Goal: Task Accomplishment & Management: Use online tool/utility

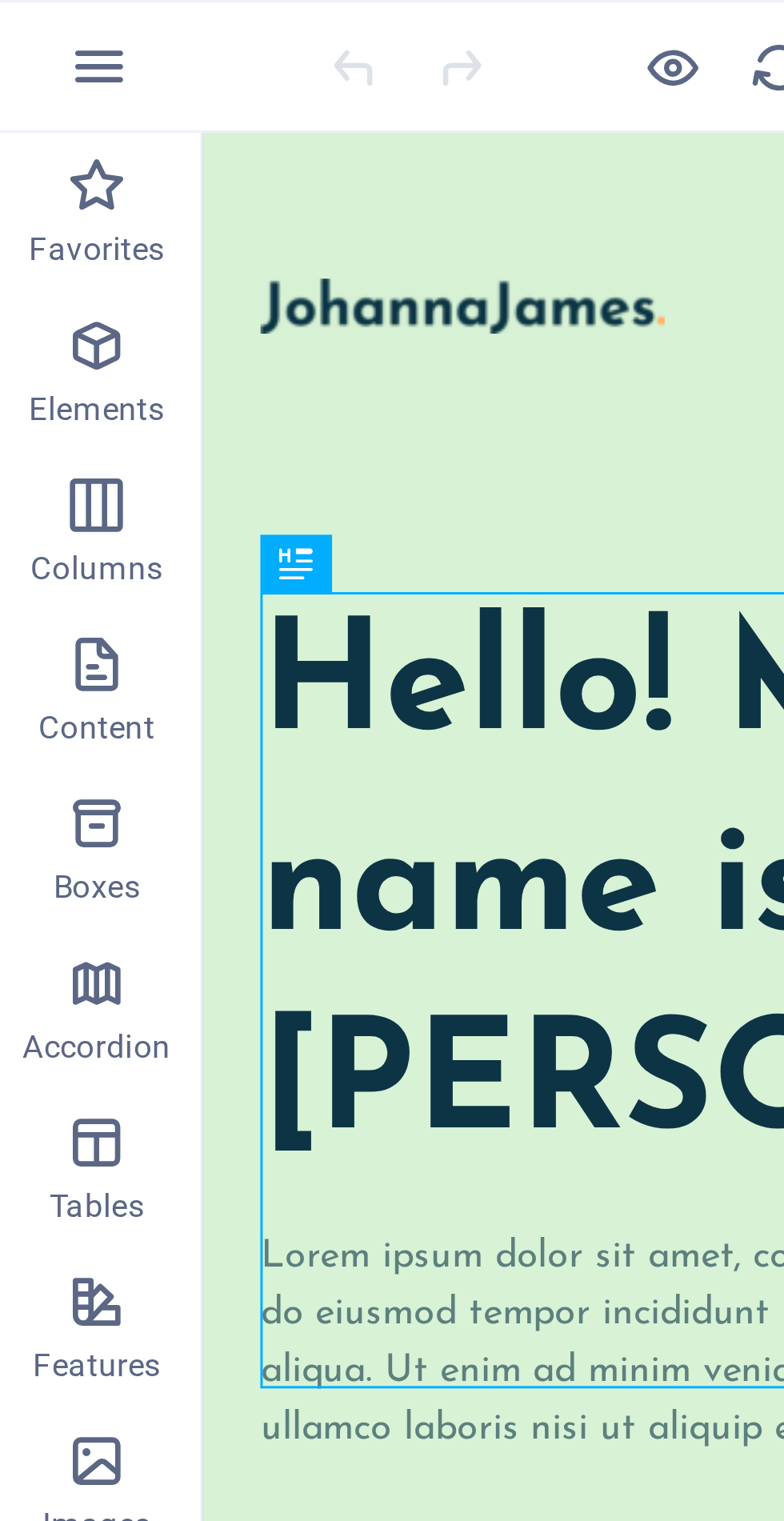
click at [36, 30] on button "button" at bounding box center [33, 20] width 38 height 38
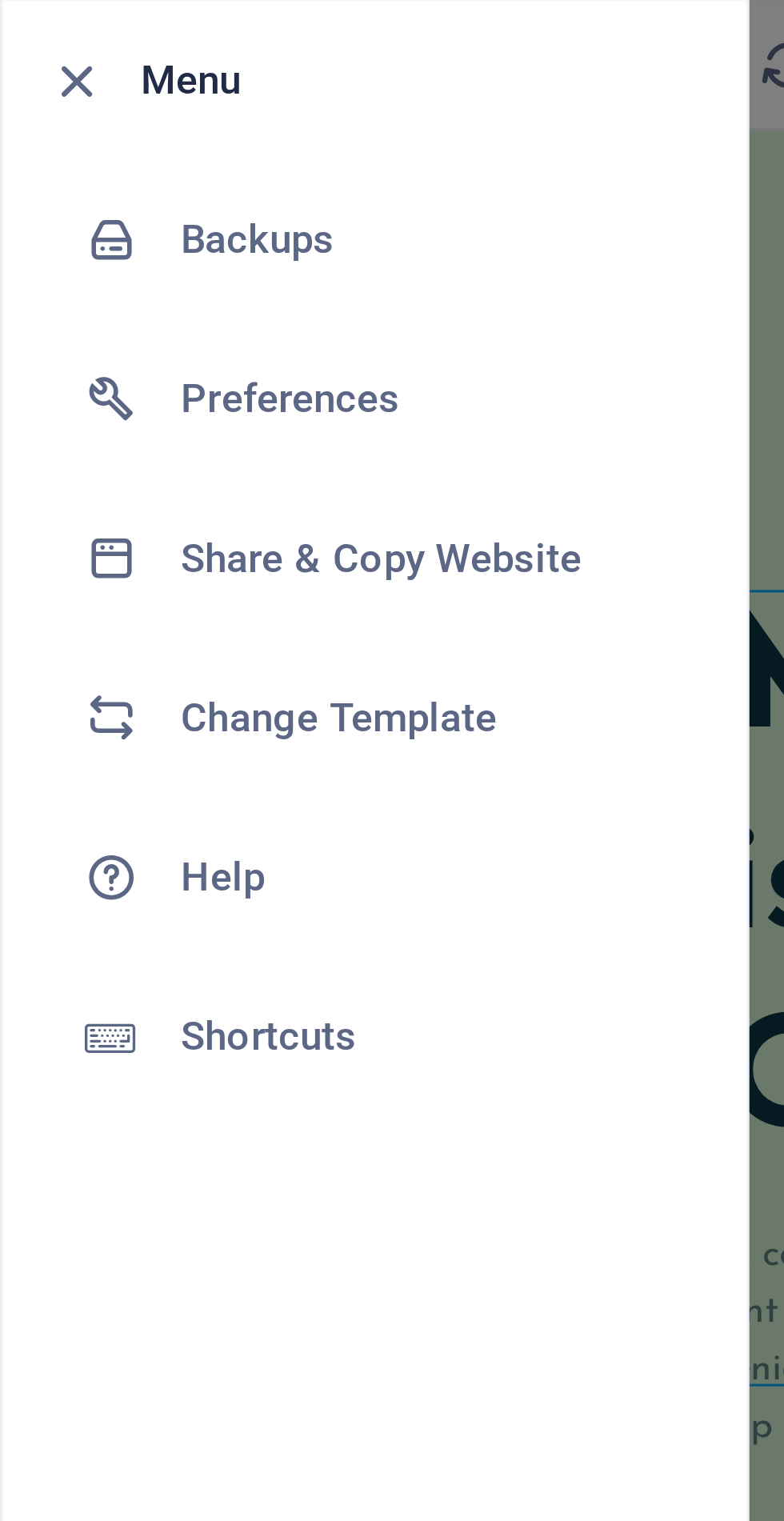
click at [112, 216] on h6 "Change Template" at bounding box center [128, 217] width 148 height 19
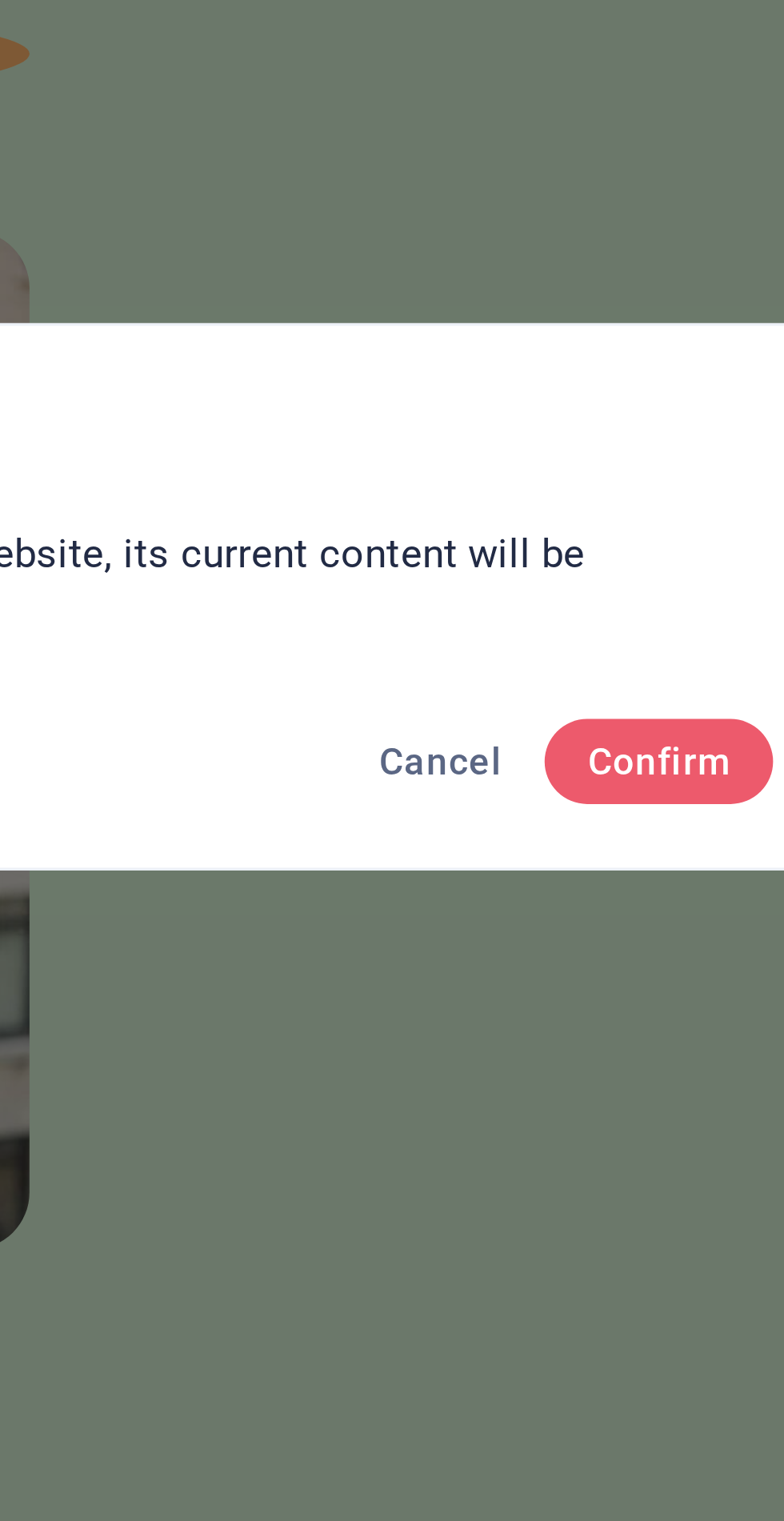
click at [569, 807] on span "Confirm" at bounding box center [577, 811] width 43 height 13
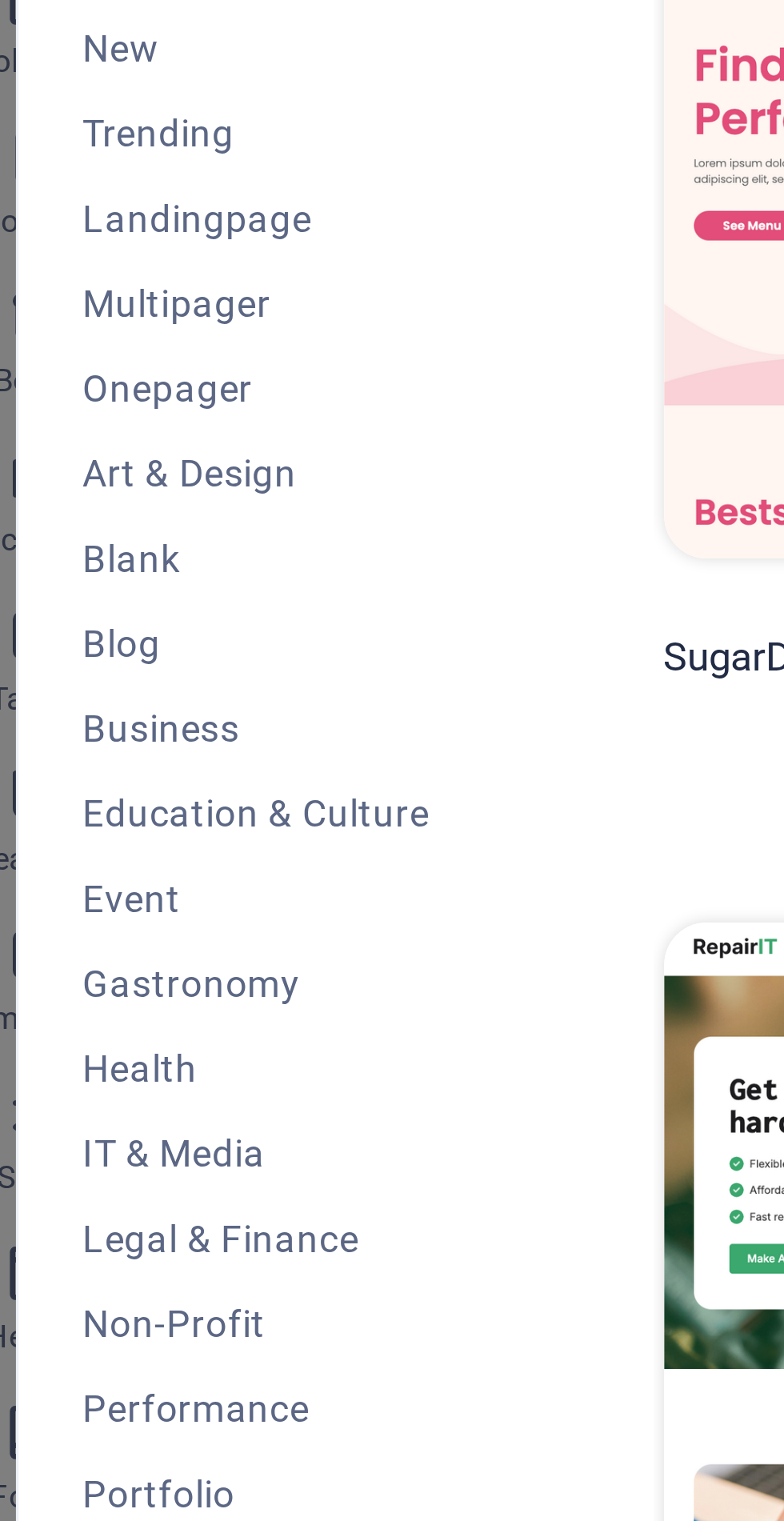
click at [130, 389] on button "Education & Culture" at bounding box center [97, 398] width 105 height 26
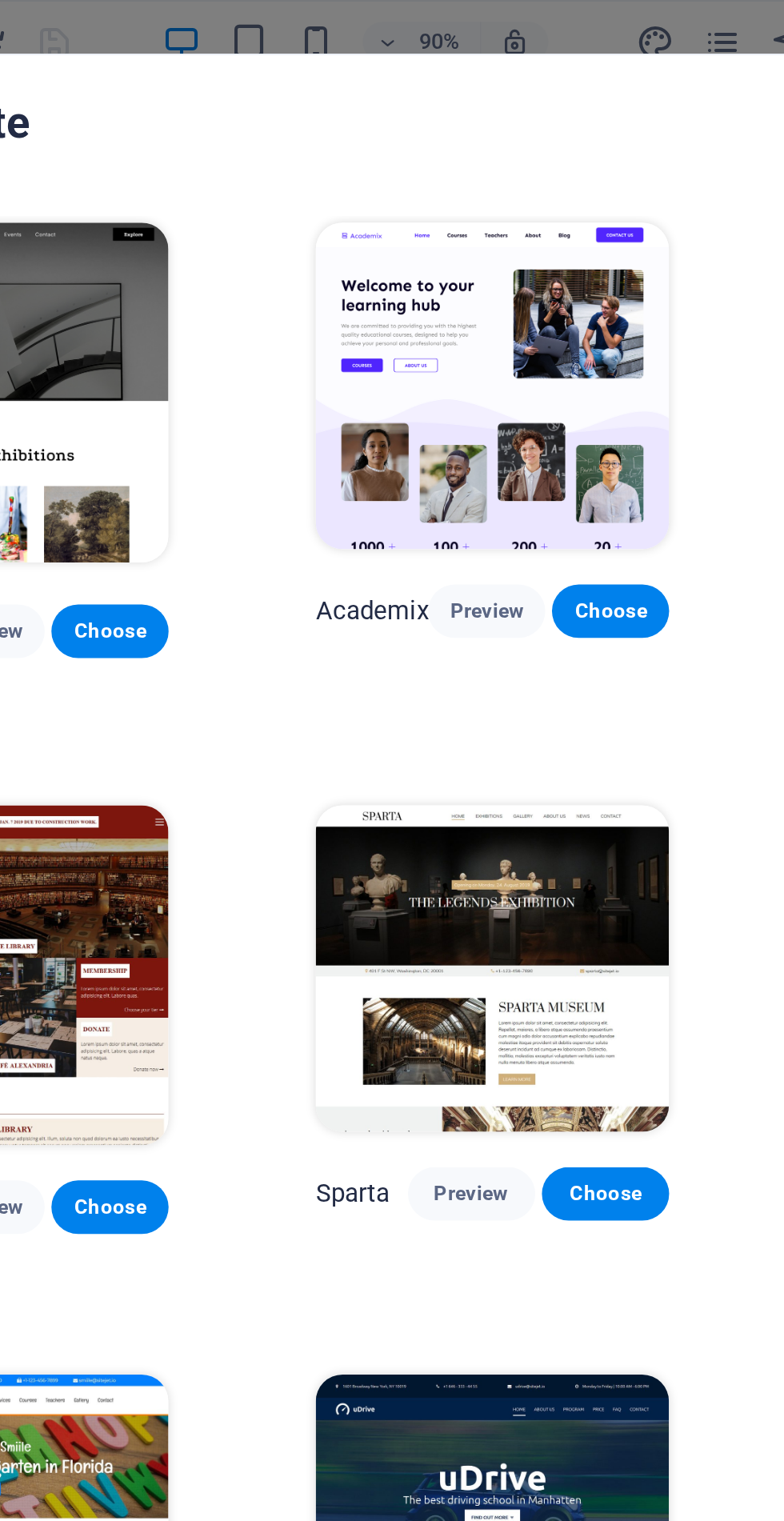
scroll to position [0, 70]
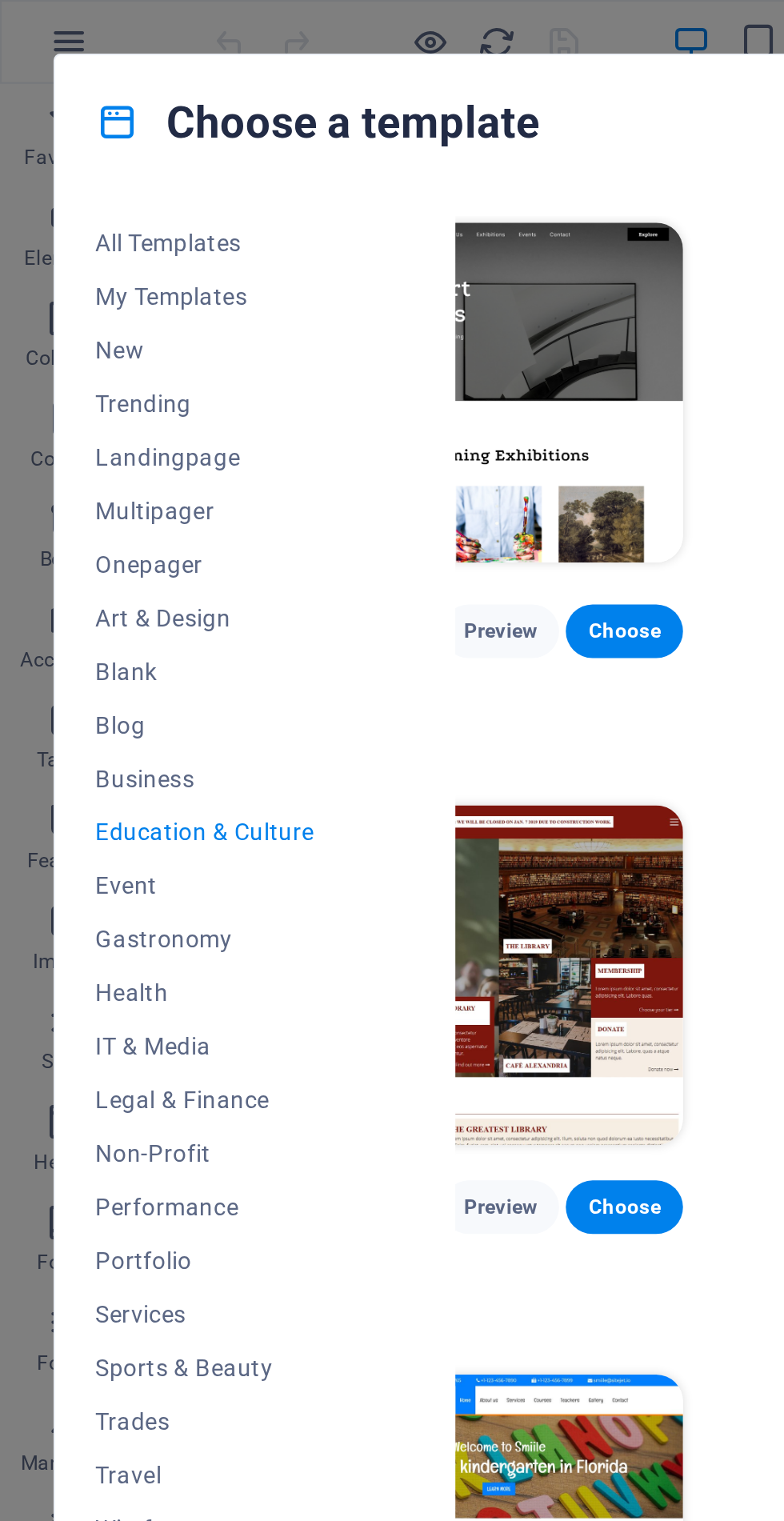
click at [69, 340] on span "Blog" at bounding box center [97, 346] width 105 height 13
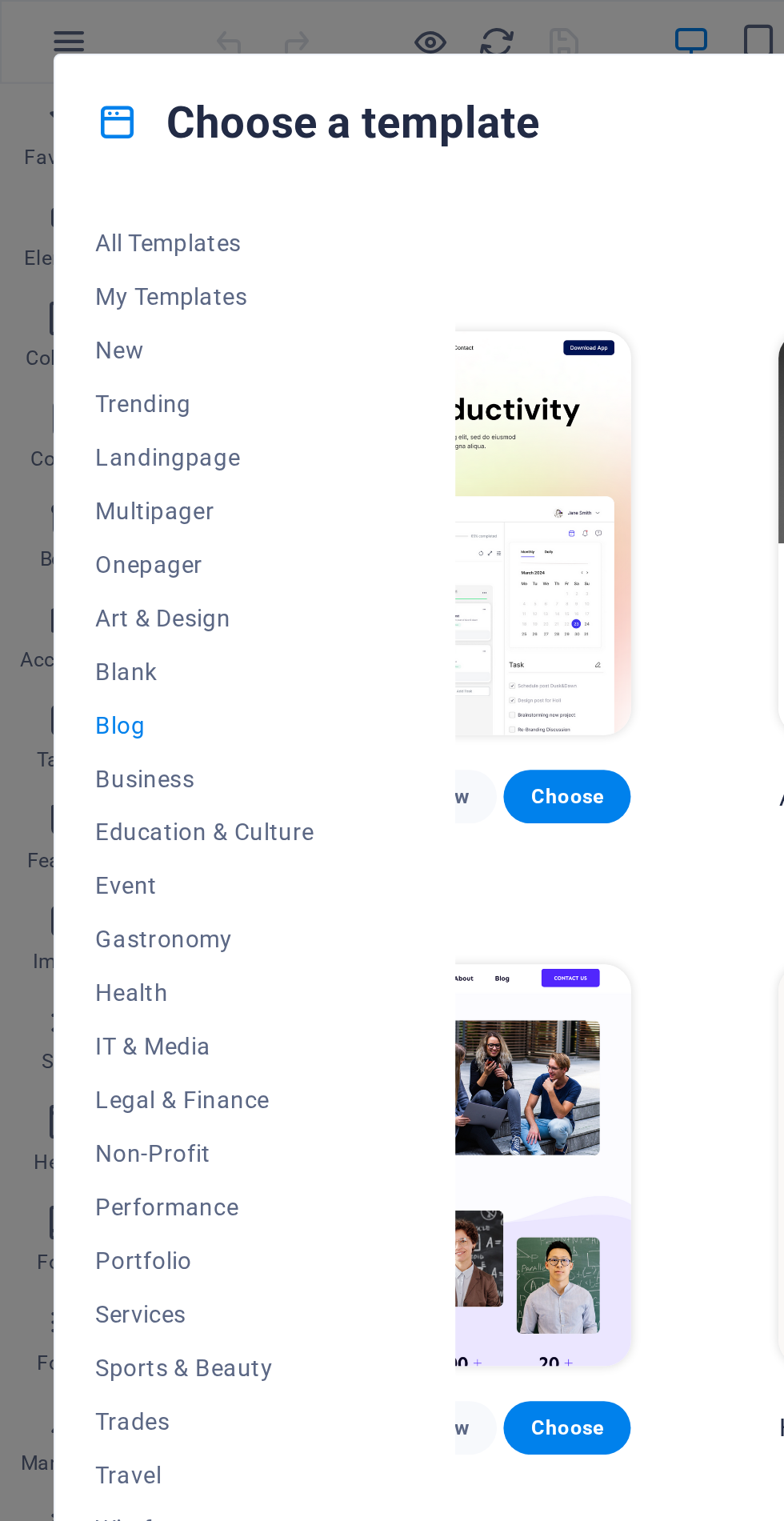
scroll to position [256, 0]
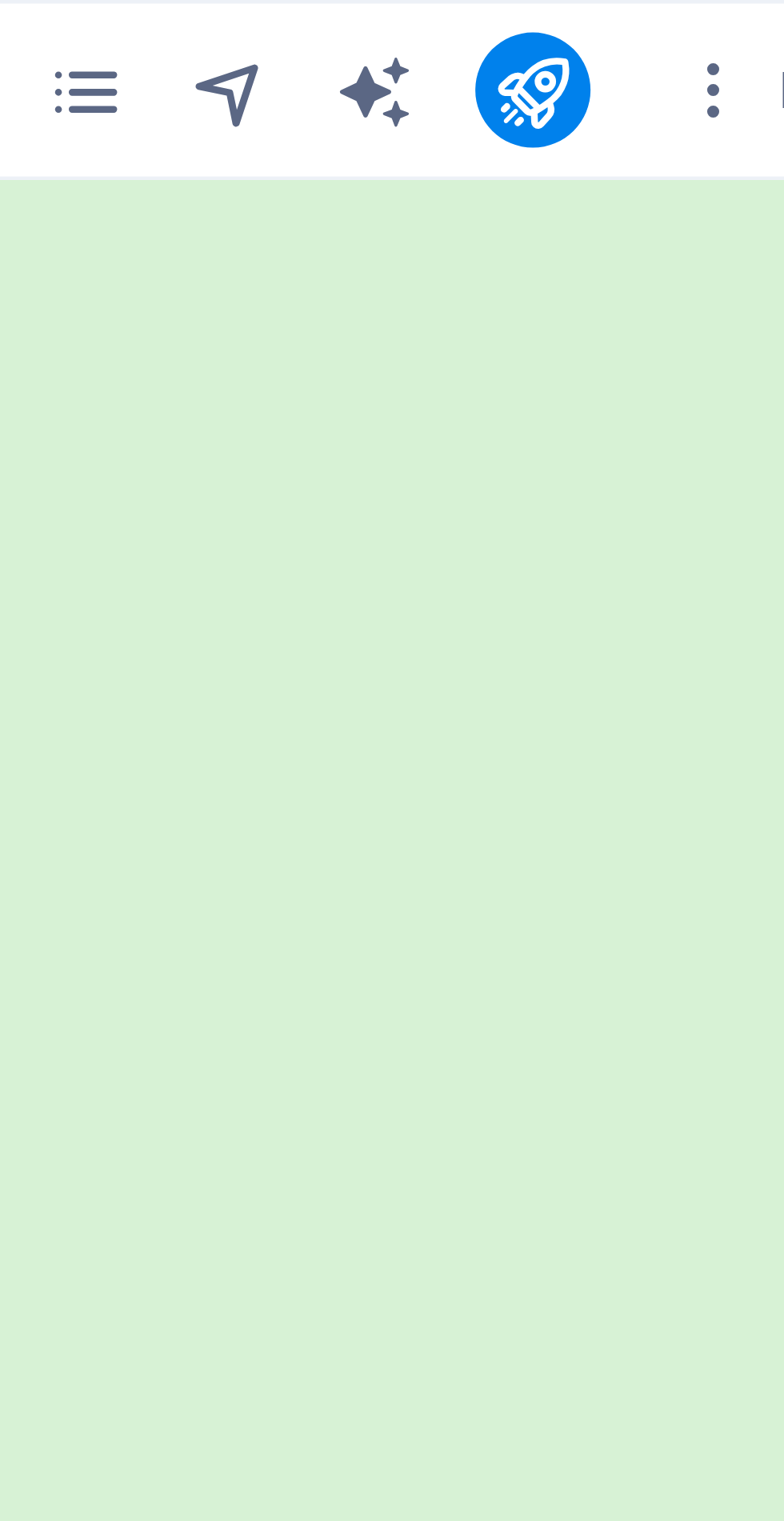
click at [728, 26] on icon "button" at bounding box center [728, 20] width 16 height 16
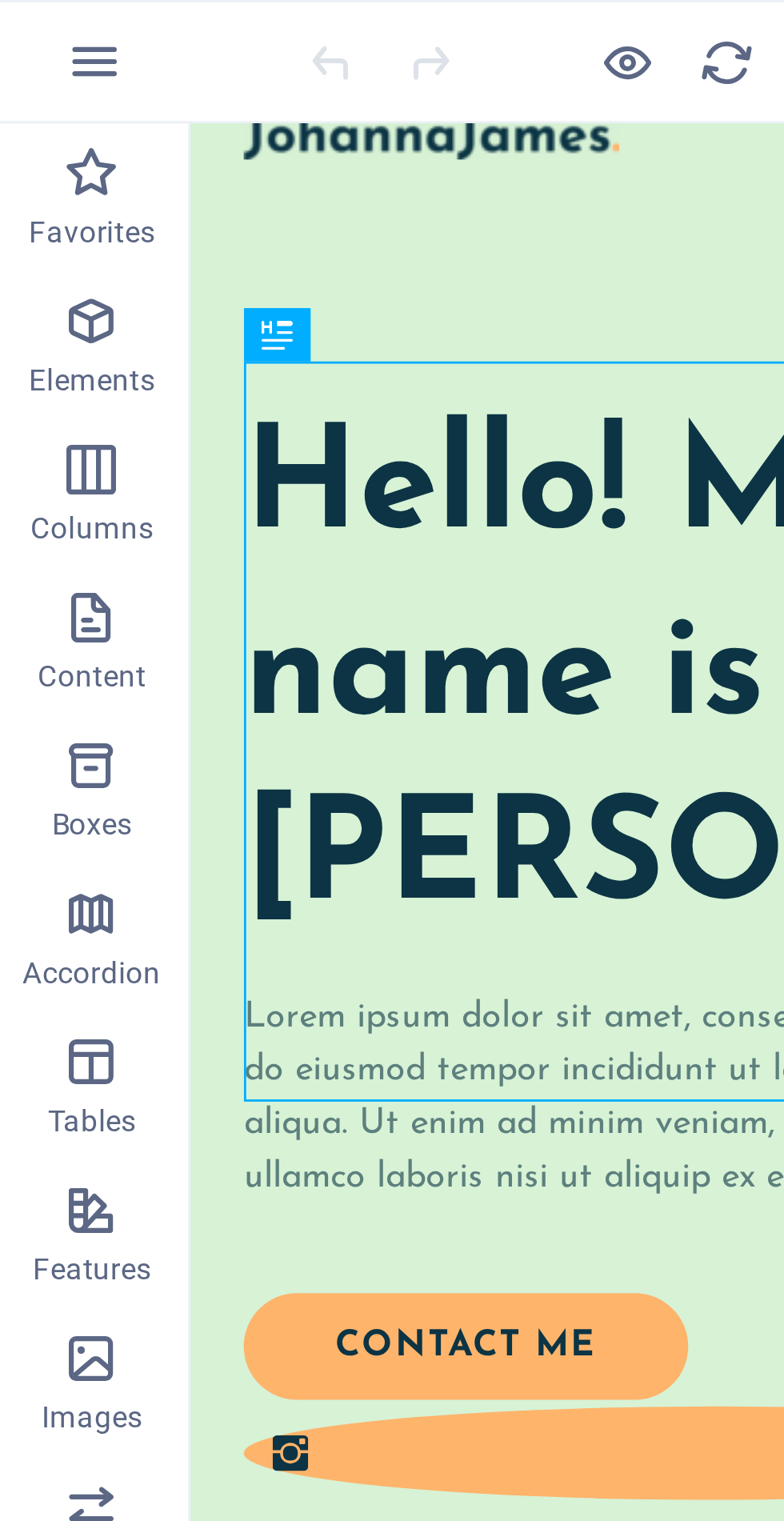
scroll to position [107, 0]
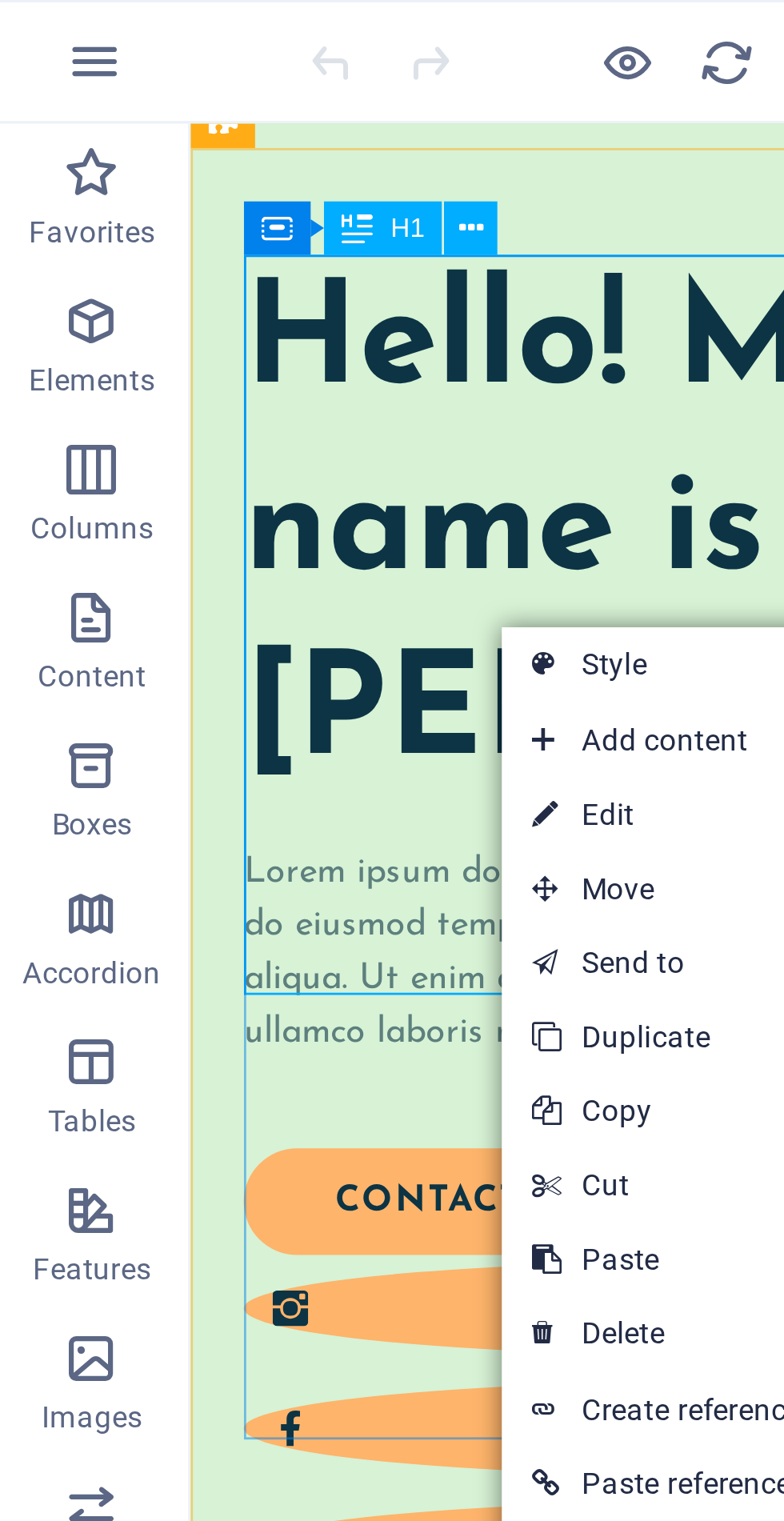
click at [220, 435] on link "⌦ Delete" at bounding box center [219, 432] width 107 height 24
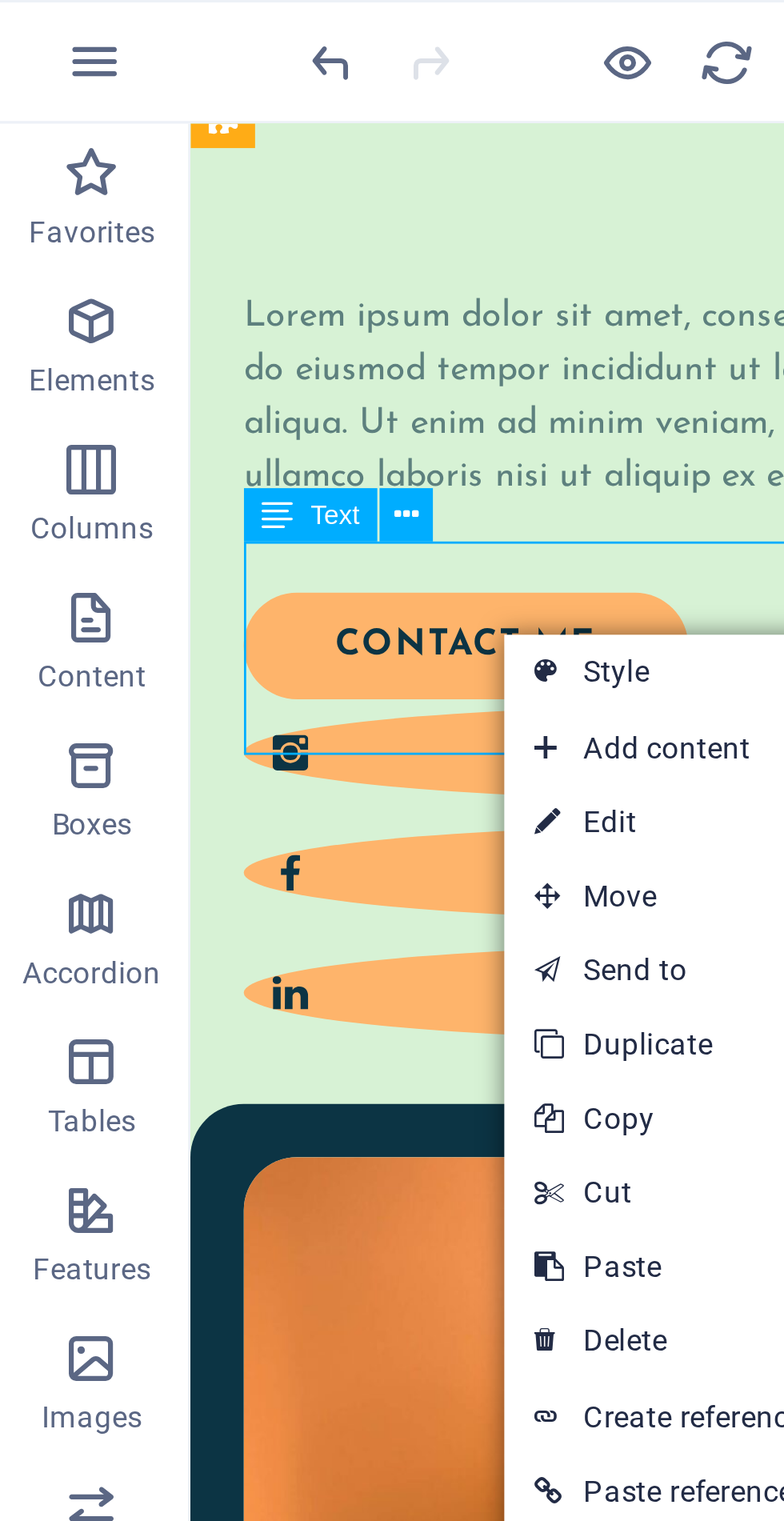
click at [218, 434] on link "⌦ Delete" at bounding box center [219, 434] width 107 height 24
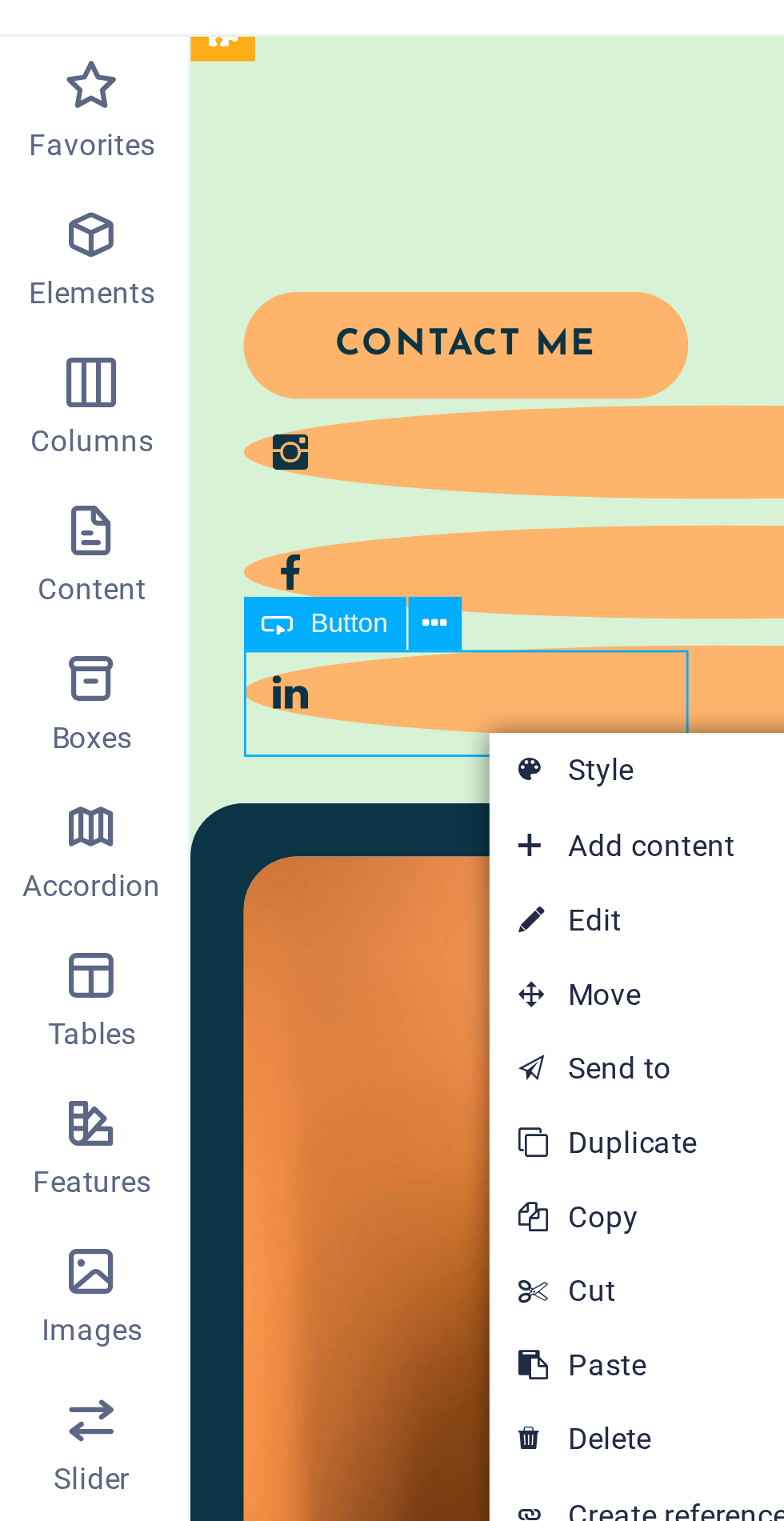
click at [215, 491] on link "⌦ Delete" at bounding box center [215, 495] width 107 height 24
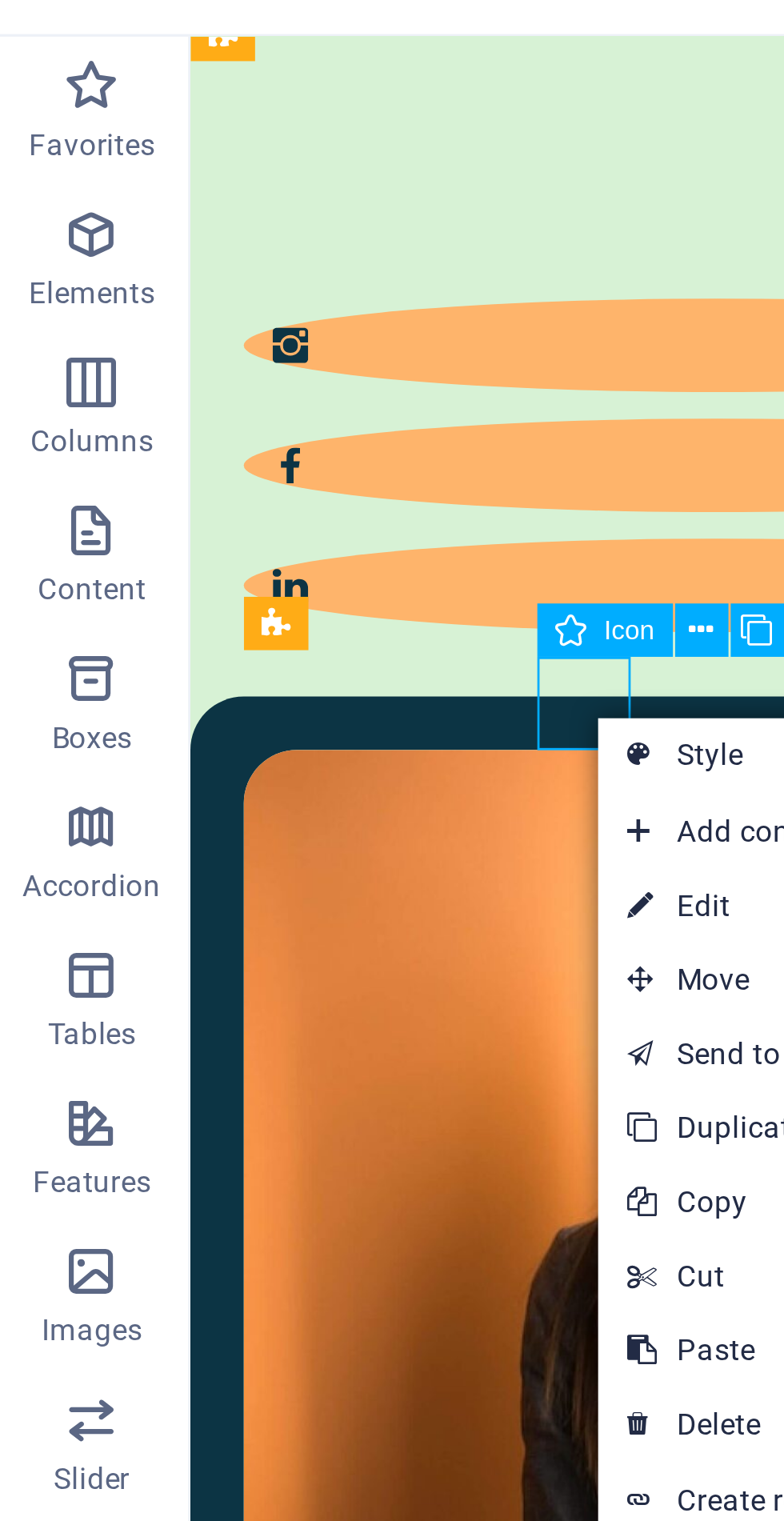
click at [237, 495] on link "⌦ Delete" at bounding box center [249, 489] width 107 height 24
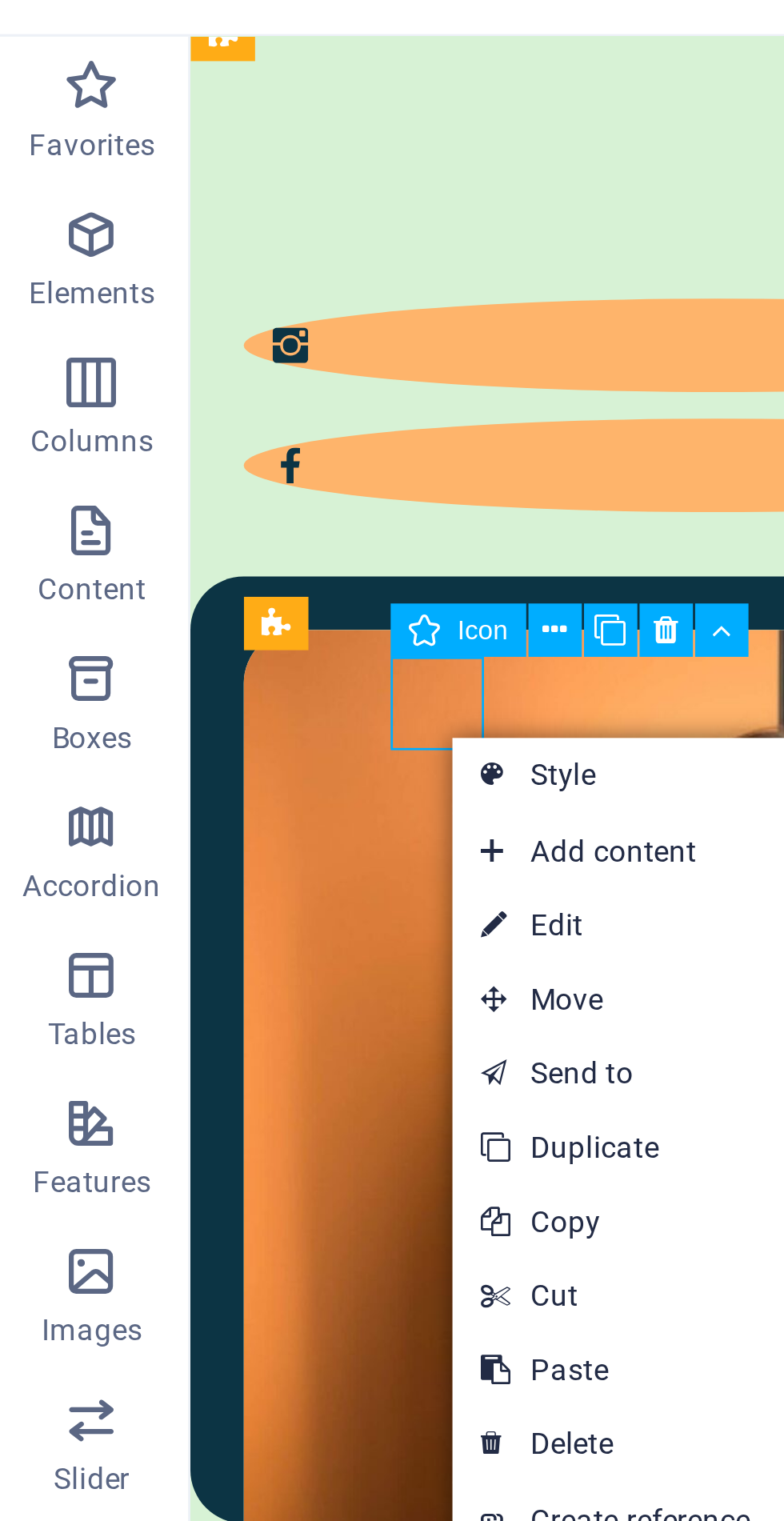
click at [214, 231] on icon at bounding box center [218, 232] width 8 height 15
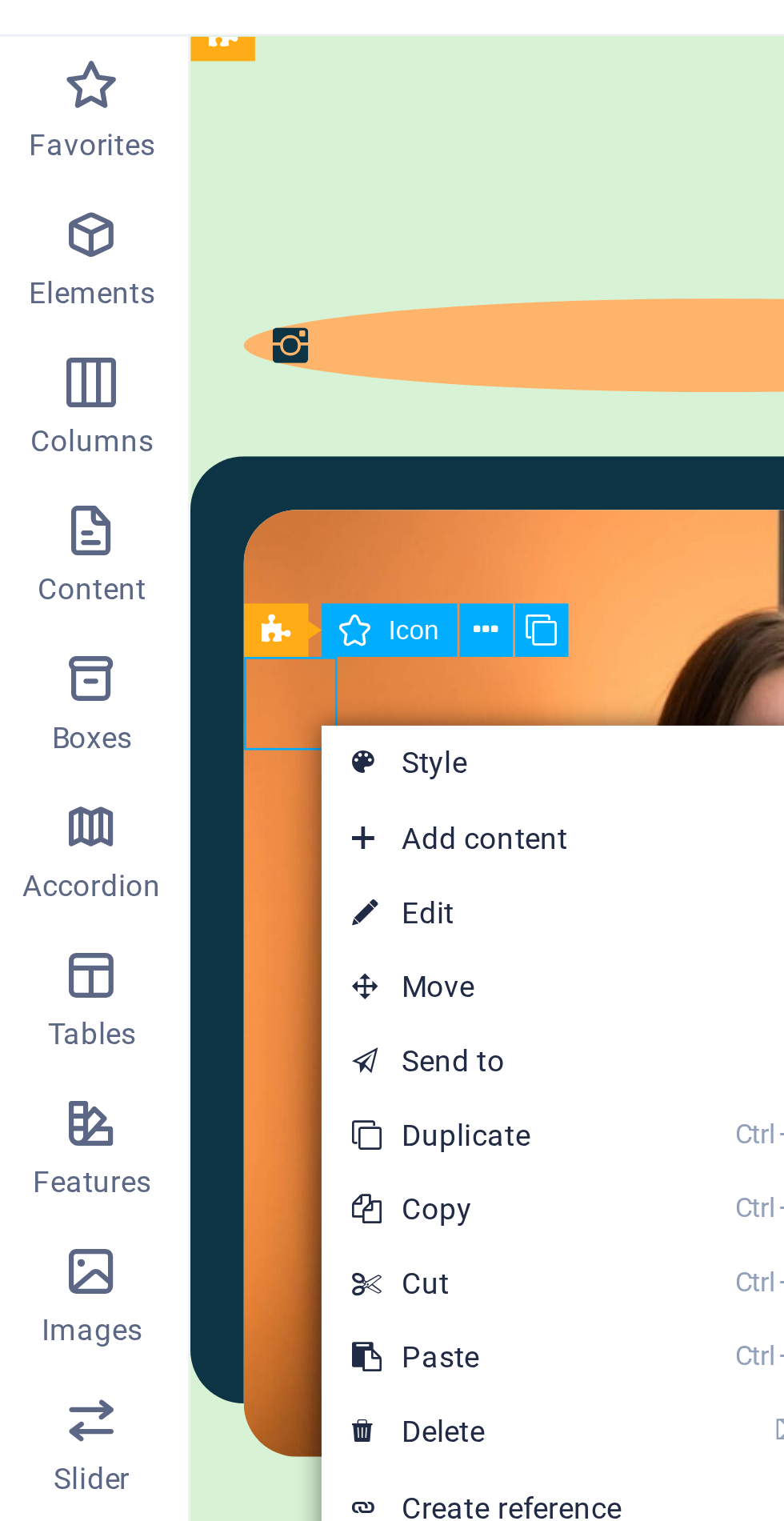
click at [172, 490] on link "⌦ Delete" at bounding box center [160, 492] width 107 height 24
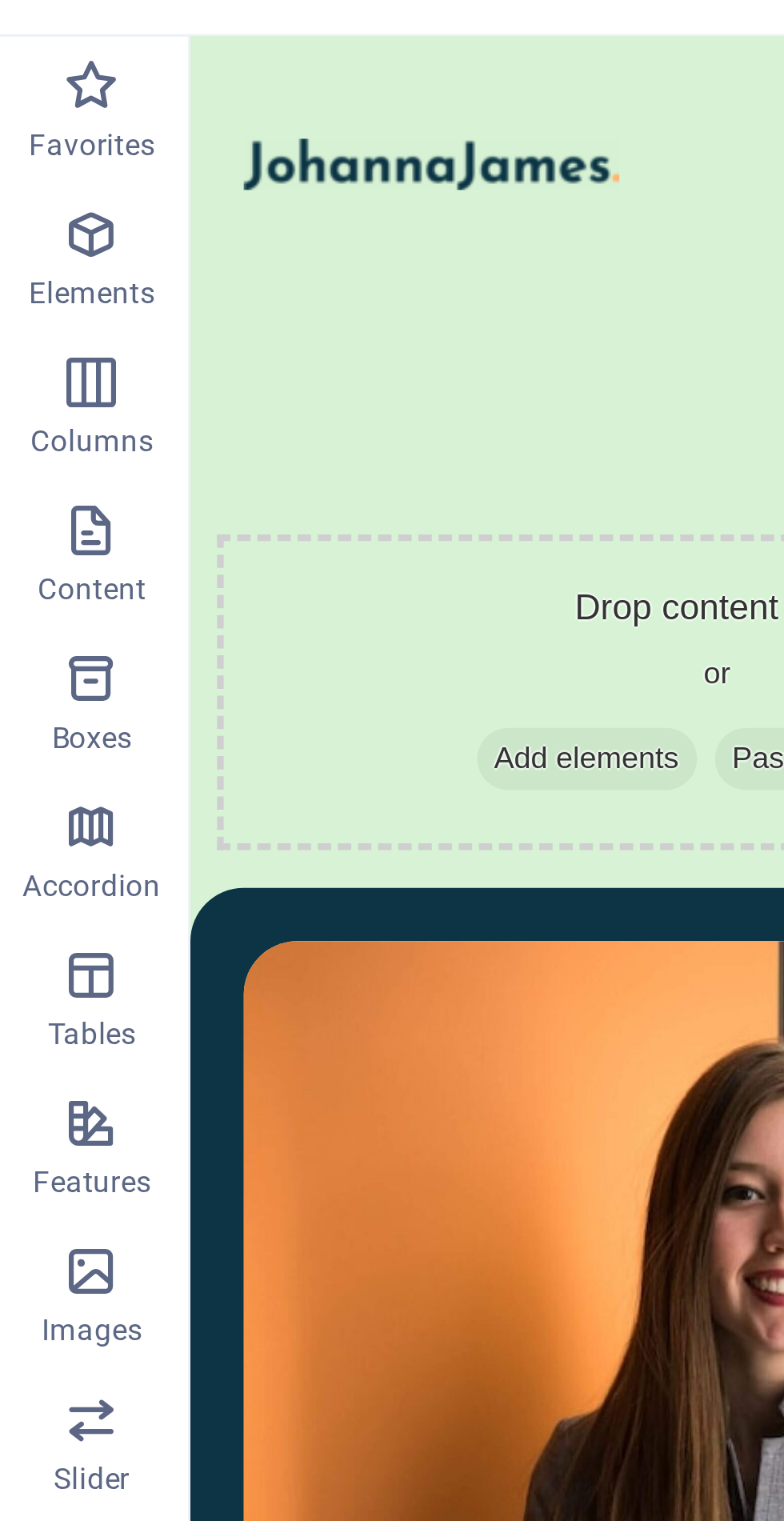
scroll to position [14, 0]
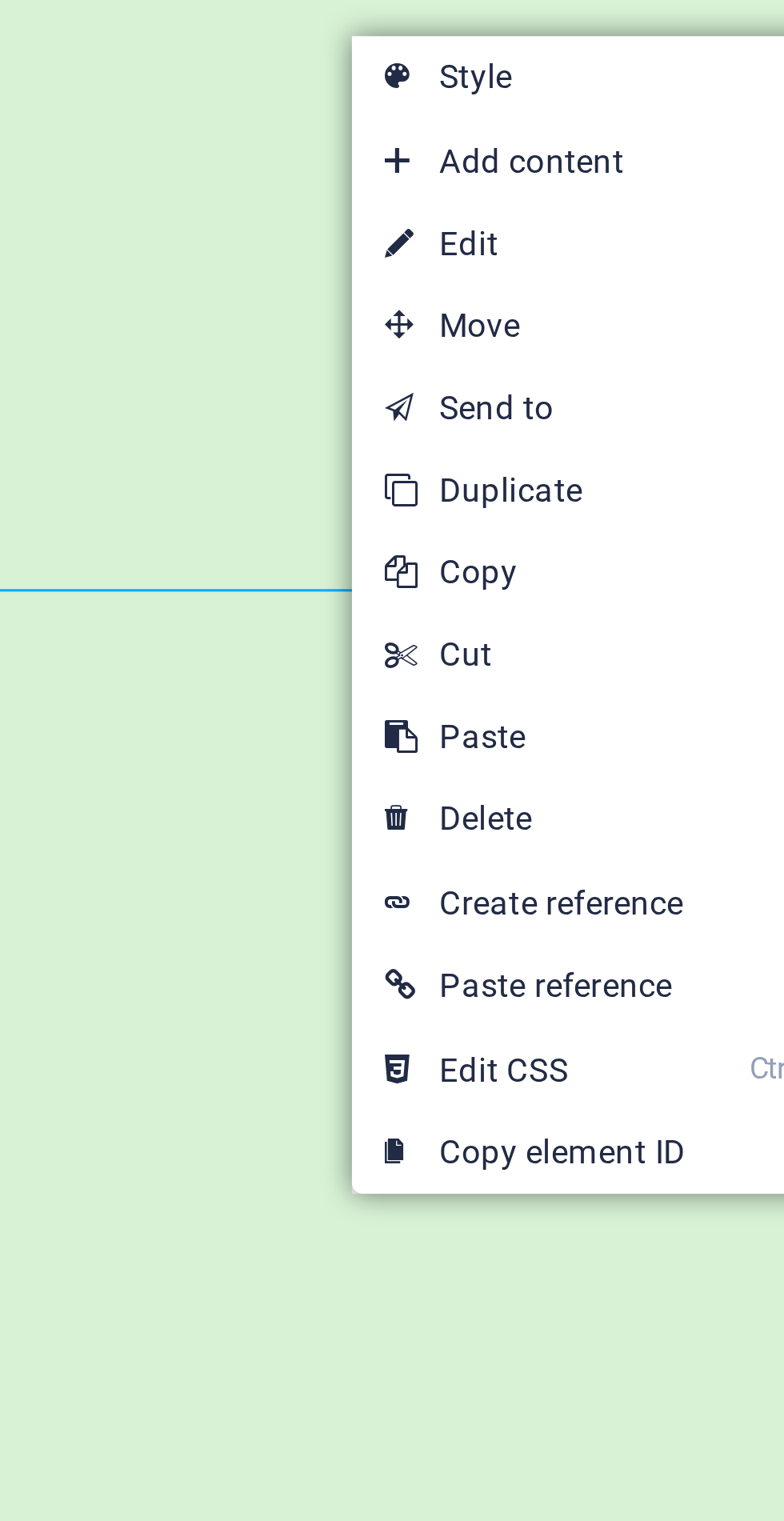
click at [655, 533] on link "⌦ Delete" at bounding box center [653, 539] width 107 height 24
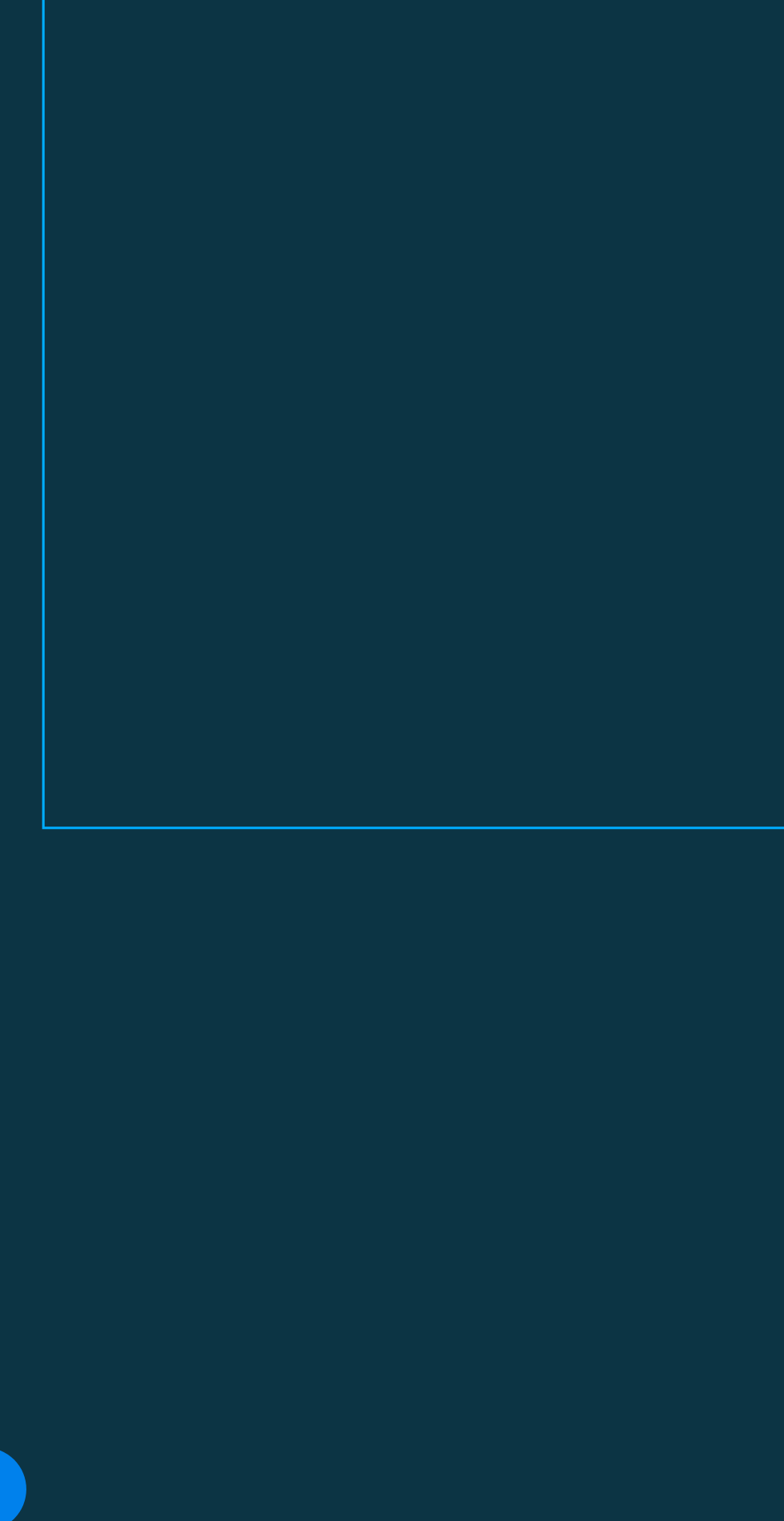
scroll to position [365, 0]
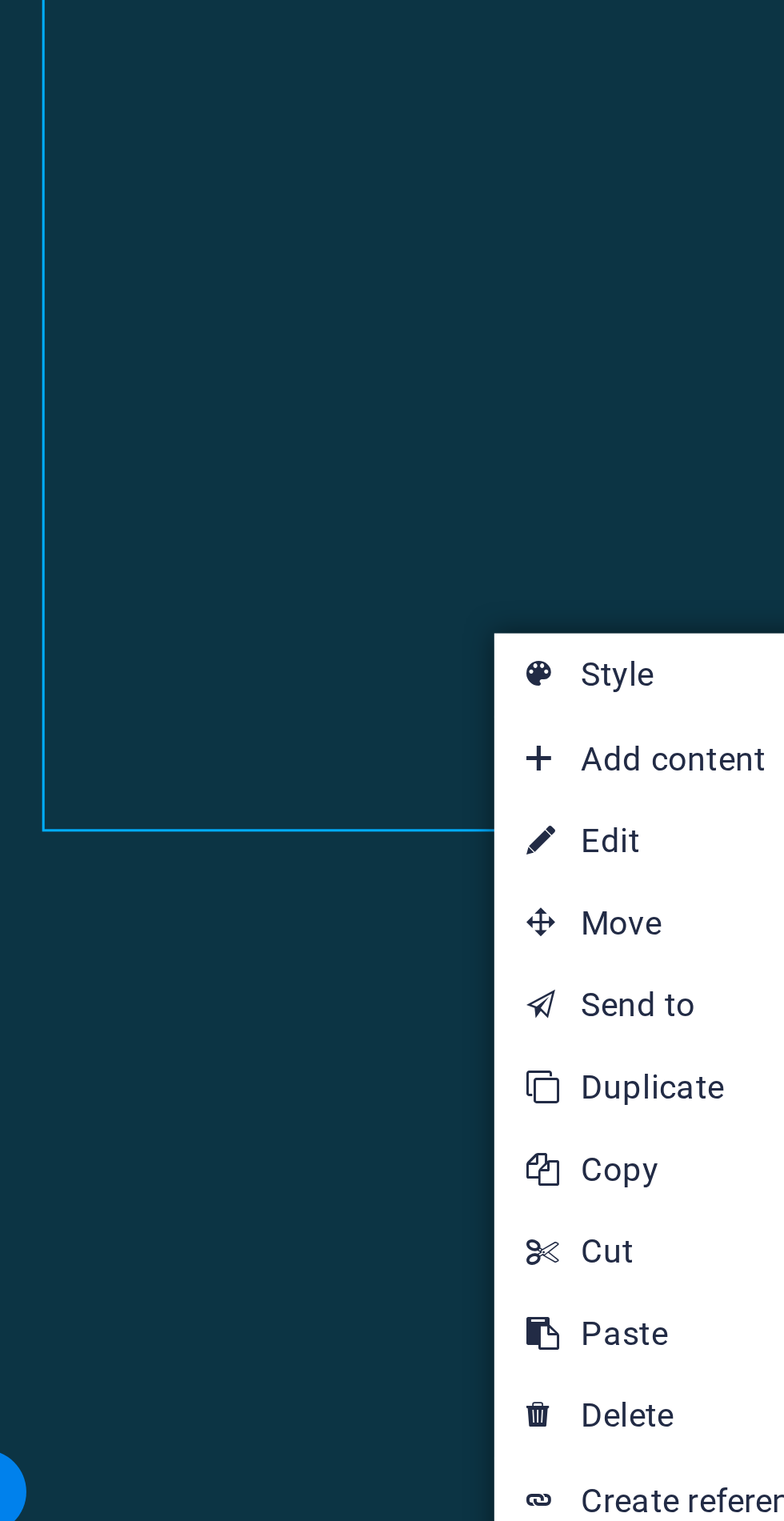
click at [653, 806] on link "⌦ Delete" at bounding box center [655, 805] width 107 height 24
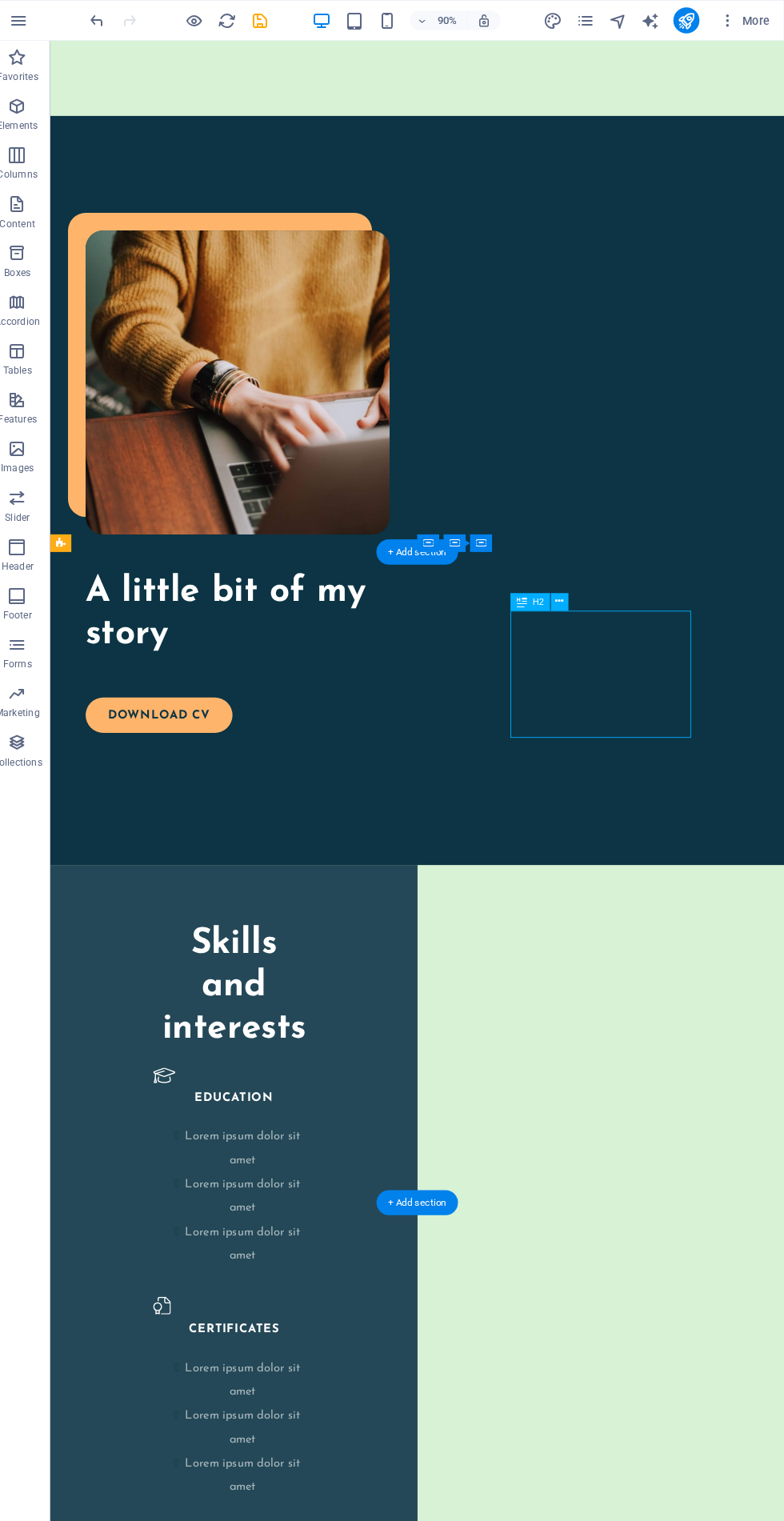
scroll to position [0, 0]
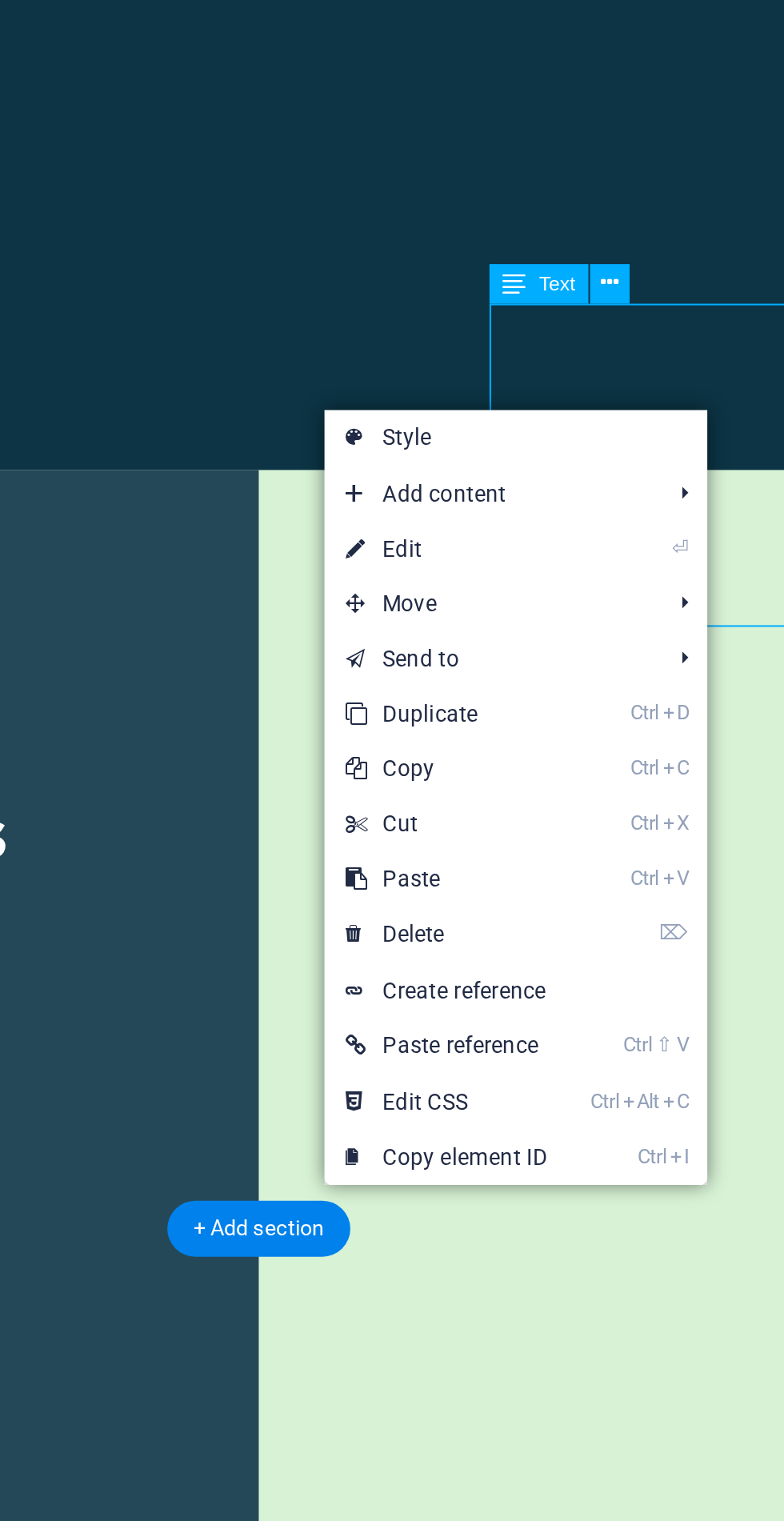
click at [509, 1039] on link "⌦ Delete" at bounding box center [506, 1050] width 107 height 24
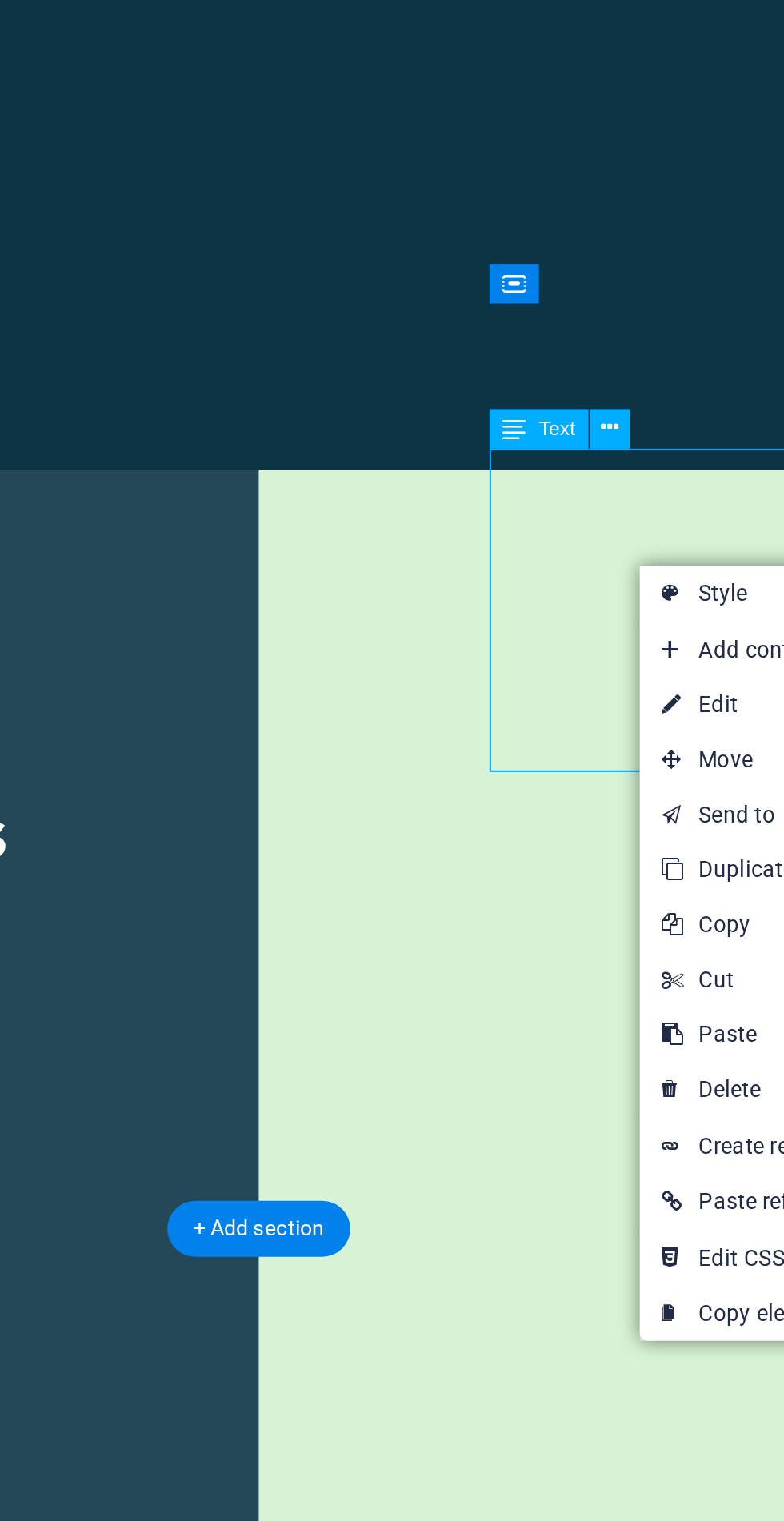
click at [636, 1129] on link "⌦ Delete" at bounding box center [644, 1118] width 107 height 24
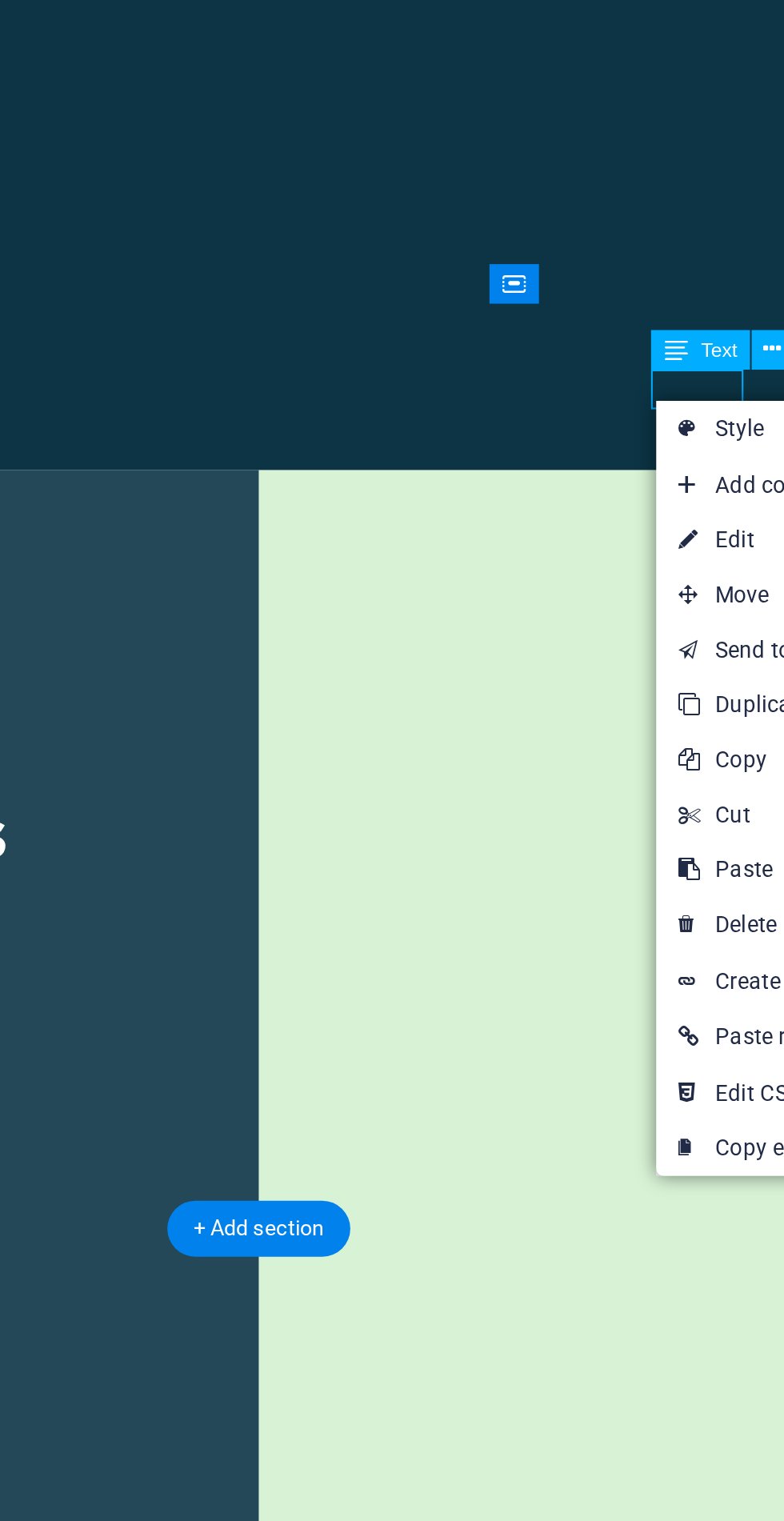
click at [642, 1040] on link "⌦ Delete" at bounding box center [651, 1046] width 107 height 24
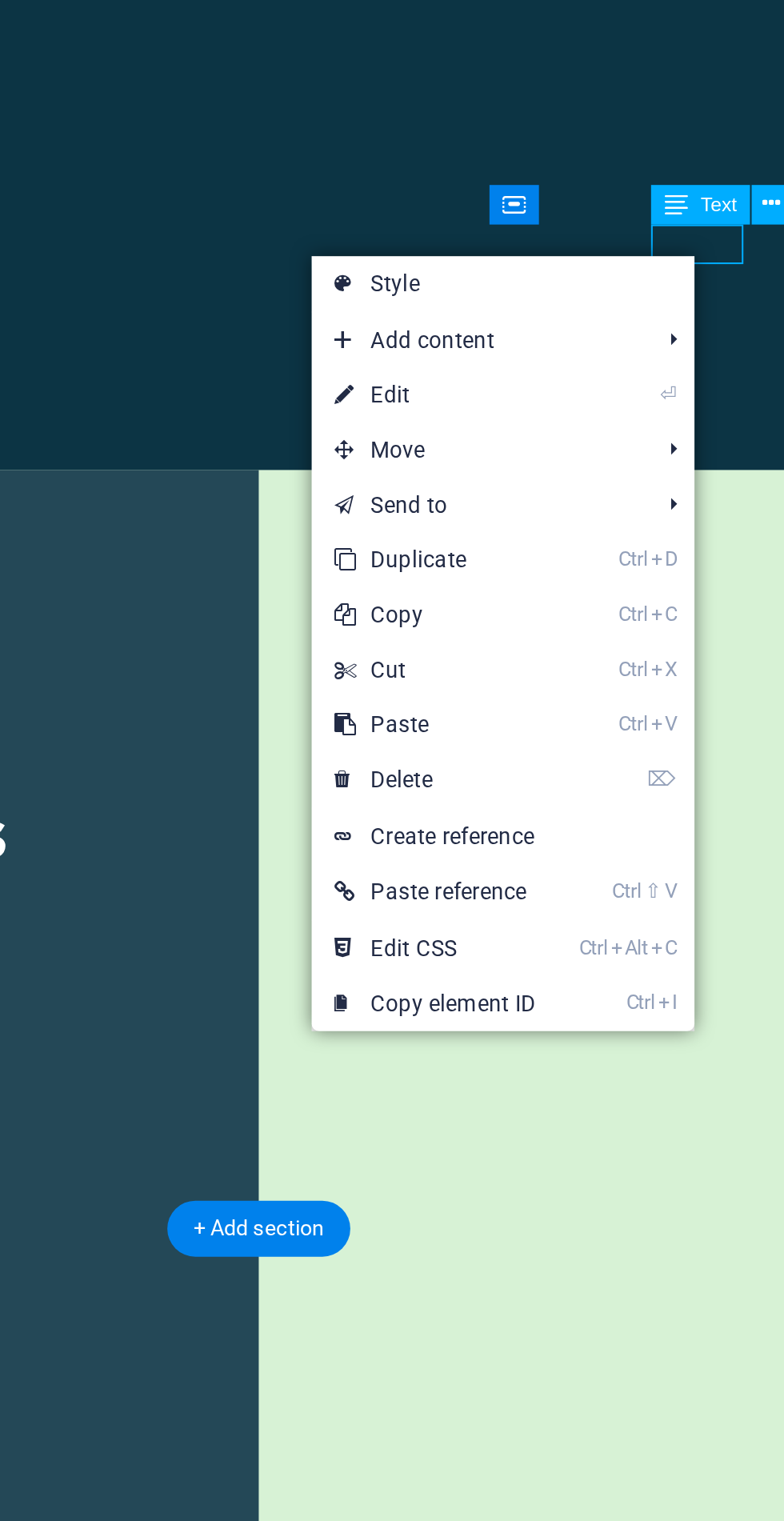
click at [524, 985] on link "⌦ Delete" at bounding box center [501, 983] width 107 height 24
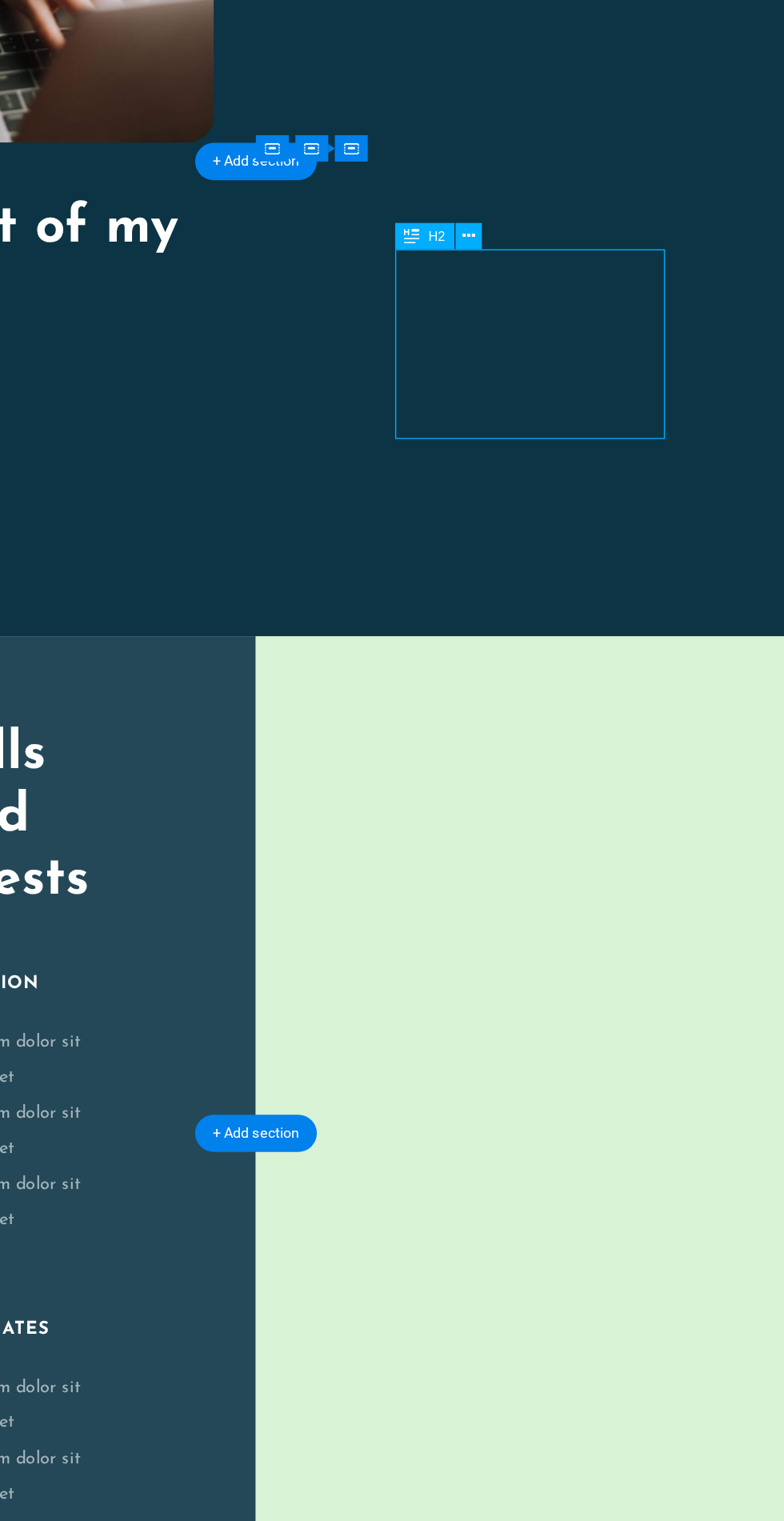
scroll to position [512, 0]
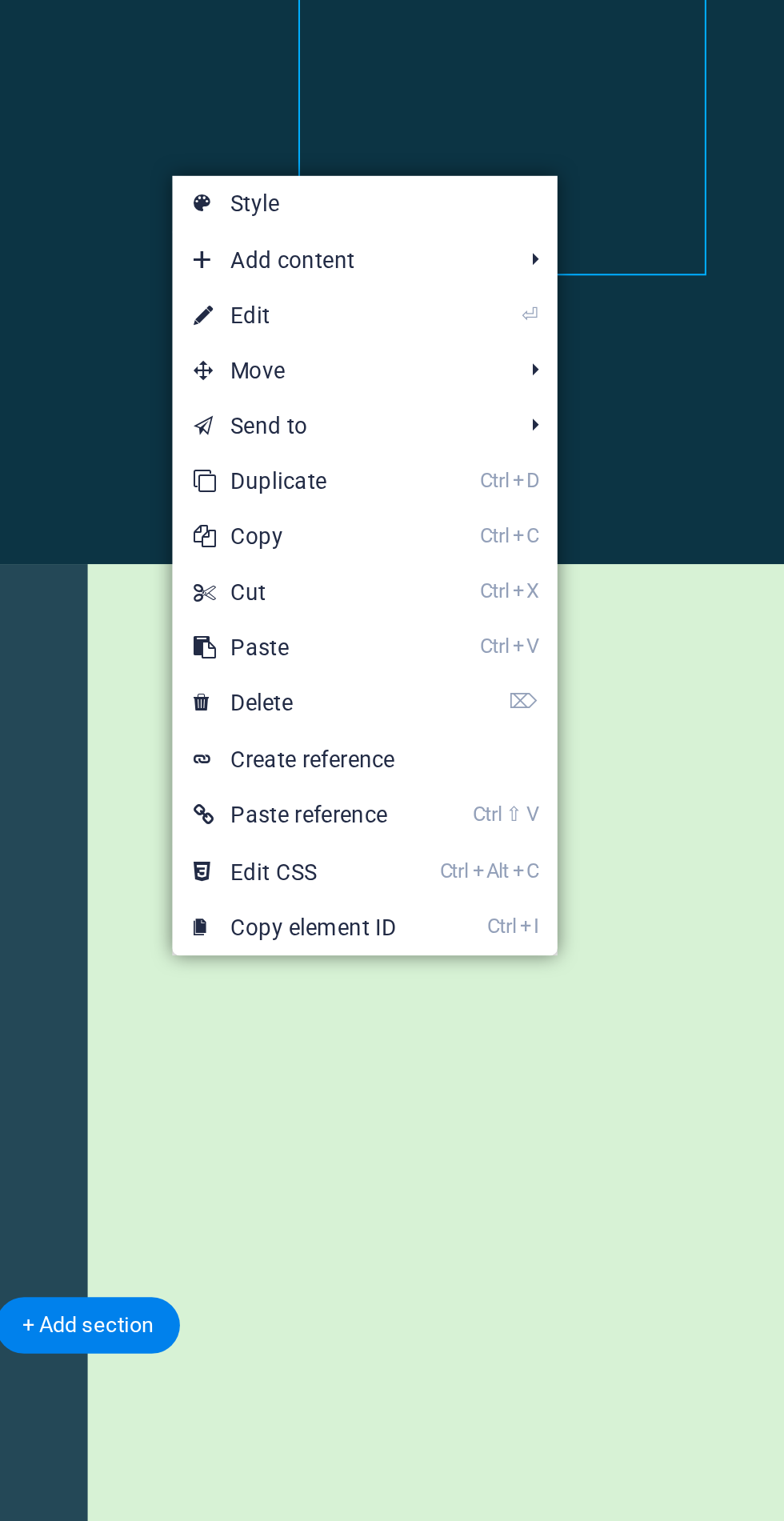
click at [524, 903] on link "⌦ Delete" at bounding box center [514, 910] width 107 height 24
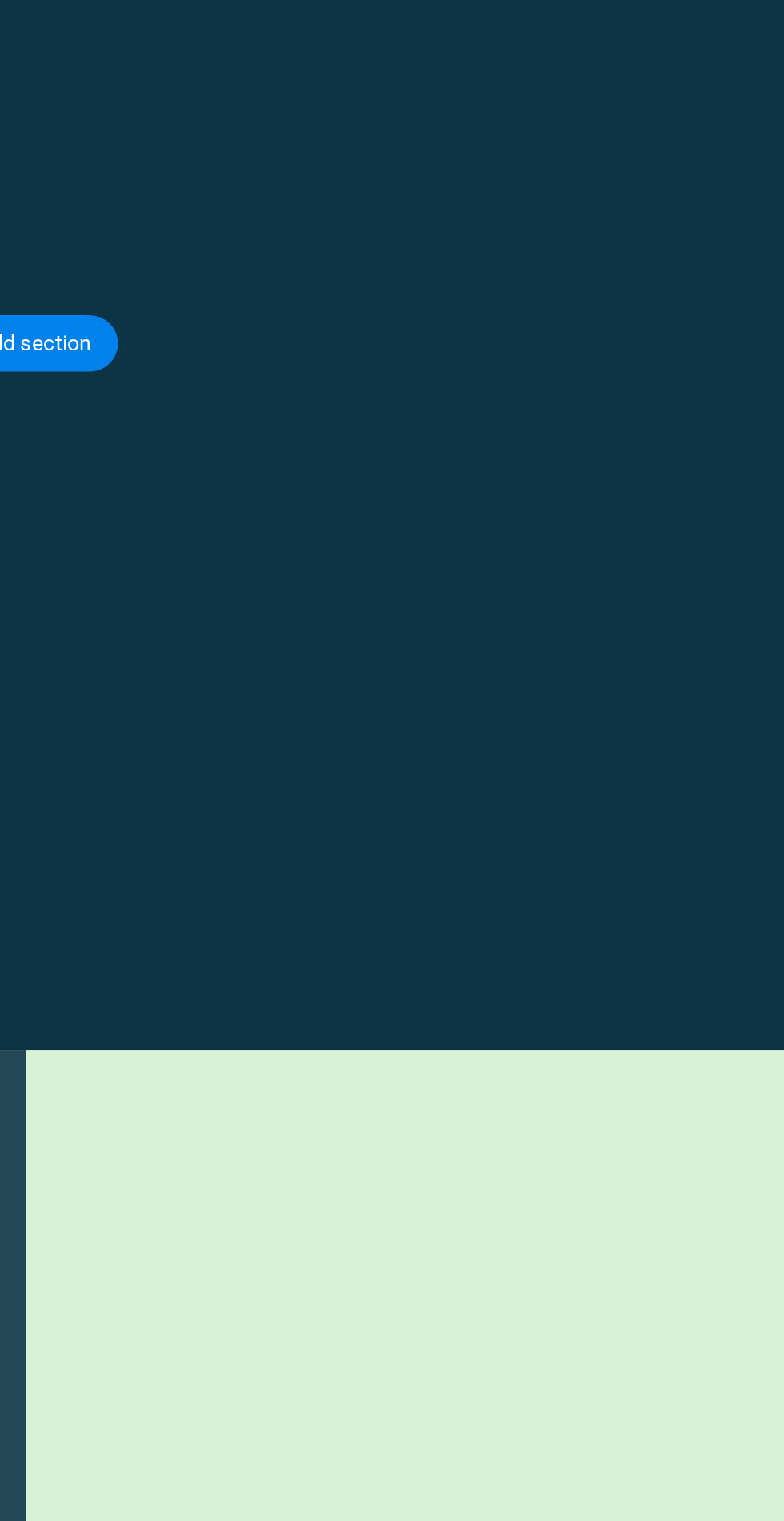
scroll to position [0, 0]
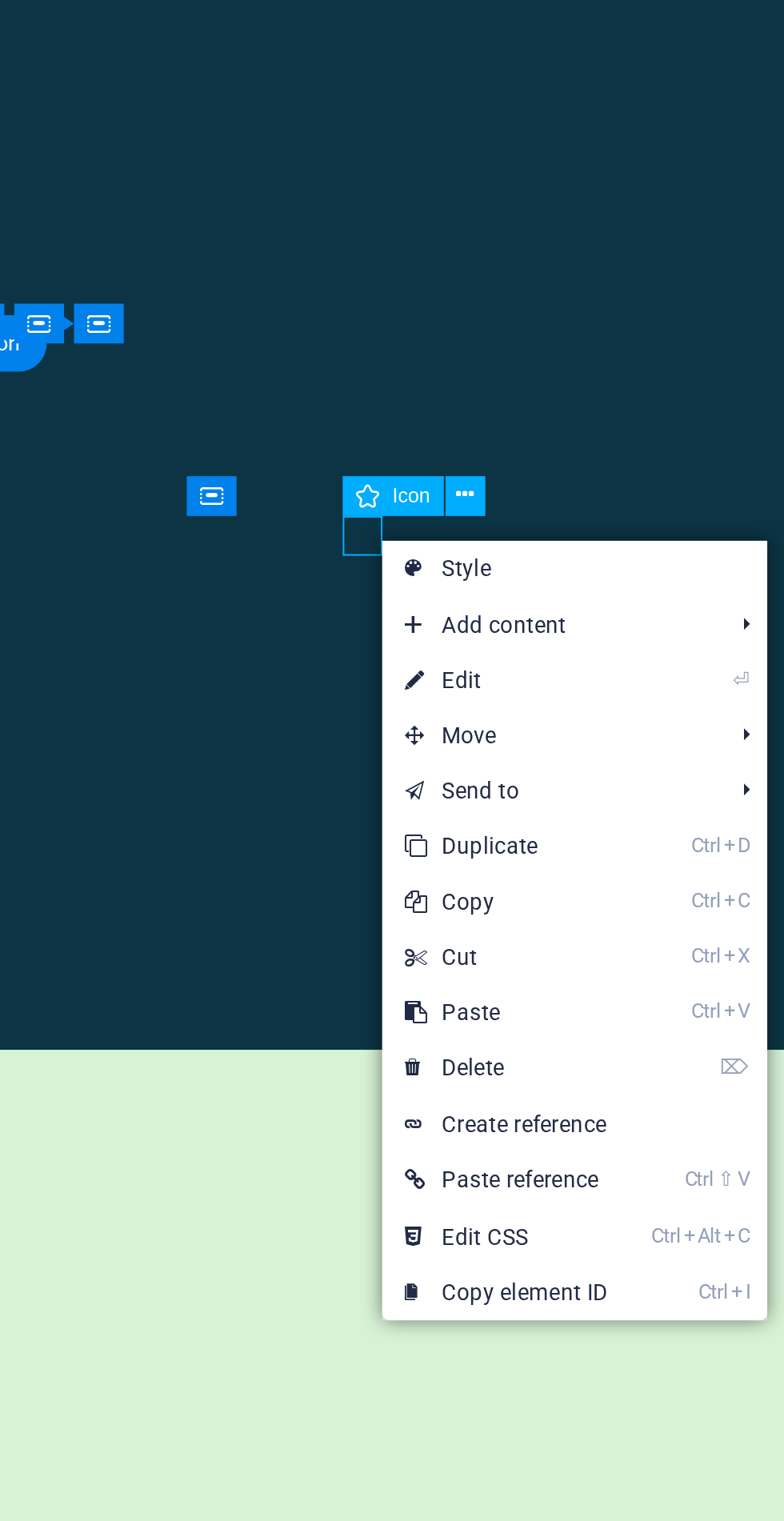
click at [687, 1060] on link "⌦ Delete" at bounding box center [663, 1068] width 107 height 24
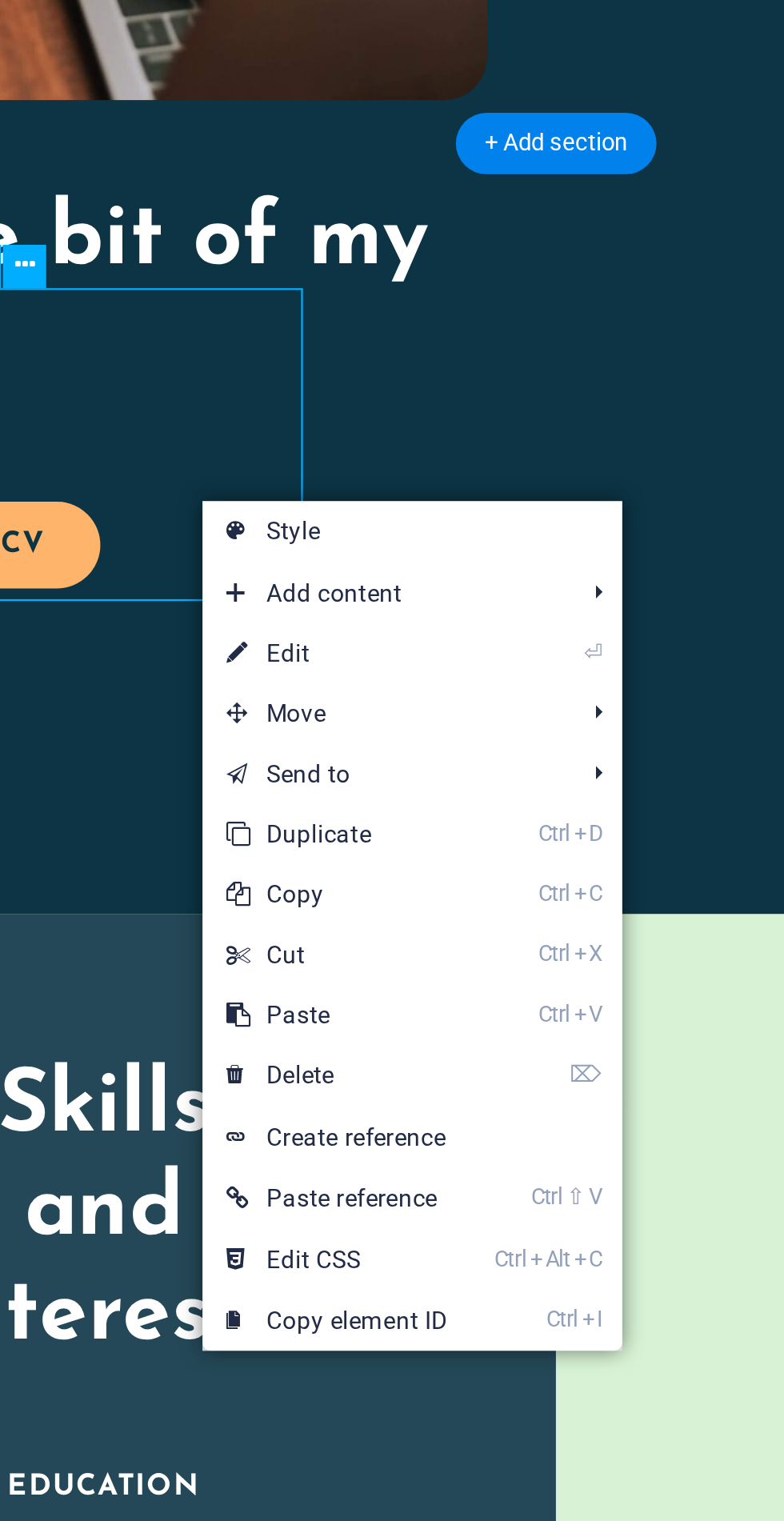
click at [341, 1109] on link "Ctrl V Paste" at bounding box center [337, 1100] width 107 height 24
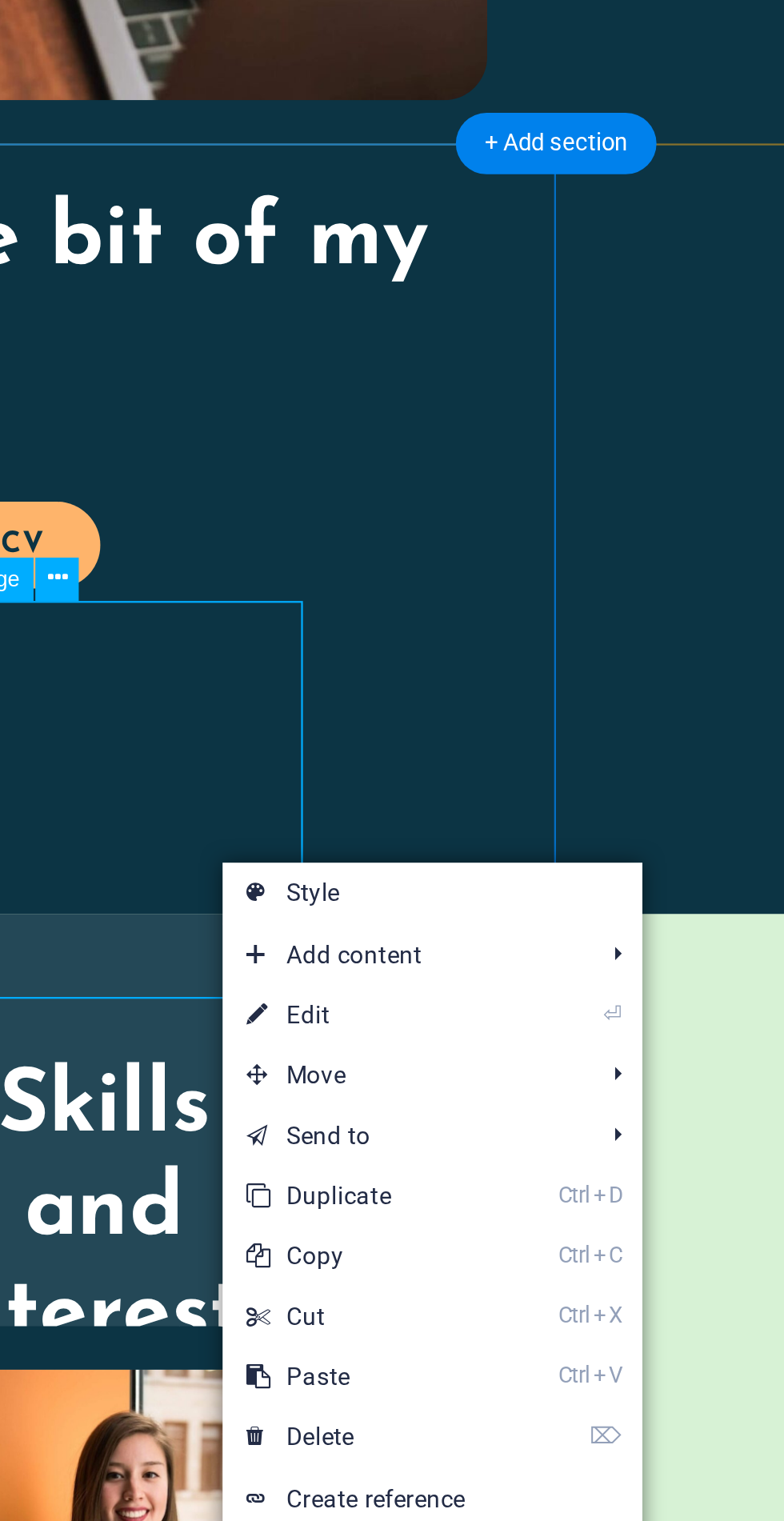
click at [372, 1261] on link "⌦ Delete" at bounding box center [345, 1268] width 107 height 24
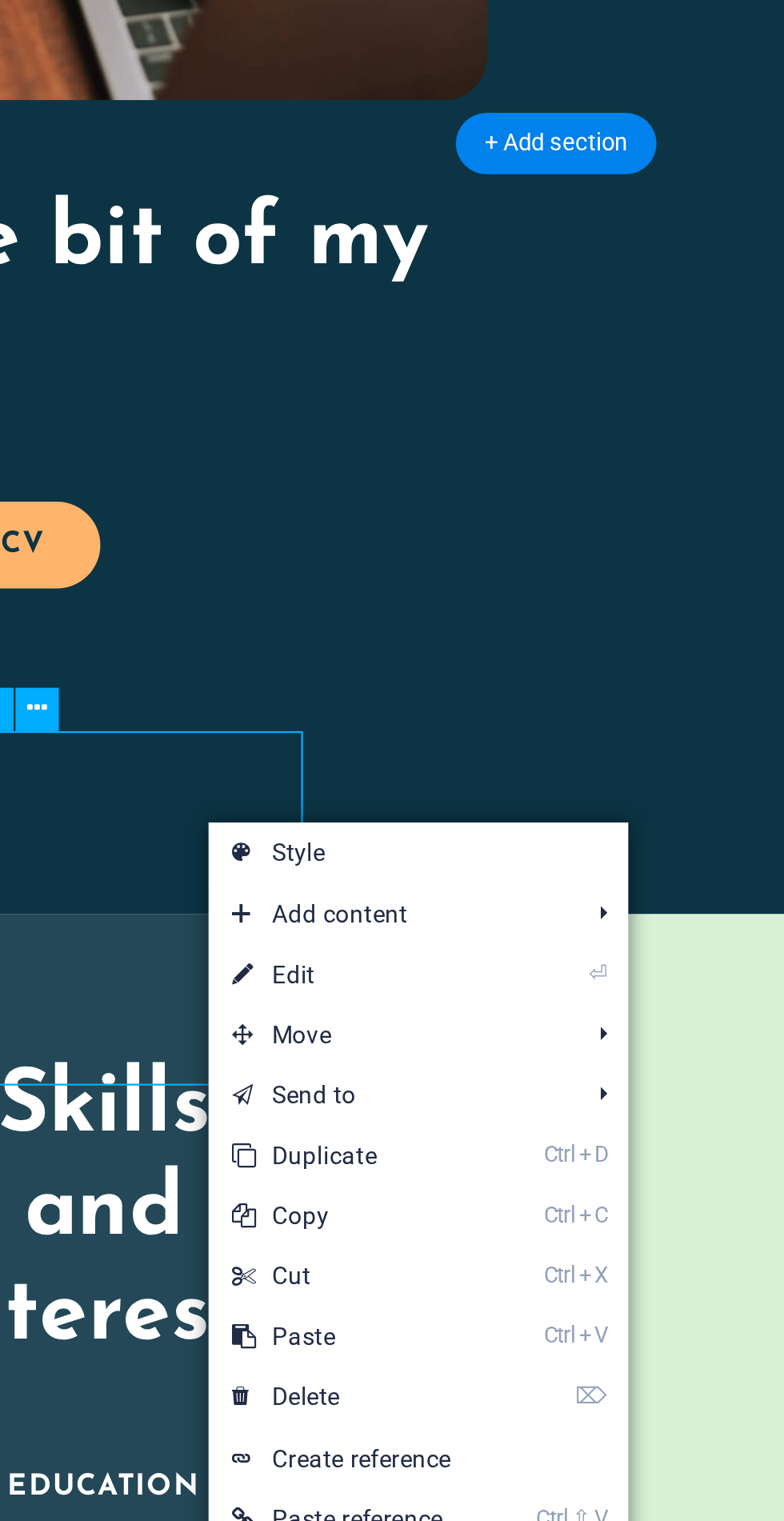
click at [358, 1247] on link "⌦ Delete" at bounding box center [340, 1252] width 107 height 24
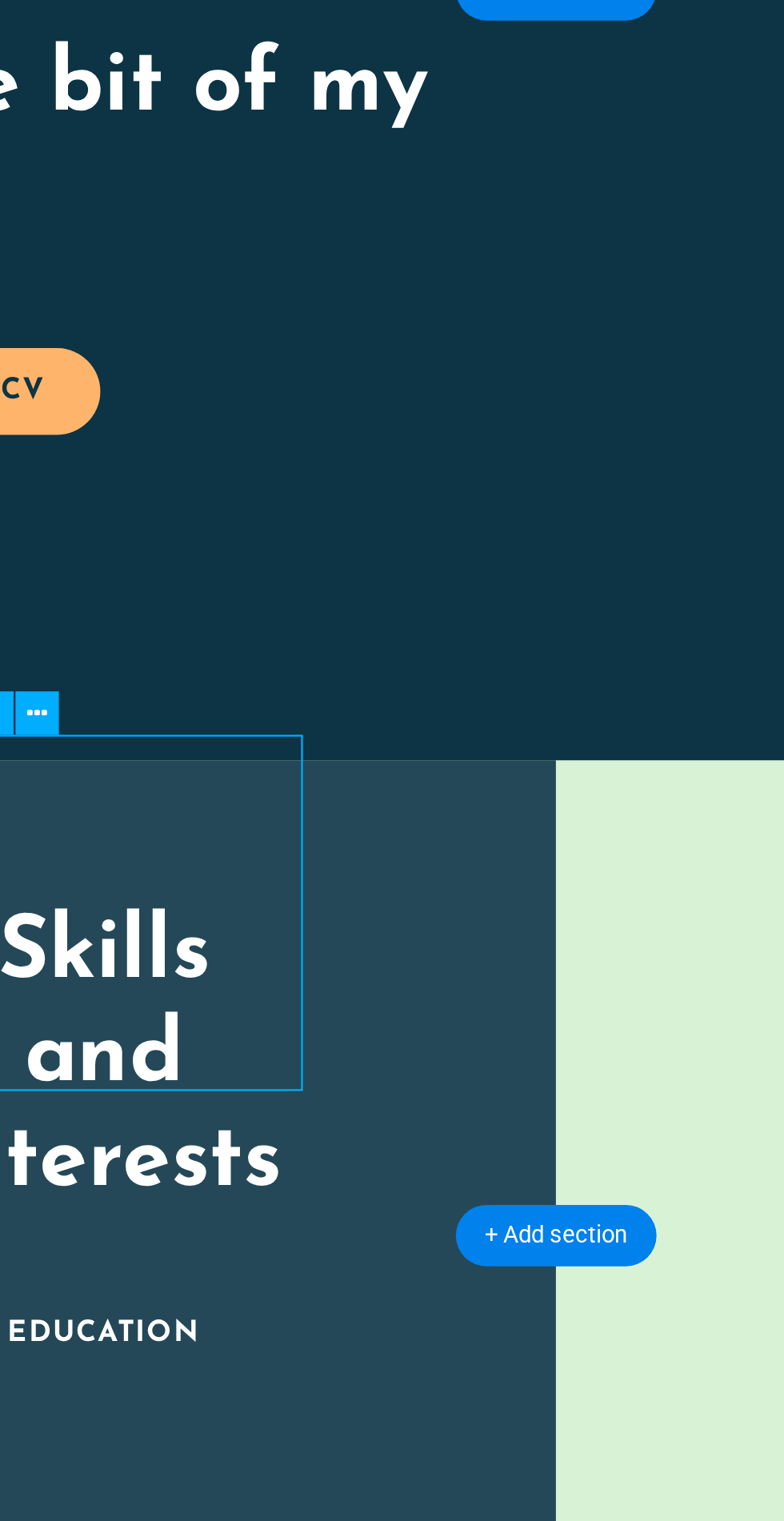
scroll to position [347, 0]
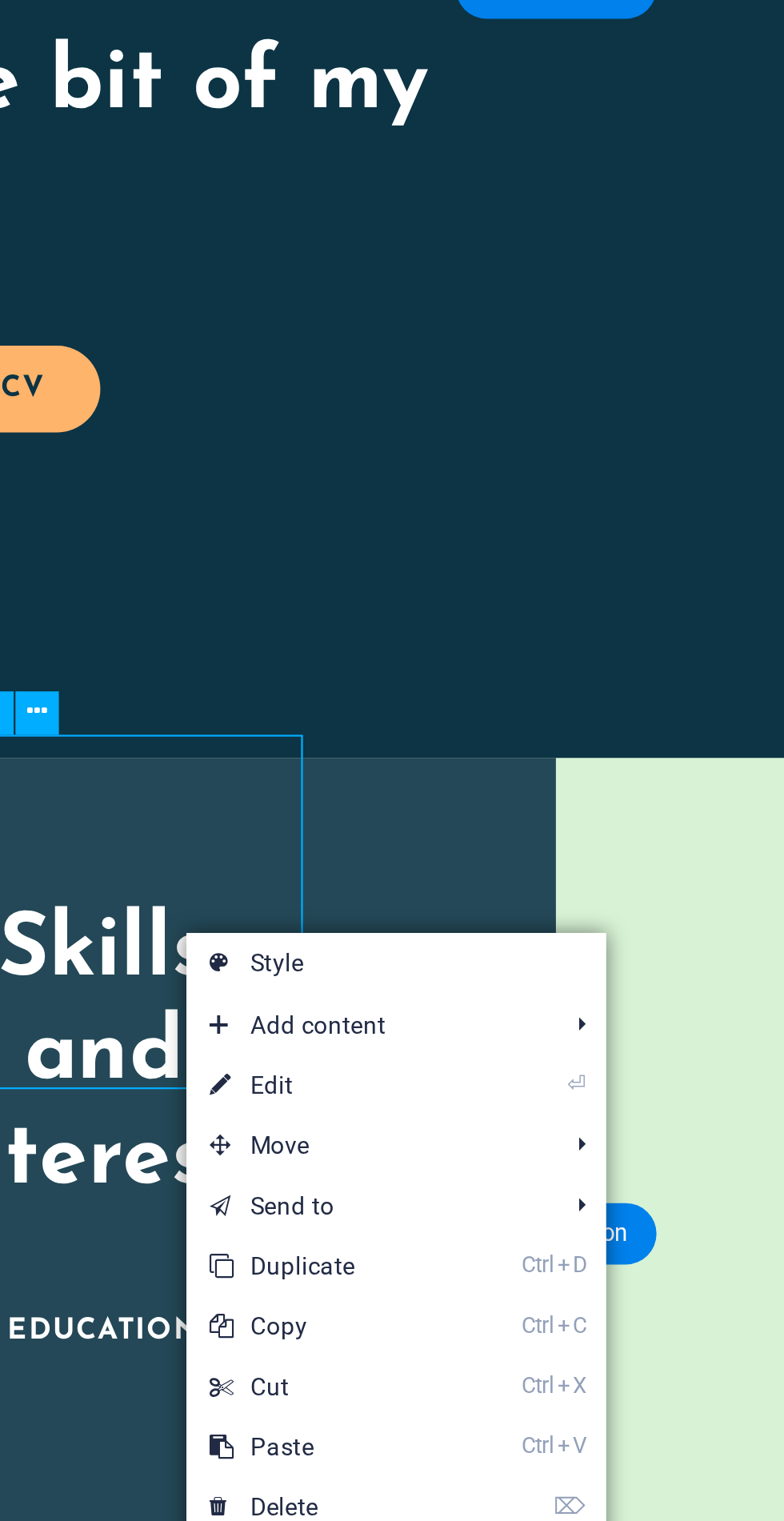
click at [349, 1288] on link "⌦ Delete" at bounding box center [331, 1296] width 107 height 24
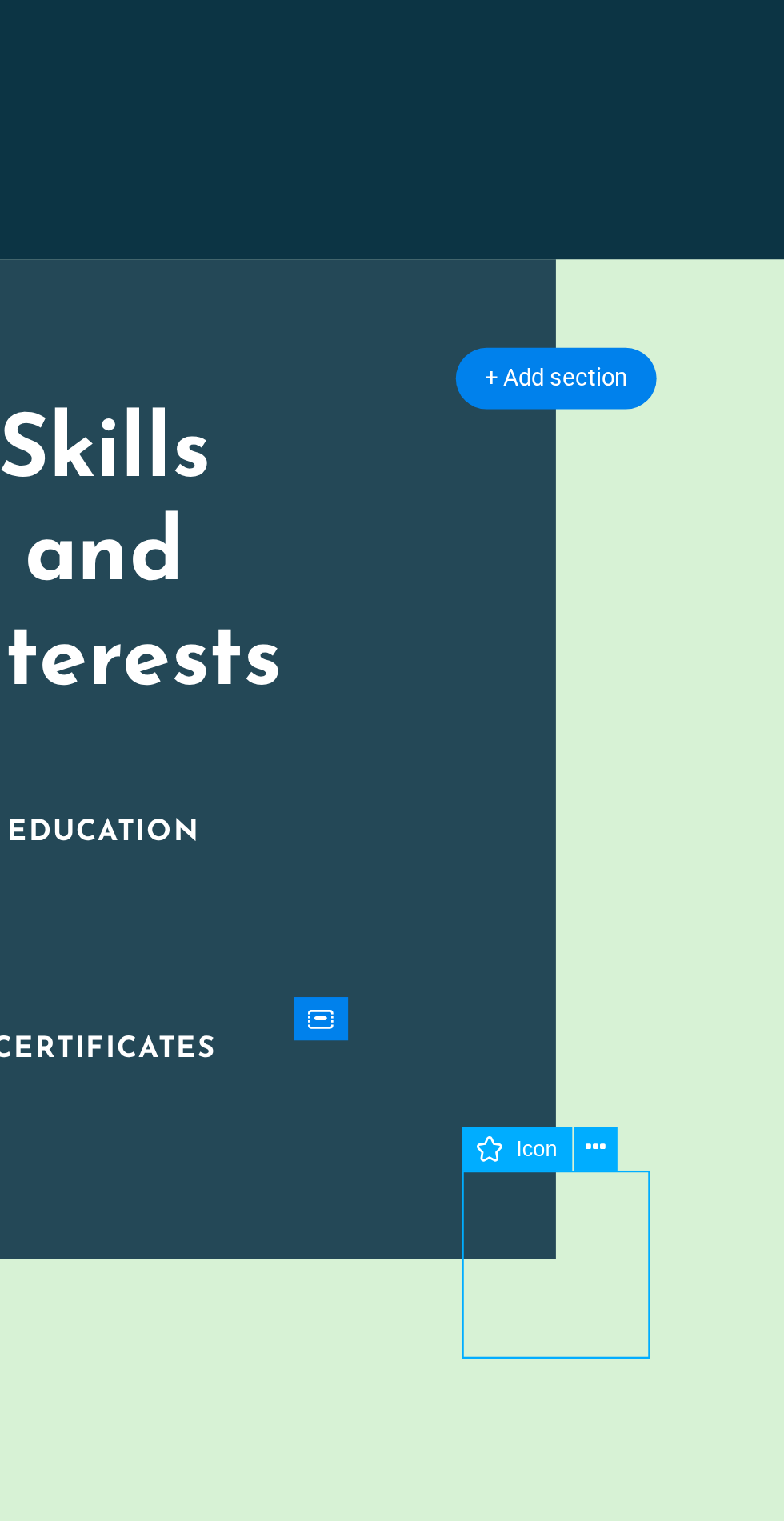
scroll to position [569, 0]
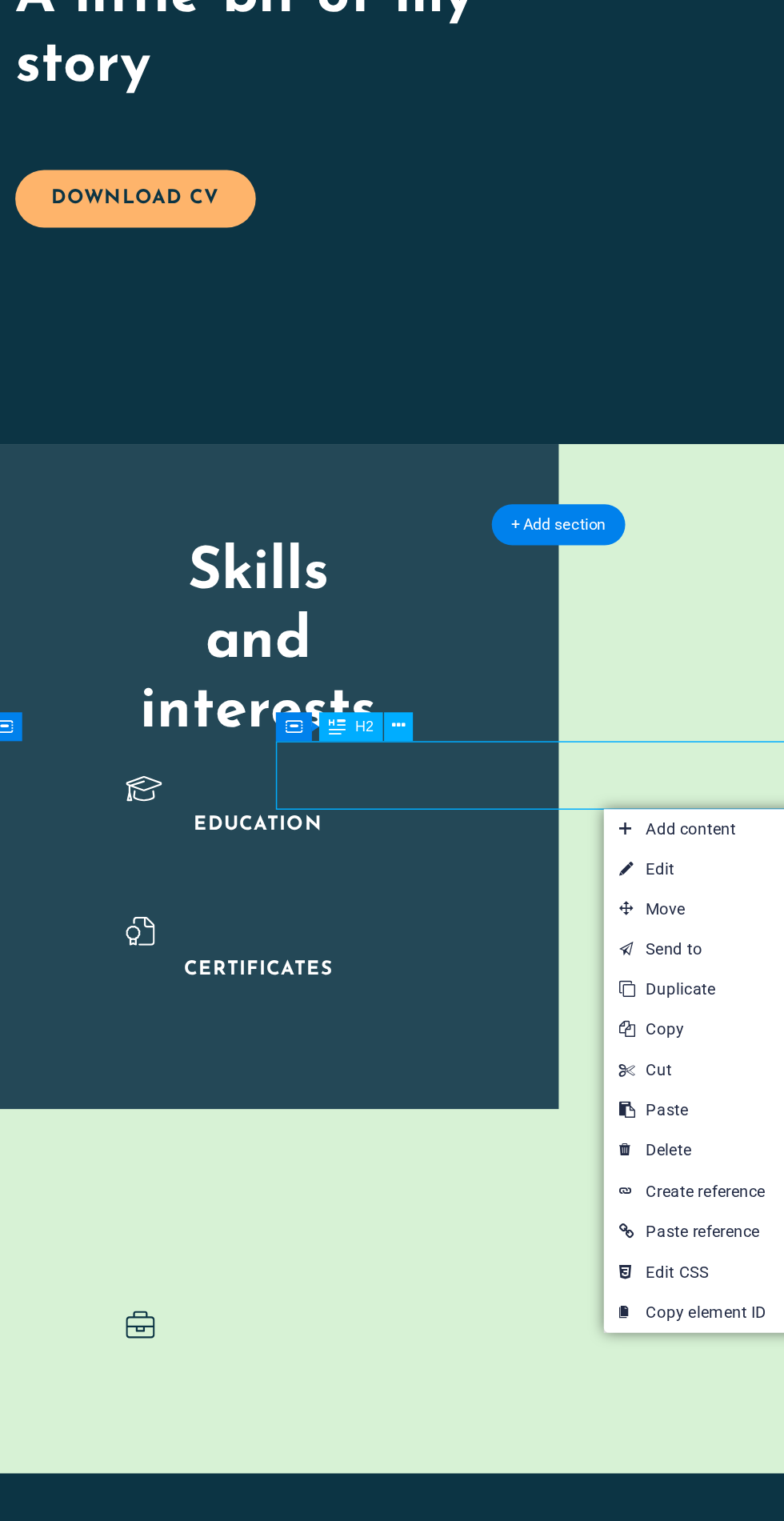
click at [529, 1213] on link "⌦ Delete" at bounding box center [504, 1220] width 107 height 24
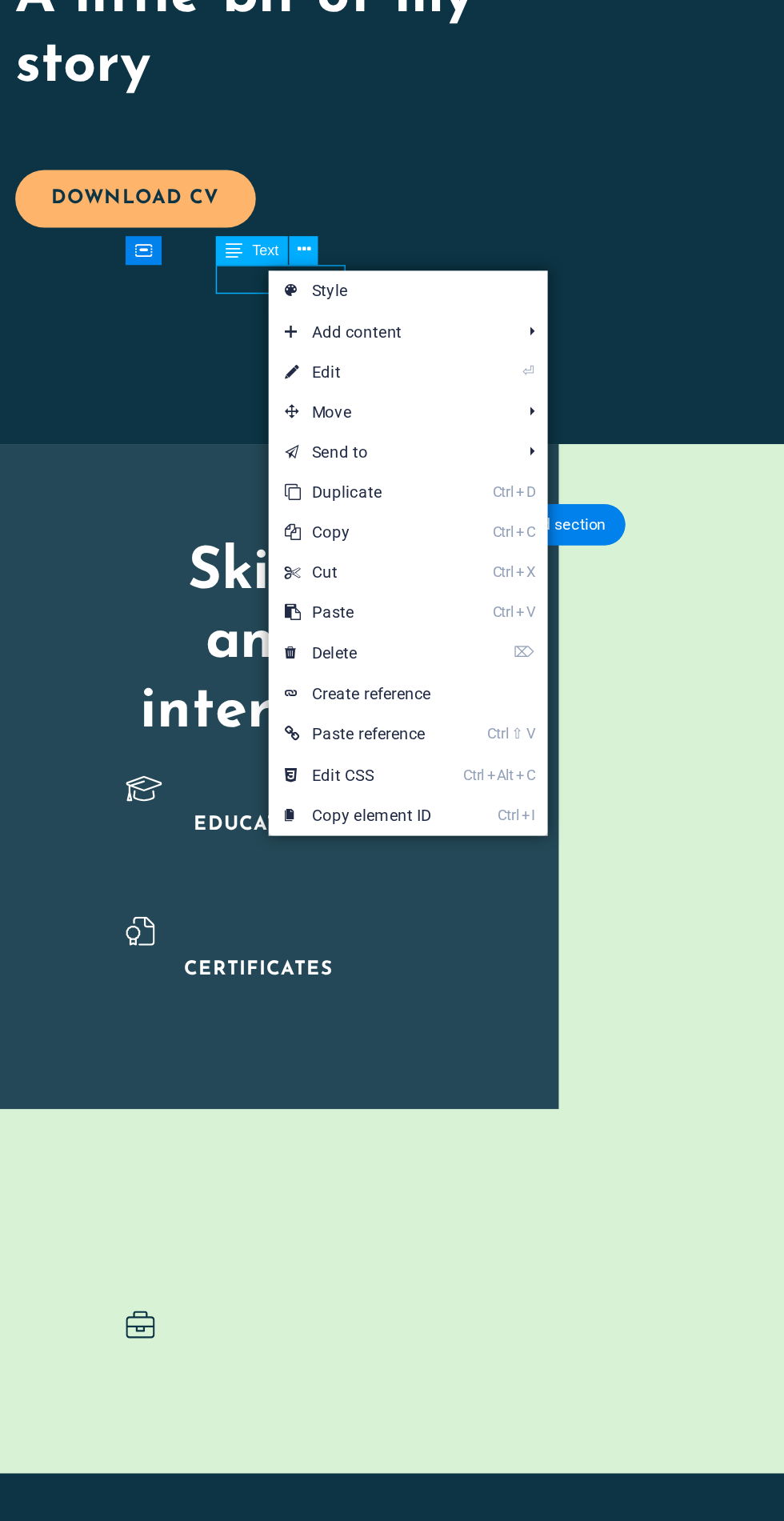
click at [336, 920] on link "⌦ Delete" at bounding box center [304, 923] width 107 height 24
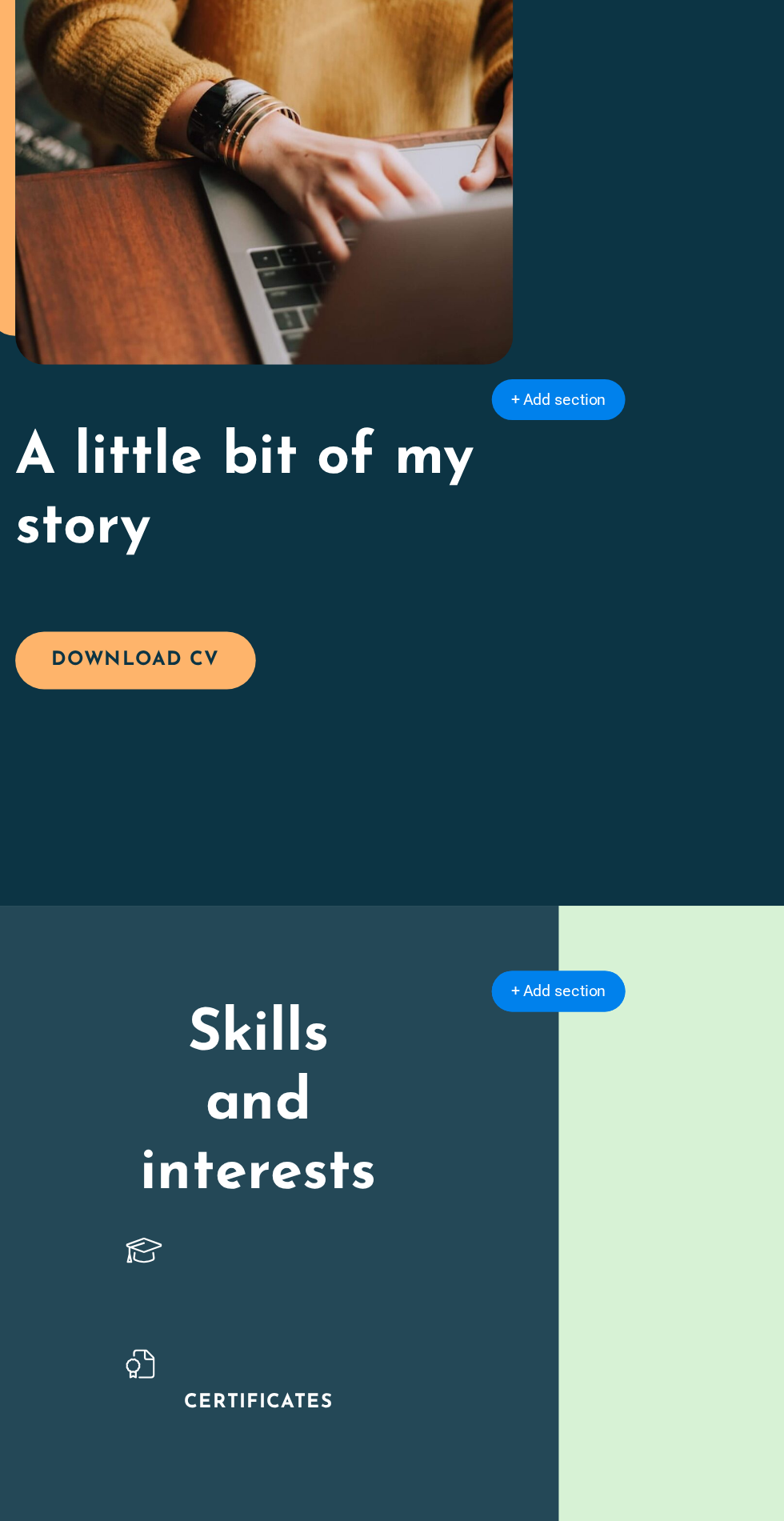
scroll to position [247, 0]
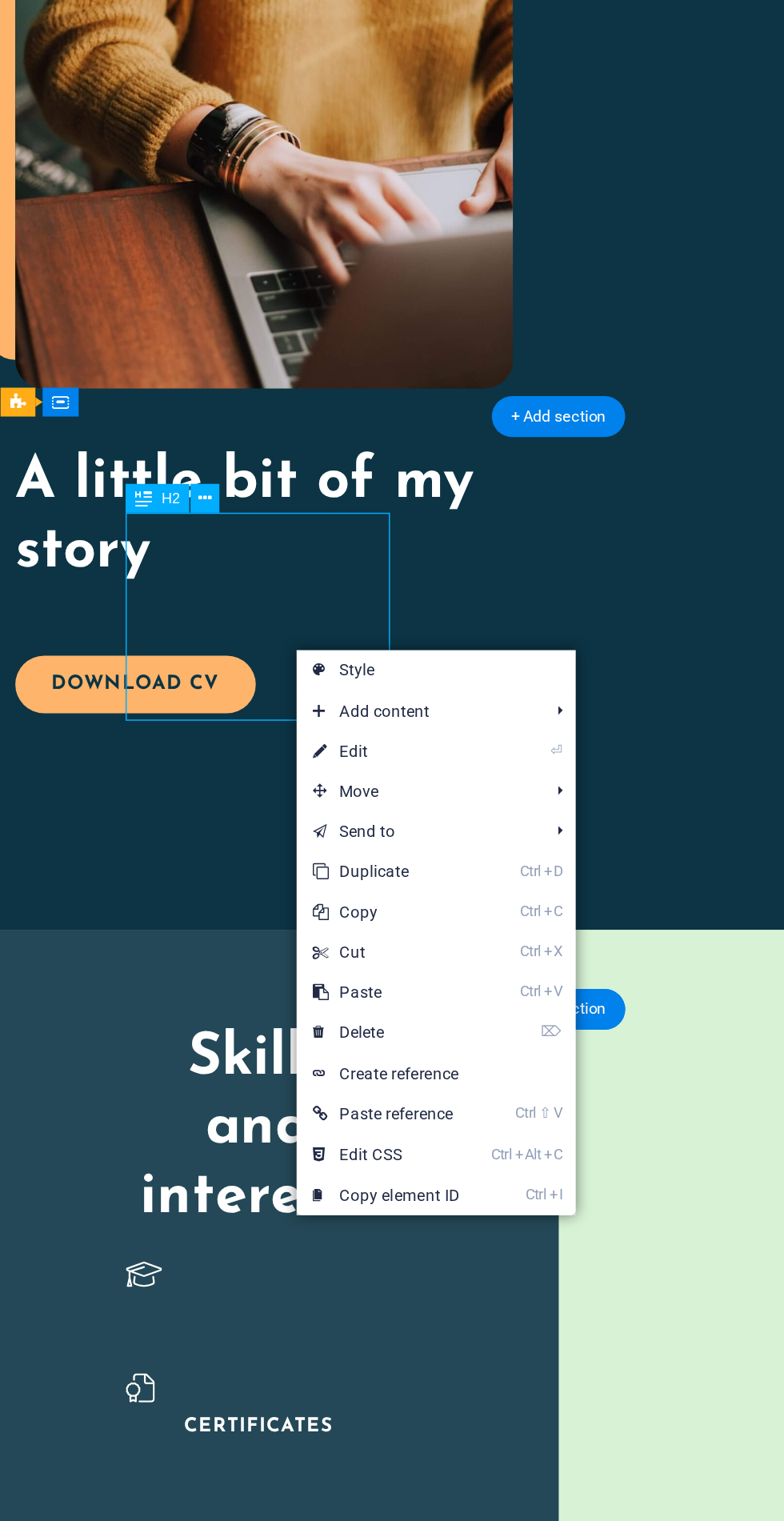
click at [354, 1145] on link "⌦ Delete" at bounding box center [321, 1149] width 107 height 24
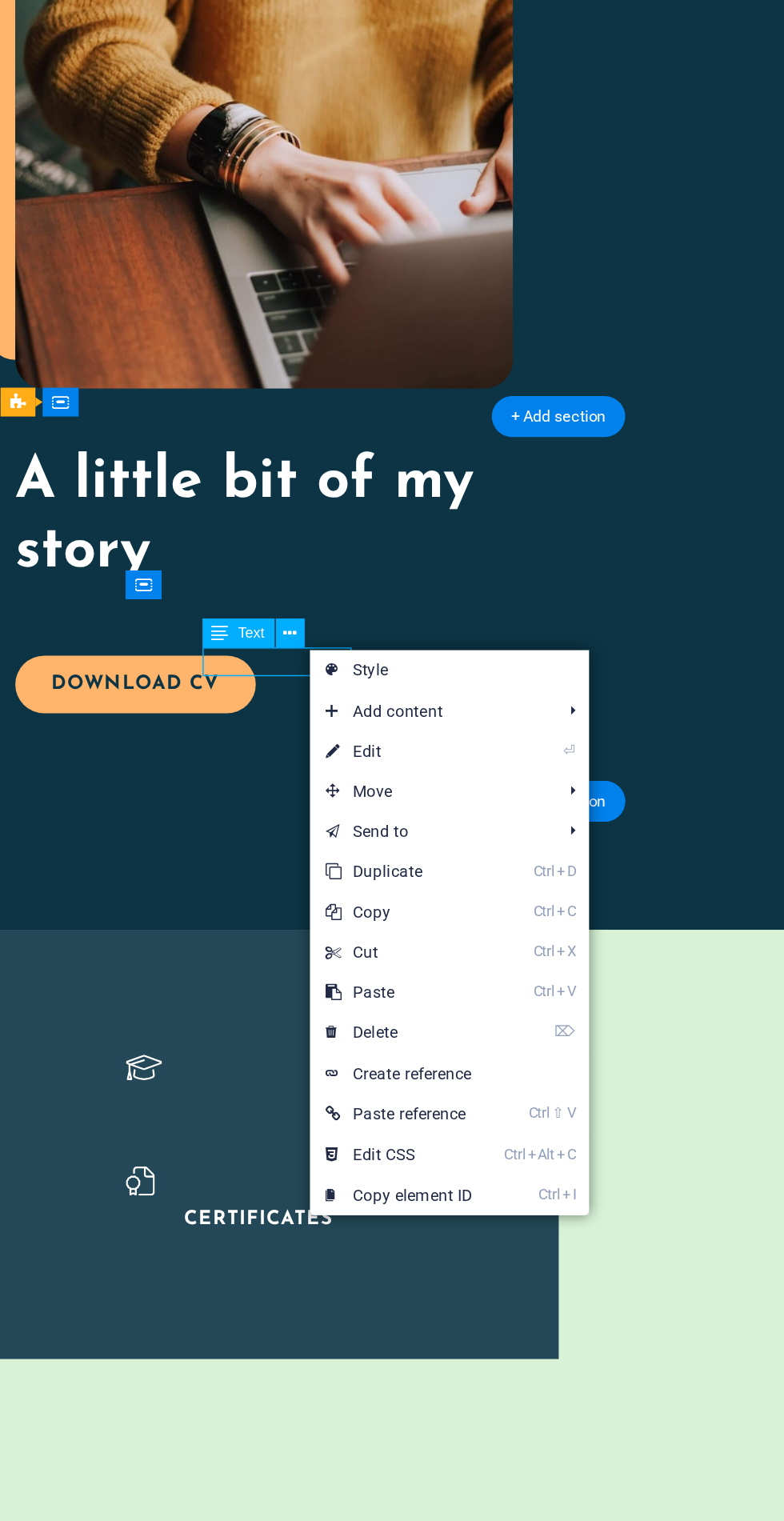
click at [357, 1150] on link "⌦ Delete" at bounding box center [329, 1149] width 107 height 24
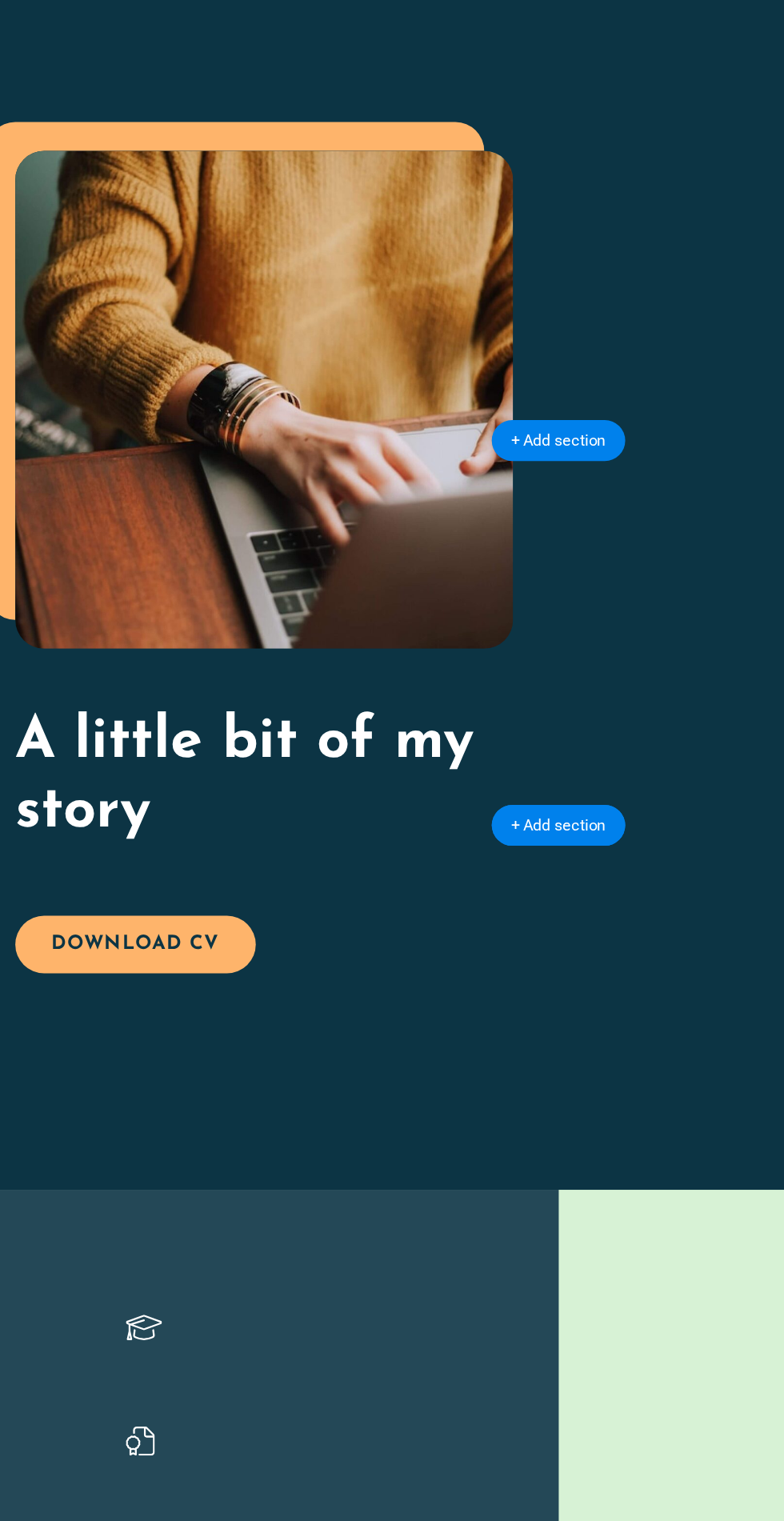
scroll to position [0, 0]
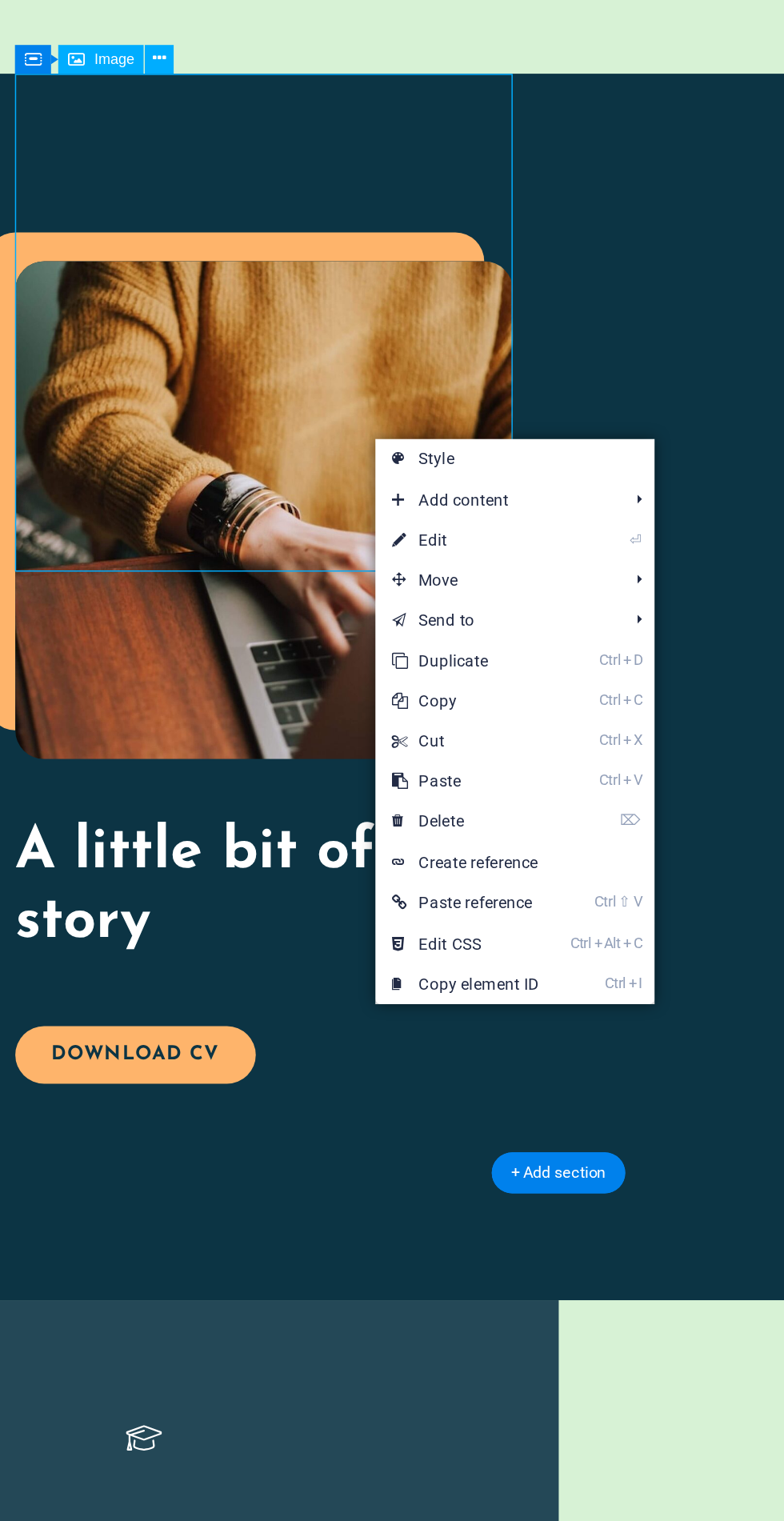
click at [406, 1024] on link "⌦ Delete" at bounding box center [368, 1023] width 107 height 24
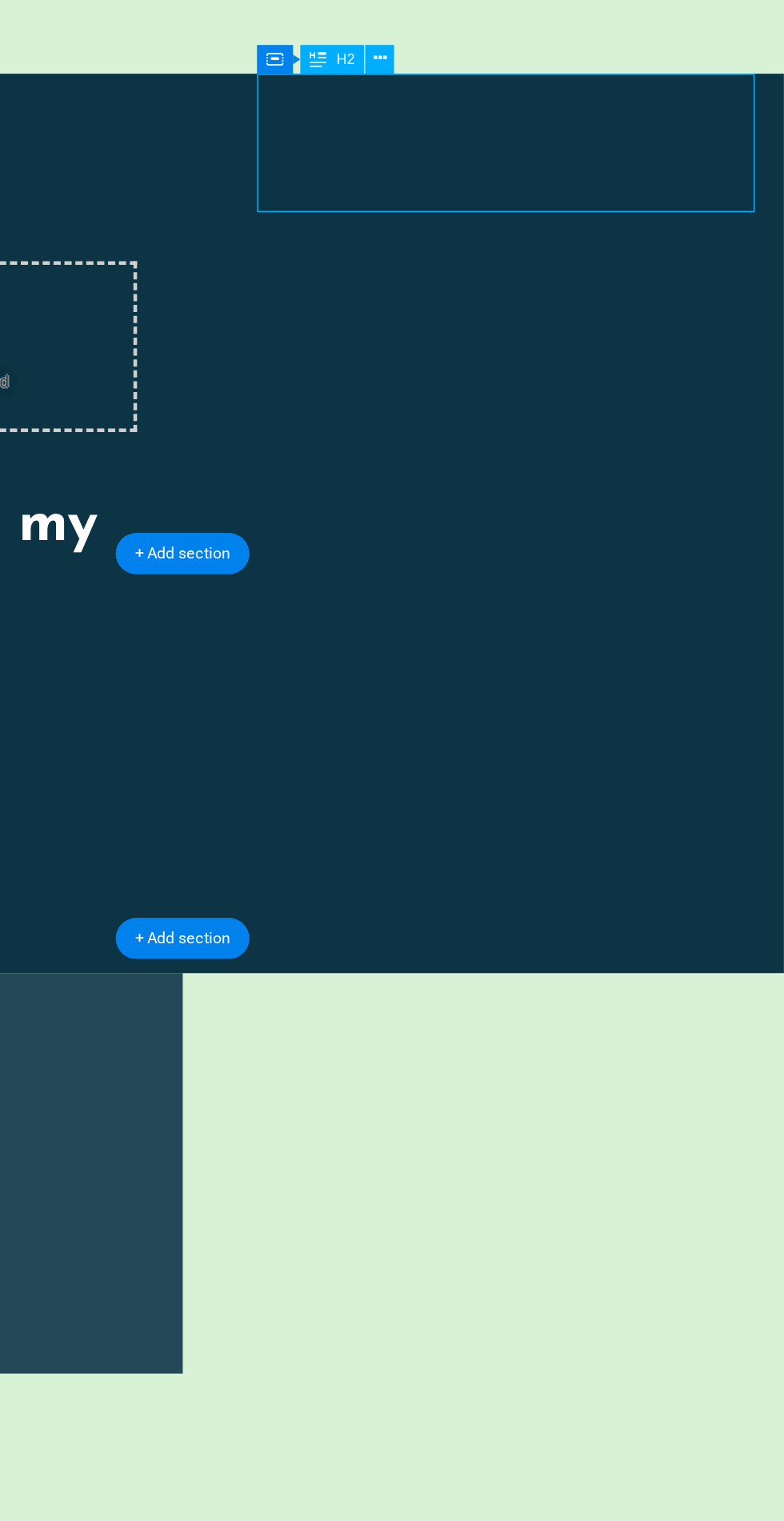
scroll to position [4, 0]
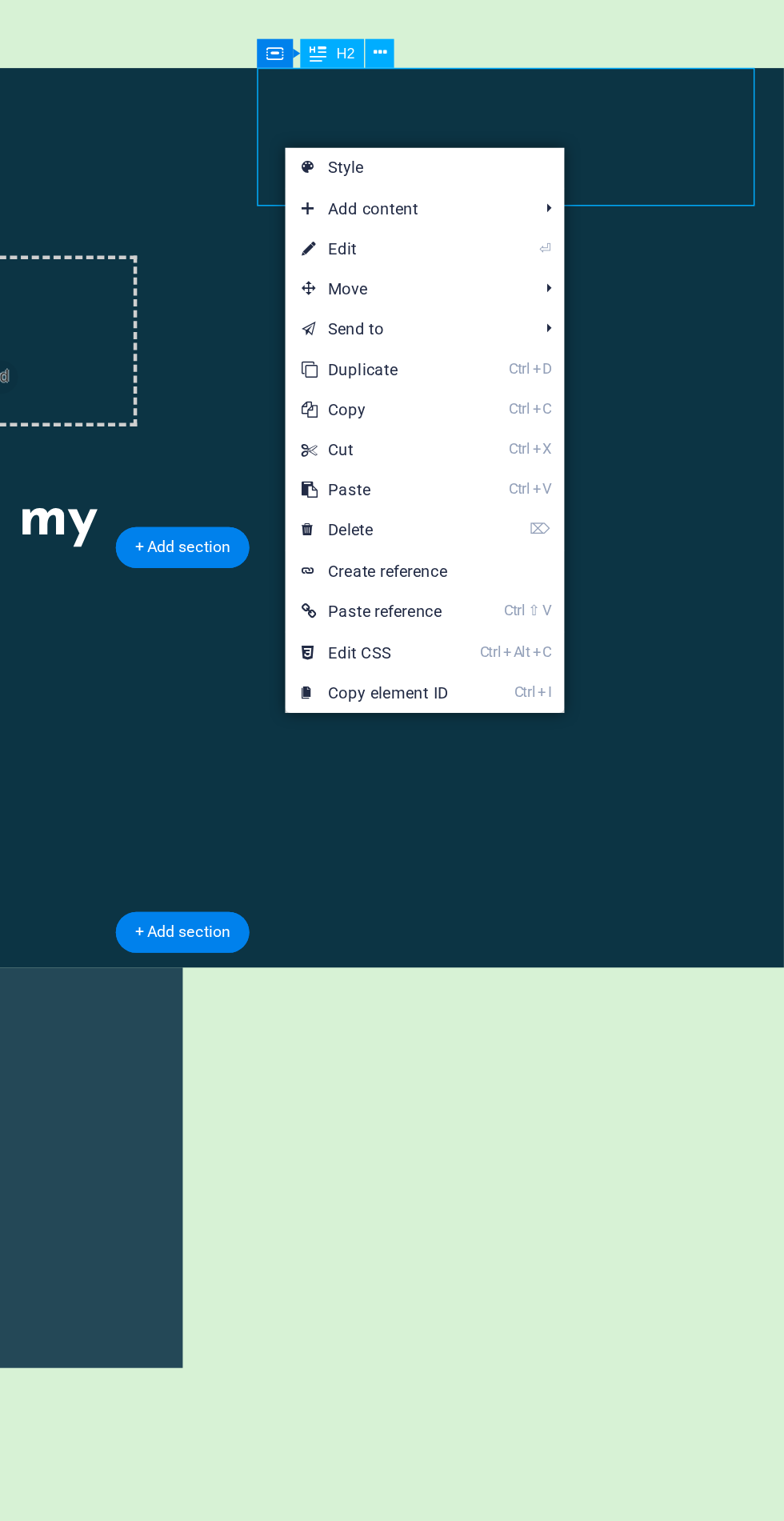
click at [571, 852] on link "⌦ Delete" at bounding box center [539, 849] width 107 height 24
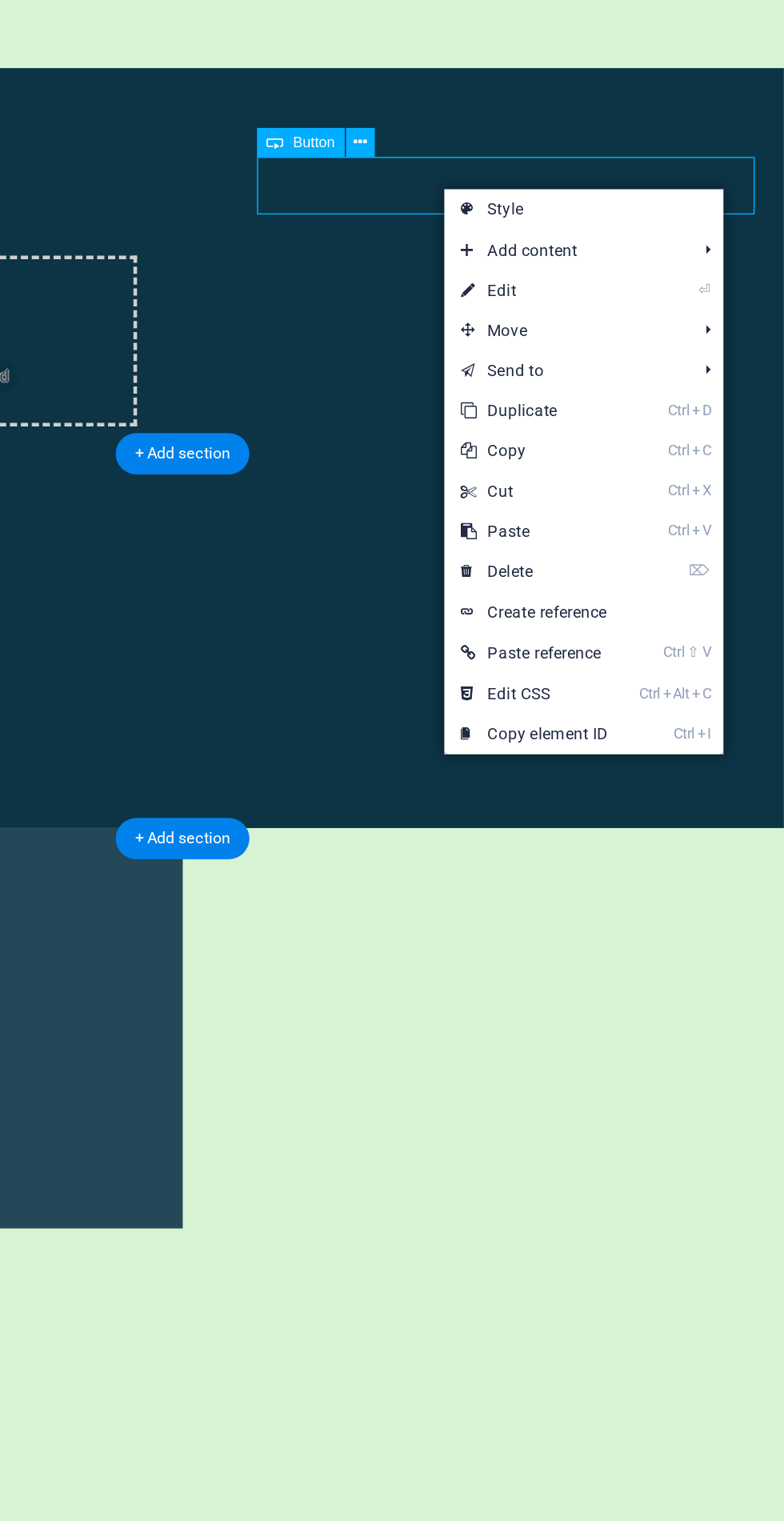
click at [680, 869] on link "⌦ Delete" at bounding box center [635, 873] width 107 height 24
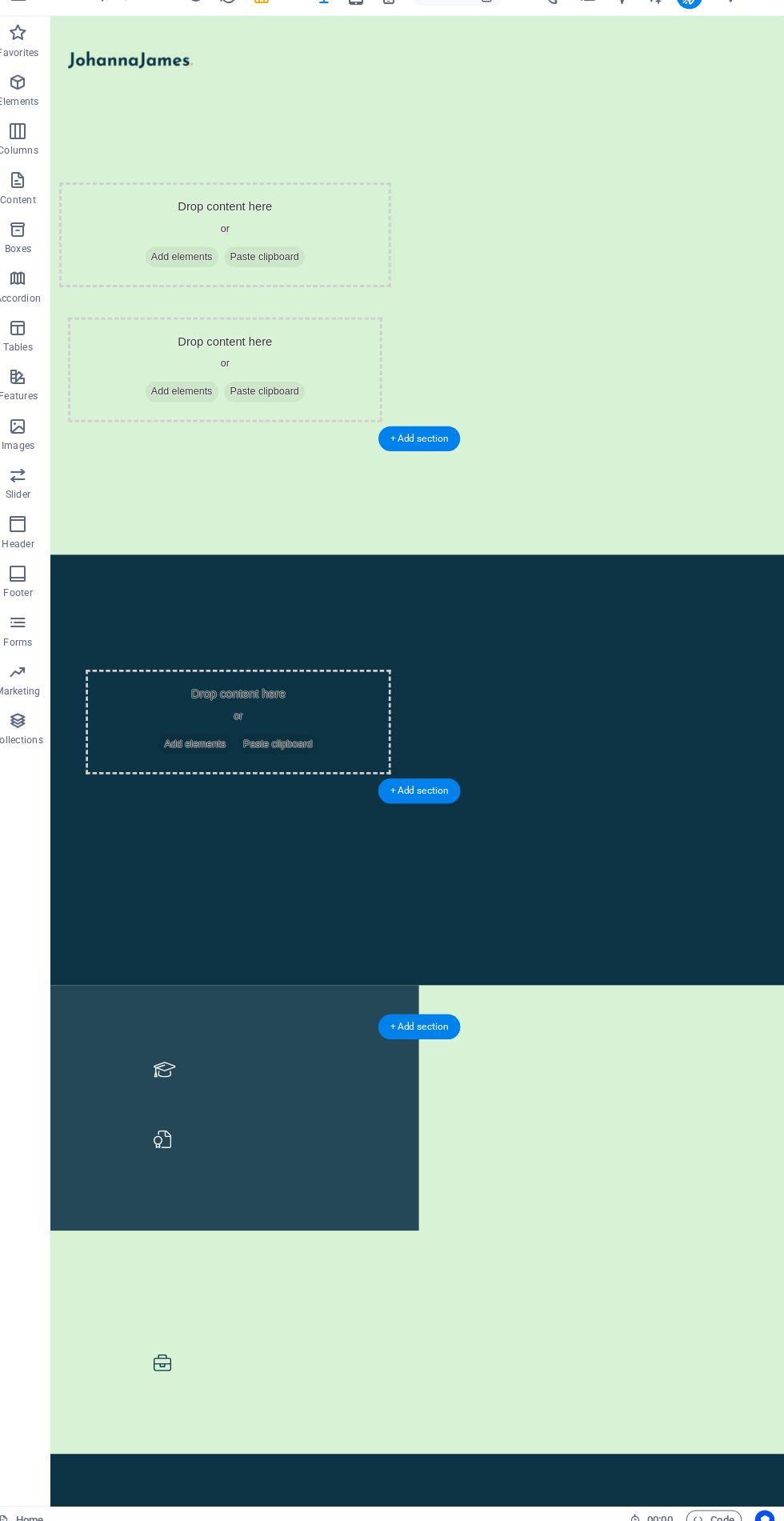
scroll to position [0, 0]
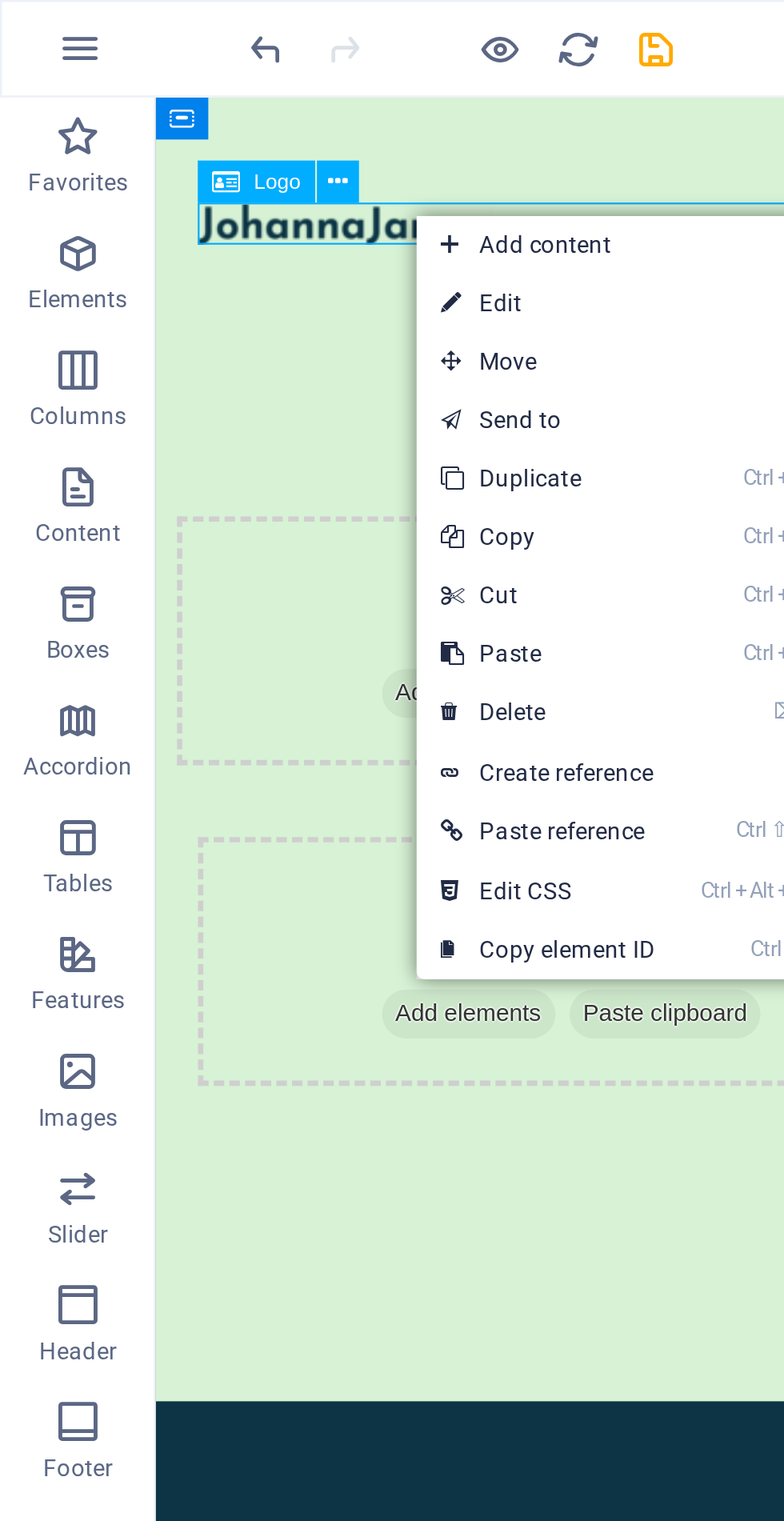
click at [252, 286] on link "⌦ Delete" at bounding box center [225, 292] width 107 height 24
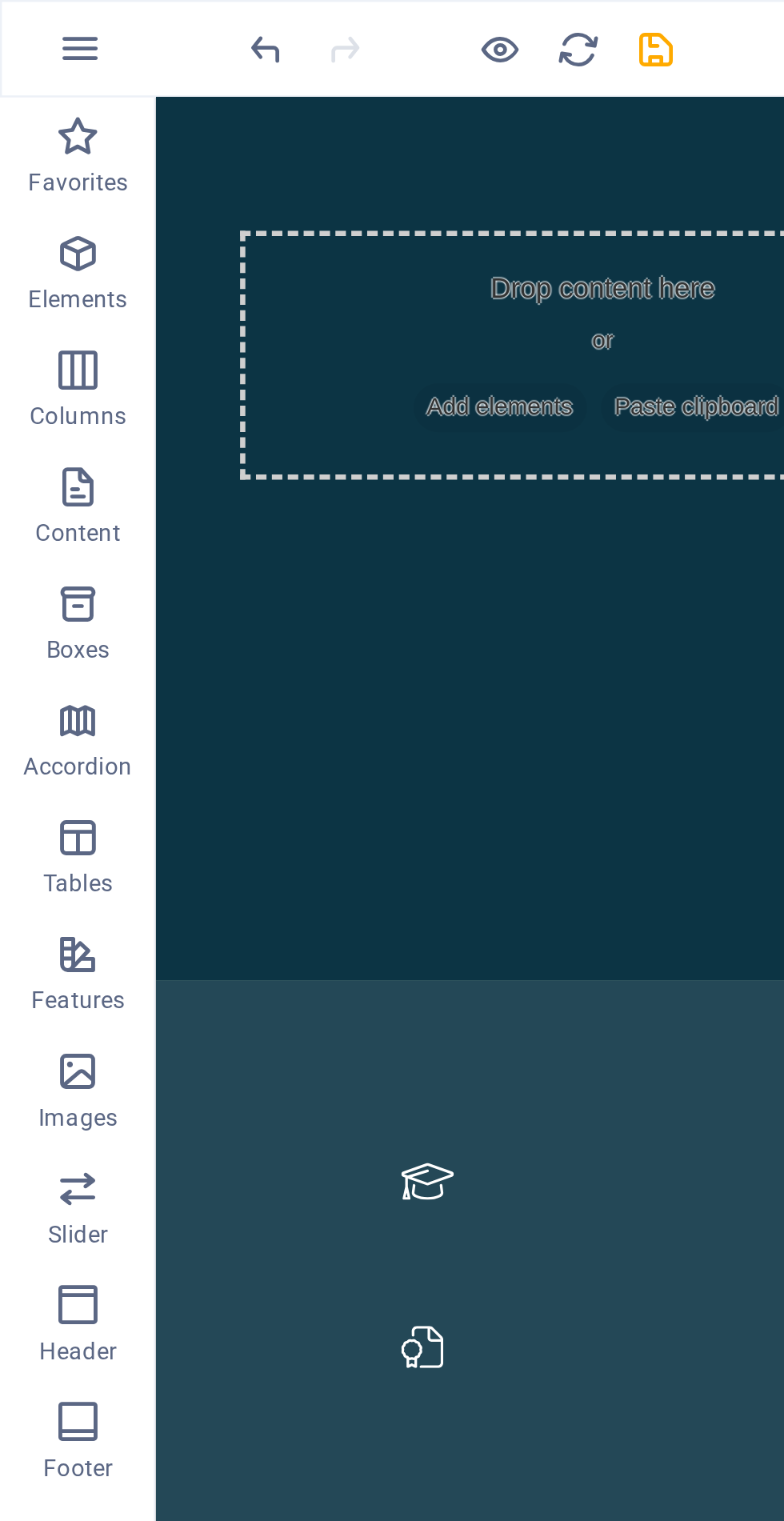
scroll to position [757, 0]
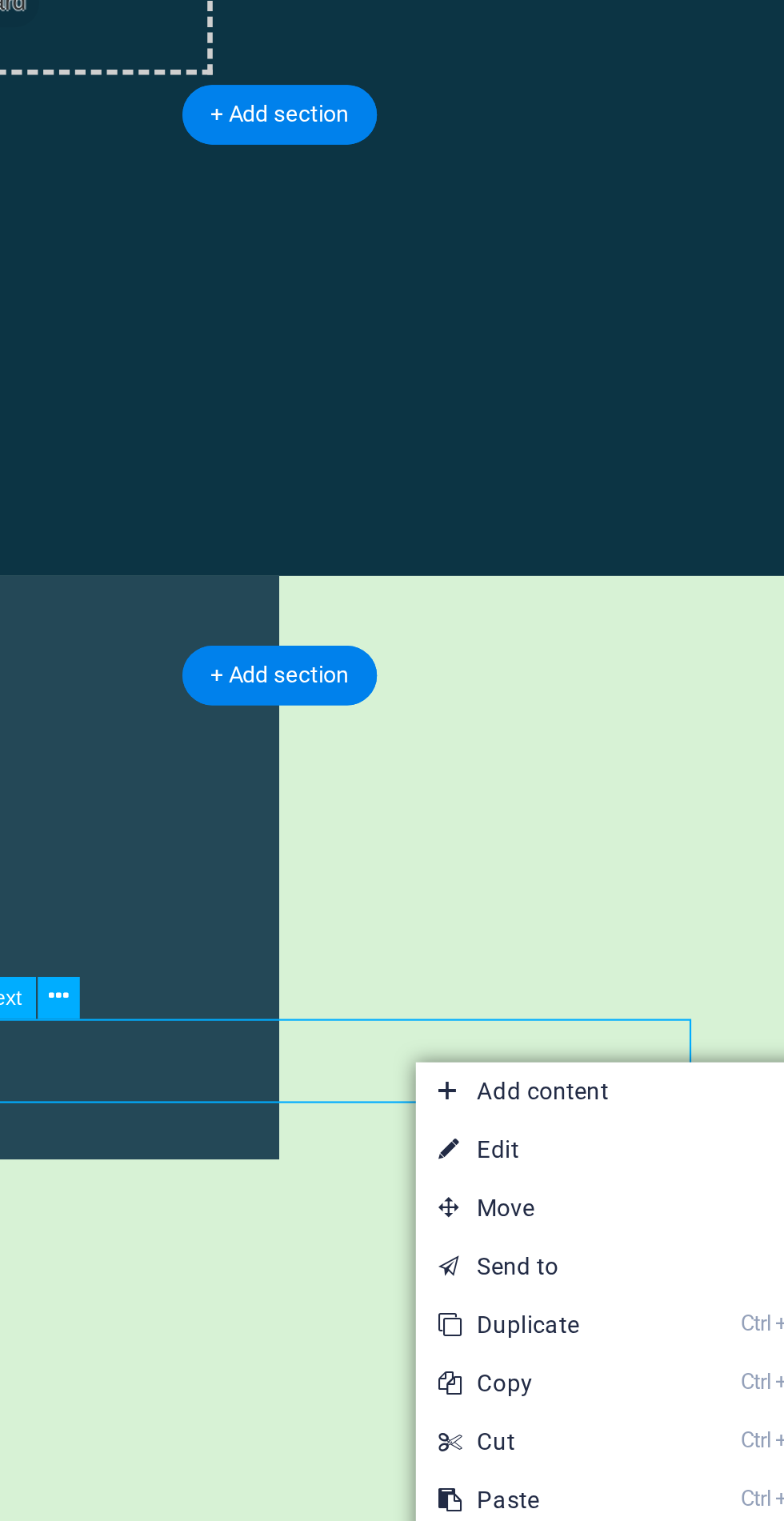
click at [555, 803] on link "⌦ Delete" at bounding box center [534, 804] width 107 height 24
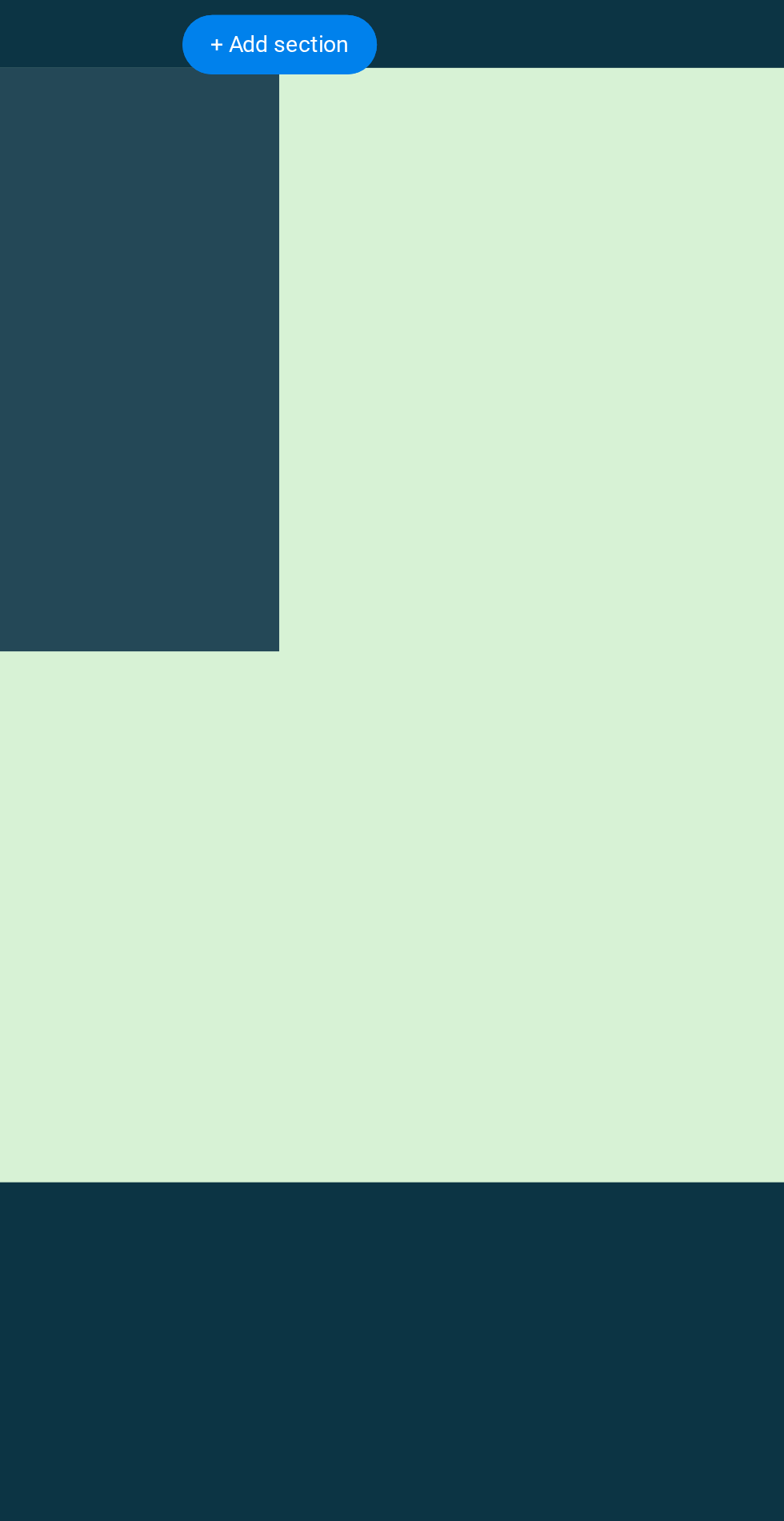
scroll to position [1047, 0]
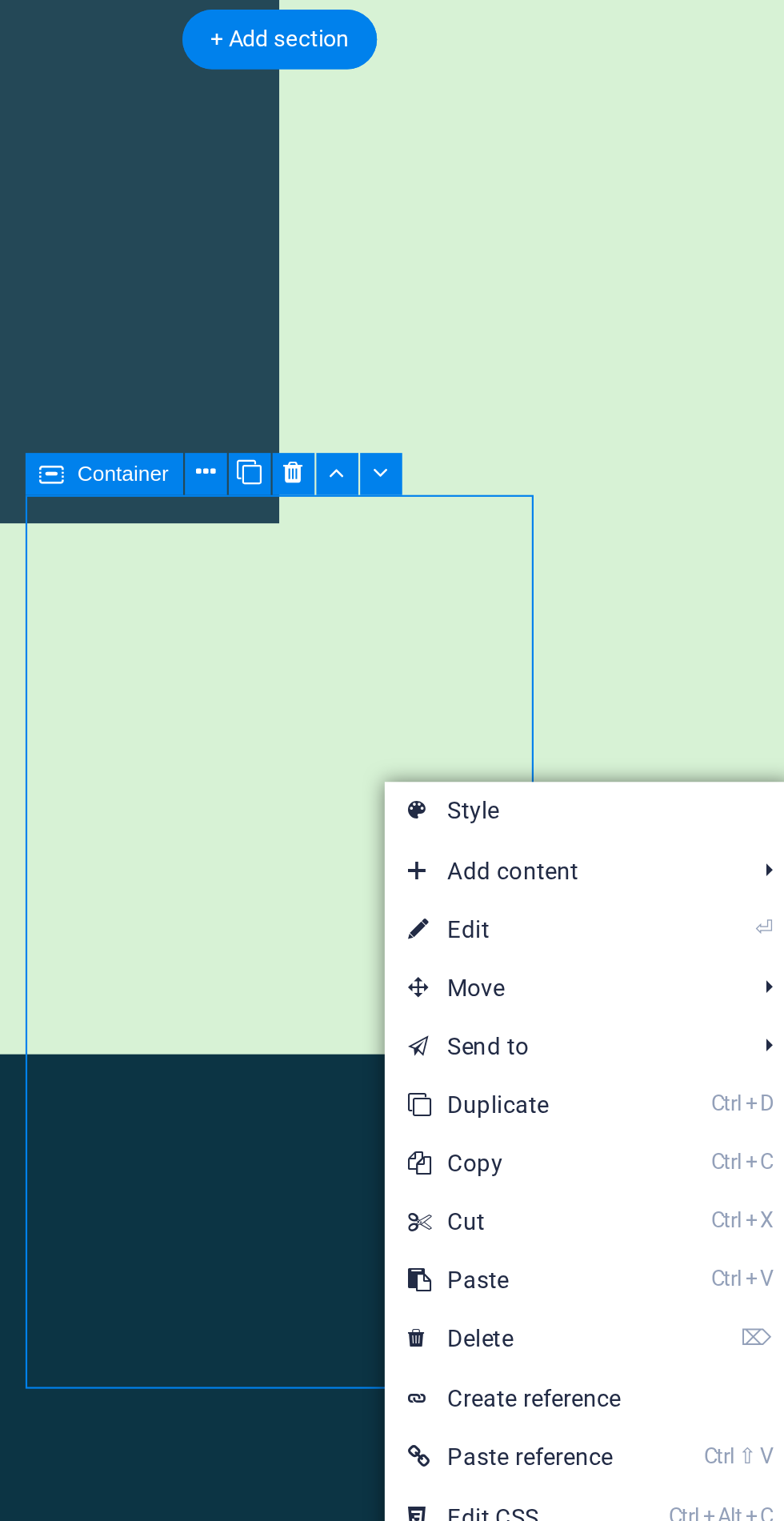
click at [536, 710] on link "⌦ Delete" at bounding box center [521, 713] width 107 height 24
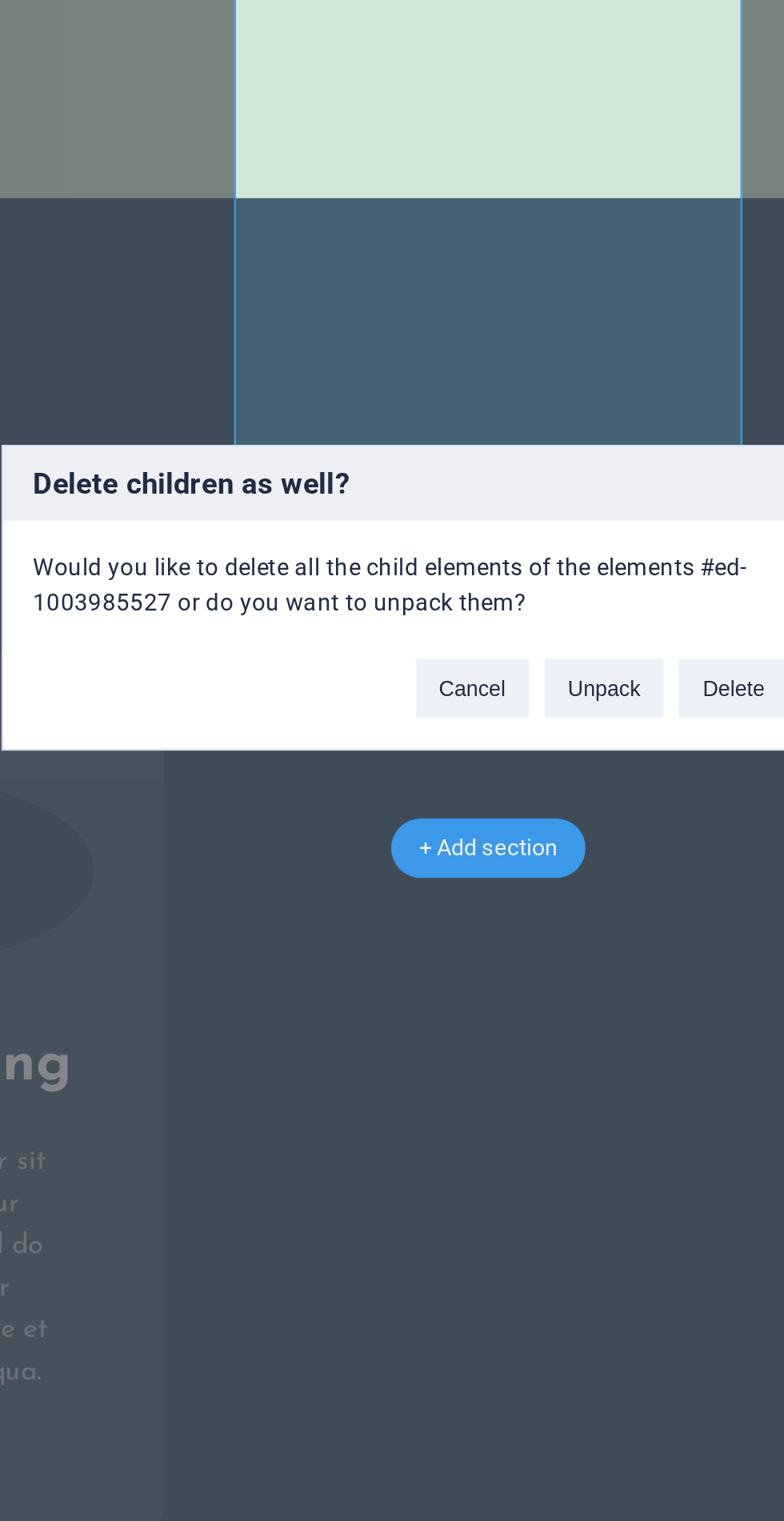
click at [520, 810] on button "Delete" at bounding box center [524, 798] width 45 height 24
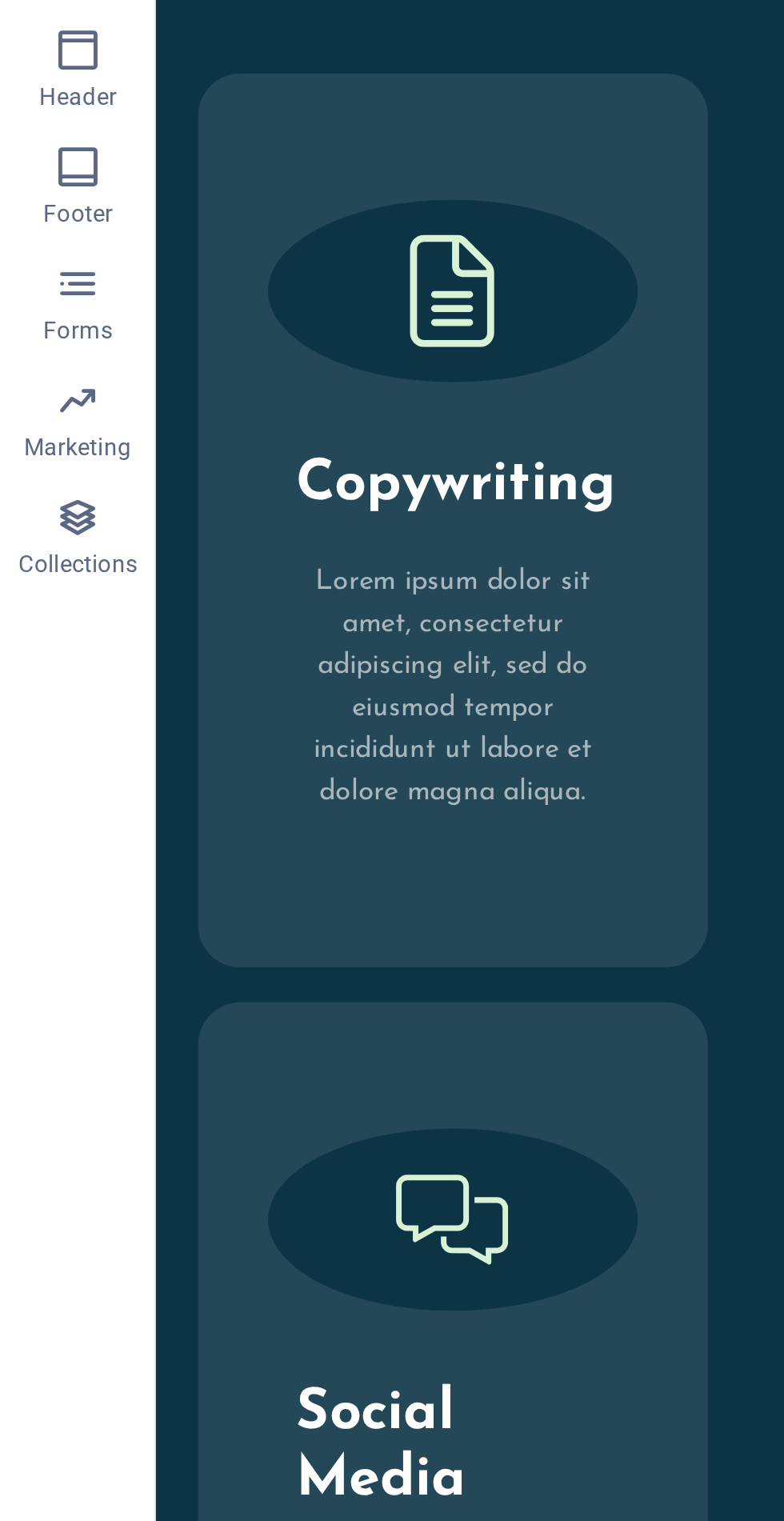
scroll to position [1307, 0]
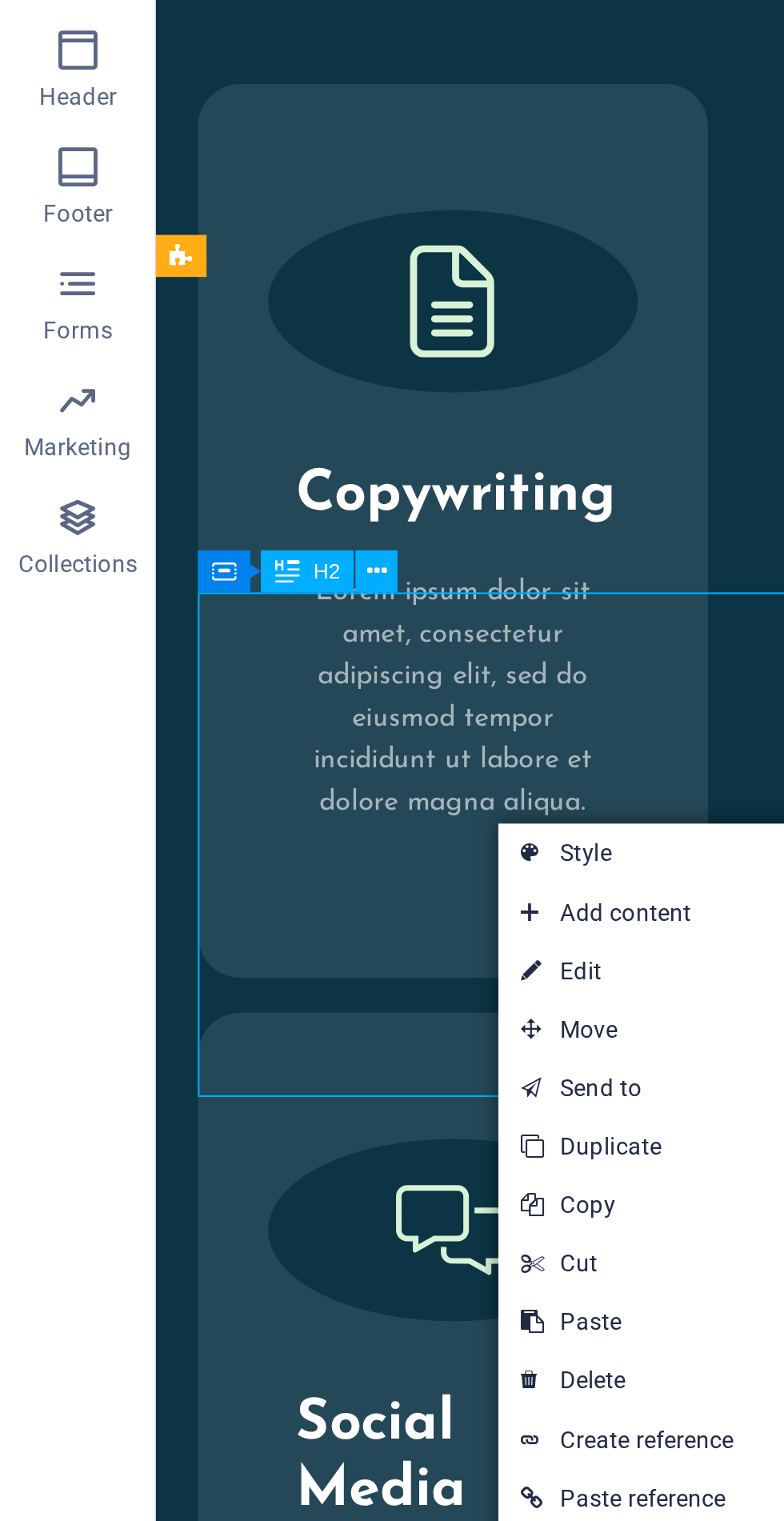
click at [270, 1084] on link "⌦ Delete" at bounding box center [259, 1082] width 107 height 24
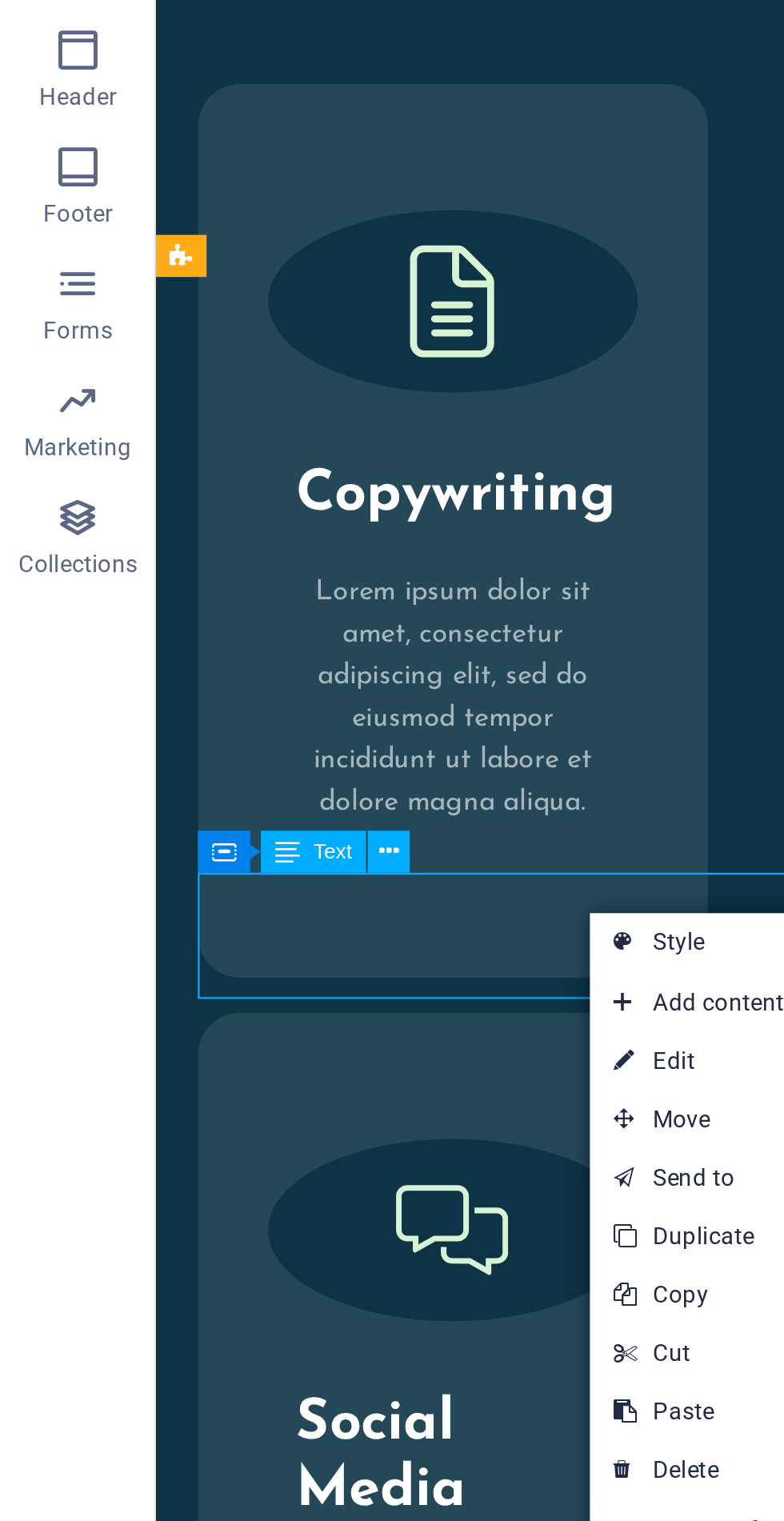
click at [300, 1121] on link "⌦ Delete" at bounding box center [296, 1119] width 107 height 24
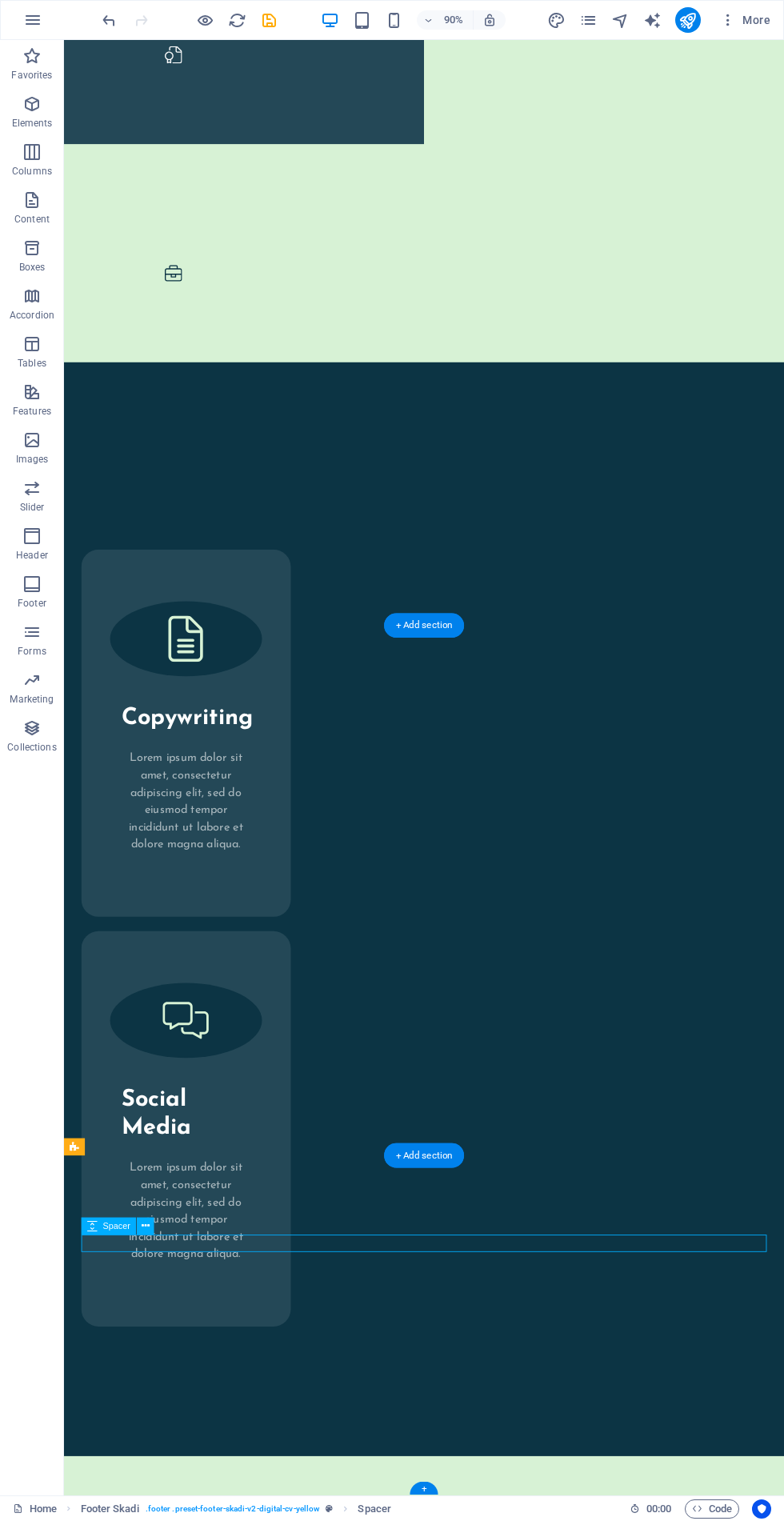
scroll to position [1312, 0]
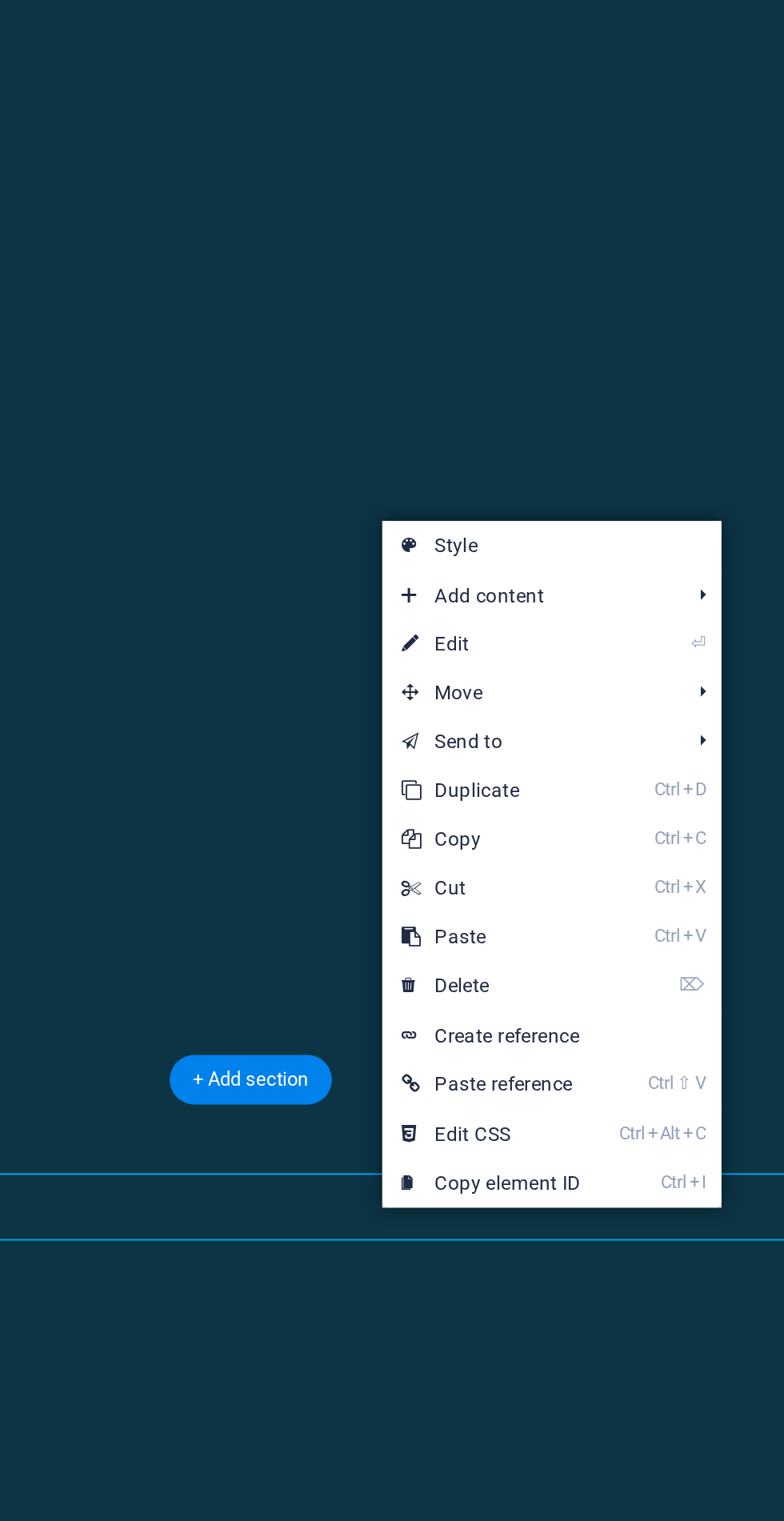
click at [576, 1109] on link "⌦ Delete" at bounding box center [543, 1108] width 107 height 24
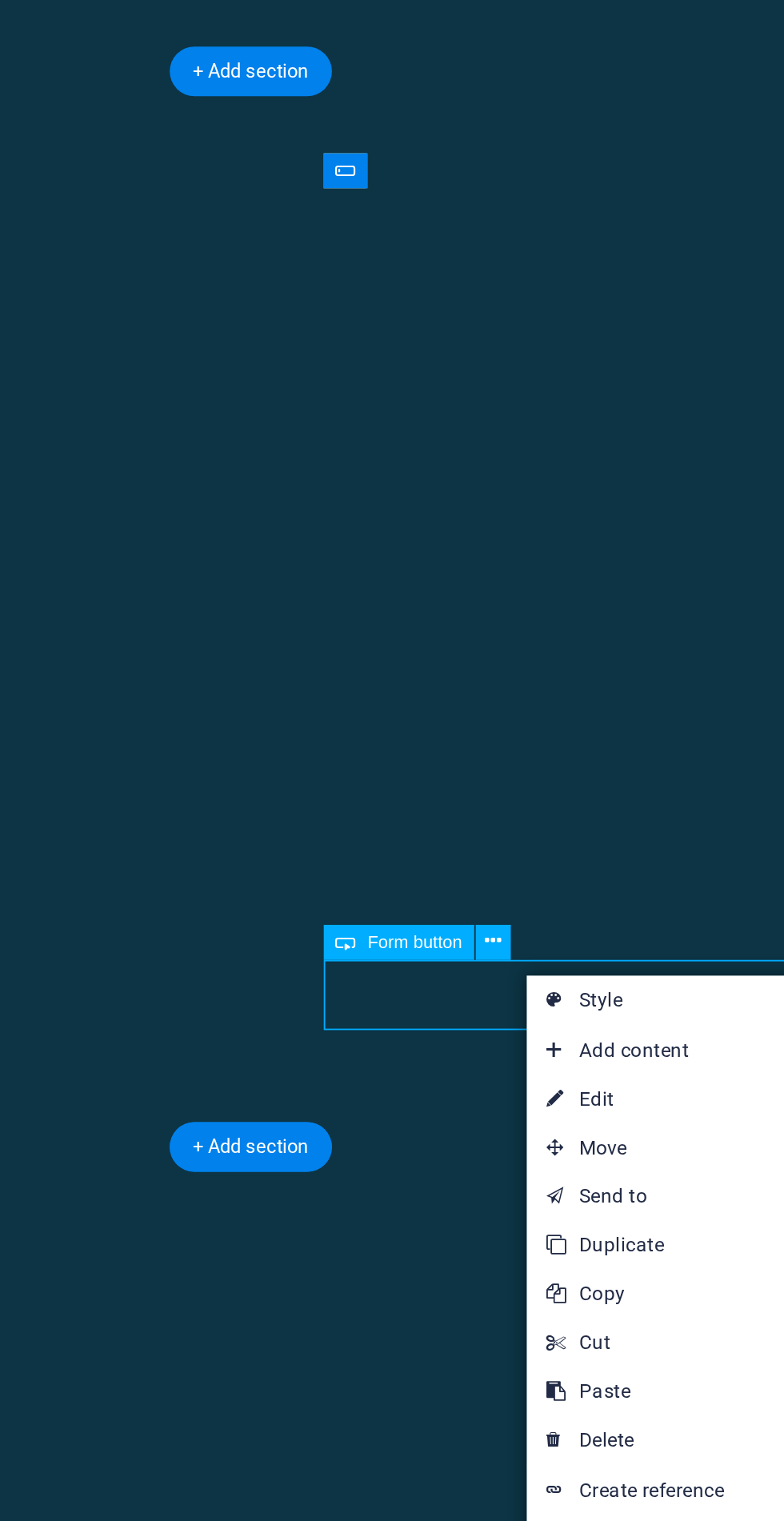
click at [636, 1329] on link "⌦ Delete" at bounding box center [614, 1332] width 107 height 24
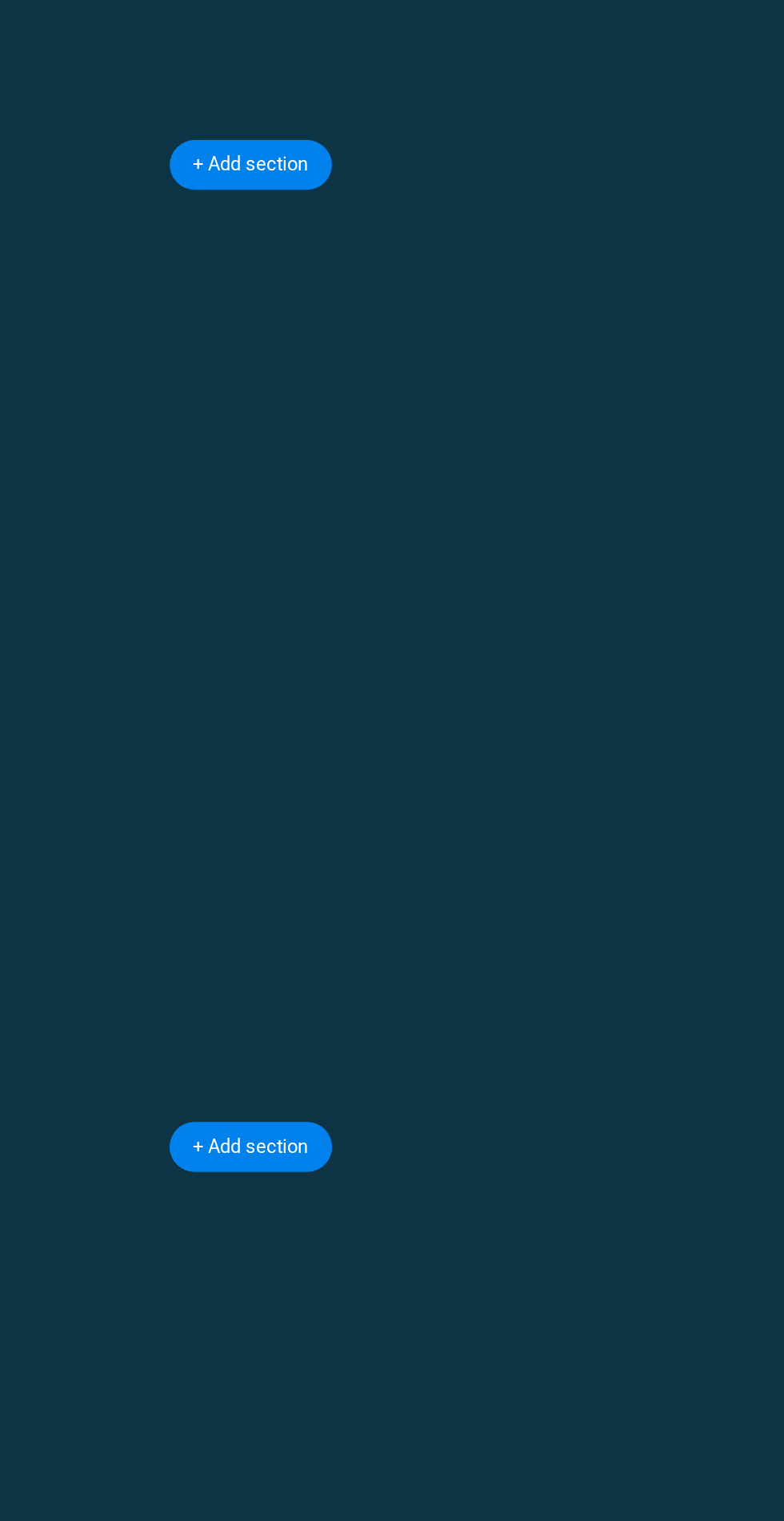
scroll to position [1224, 0]
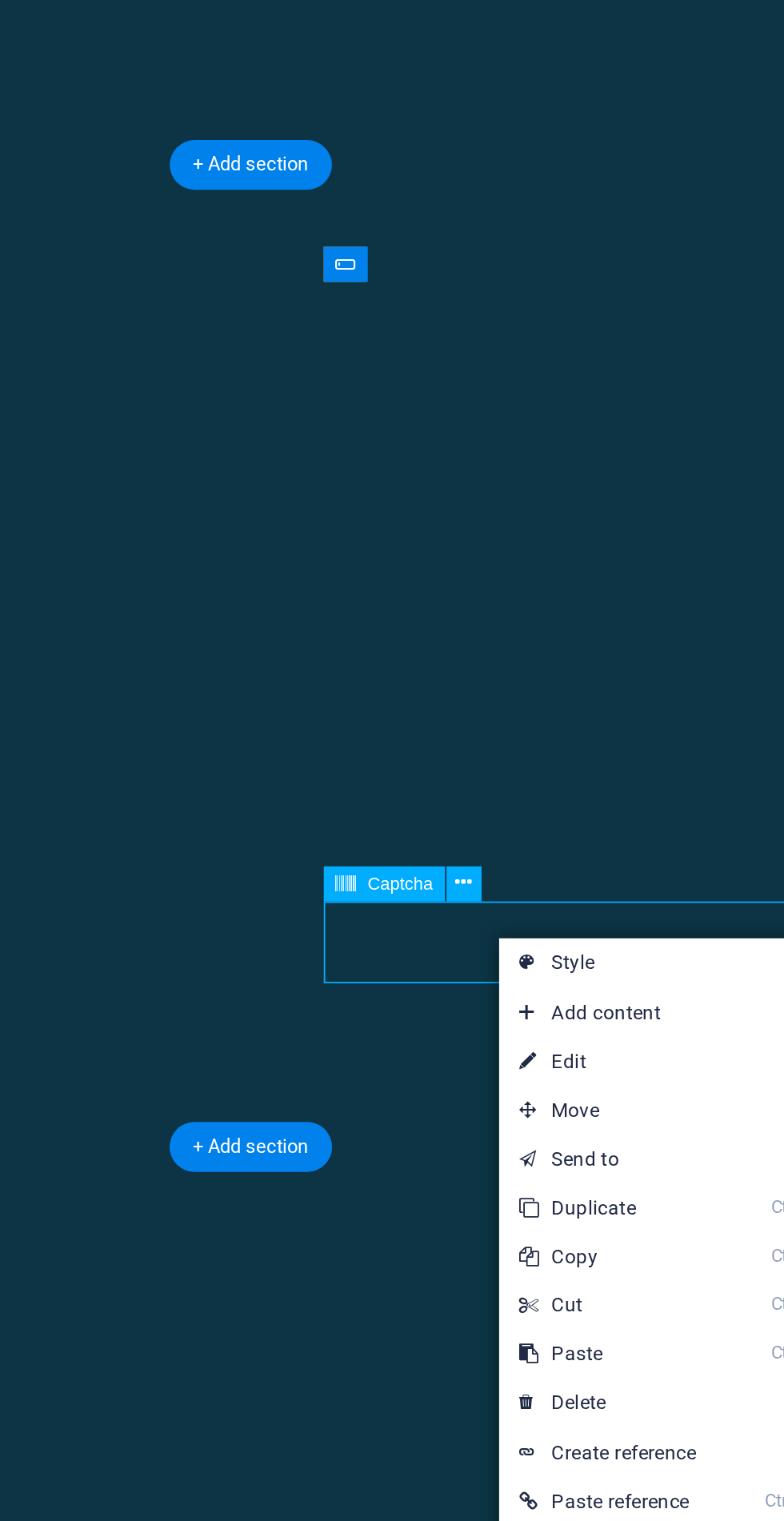
click at [628, 1313] on link "⌦ Delete" at bounding box center [600, 1314] width 107 height 24
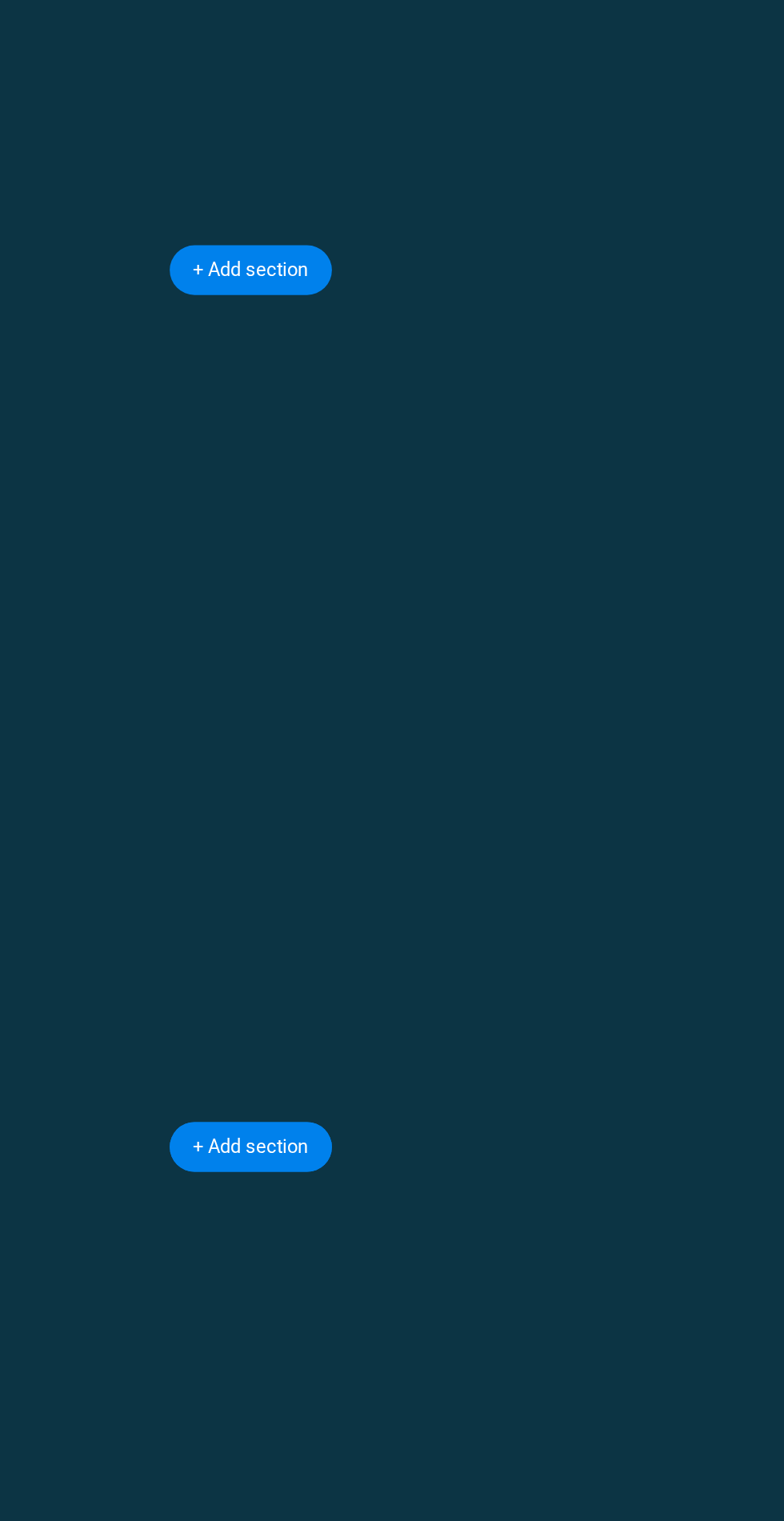
scroll to position [1167, 0]
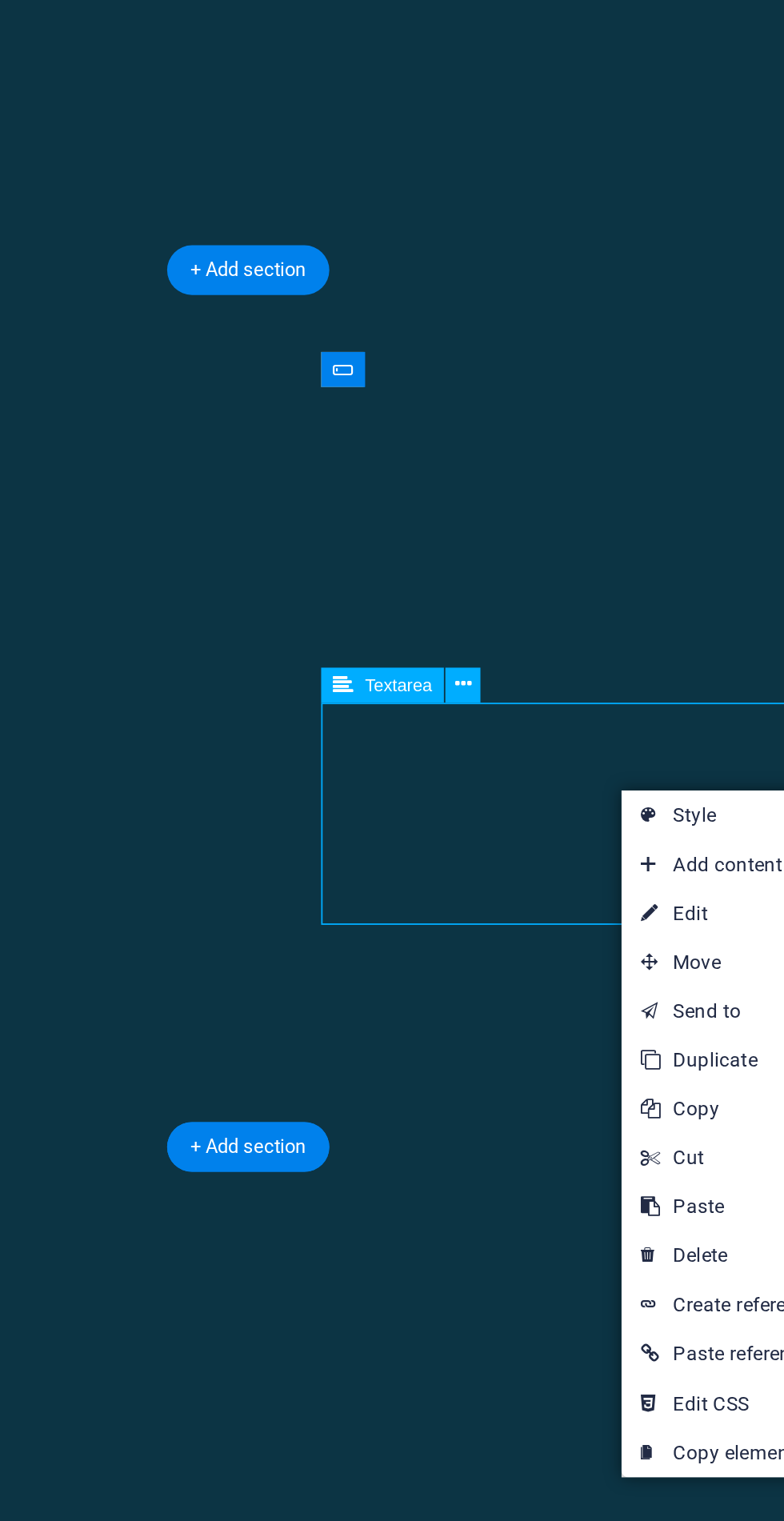
click at [654, 1247] on link "⌦ Delete" at bounding box center [662, 1241] width 107 height 24
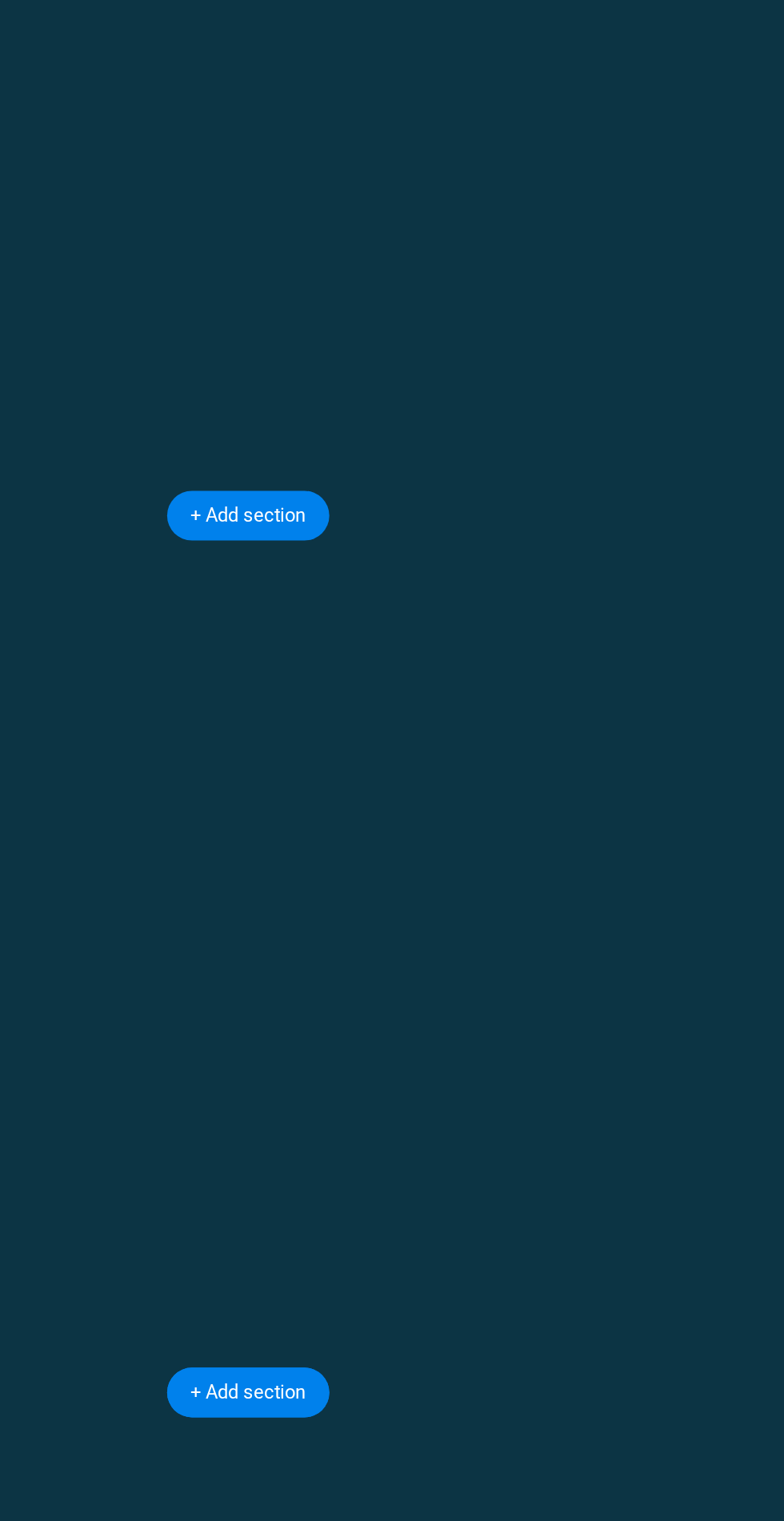
scroll to position [1032, 0]
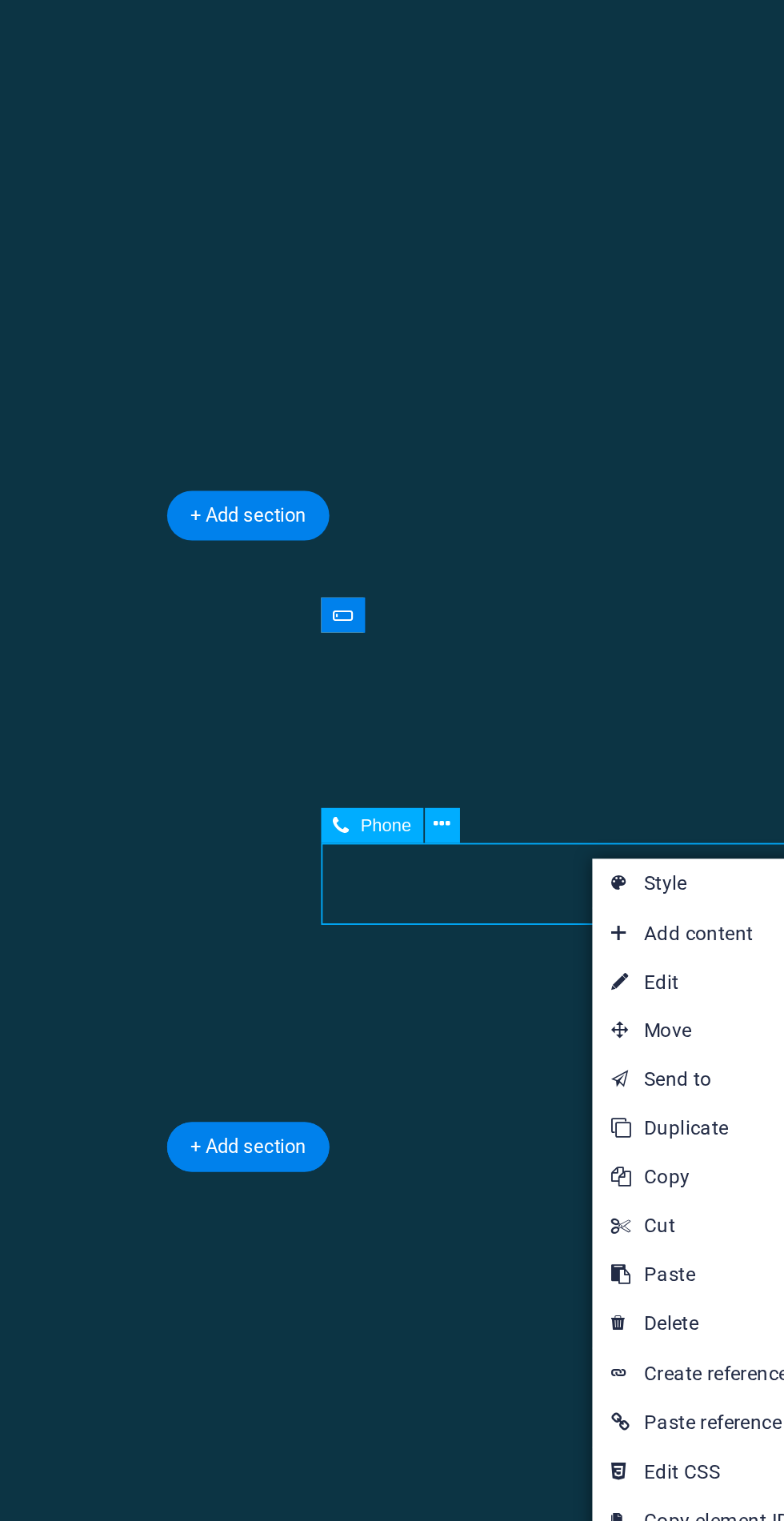
click at [662, 1271] on link "⌦ Delete" at bounding box center [647, 1275] width 107 height 24
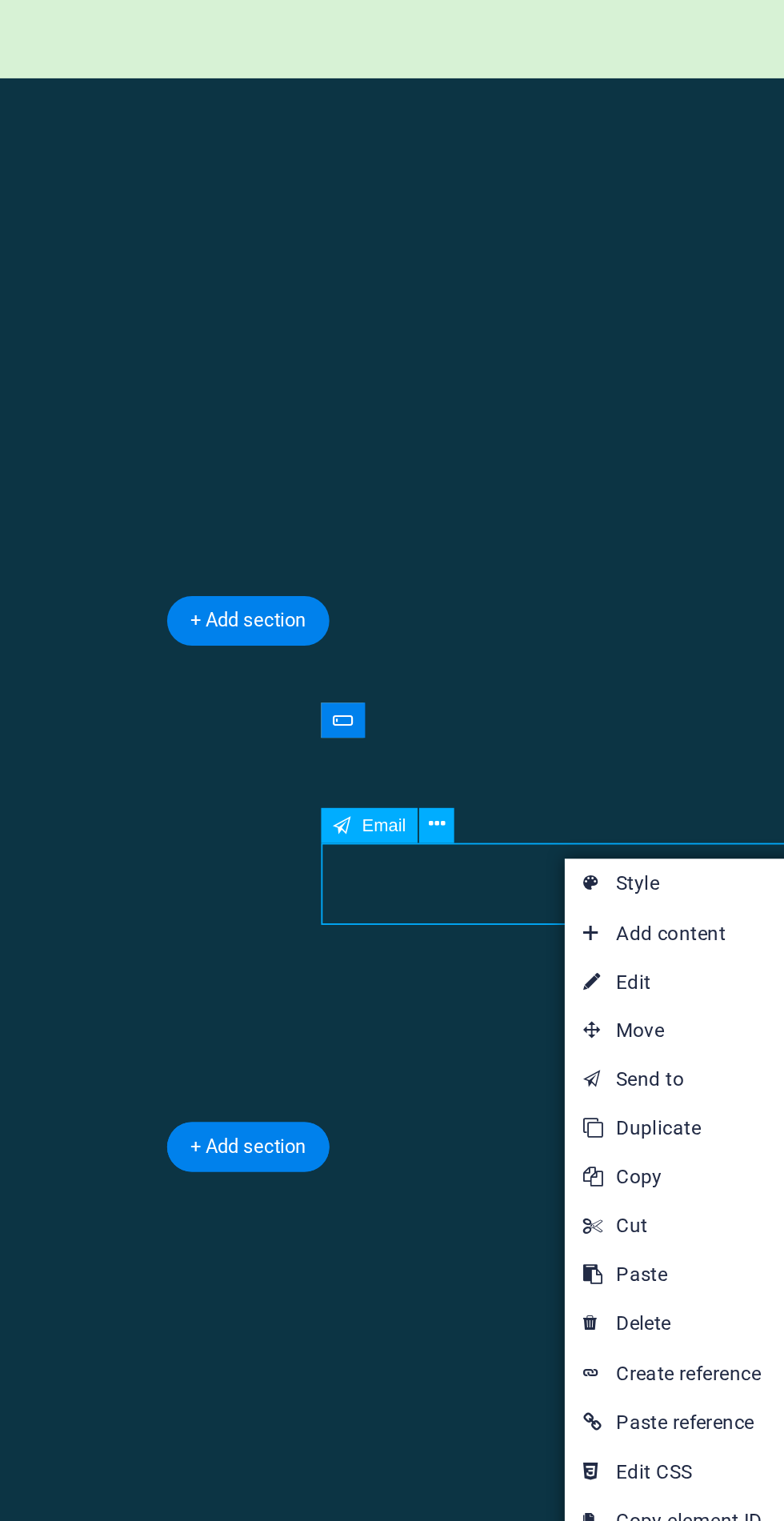
click at [666, 1269] on link "⌦ Delete" at bounding box center [634, 1275] width 107 height 24
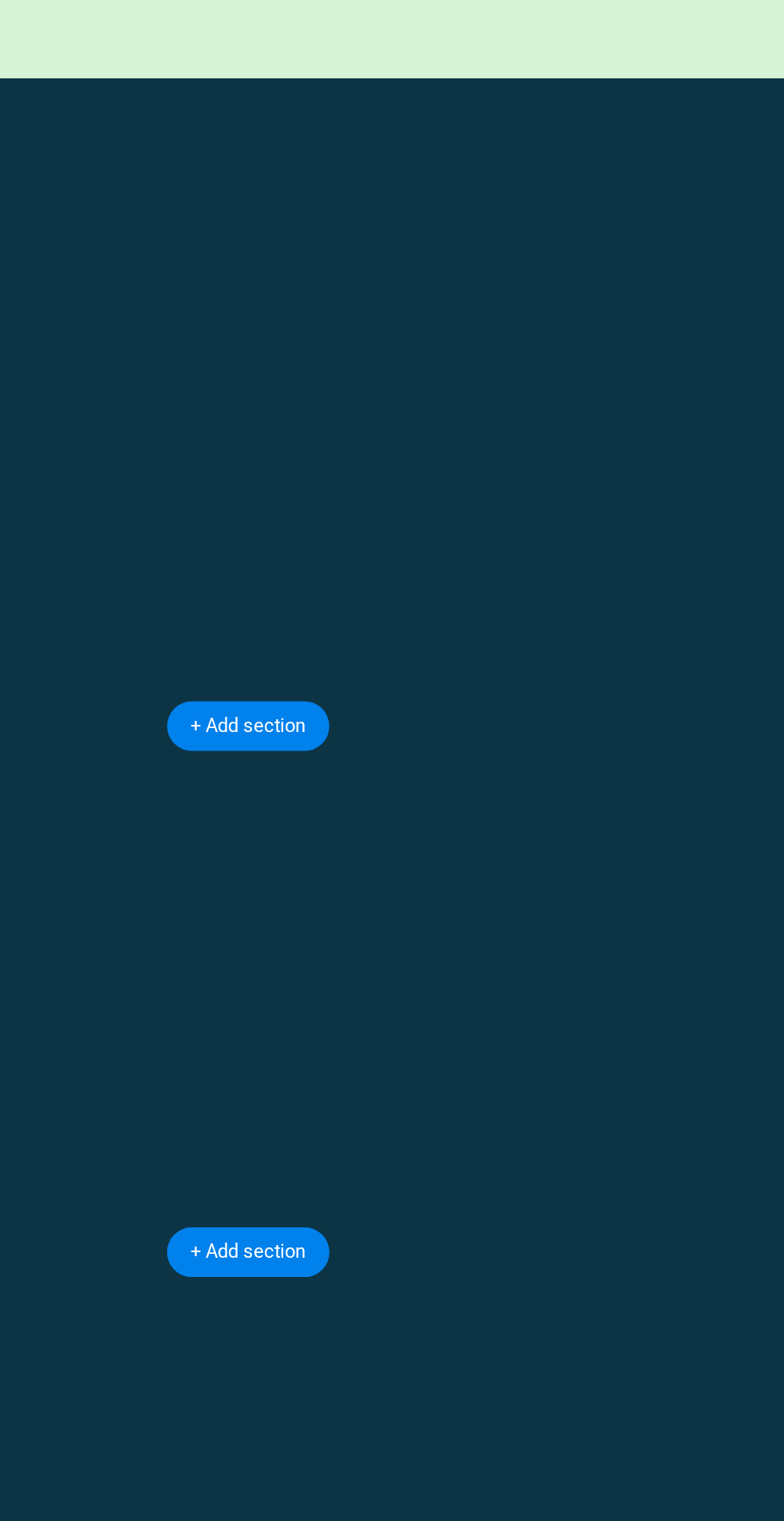
scroll to position [917, 0]
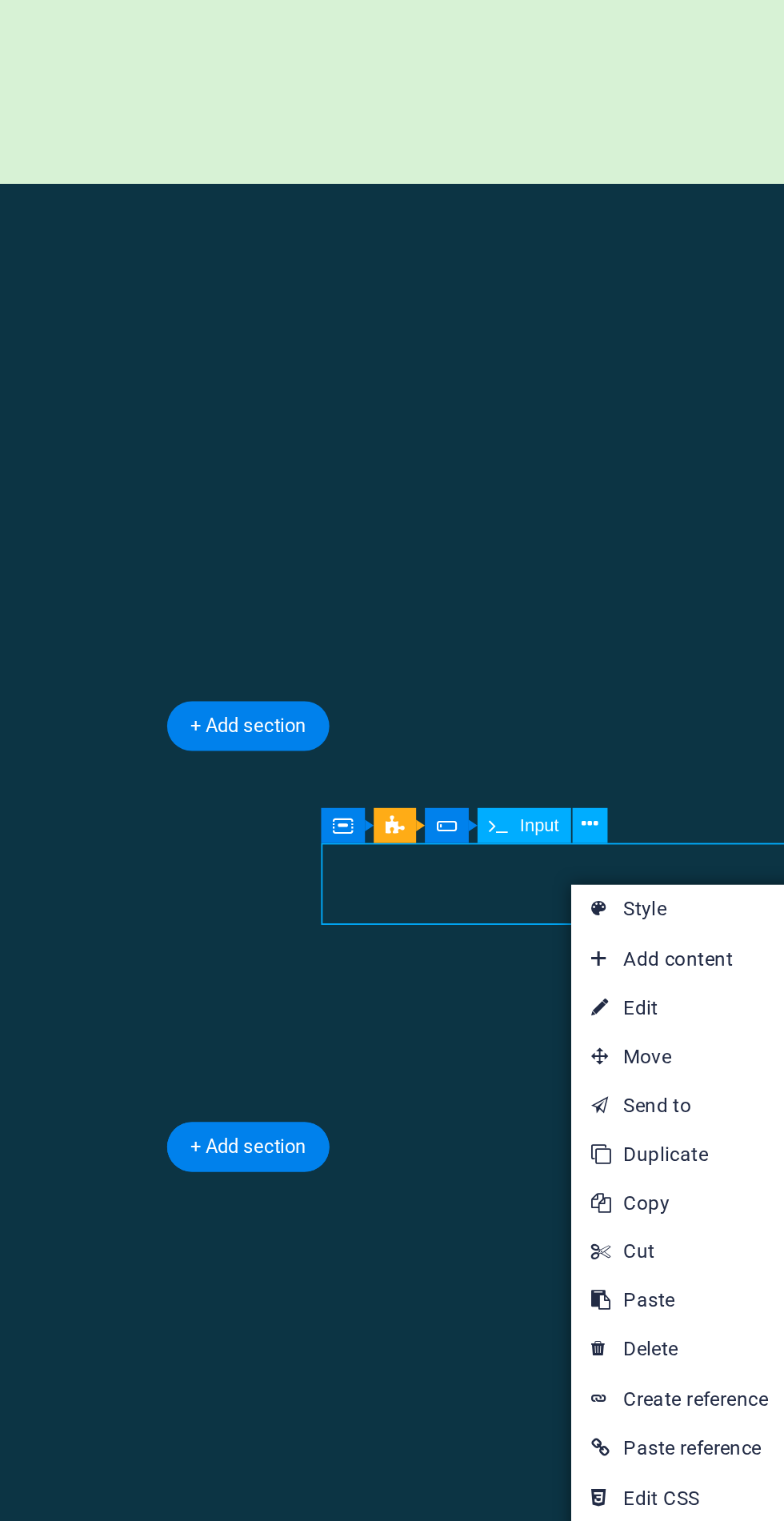
click at [657, 1291] on link "⌦ Delete" at bounding box center [636, 1288] width 107 height 24
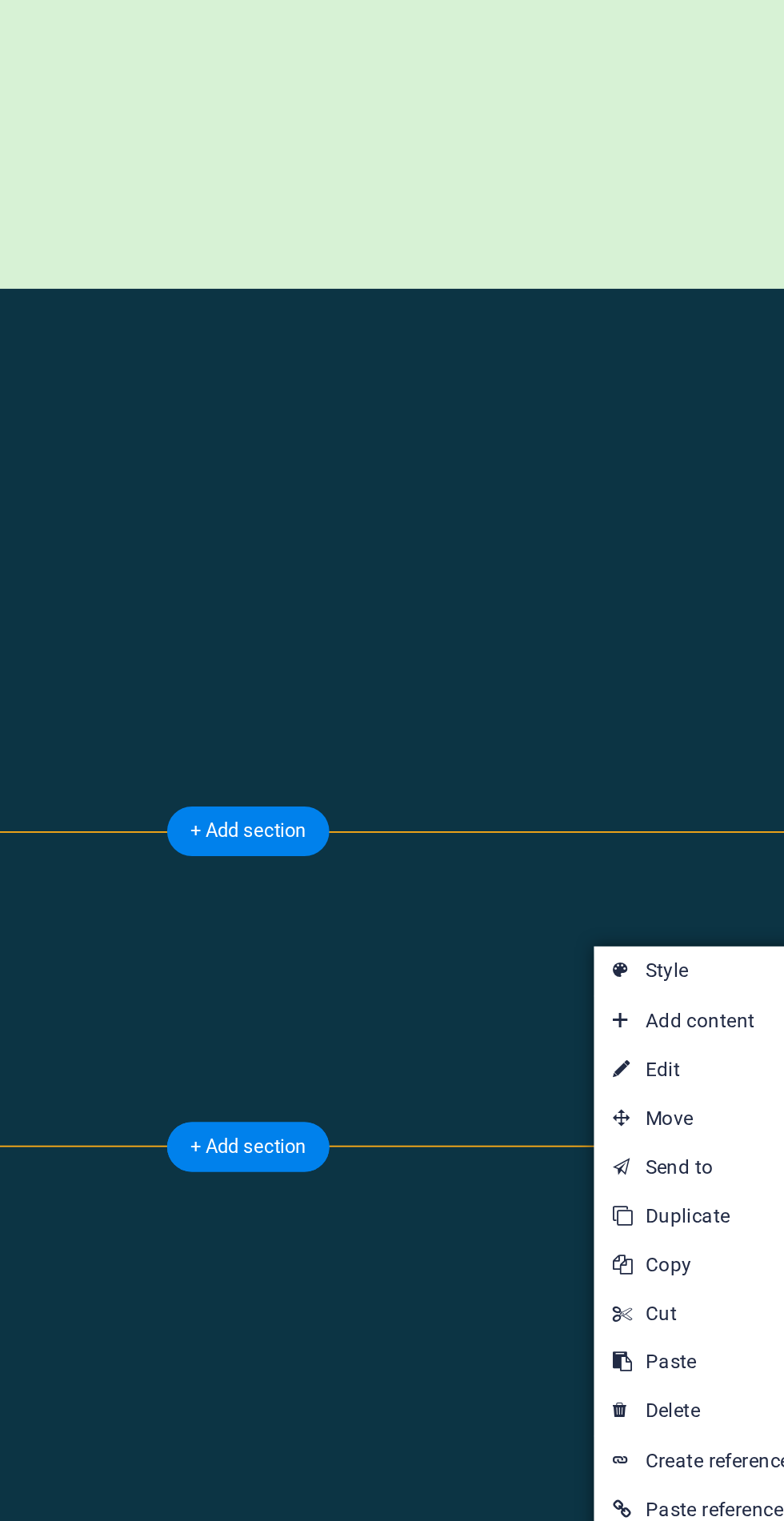
click at [659, 1318] on link "⌦ Delete" at bounding box center [648, 1319] width 107 height 24
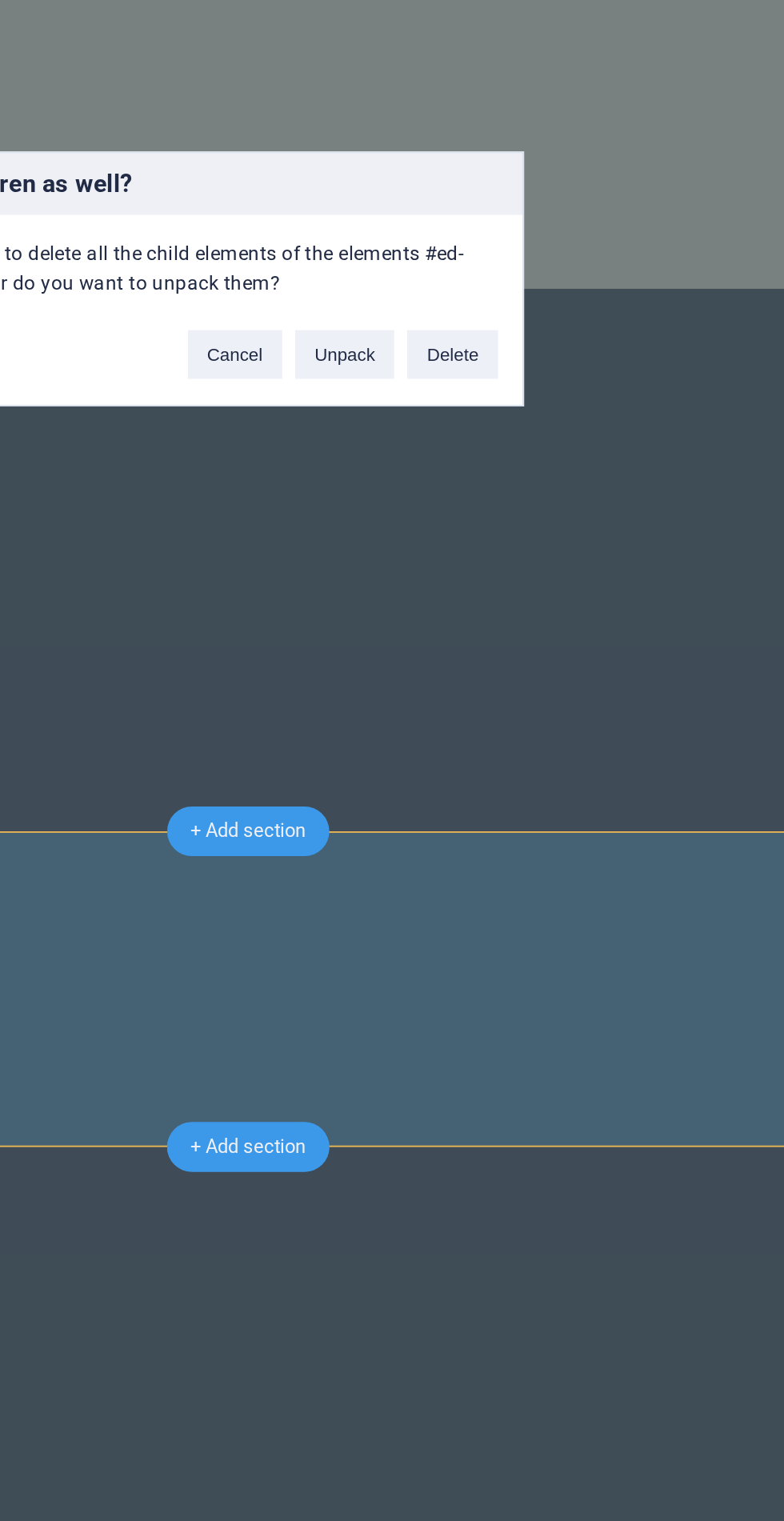
click at [534, 810] on button "Delete" at bounding box center [524, 798] width 45 height 24
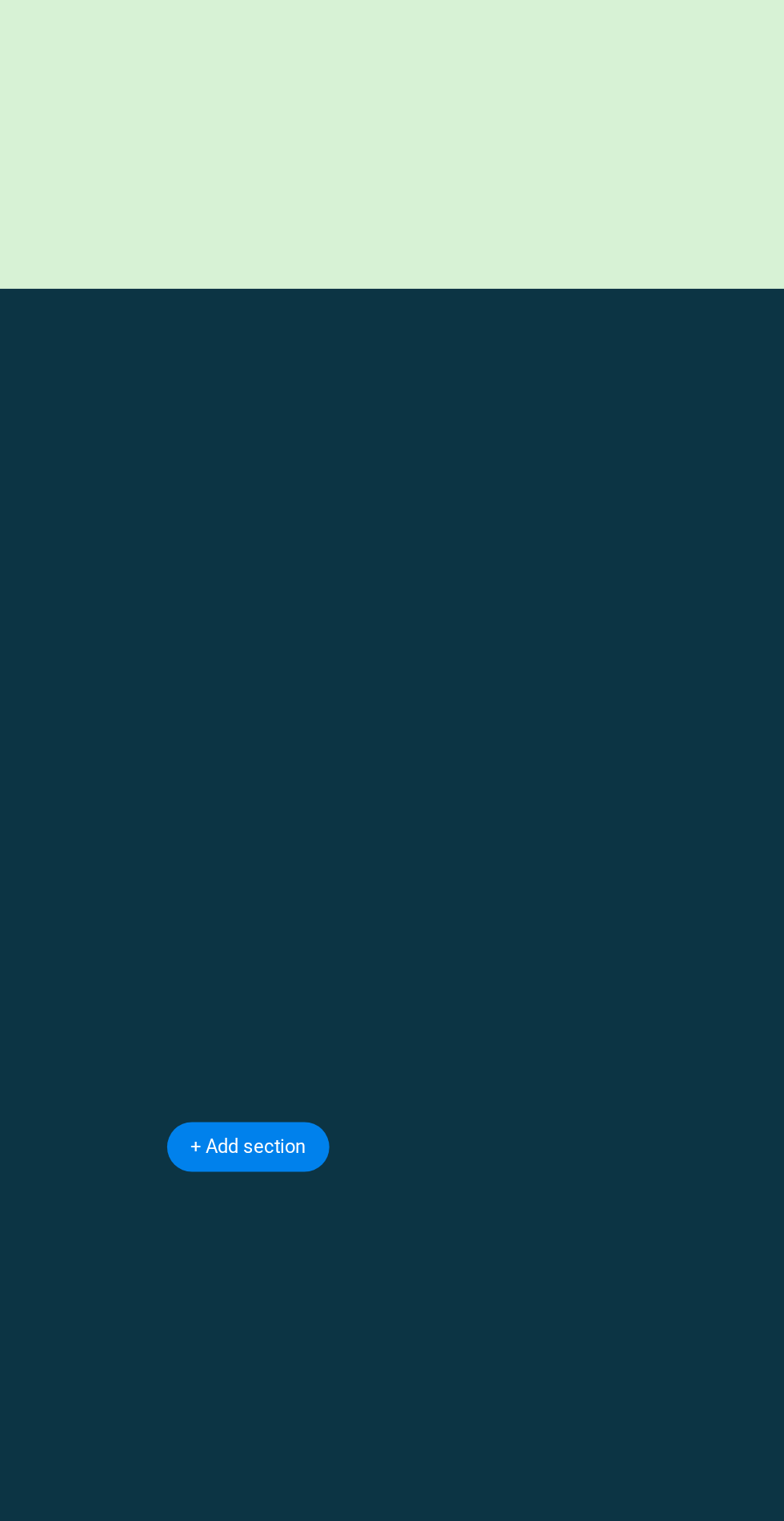
scroll to position [687, 0]
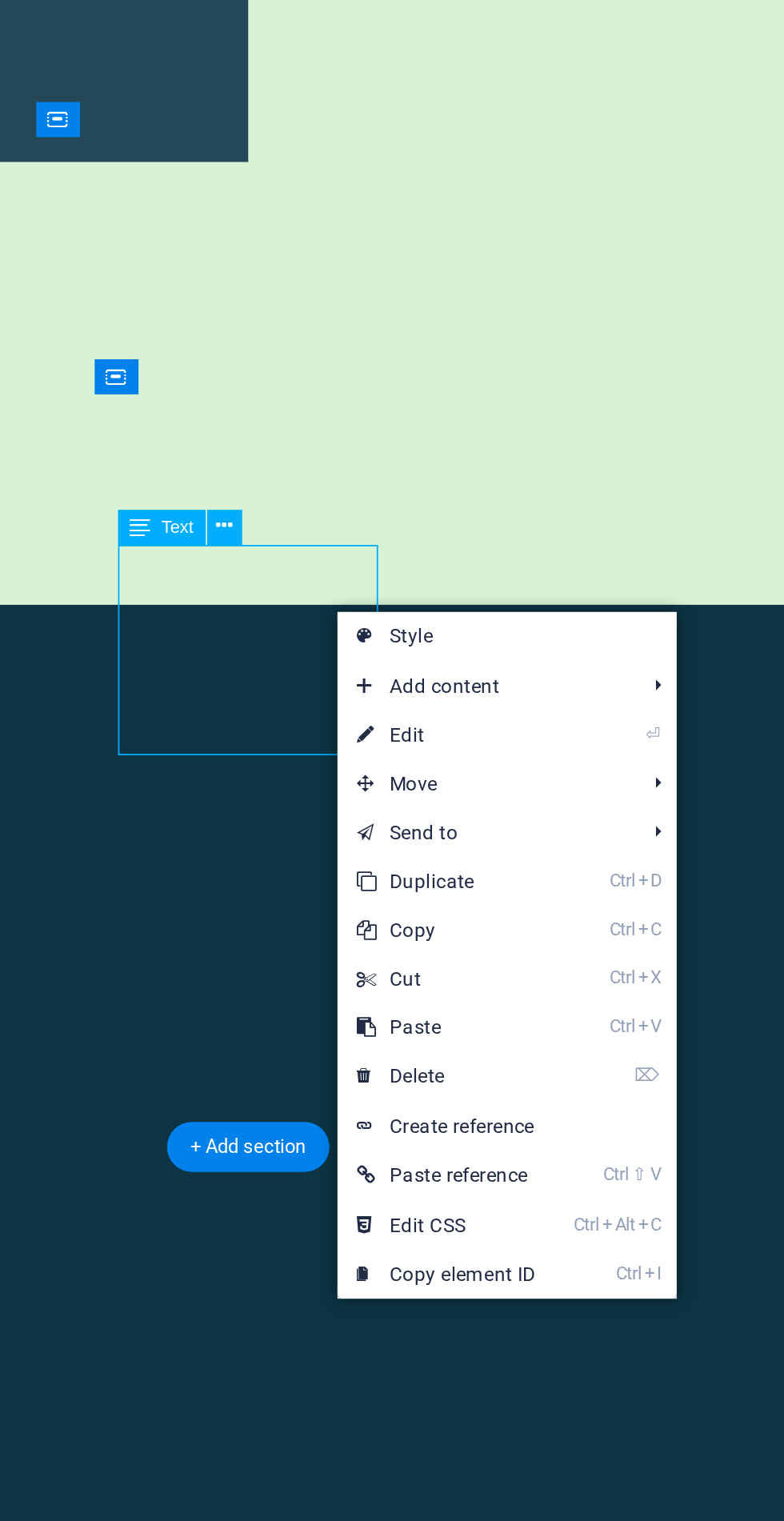
click at [556, 1147] on link "⌦ Delete" at bounding box center [522, 1154] width 107 height 24
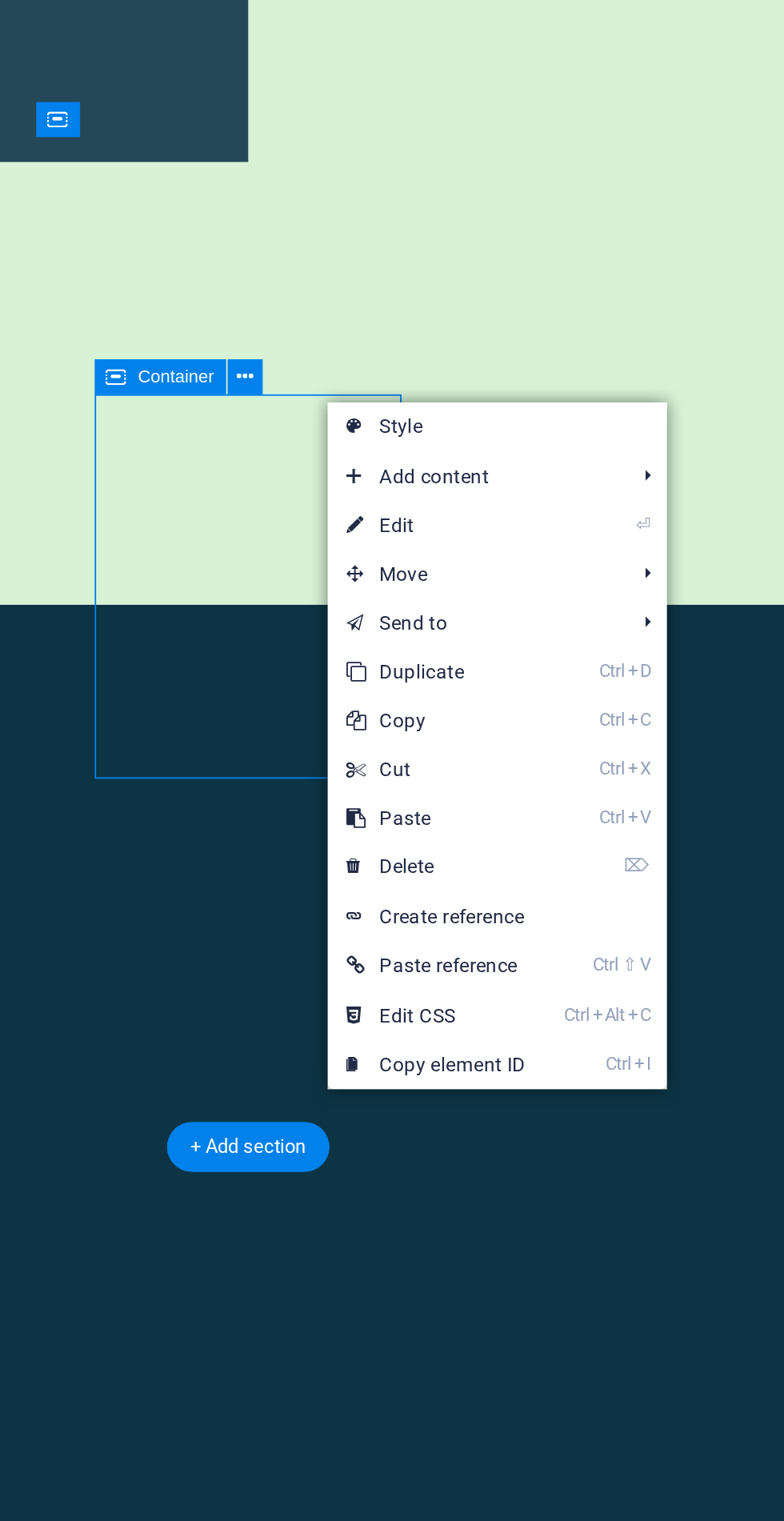
click at [549, 1040] on link "⌦ Delete" at bounding box center [517, 1050] width 107 height 24
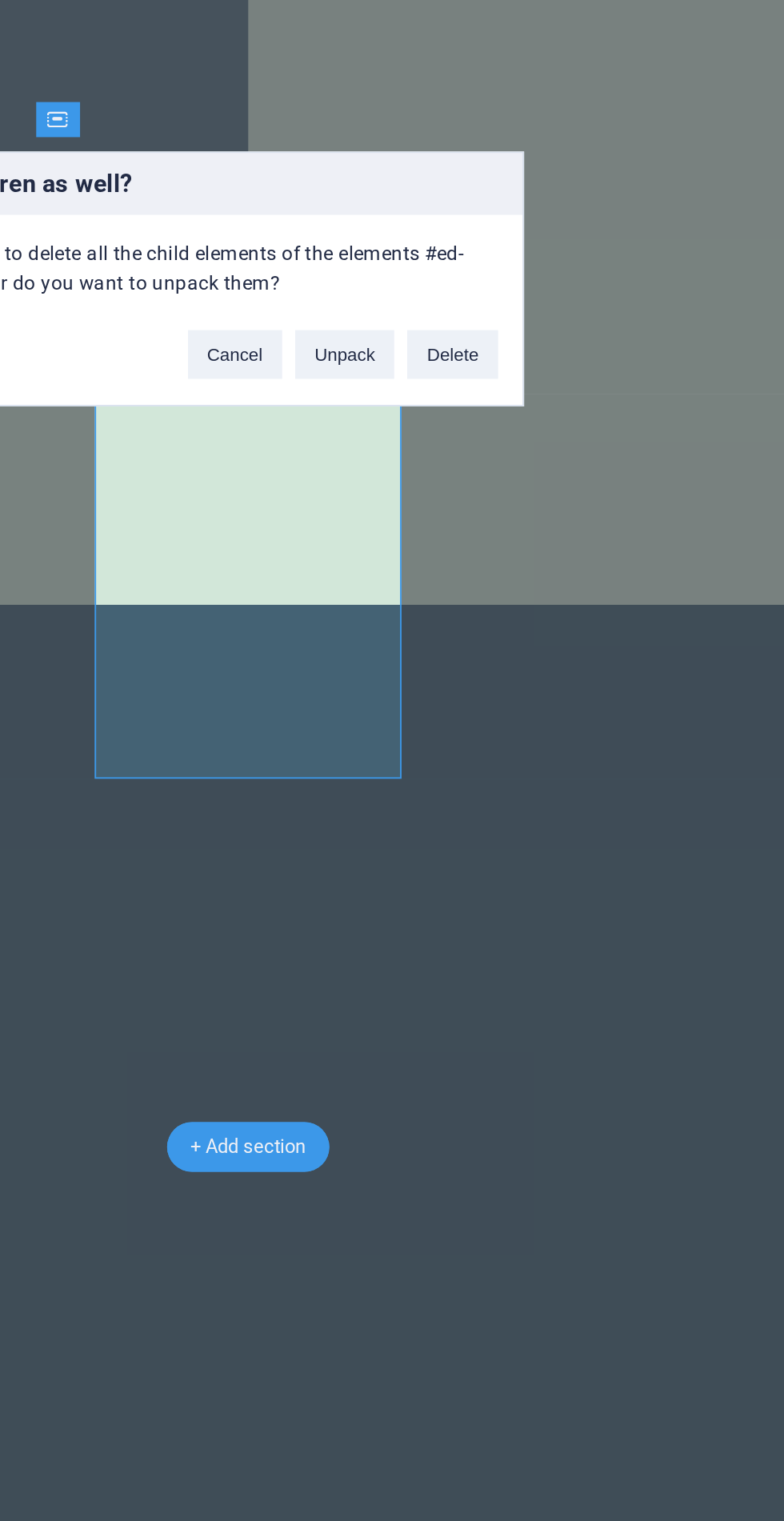
click at [539, 810] on button "Delete" at bounding box center [524, 798] width 45 height 24
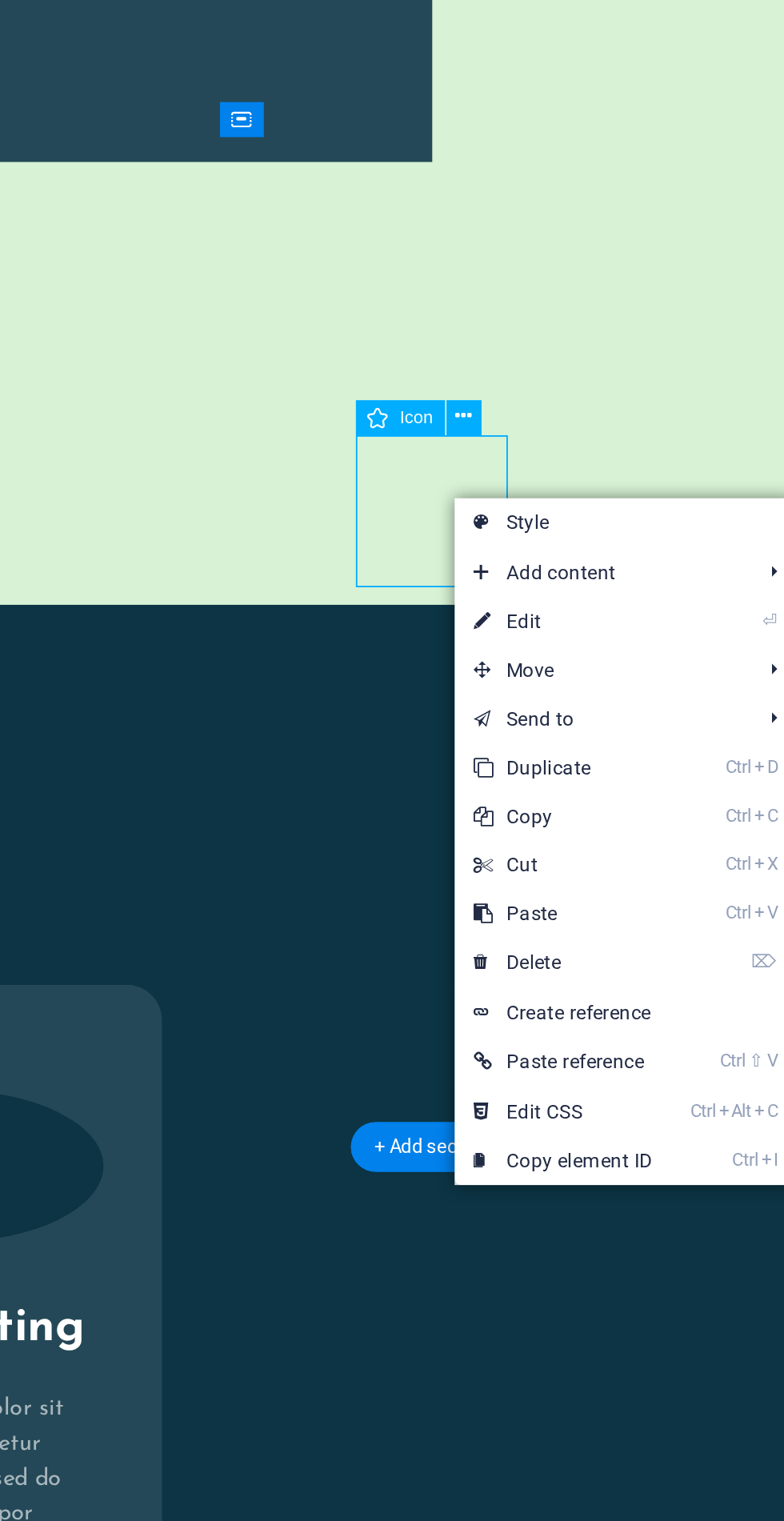
click at [530, 1092] on link "⌦ Delete" at bounding box center [489, 1097] width 107 height 24
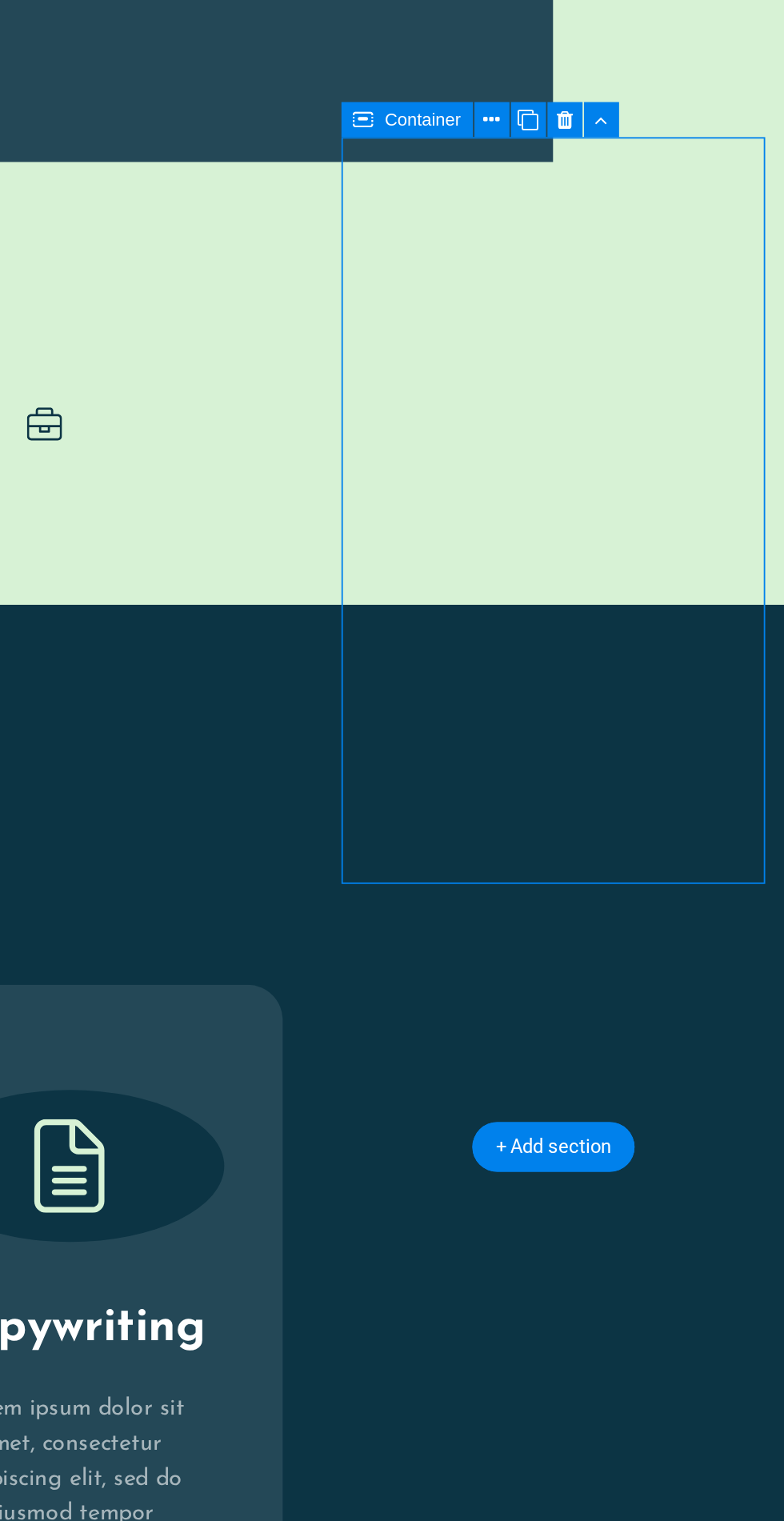
click at [433, 681] on button at bounding box center [429, 682] width 17 height 17
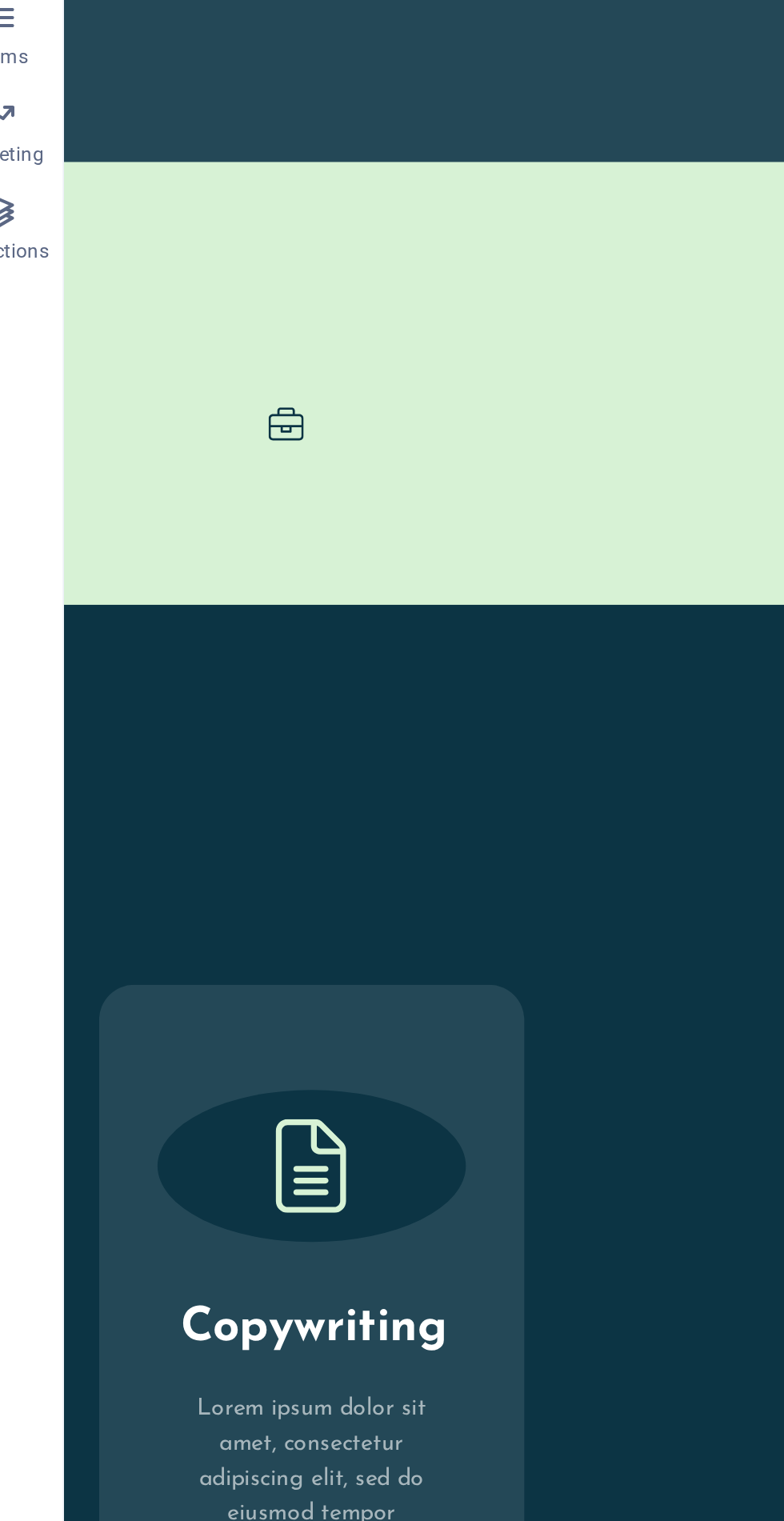
click at [248, 4] on div "Copywriting Lorem ipsum dolor sit amet, consectetur adipiscing elit, sed do eiu…" at bounding box center [199, 208] width 233 height 408
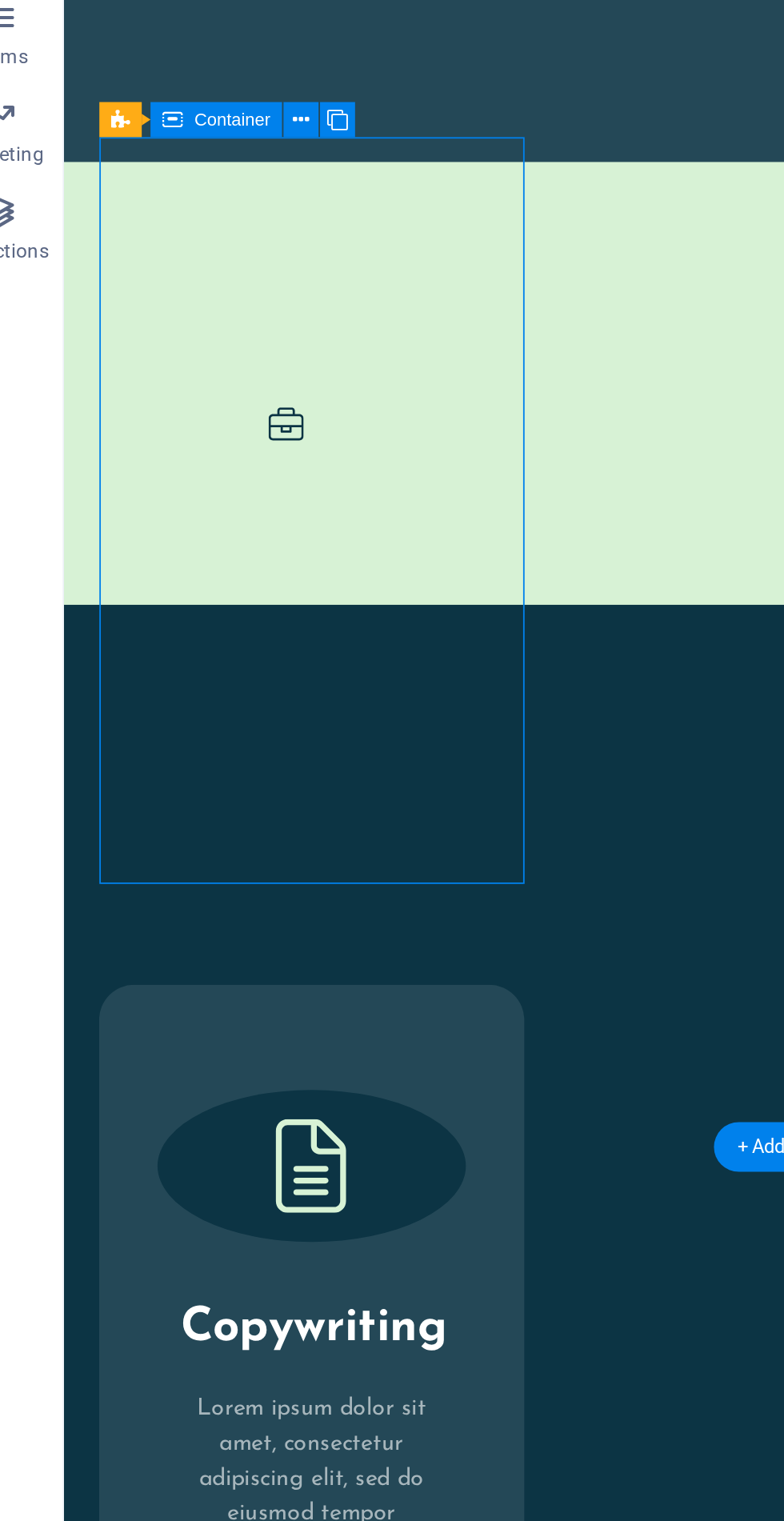
click at [186, 679] on button at bounding box center [180, 682] width 17 height 17
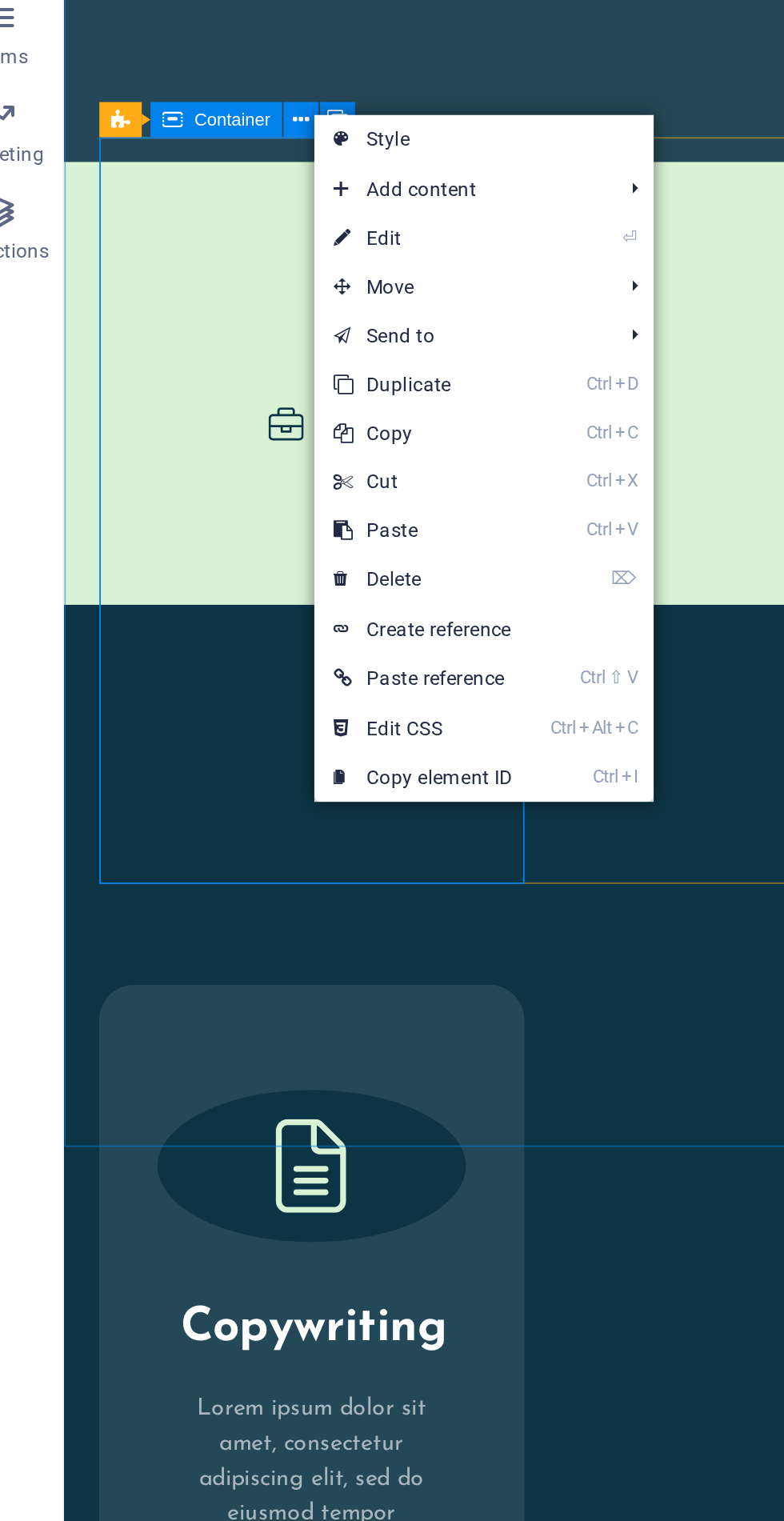
click at [271, 905] on link "⌦ Delete" at bounding box center [241, 909] width 107 height 24
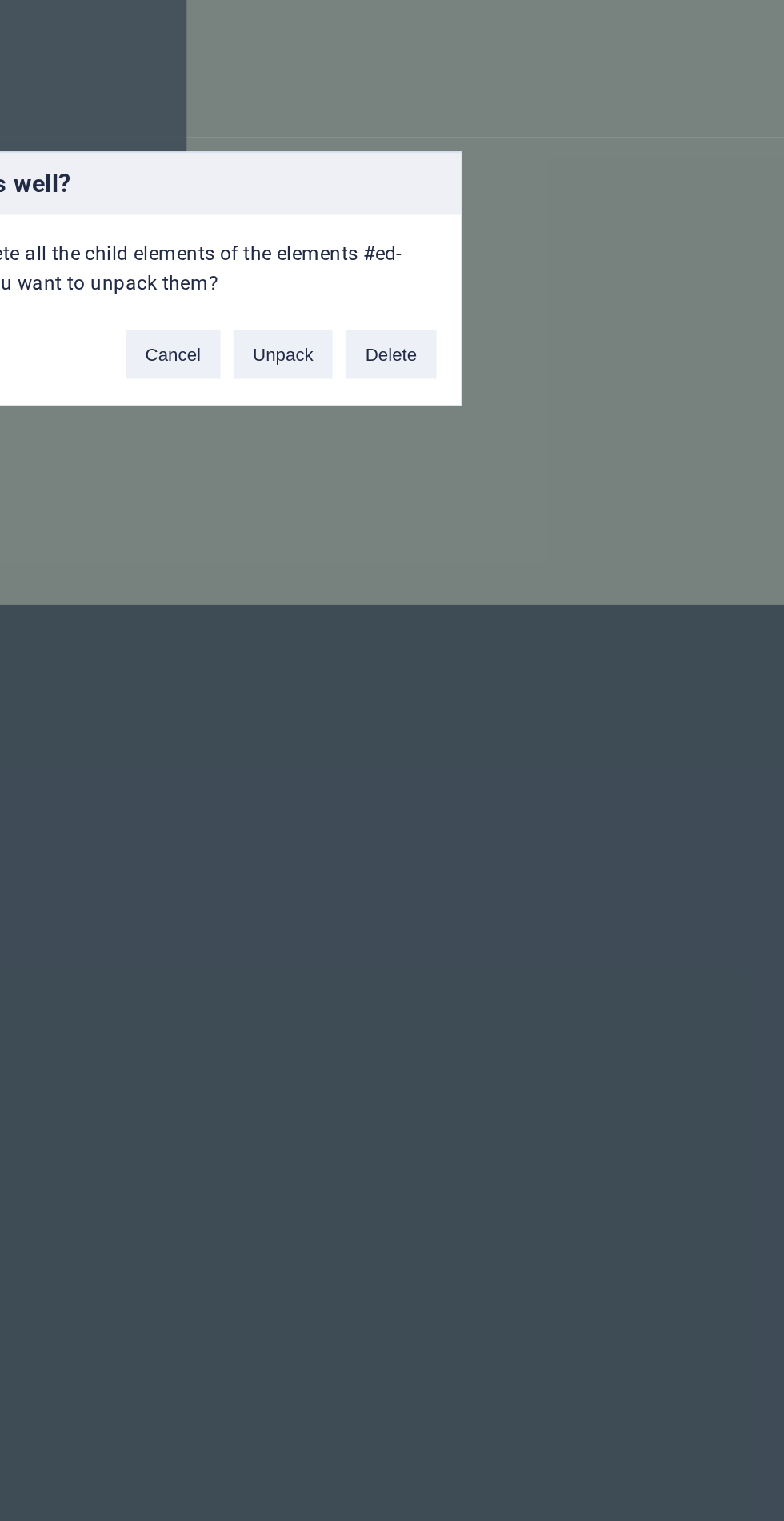
click at [540, 810] on button "Delete" at bounding box center [524, 798] width 45 height 24
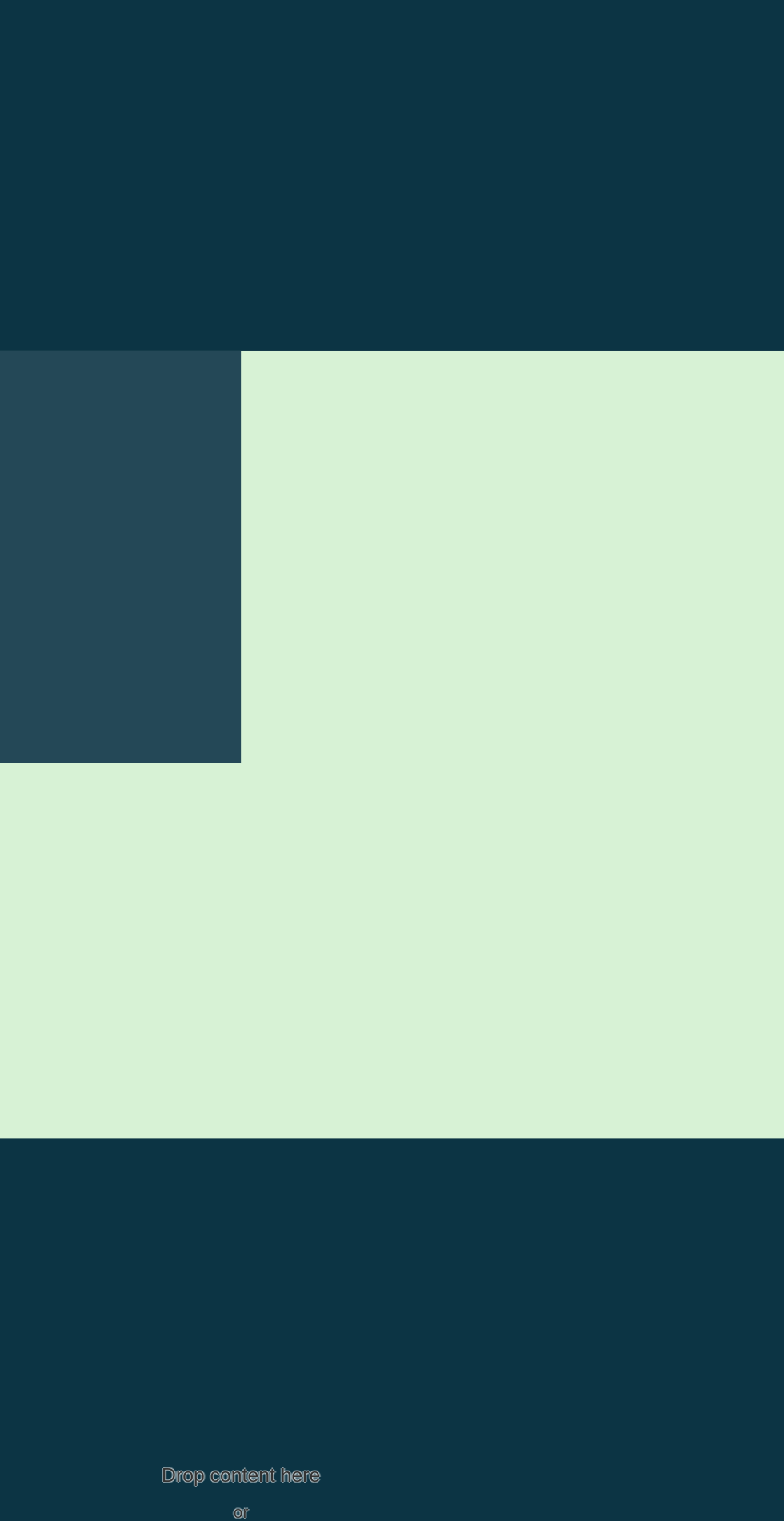
scroll to position [359, 0]
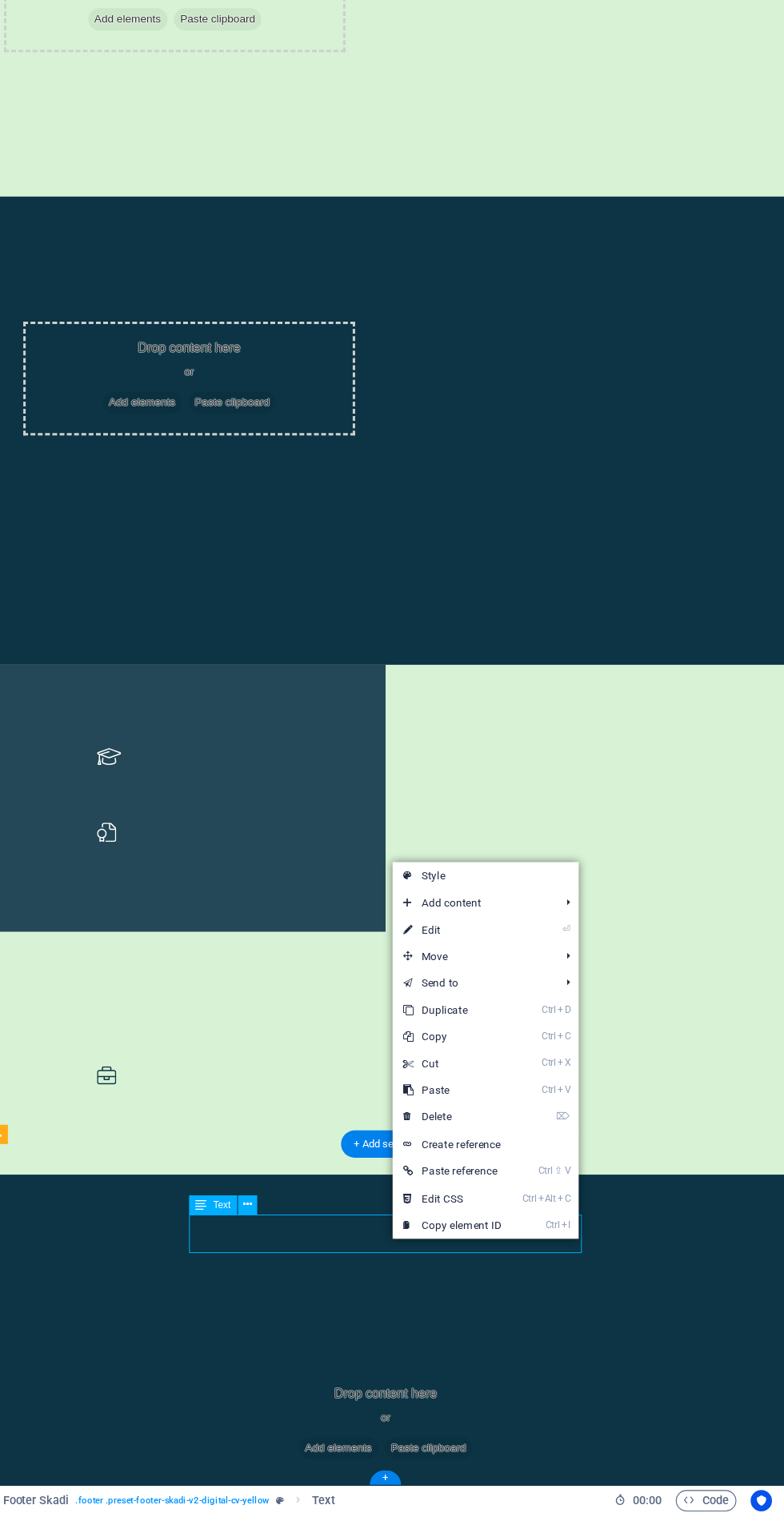
click at [494, 1159] on link "⌦ Delete" at bounding box center [484, 1164] width 107 height 24
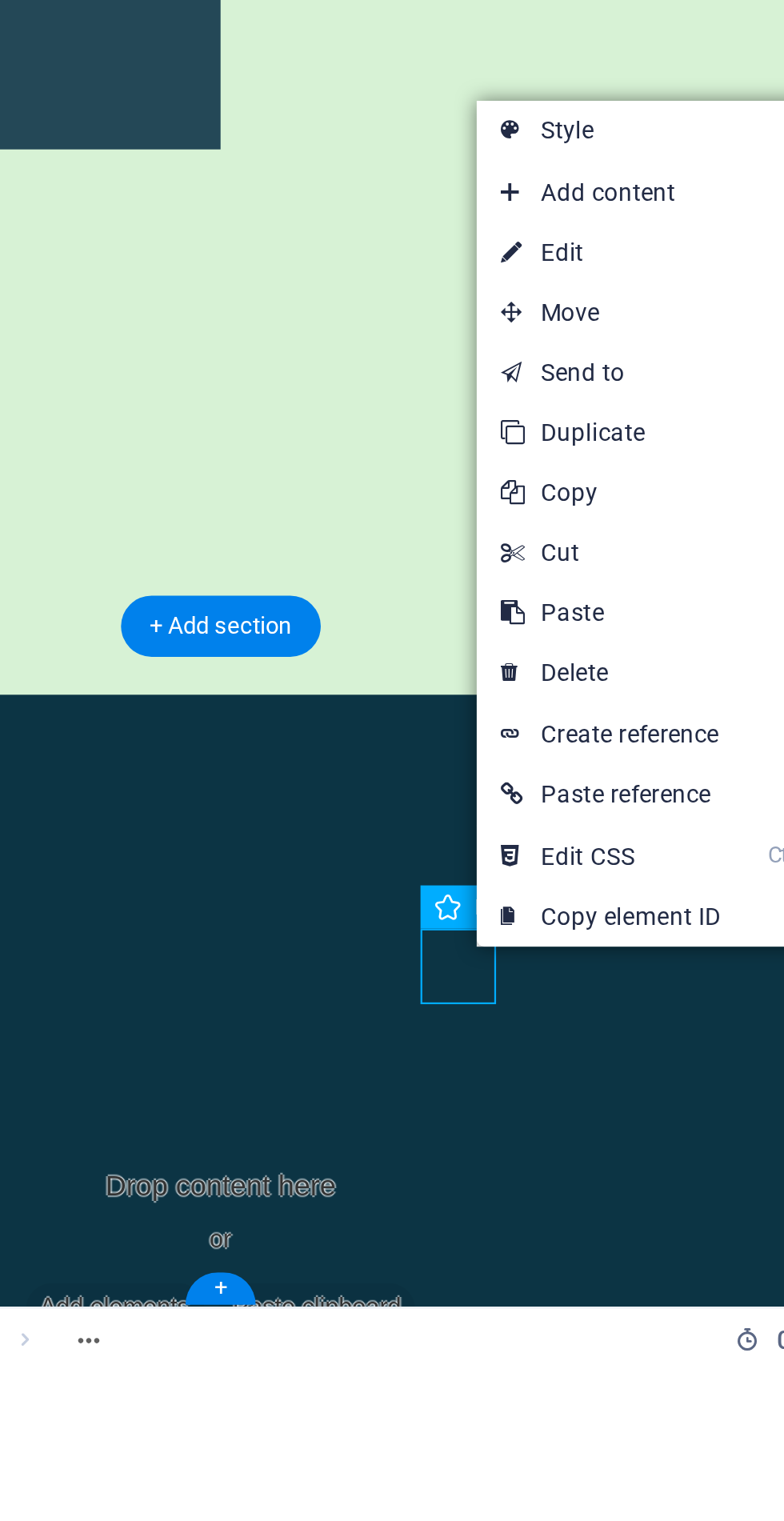
click at [597, 1240] on link "⌦ Delete" at bounding box center [580, 1241] width 107 height 24
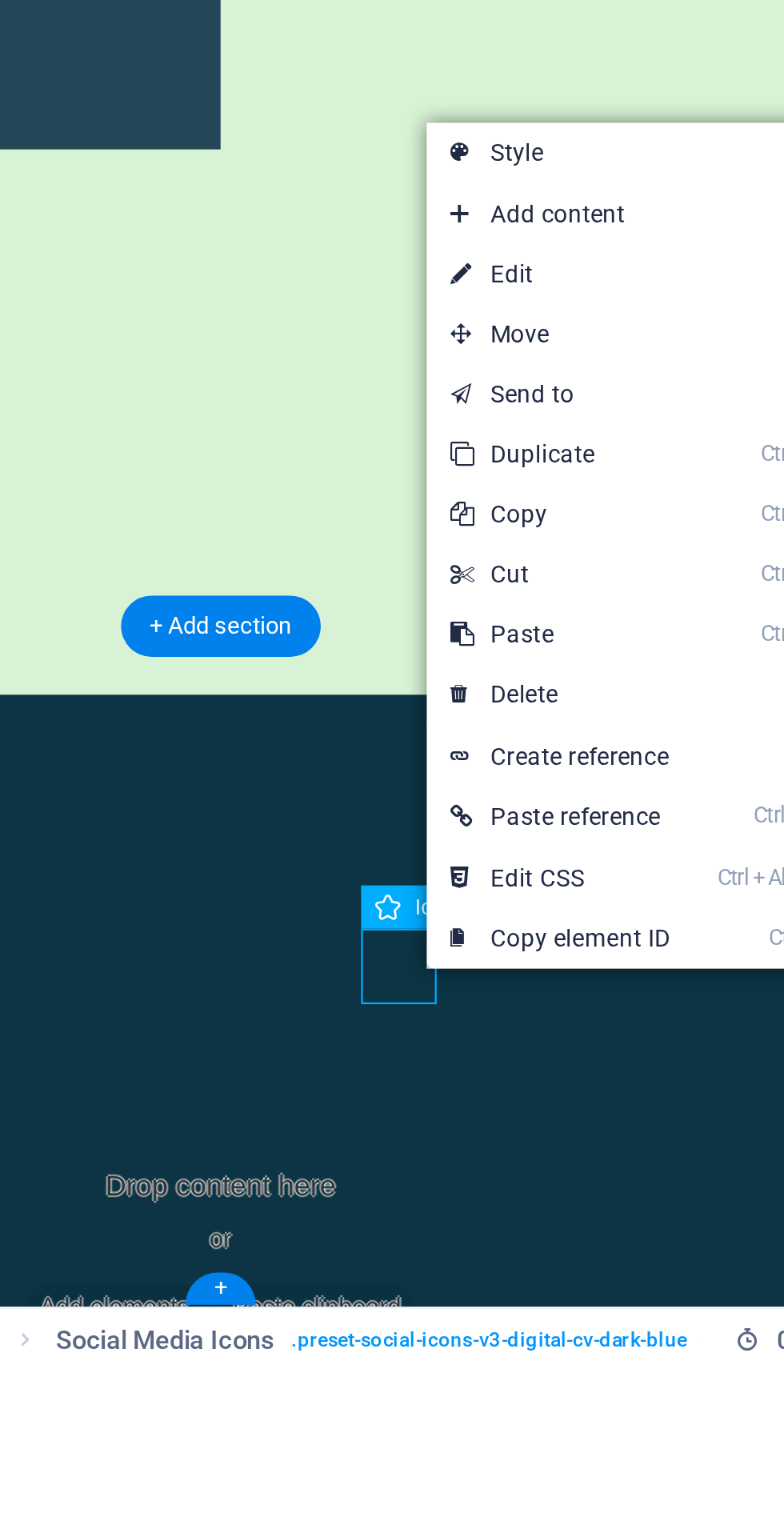
click at [569, 1251] on link "⌦ Delete" at bounding box center [560, 1250] width 107 height 24
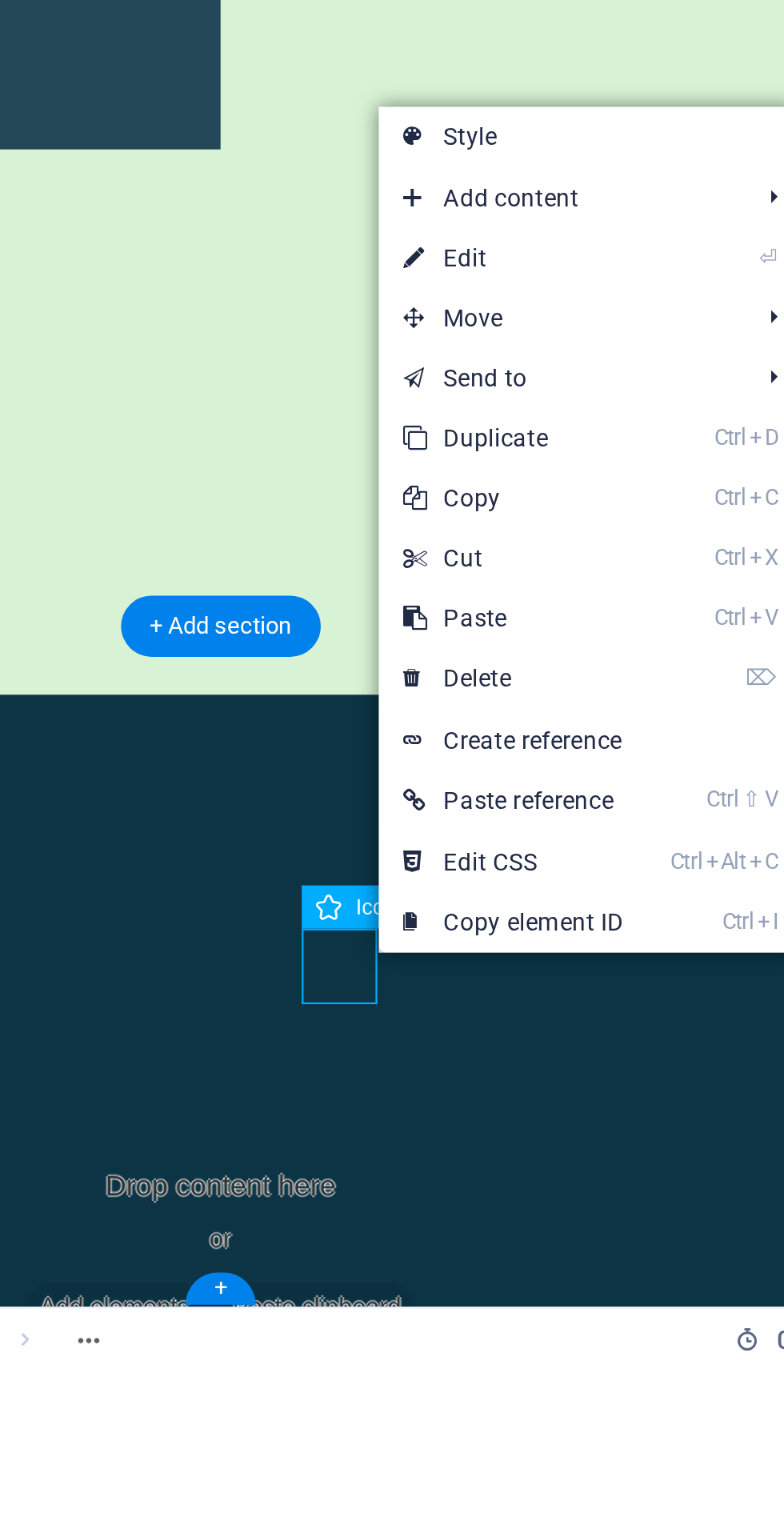
click at [560, 1243] on link "⌦ Delete" at bounding box center [541, 1244] width 107 height 24
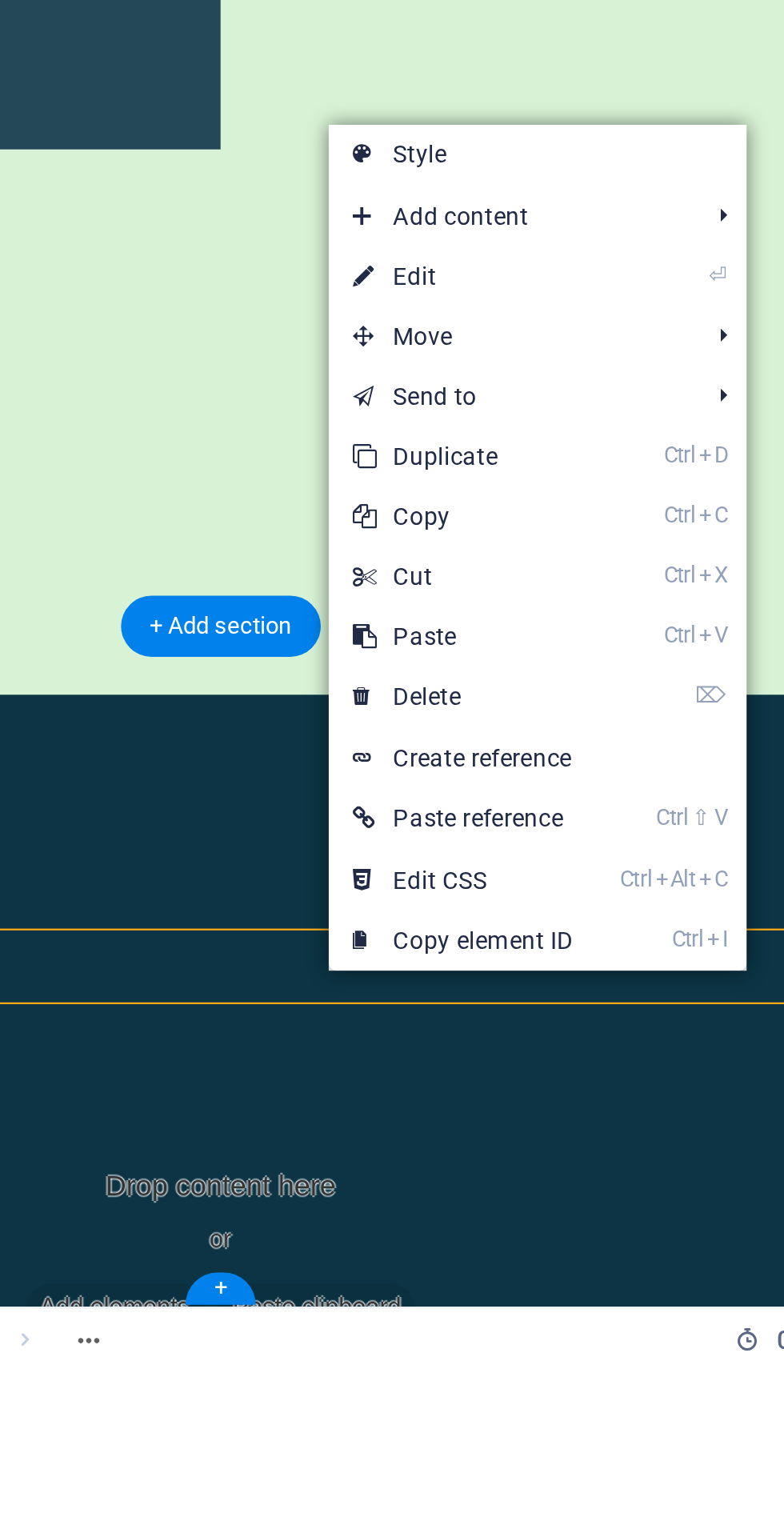
click at [543, 1250] on link "⌦ Delete" at bounding box center [521, 1251] width 107 height 24
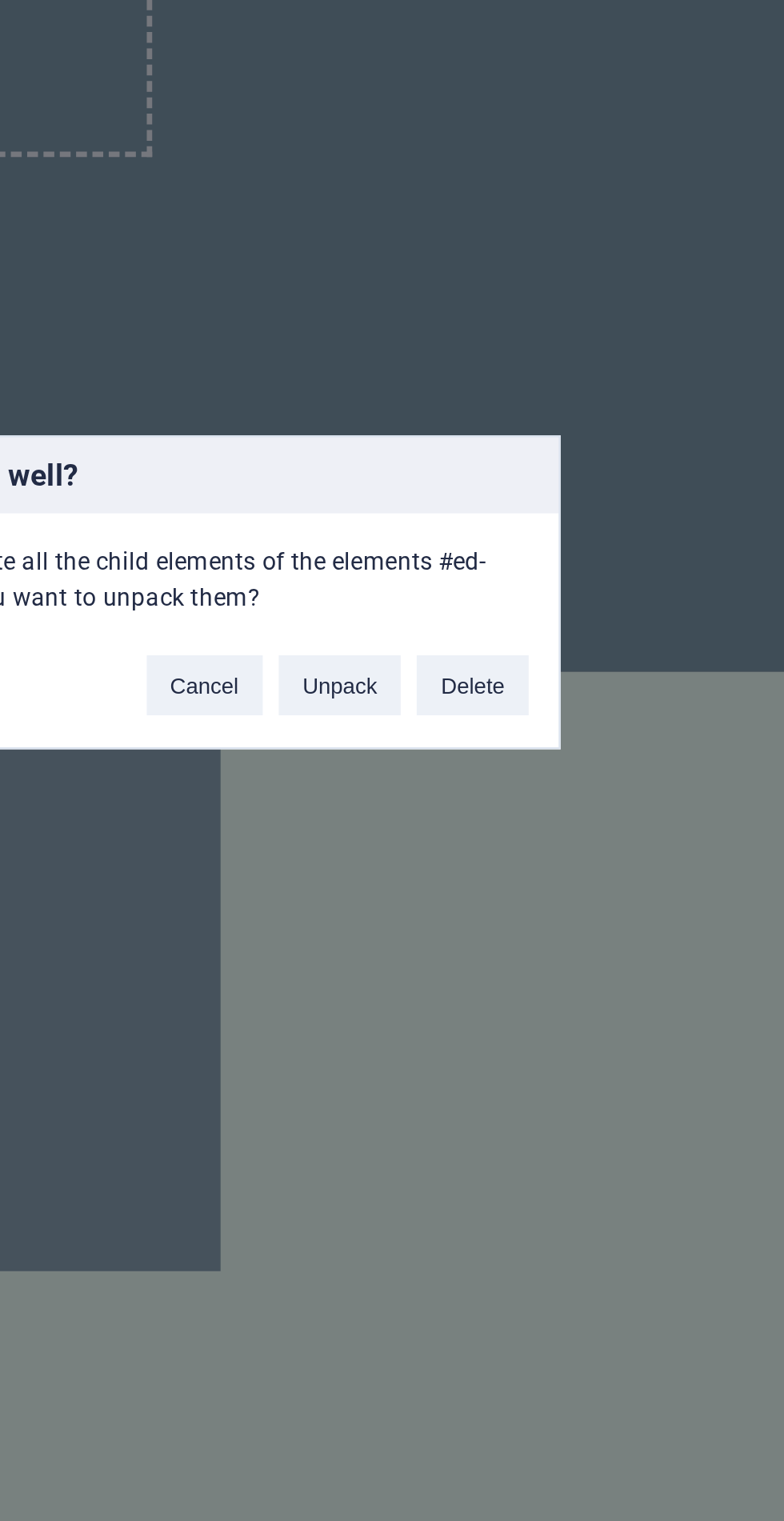
click at [527, 810] on button "Delete" at bounding box center [524, 798] width 45 height 24
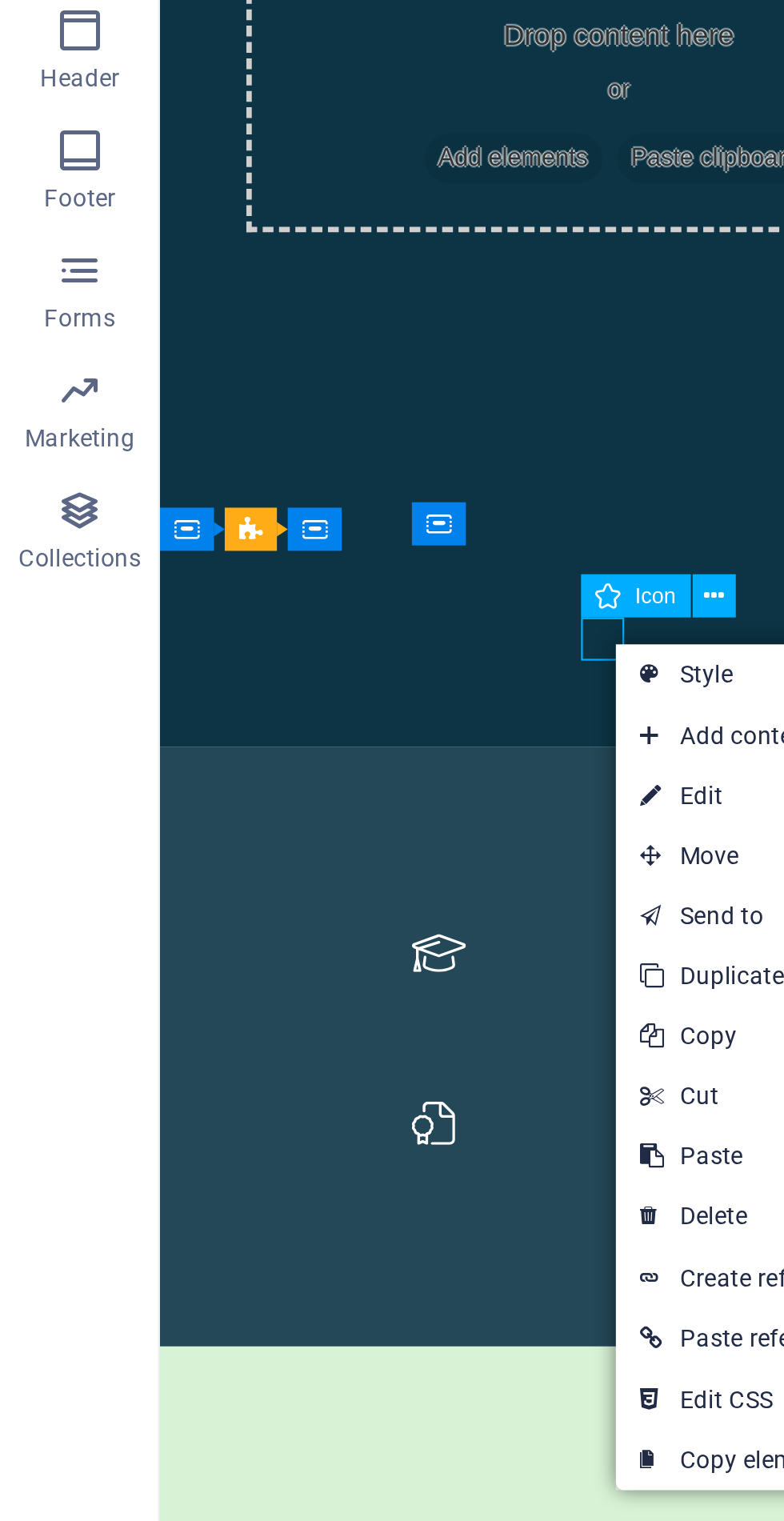
click at [289, 1010] on link "⌦ Delete" at bounding box center [300, 1010] width 107 height 24
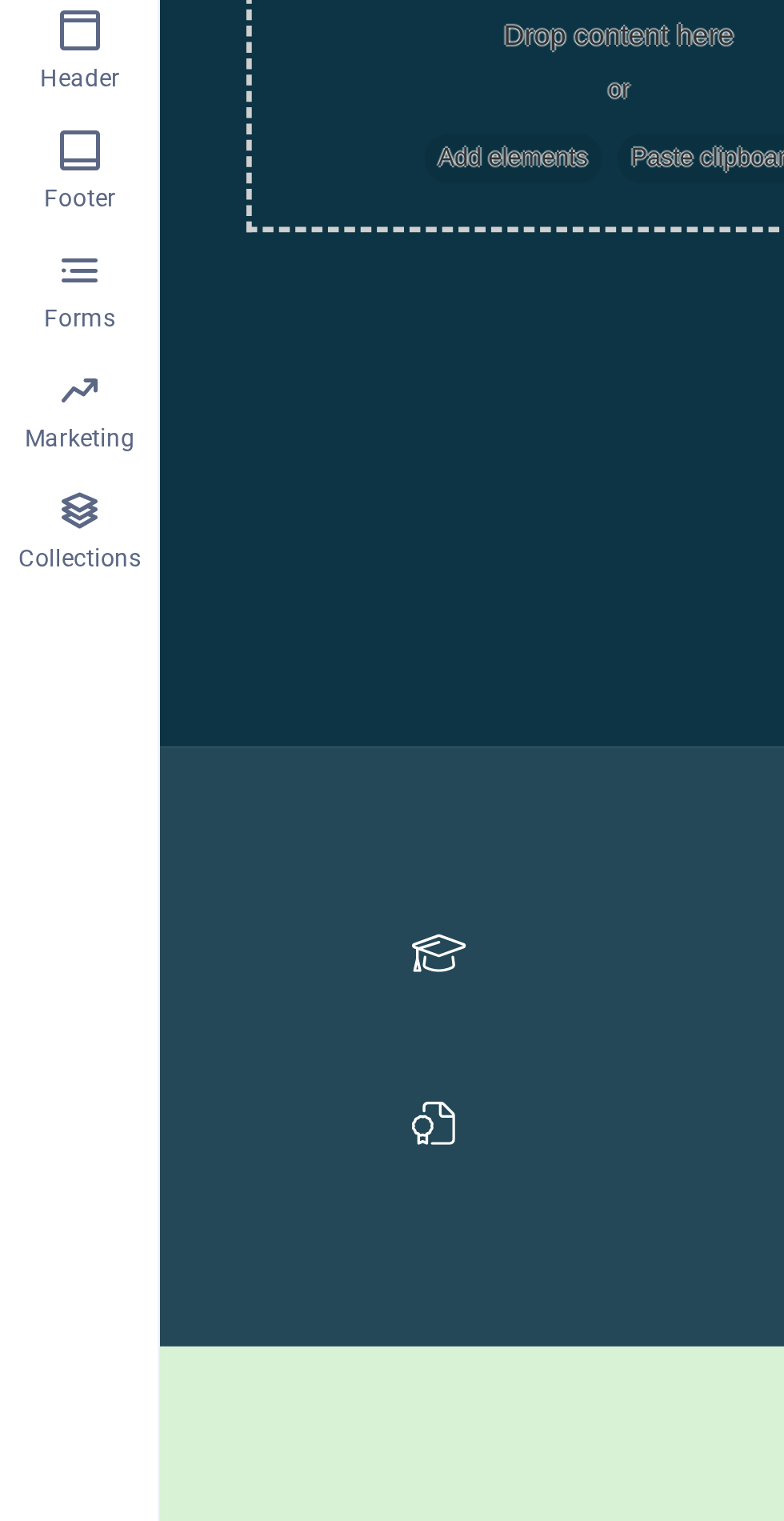
scroll to position [268, 0]
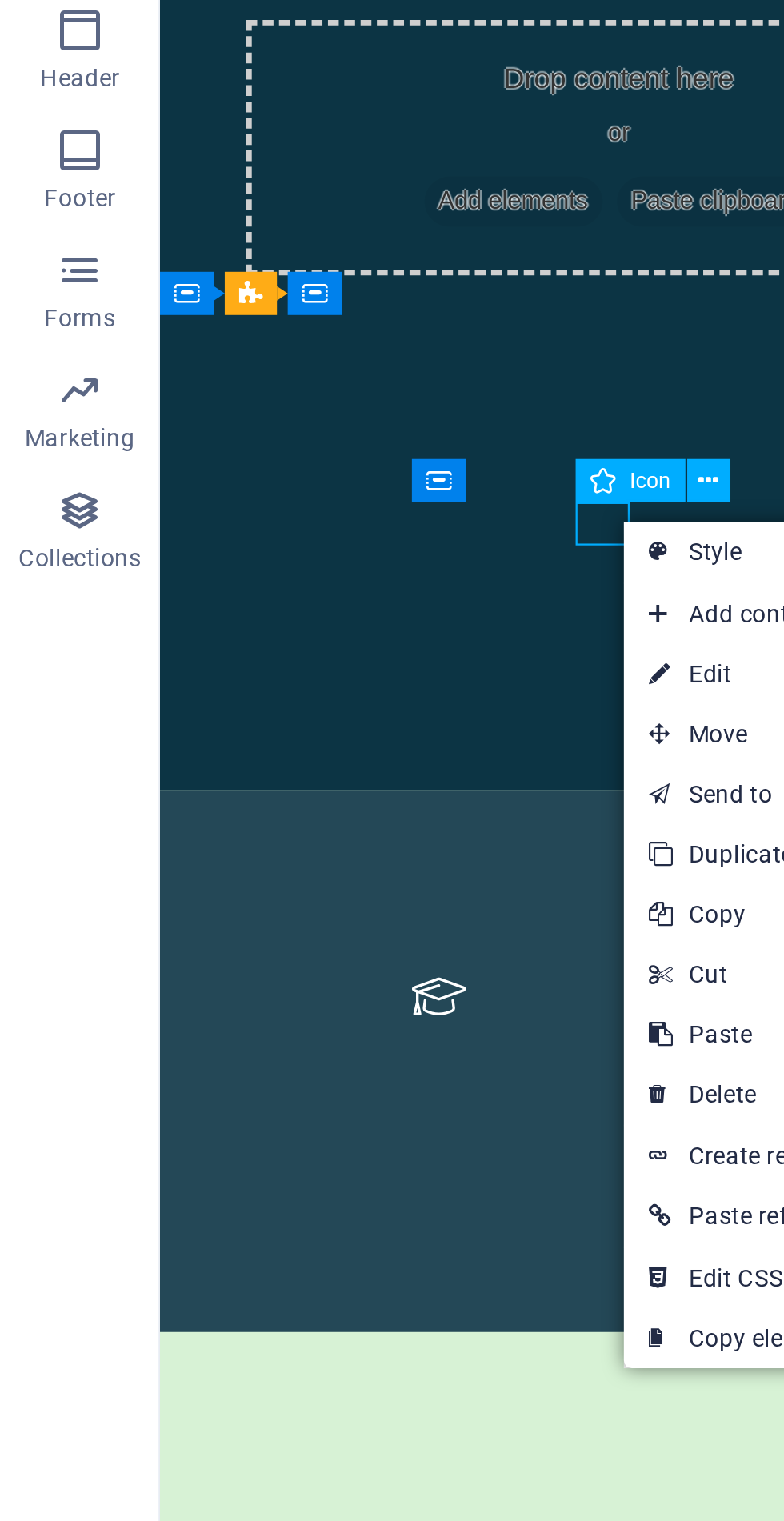
click at [281, 955] on link "⌦ Delete" at bounding box center [303, 962] width 107 height 24
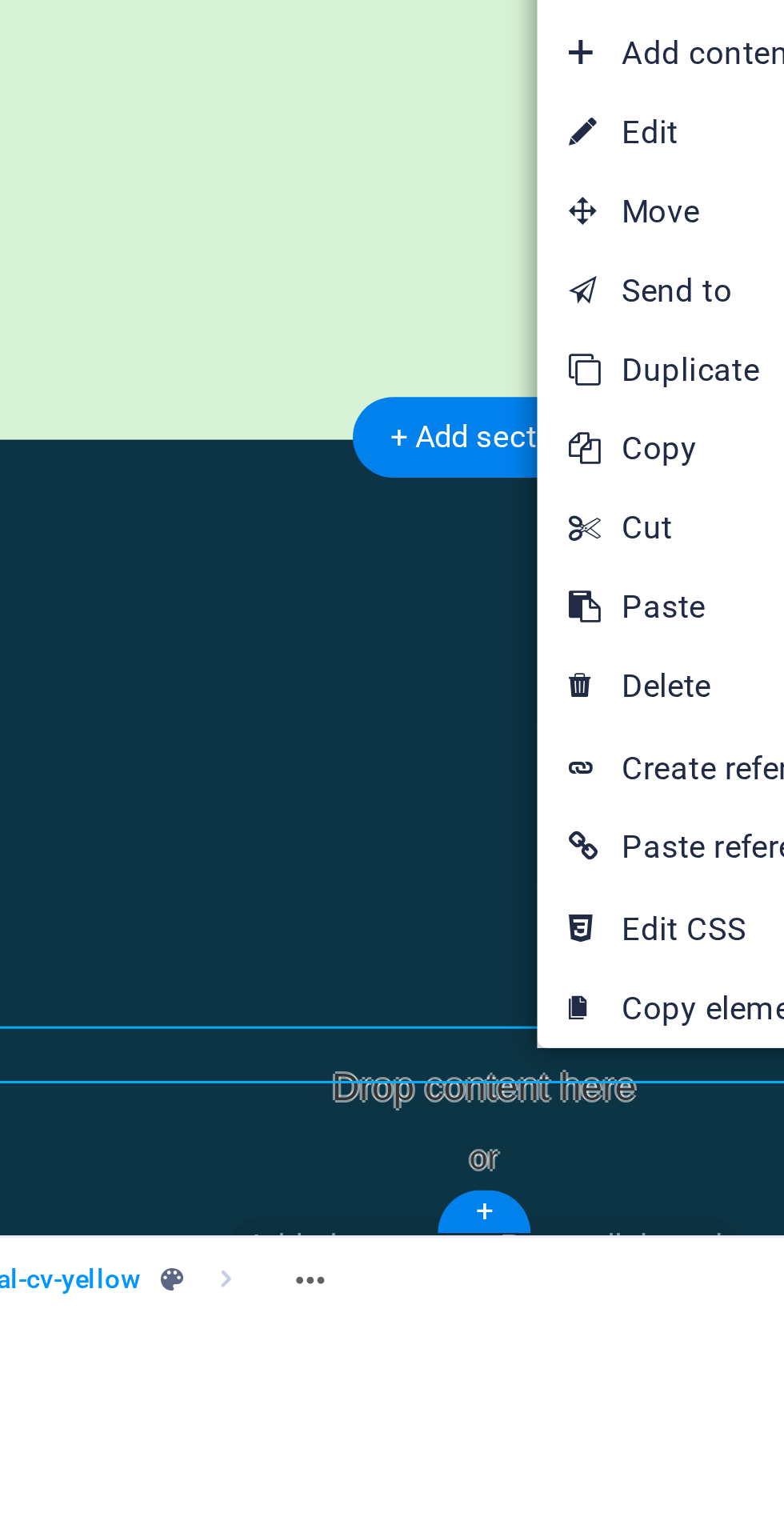
click at [491, 1330] on link "⌦ Delete" at bounding box center [494, 1329] width 107 height 24
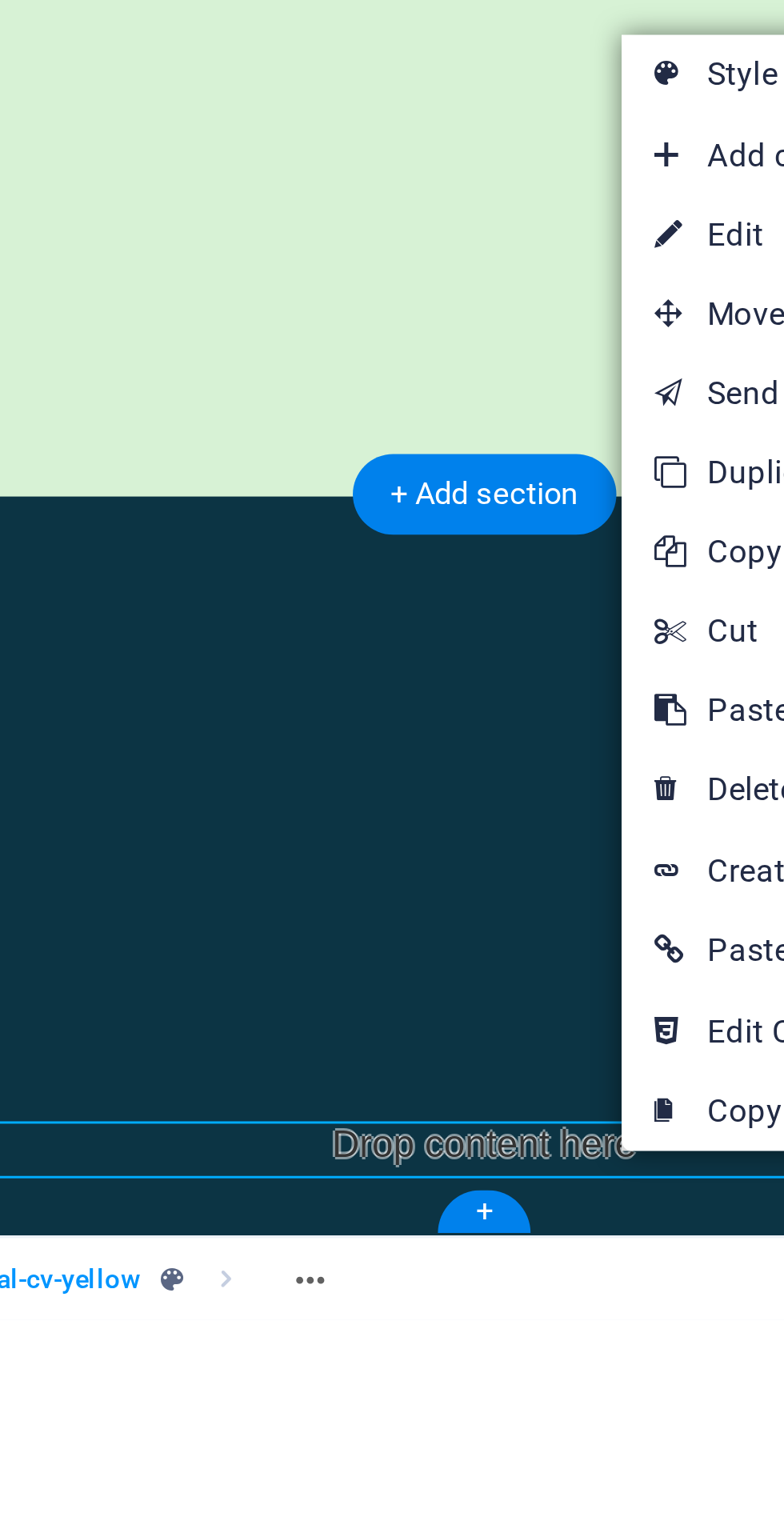
click at [496, 1363] on link "⌦ Delete" at bounding box center [519, 1360] width 107 height 24
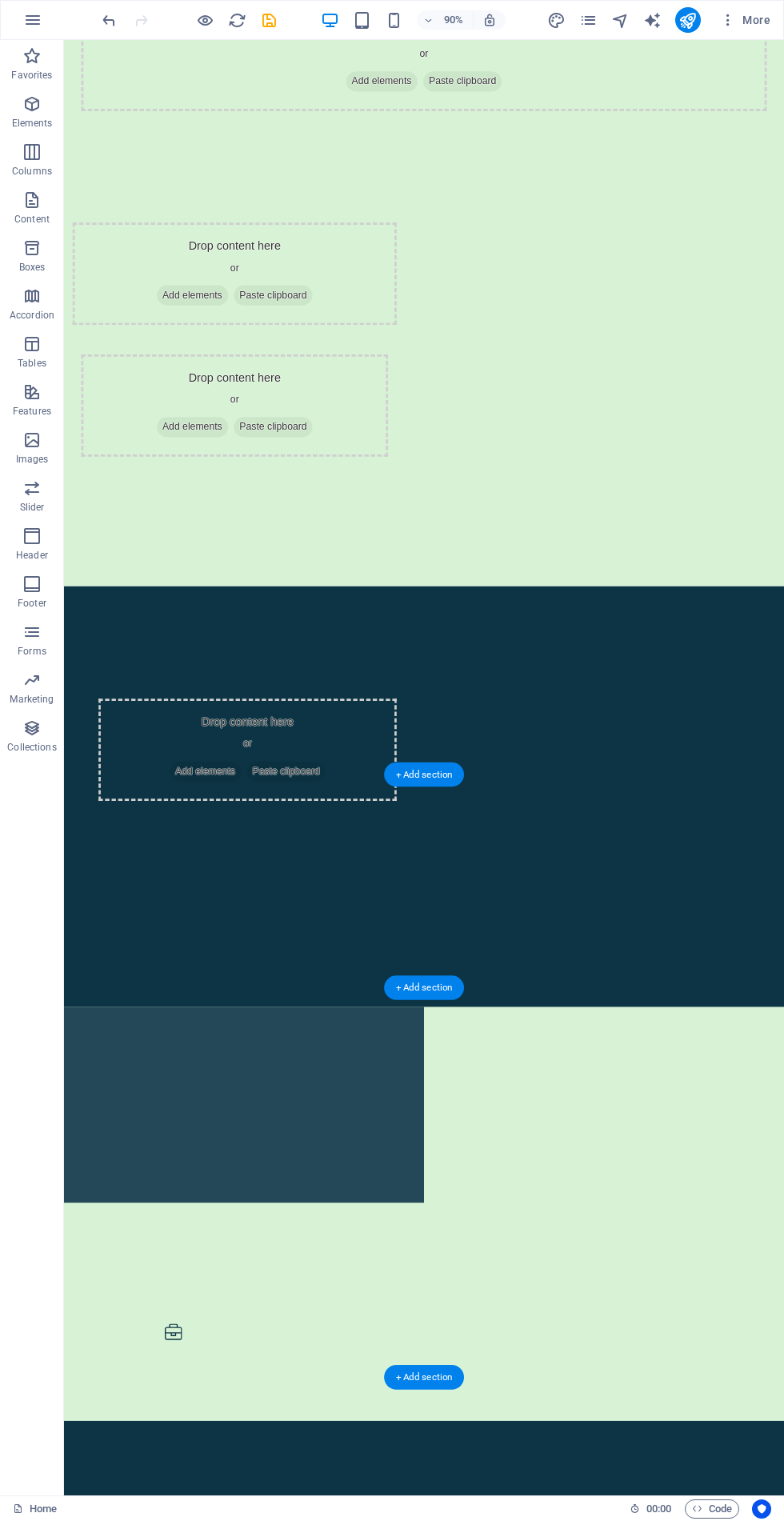
scroll to position [0, 0]
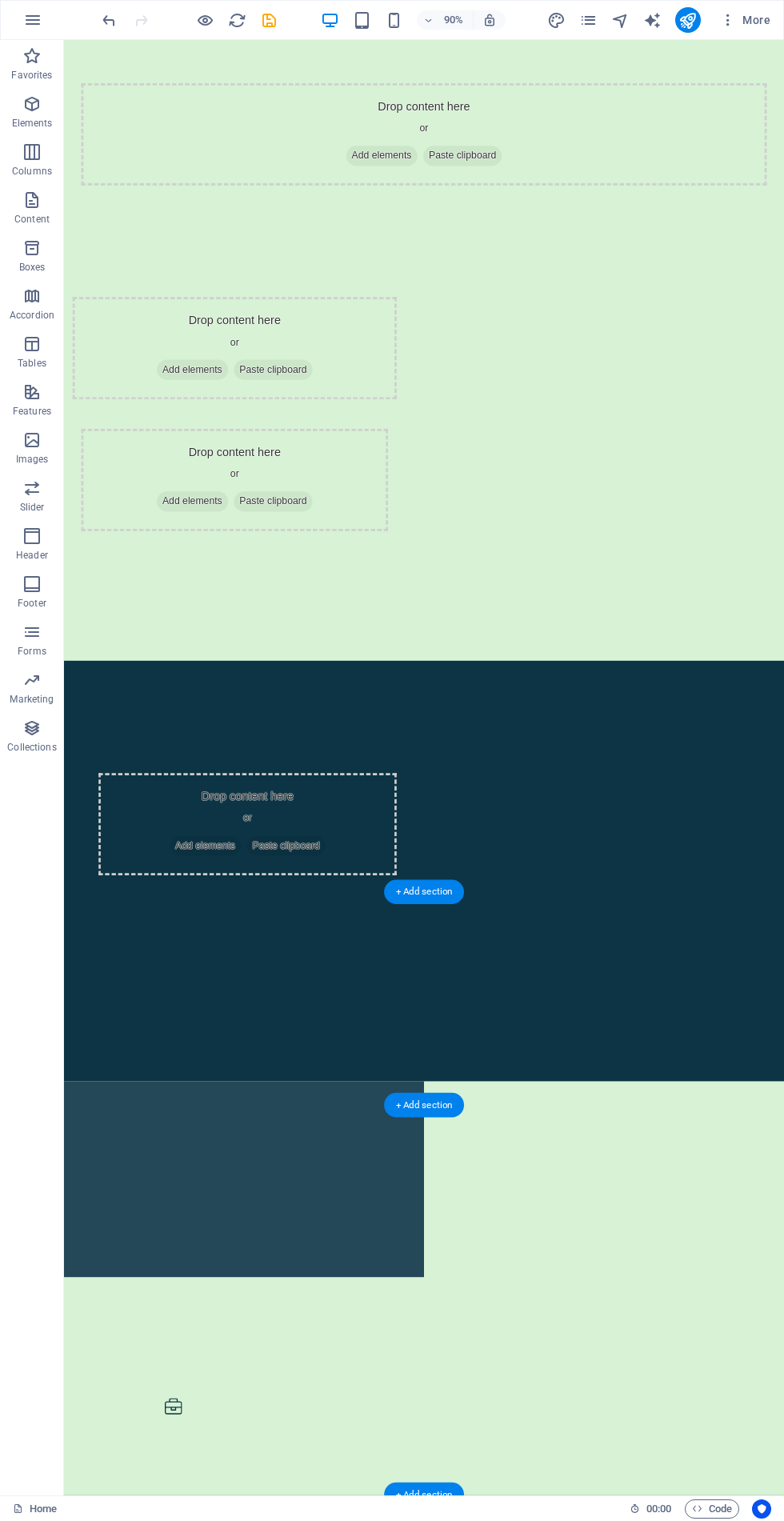
click at [192, 367] on div "Drop content here or Add elements Paste clipboard" at bounding box center [253, 383] width 360 height 114
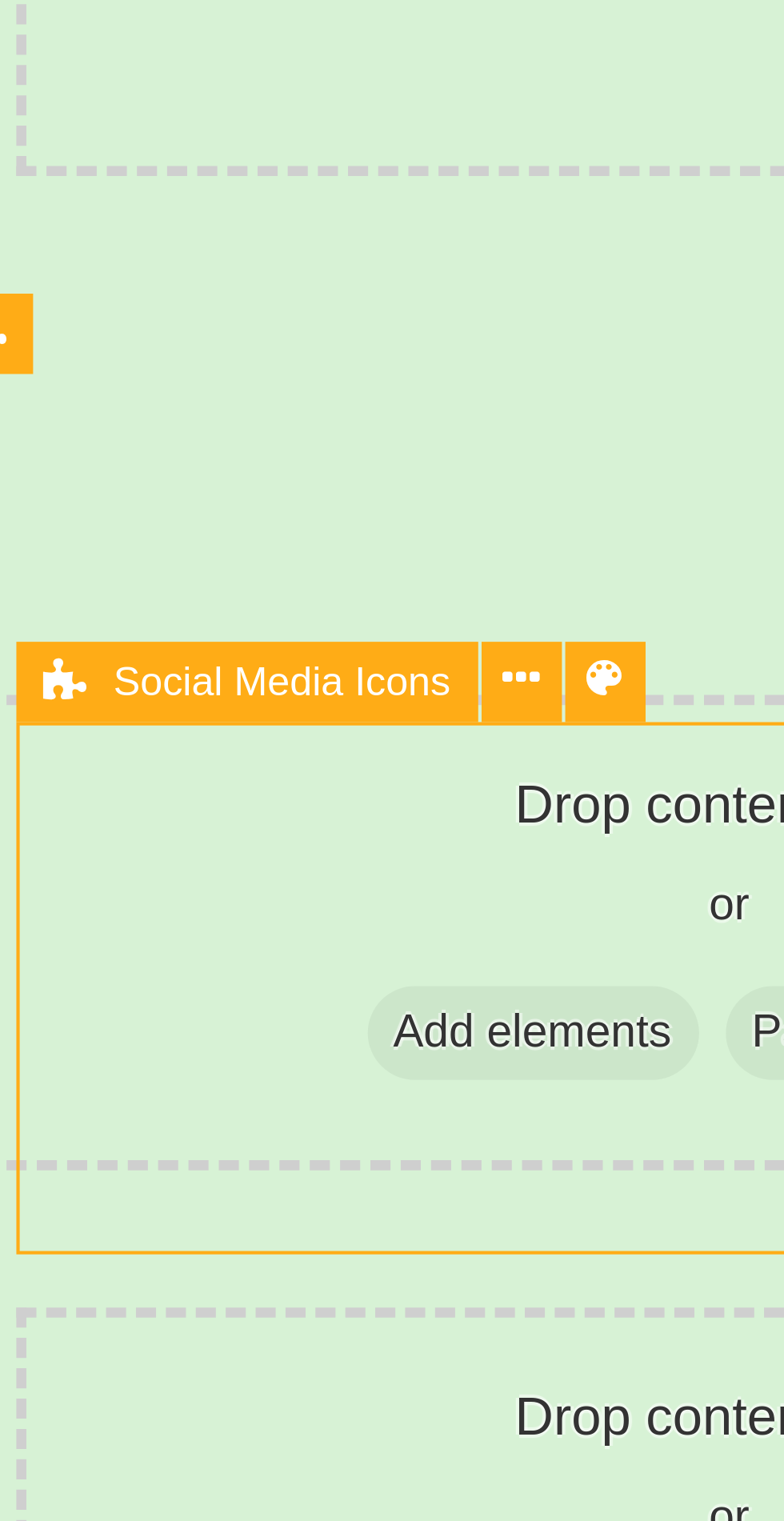
click at [188, 296] on icon at bounding box center [189, 293] width 8 height 15
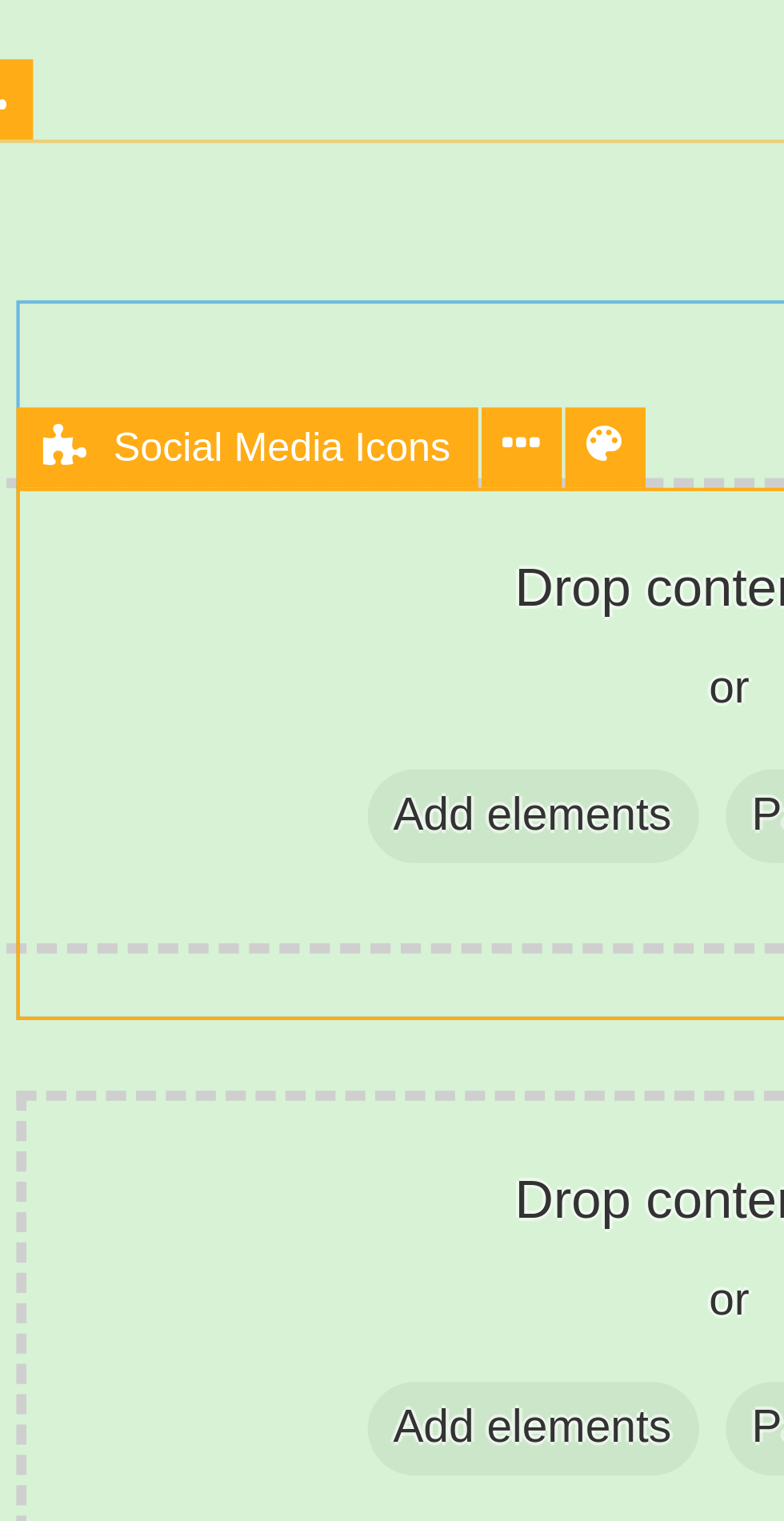
scroll to position [70, 0]
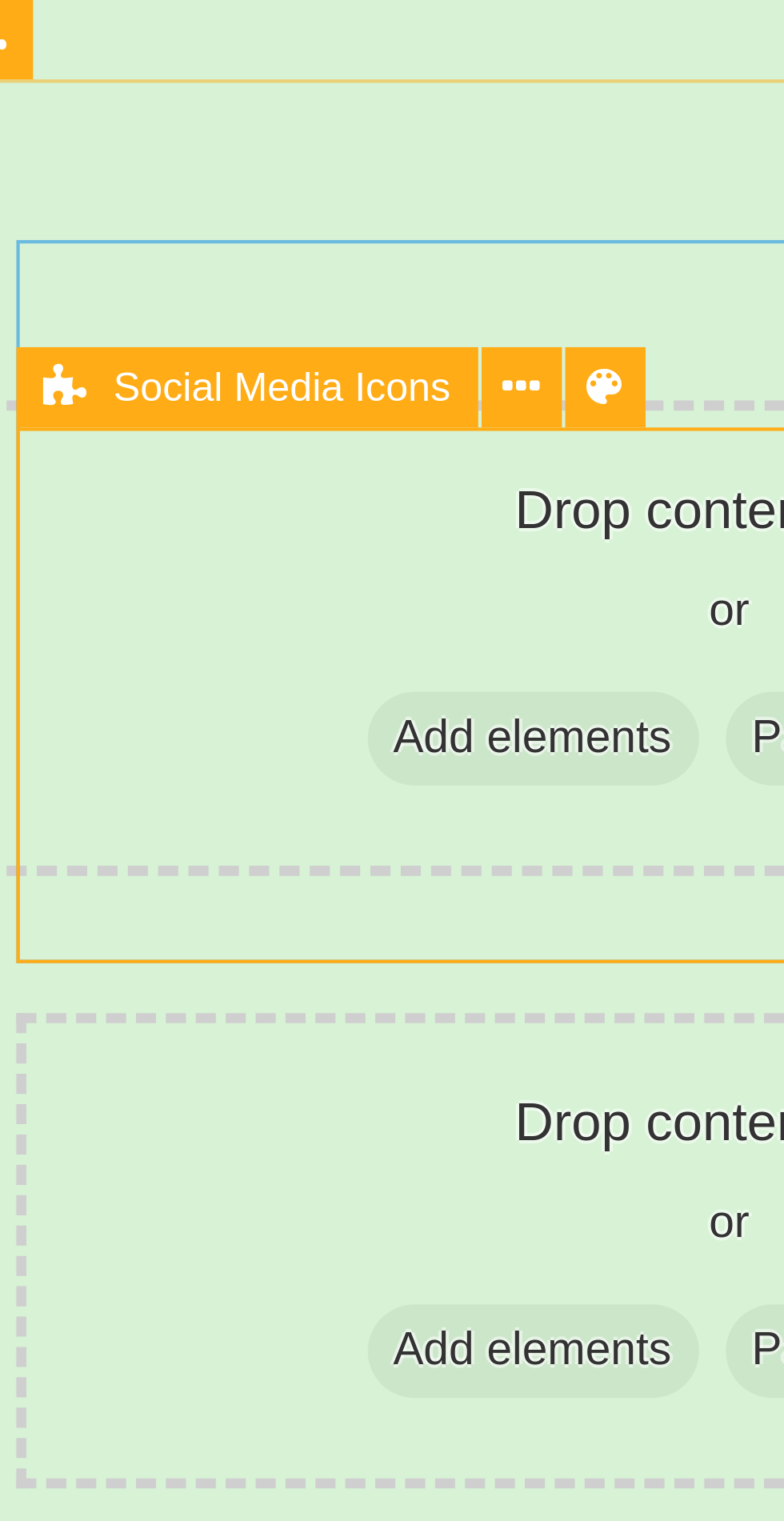
click at [194, 234] on button at bounding box center [189, 230] width 17 height 17
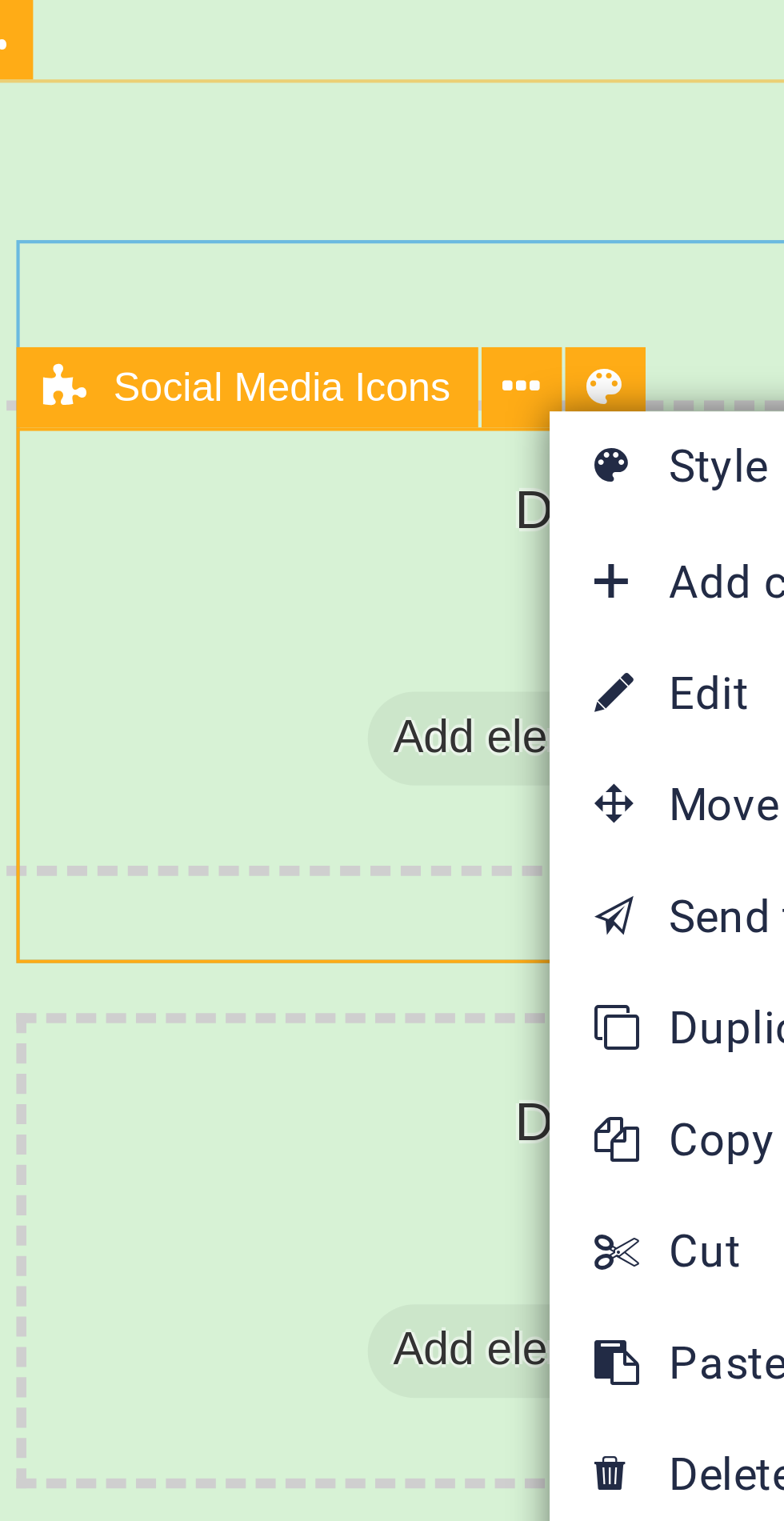
click at [224, 463] on link "⌦ Delete" at bounding box center [249, 464] width 107 height 24
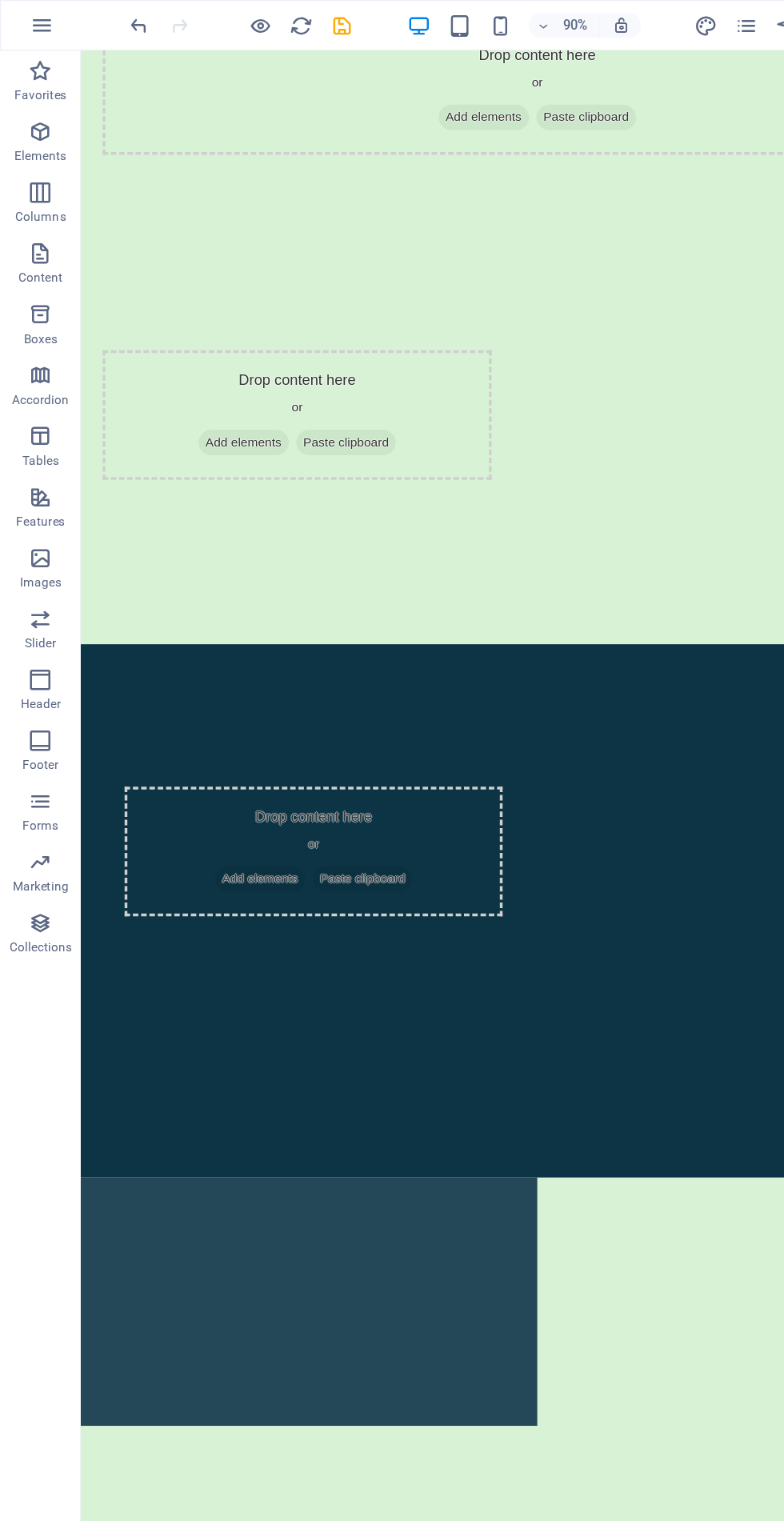
scroll to position [77, 0]
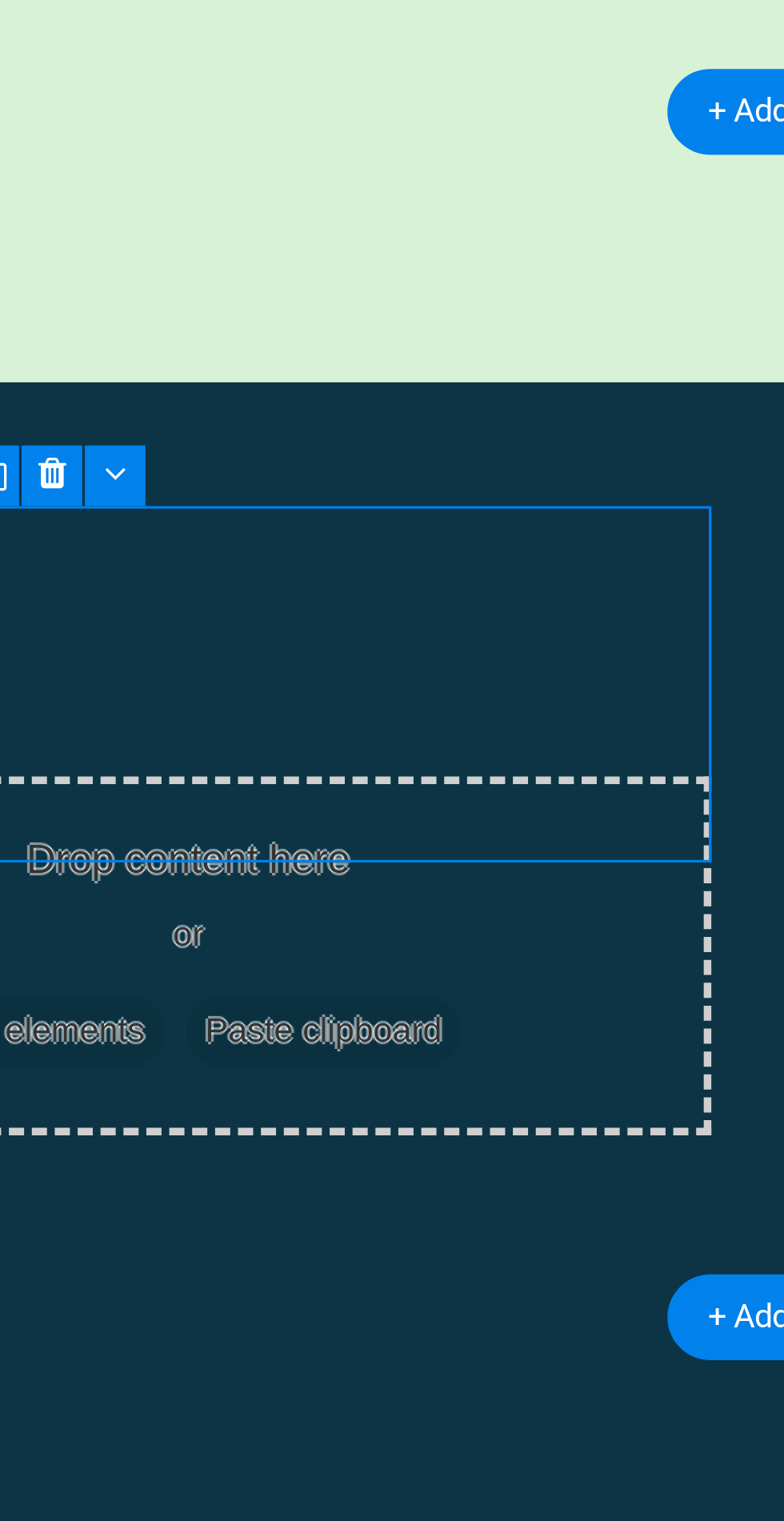
click at [209, 534] on icon at bounding box center [209, 527] width 8 height 15
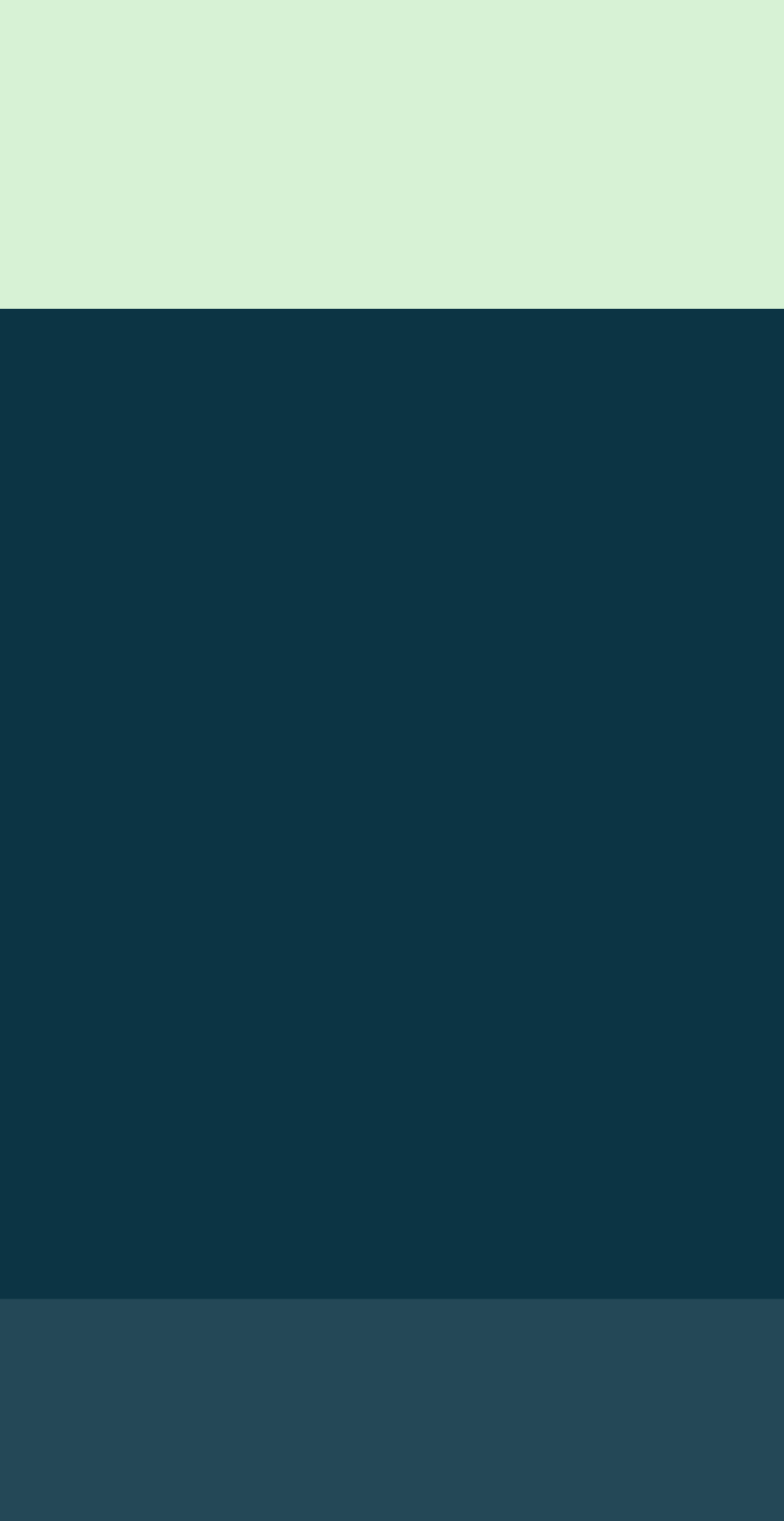
scroll to position [96, 0]
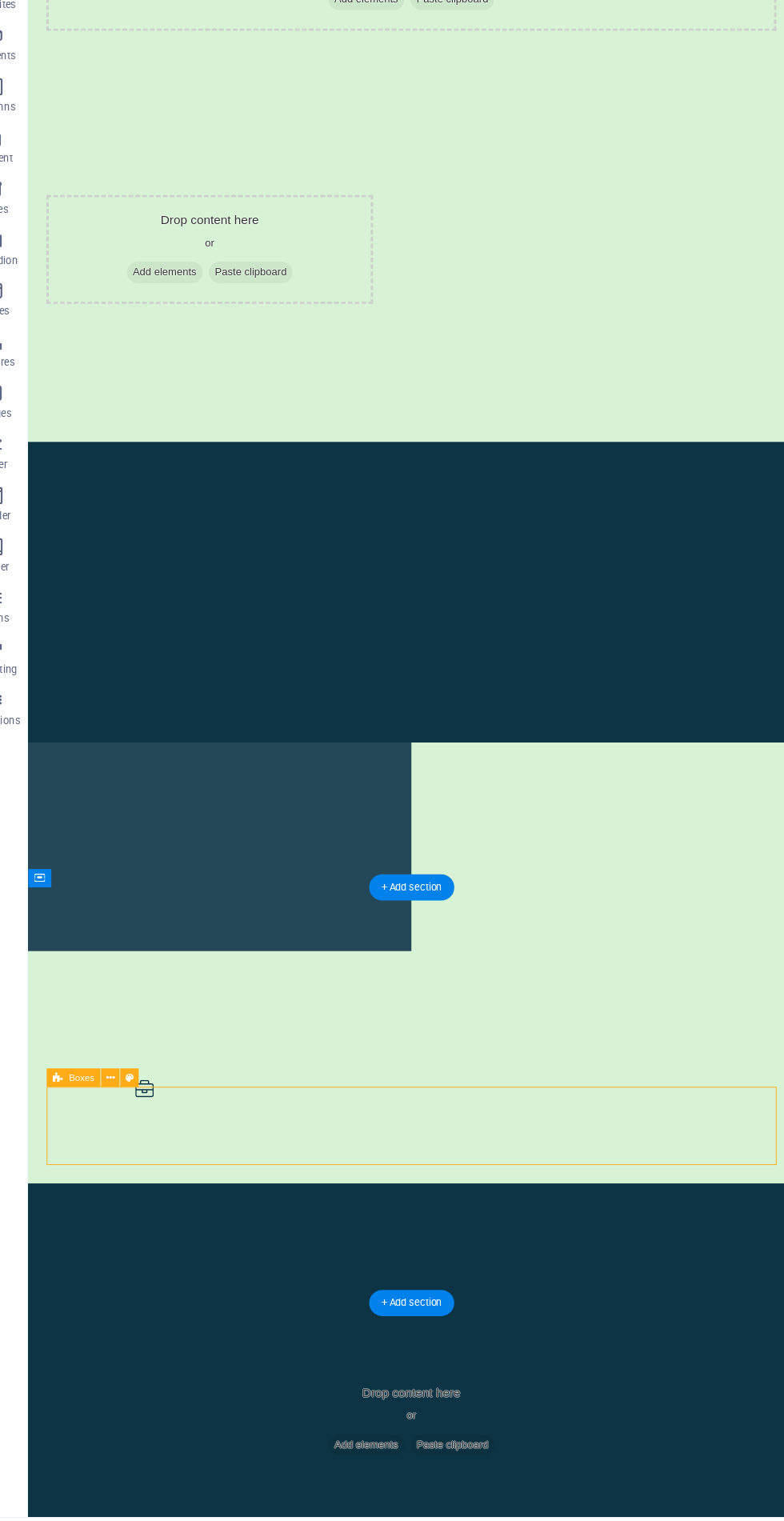
scroll to position [102, 0]
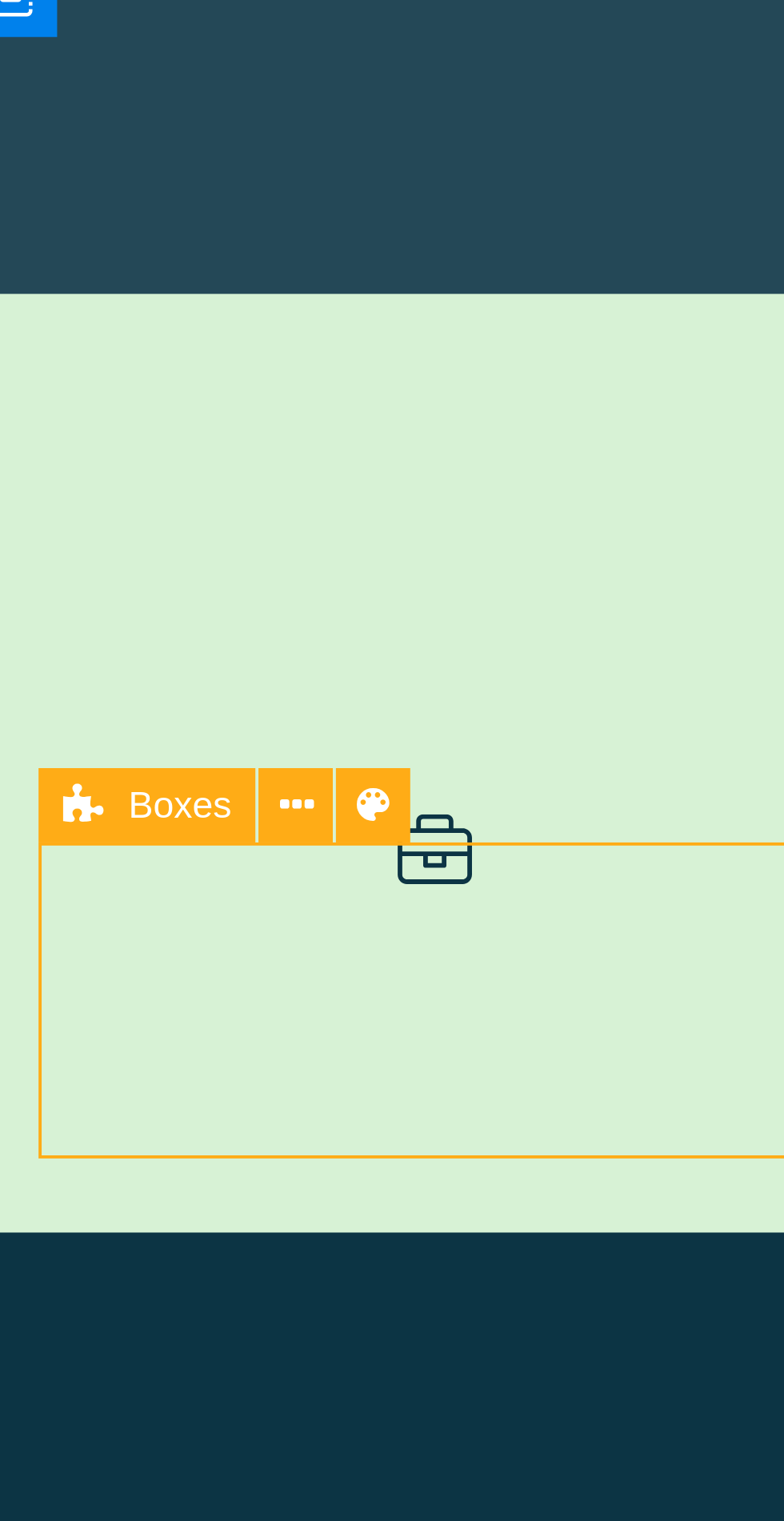
click at [140, 1073] on icon at bounding box center [141, 1077] width 8 height 15
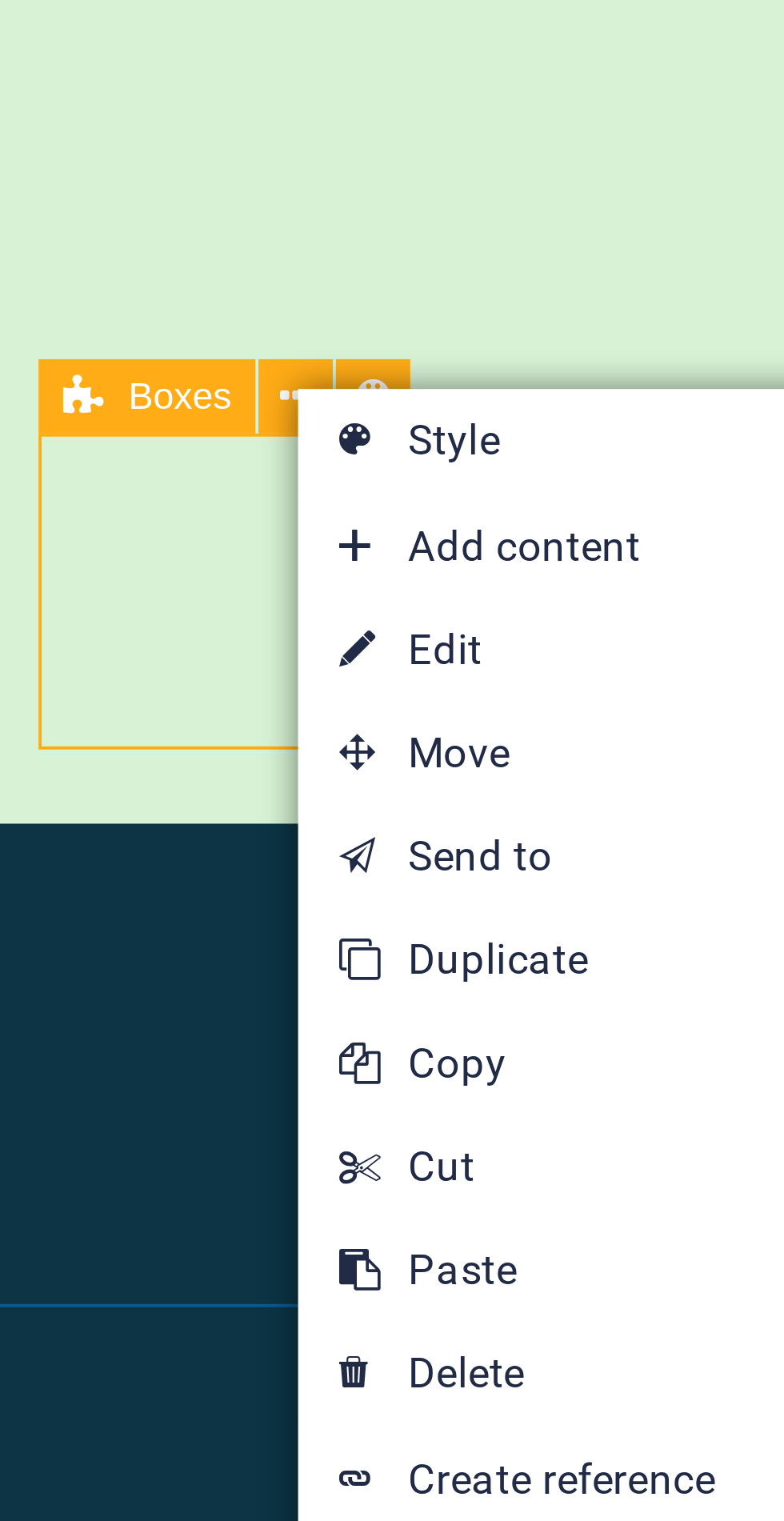
click at [191, 1302] on link "⌦ Delete" at bounding box center [195, 1303] width 107 height 24
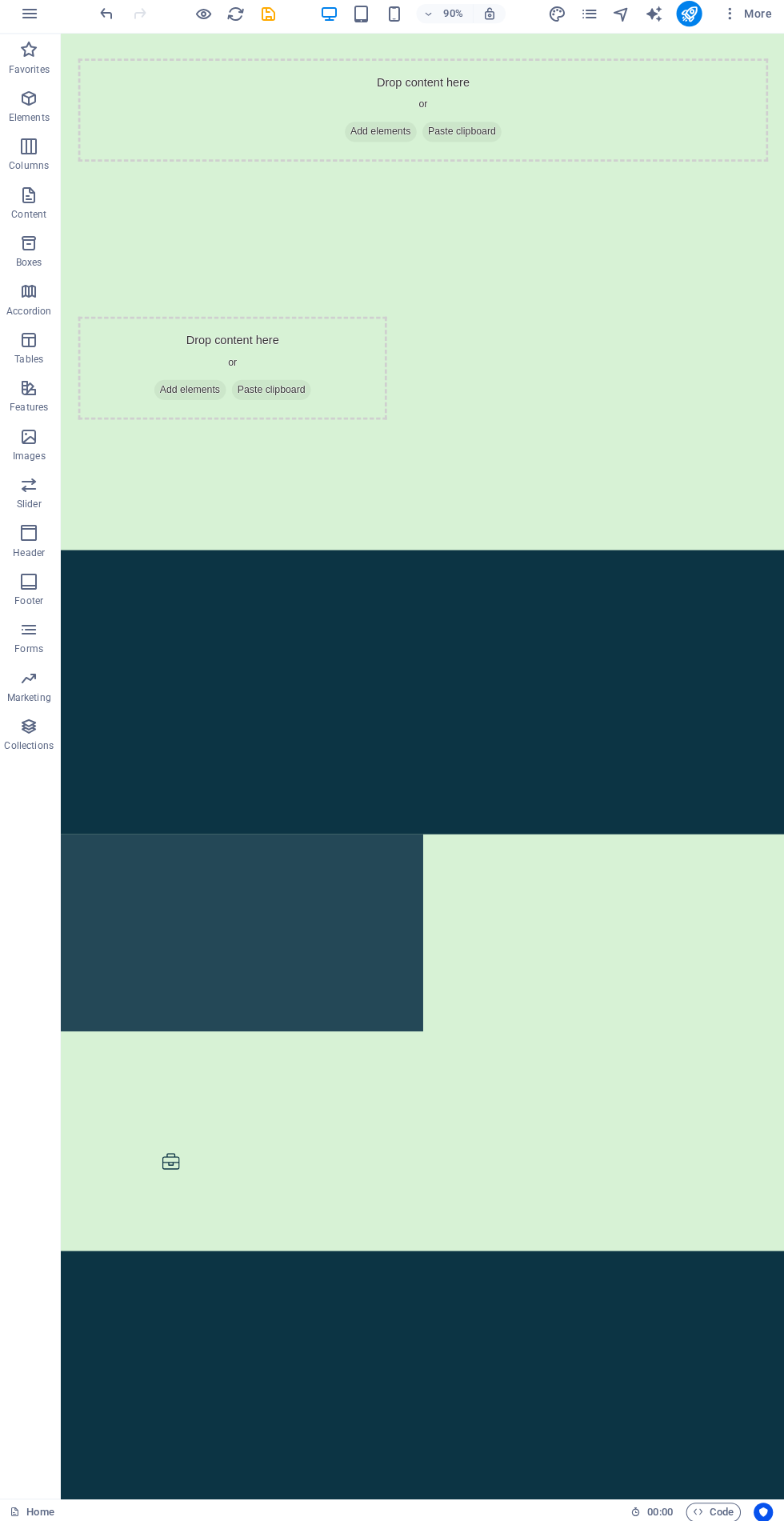
scroll to position [15, 0]
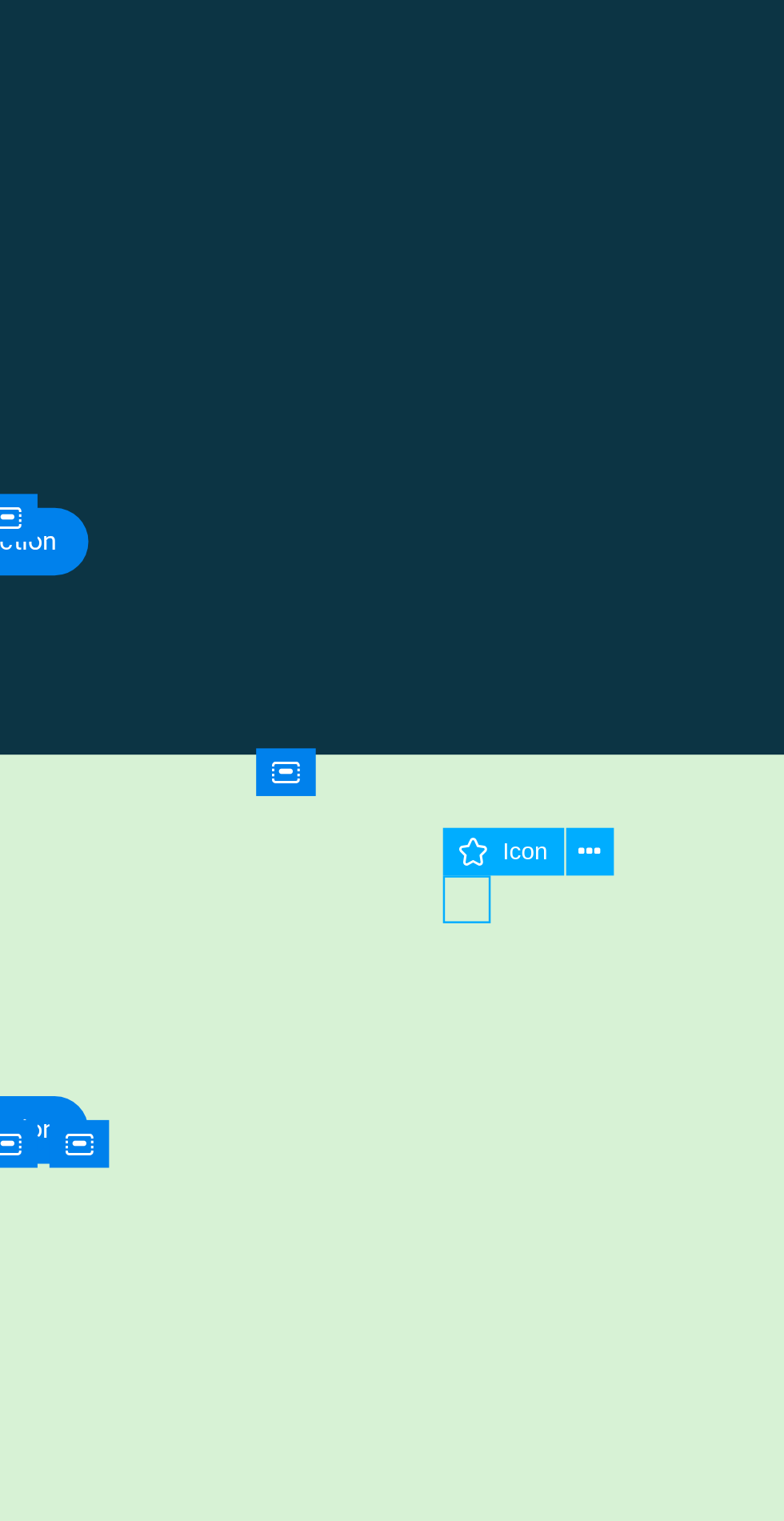
click at [652, 873] on button at bounding box center [645, 874] width 17 height 17
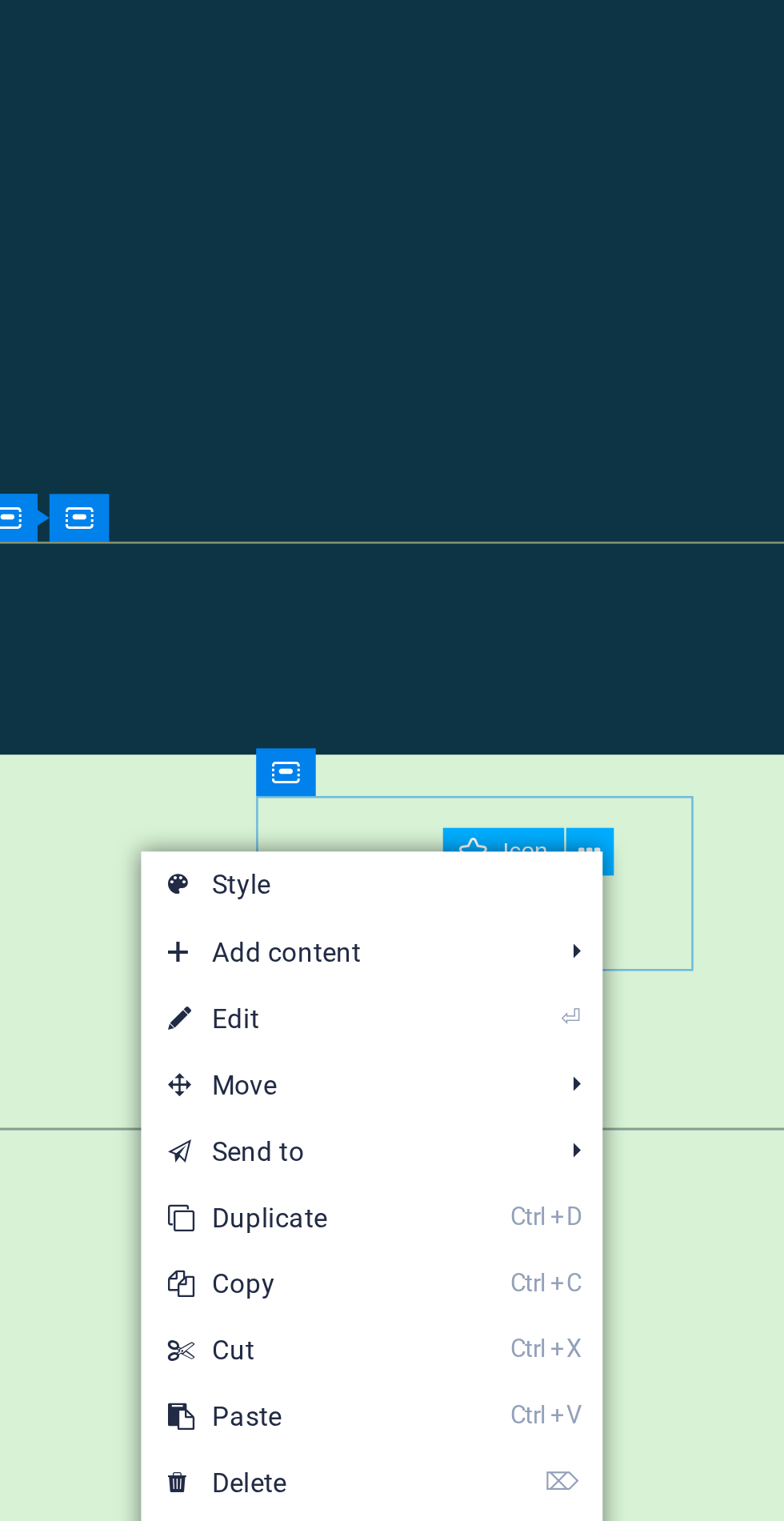
click at [556, 1097] on link "⌦ Delete" at bounding box center [537, 1104] width 107 height 24
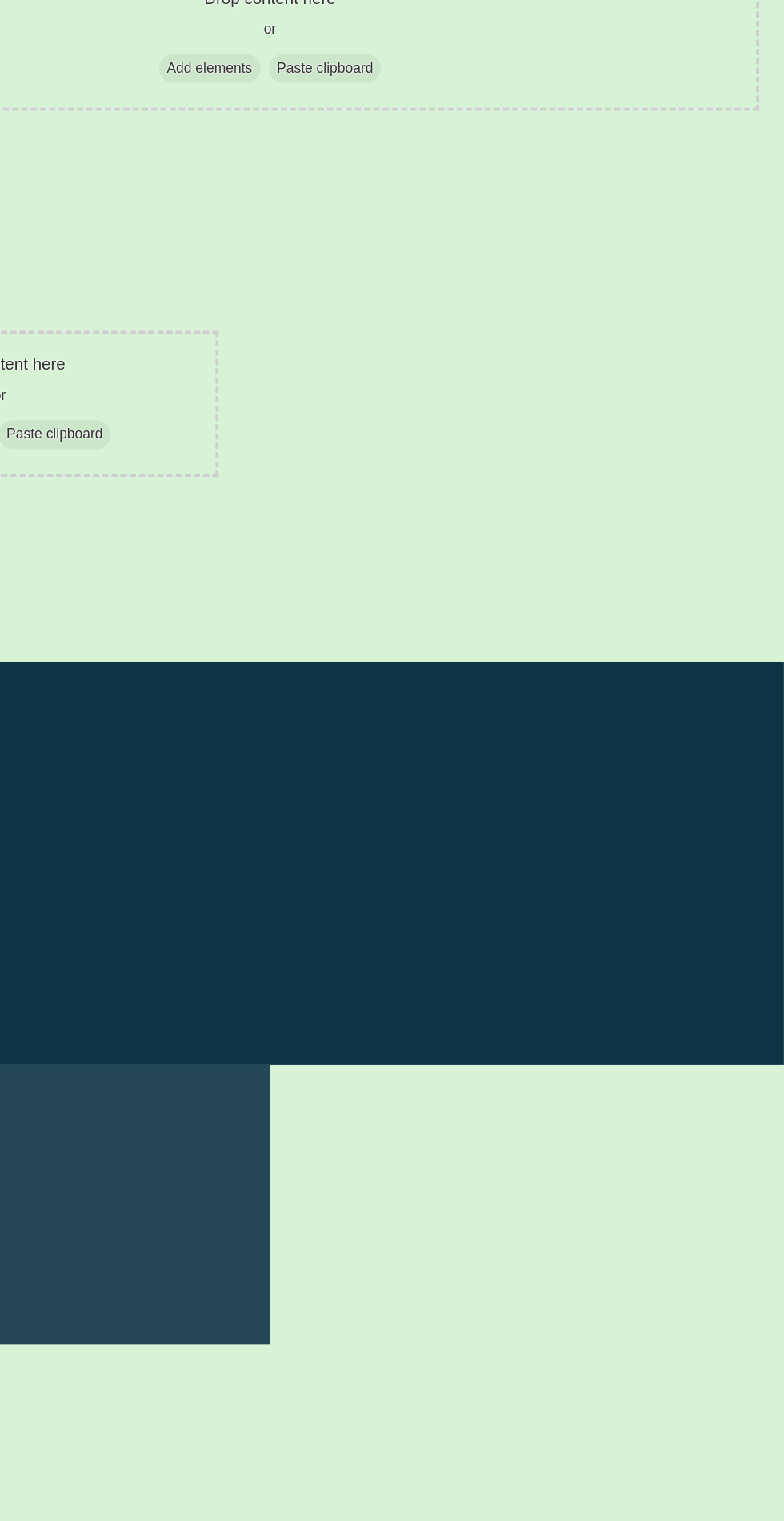
scroll to position [0, 0]
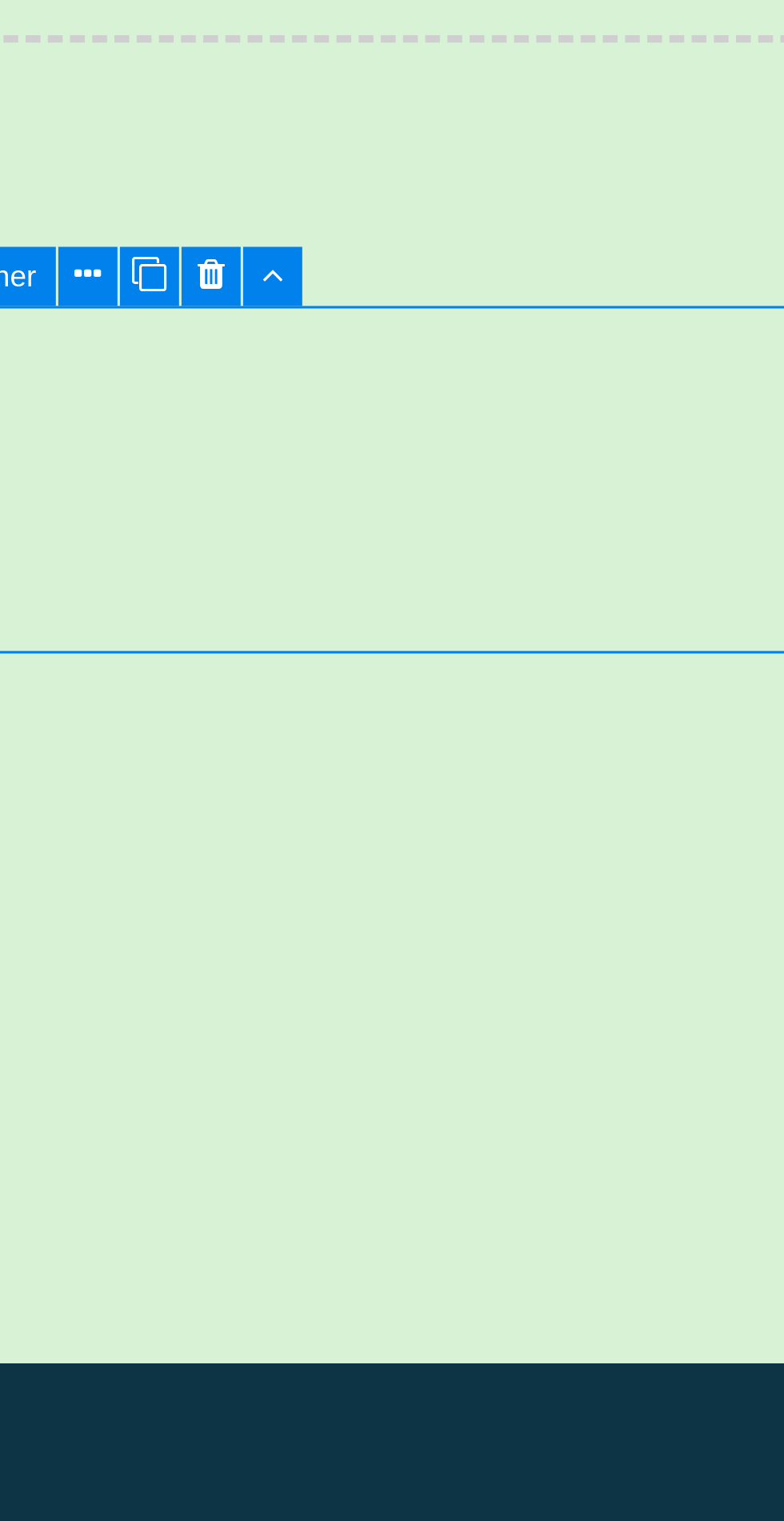
click at [574, 254] on button at bounding box center [570, 253] width 17 height 17
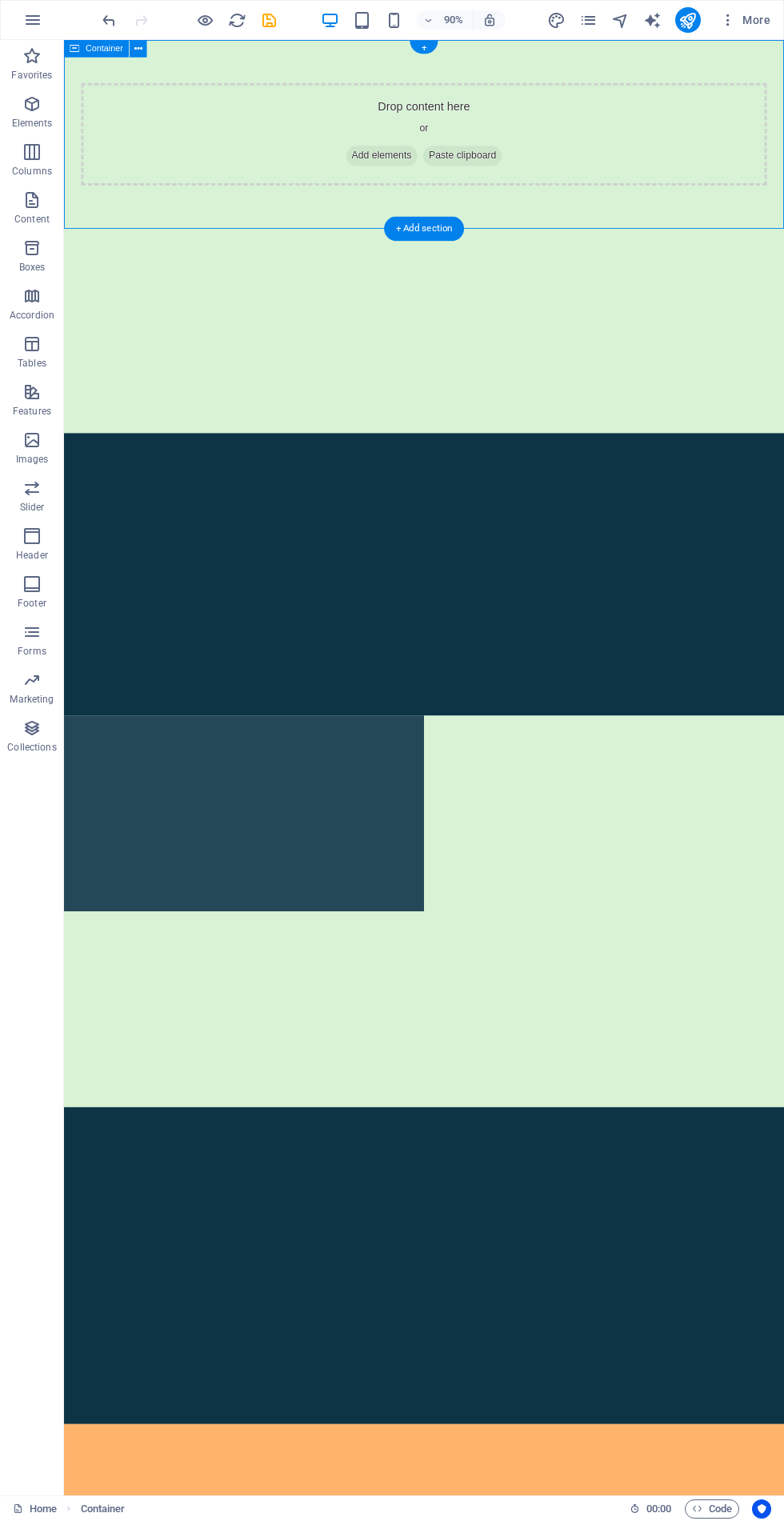
click at [601, 147] on div "Drop content here or Add elements Paste clipboard" at bounding box center [463, 145] width 761 height 114
click at [484, 164] on span "Paste clipboard" at bounding box center [507, 168] width 88 height 23
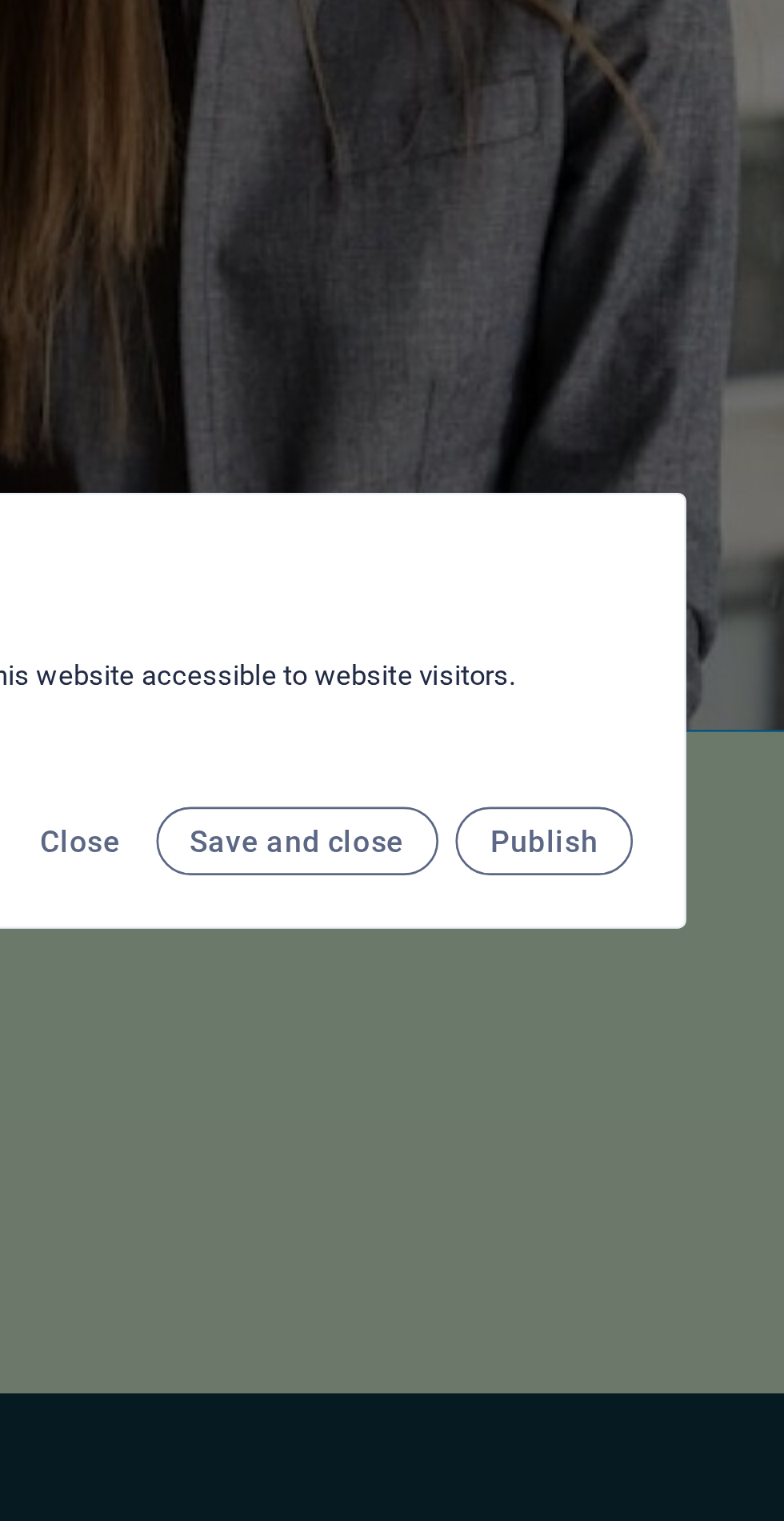
click at [406, 806] on span "Close" at bounding box center [405, 810] width 30 height 13
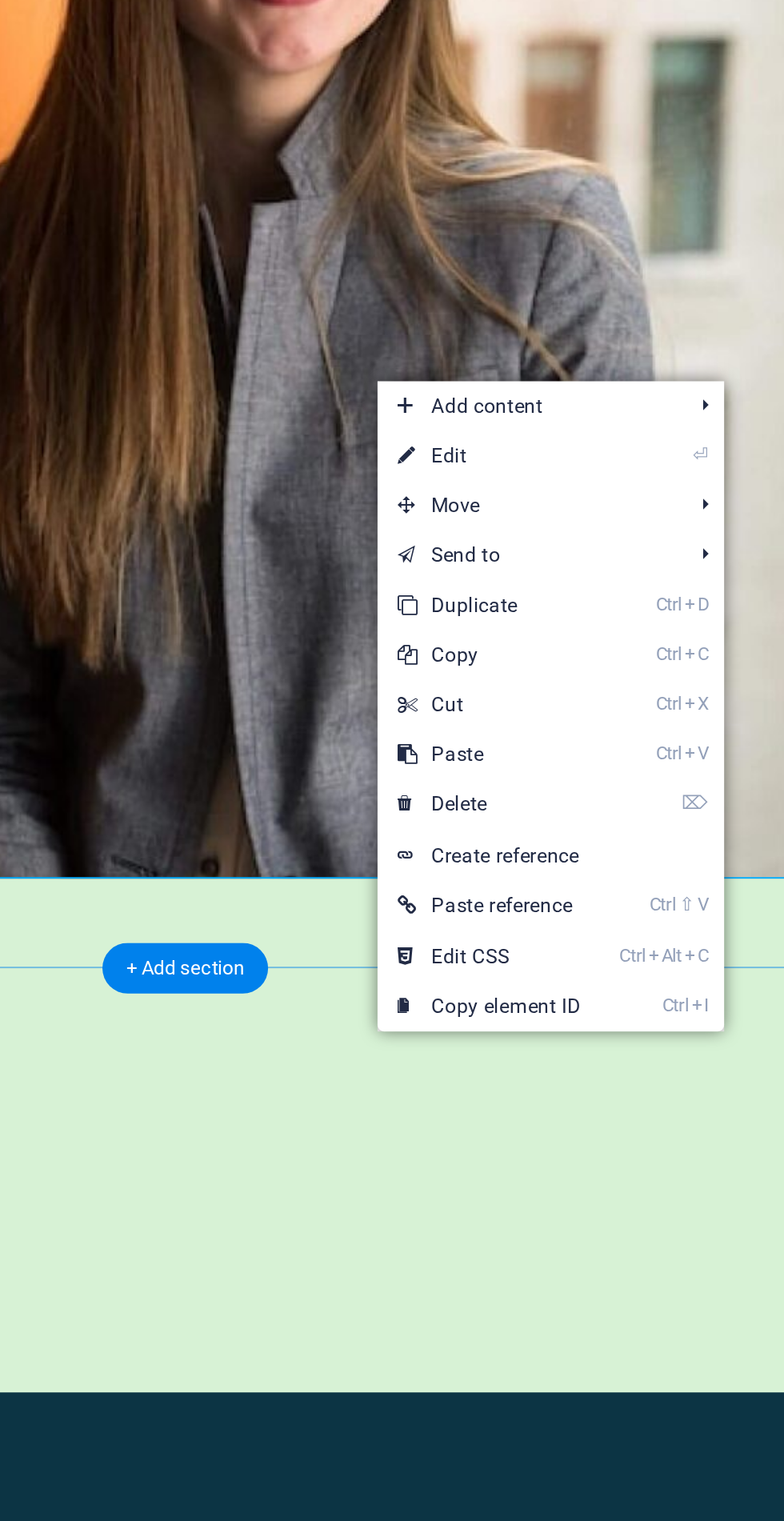
click at [589, 730] on link "⌦ Delete" at bounding box center [570, 732] width 107 height 24
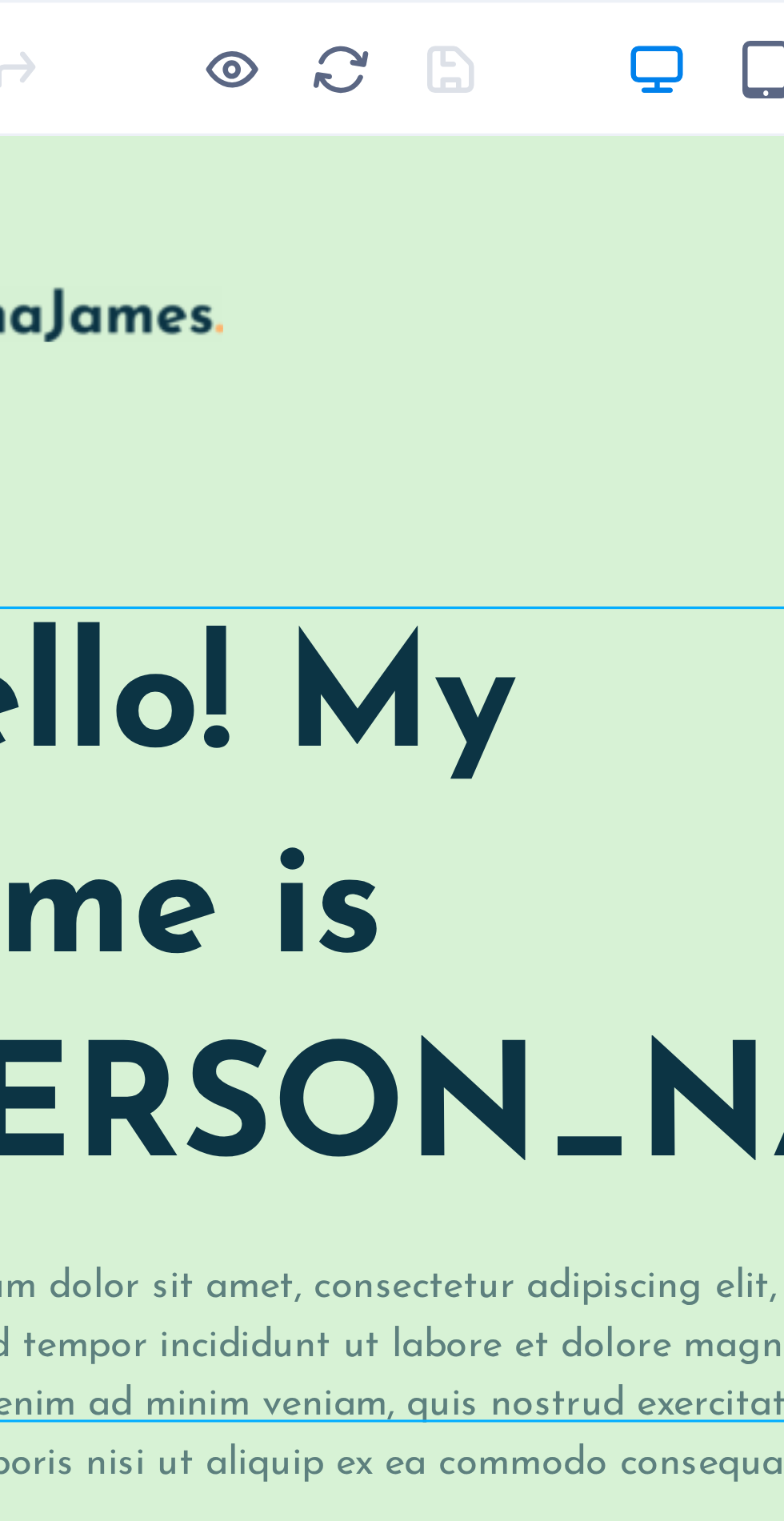
click at [241, 20] on icon "reload" at bounding box center [238, 20] width 18 height 18
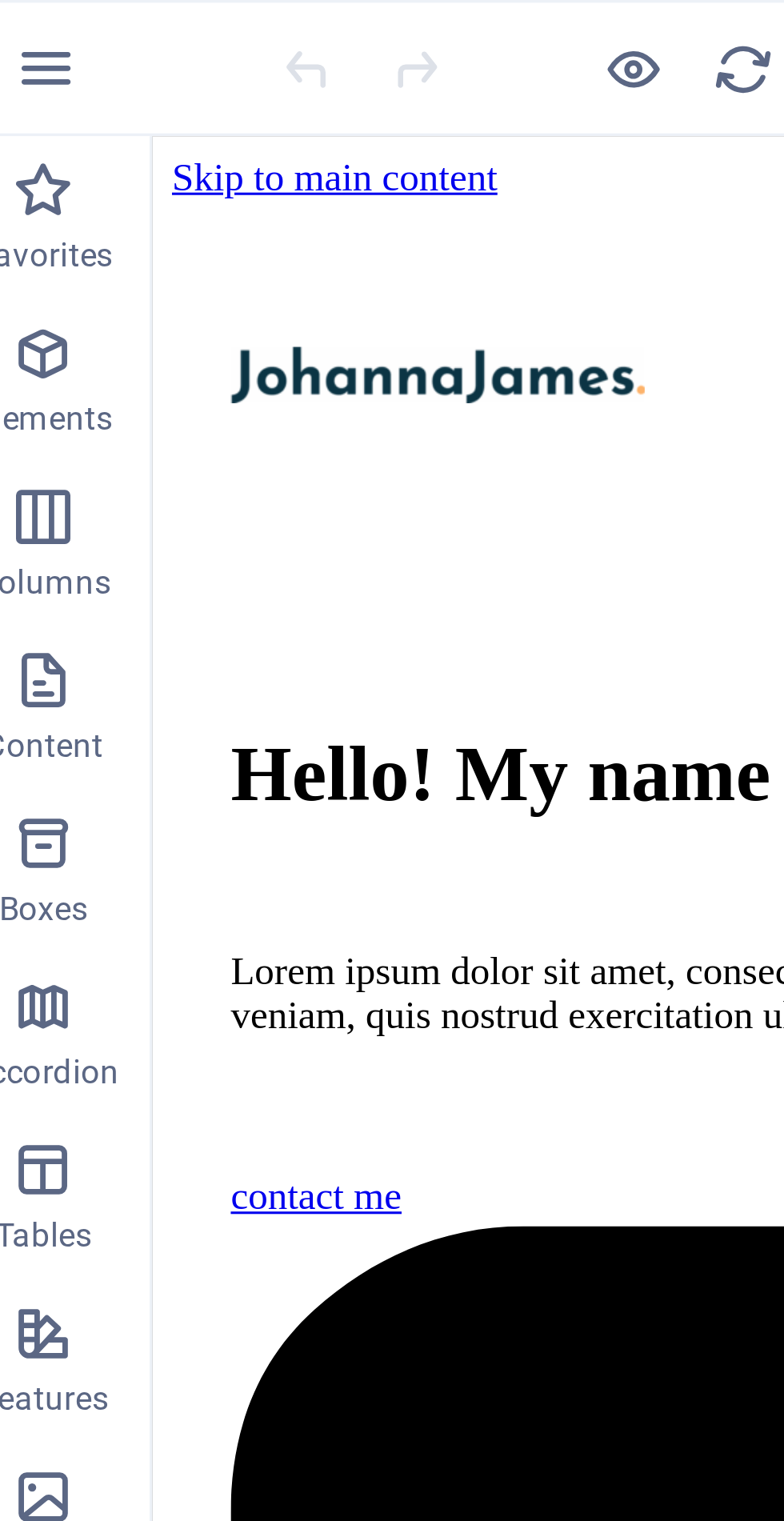
click at [210, 23] on icon "button" at bounding box center [206, 20] width 18 height 18
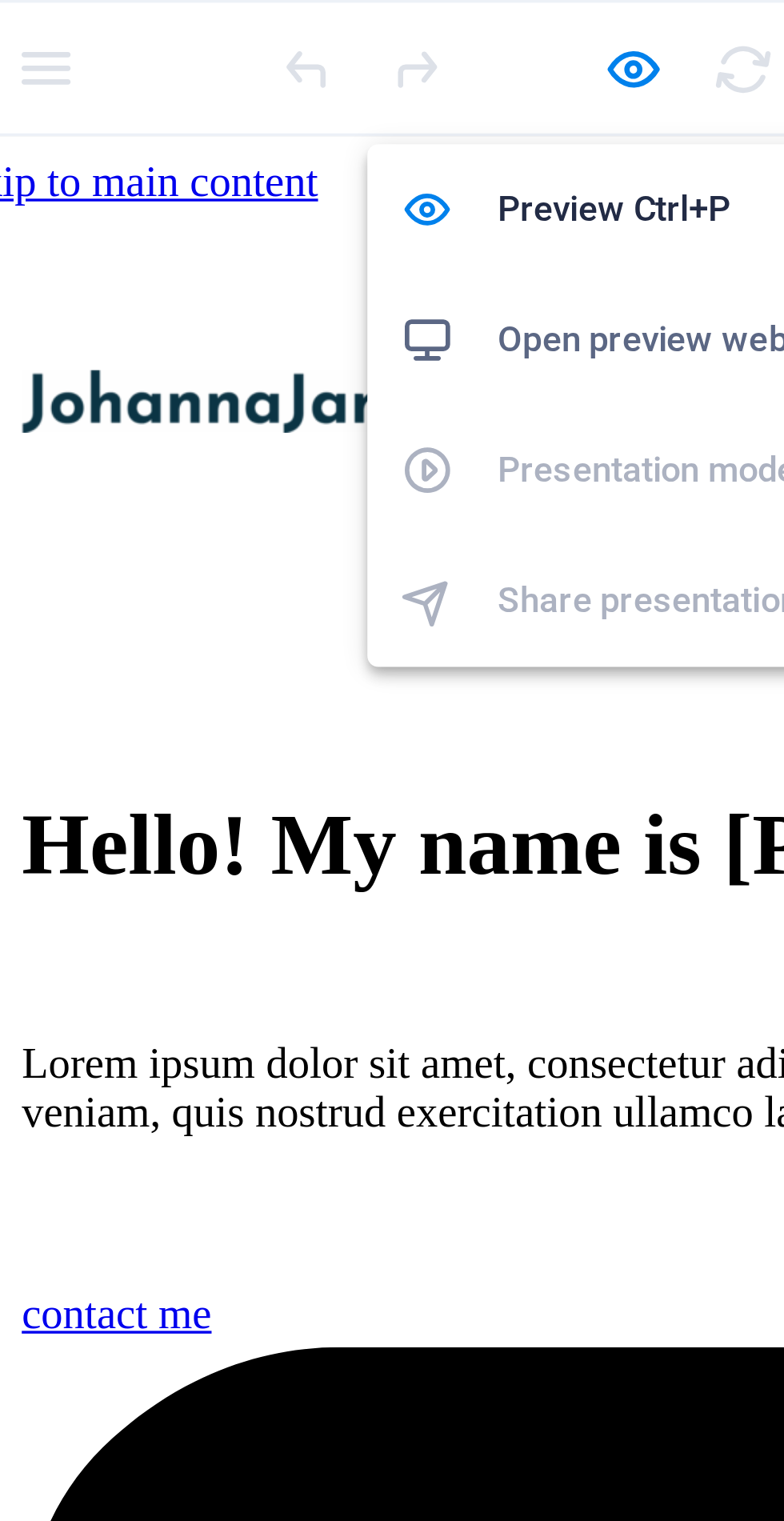
click at [21, 240] on div at bounding box center [327, 215] width 771 height 117
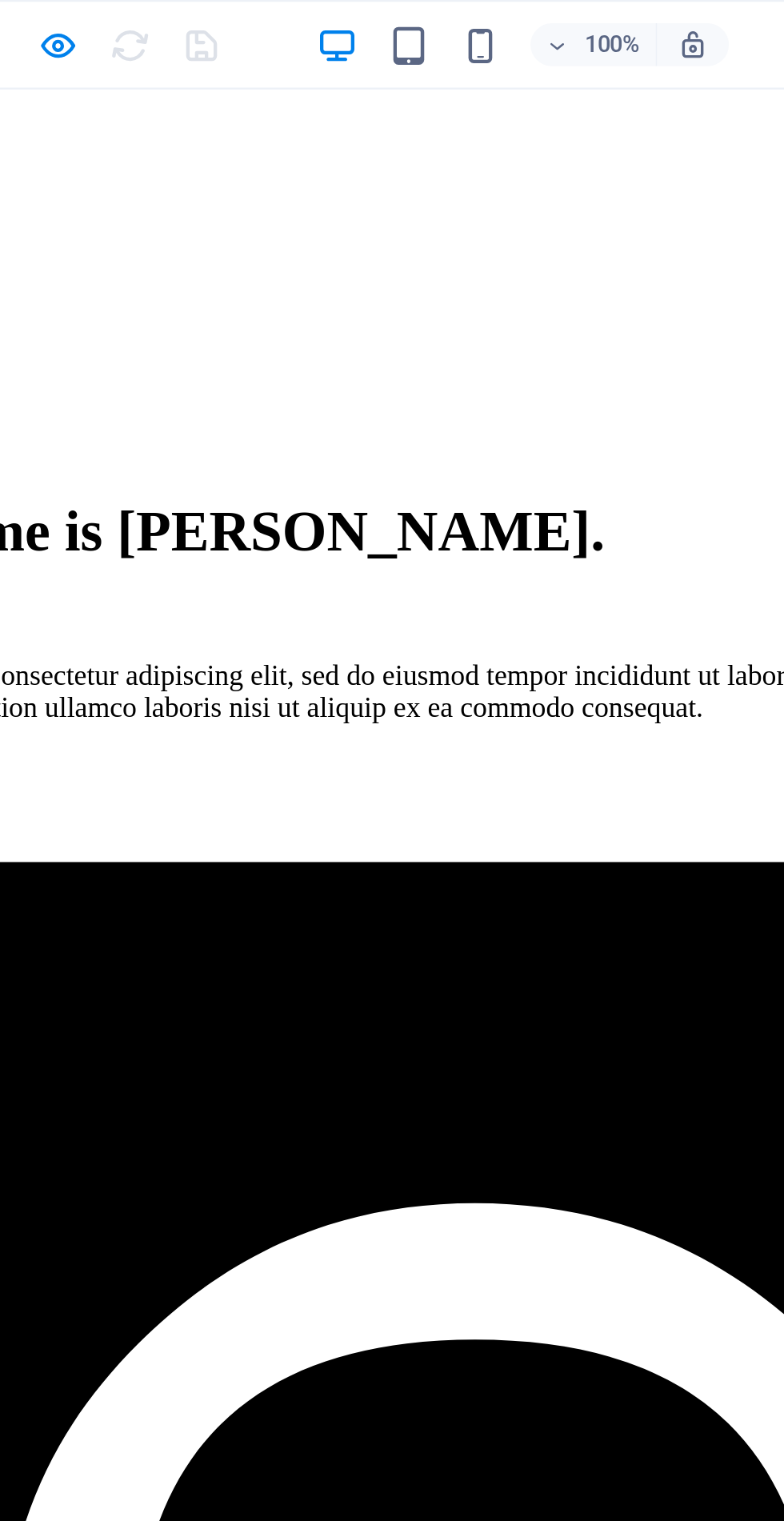
scroll to position [10, 0]
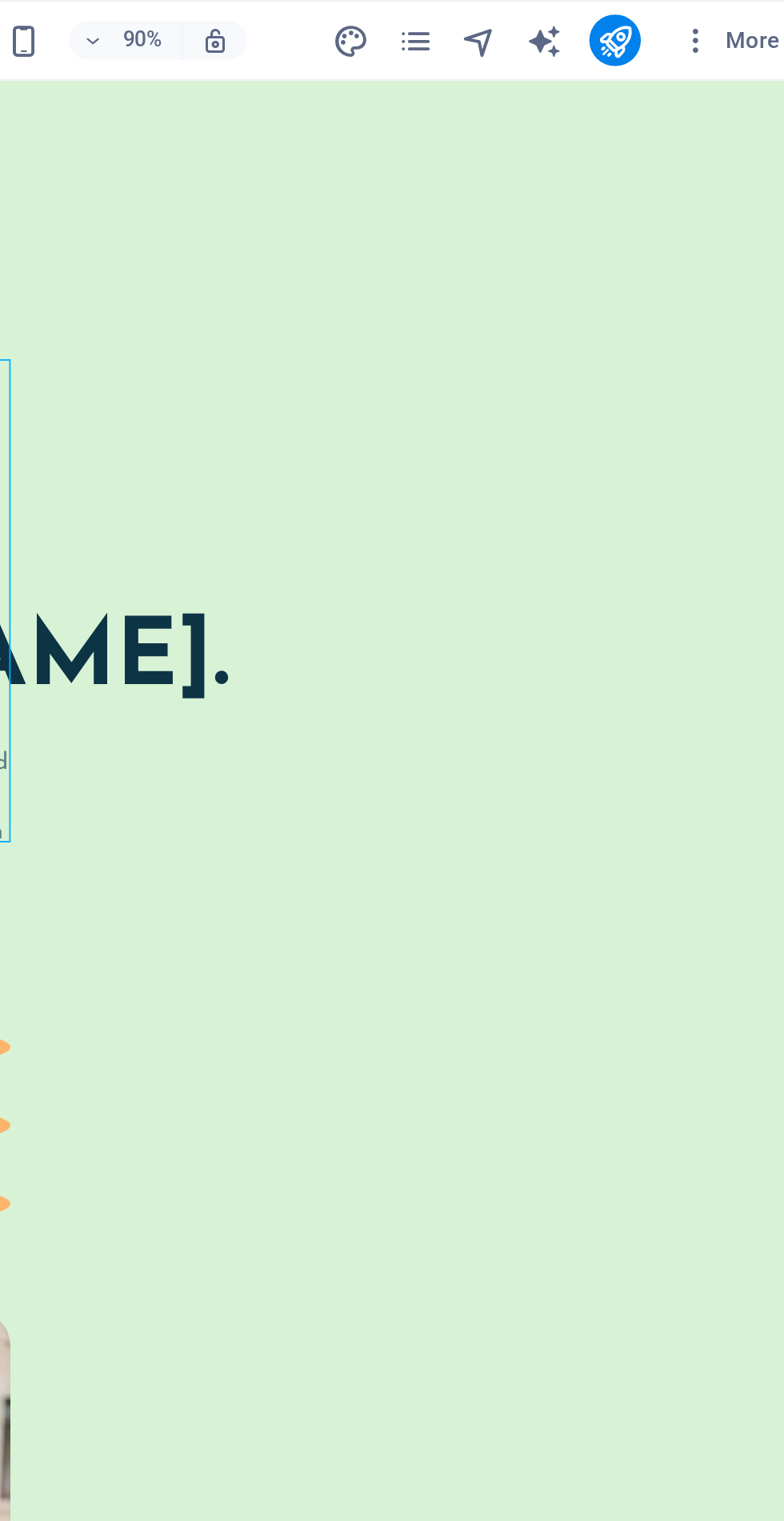
click at [596, 20] on icon "pages" at bounding box center [588, 20] width 18 height 18
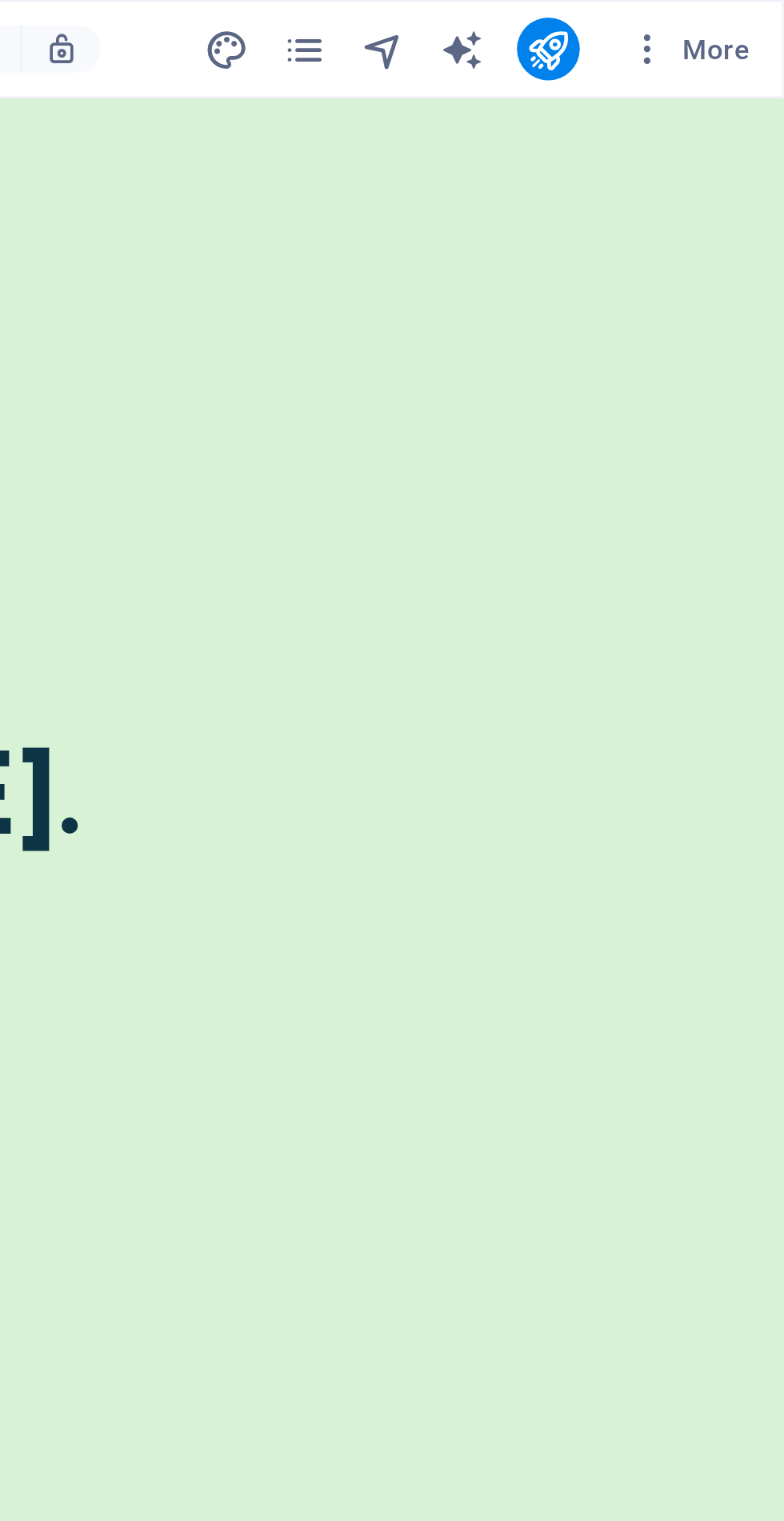
click at [725, 16] on icon "button" at bounding box center [728, 20] width 16 height 16
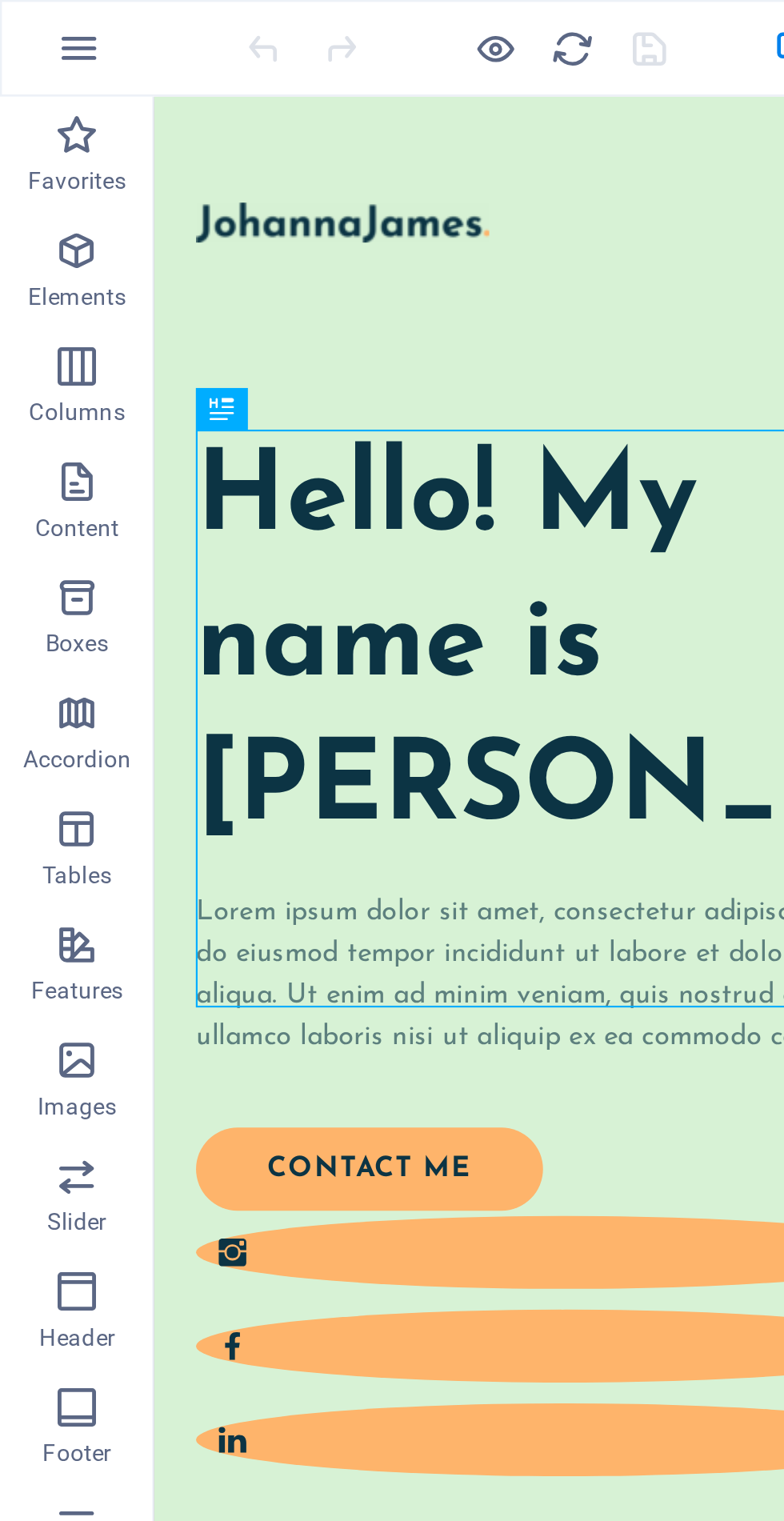
click at [44, 209] on span "Content" at bounding box center [32, 209] width 64 height 38
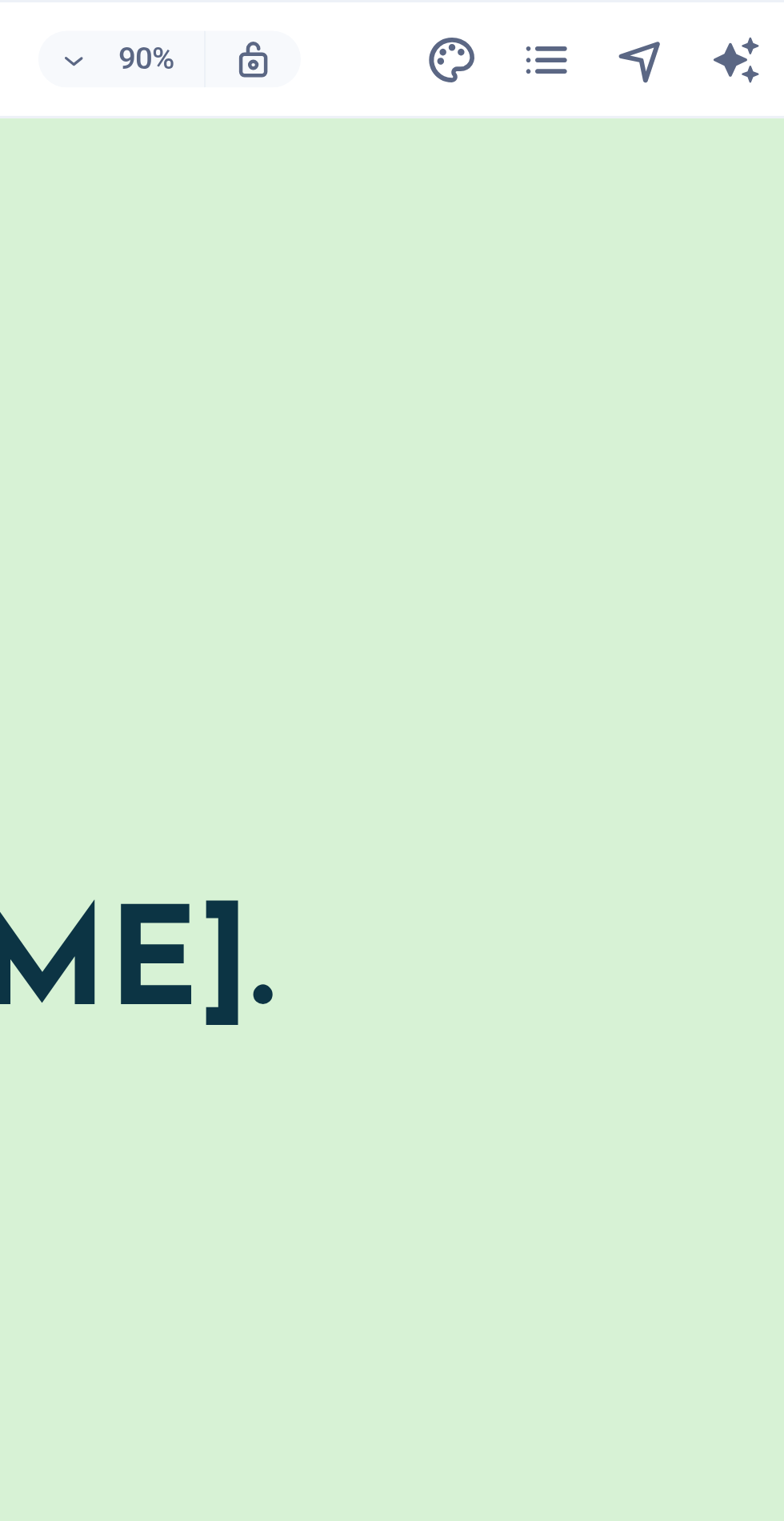
click at [553, 20] on icon "design" at bounding box center [556, 20] width 18 height 18
select select "px"
select select "400"
select select "px"
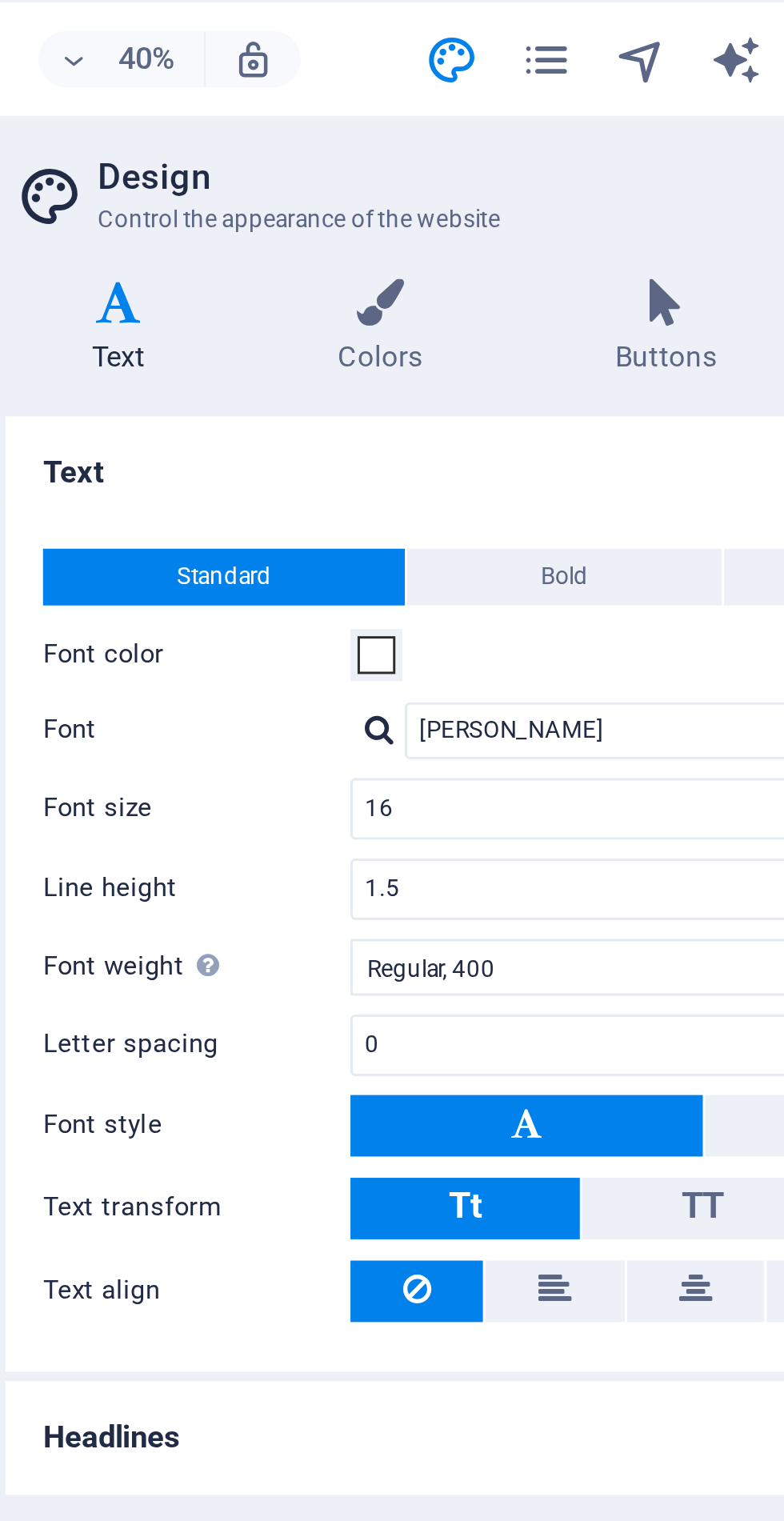
click at [660, 21] on icon "text_generator" at bounding box center [652, 20] width 18 height 18
select select "English"
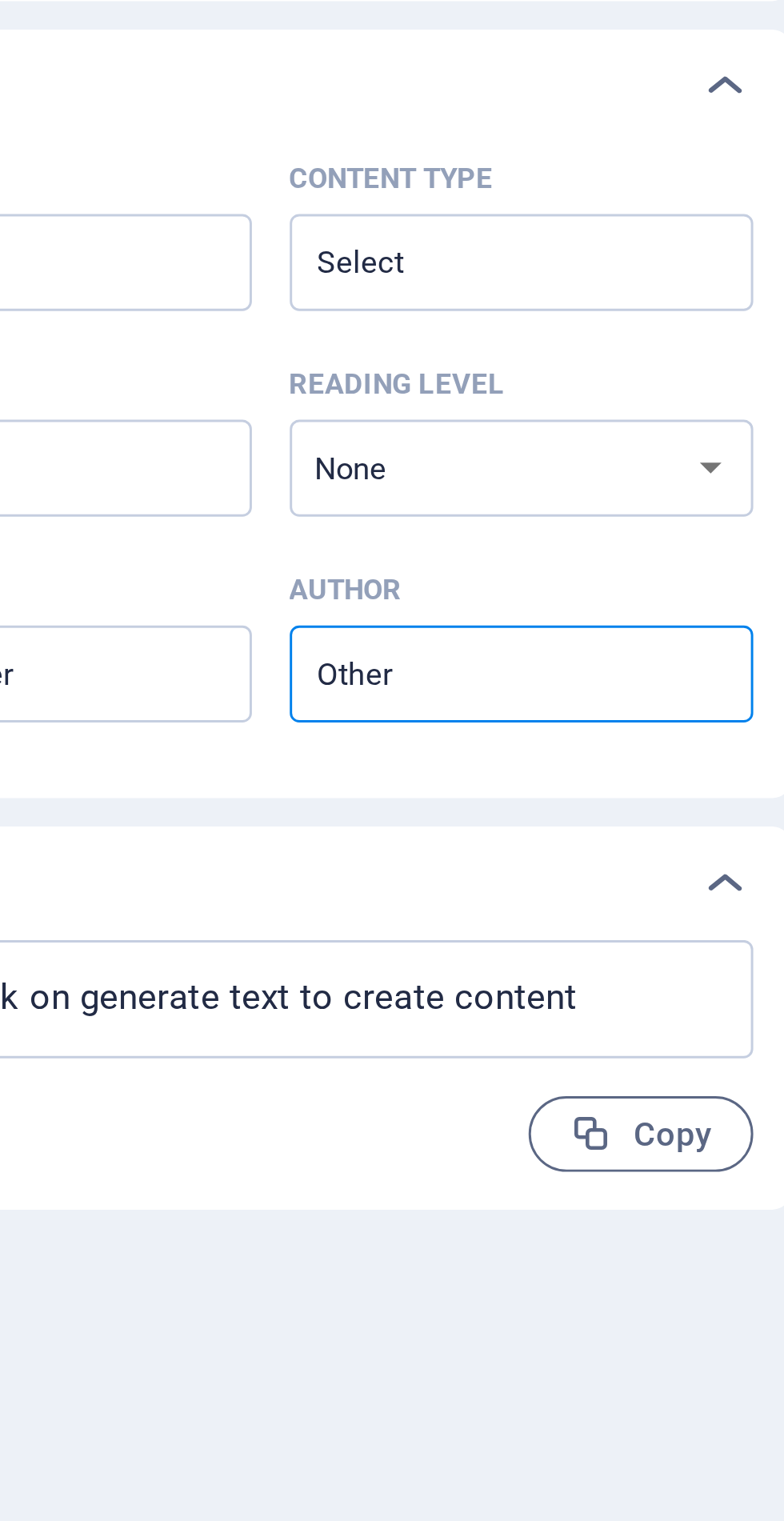
type textarea "x"
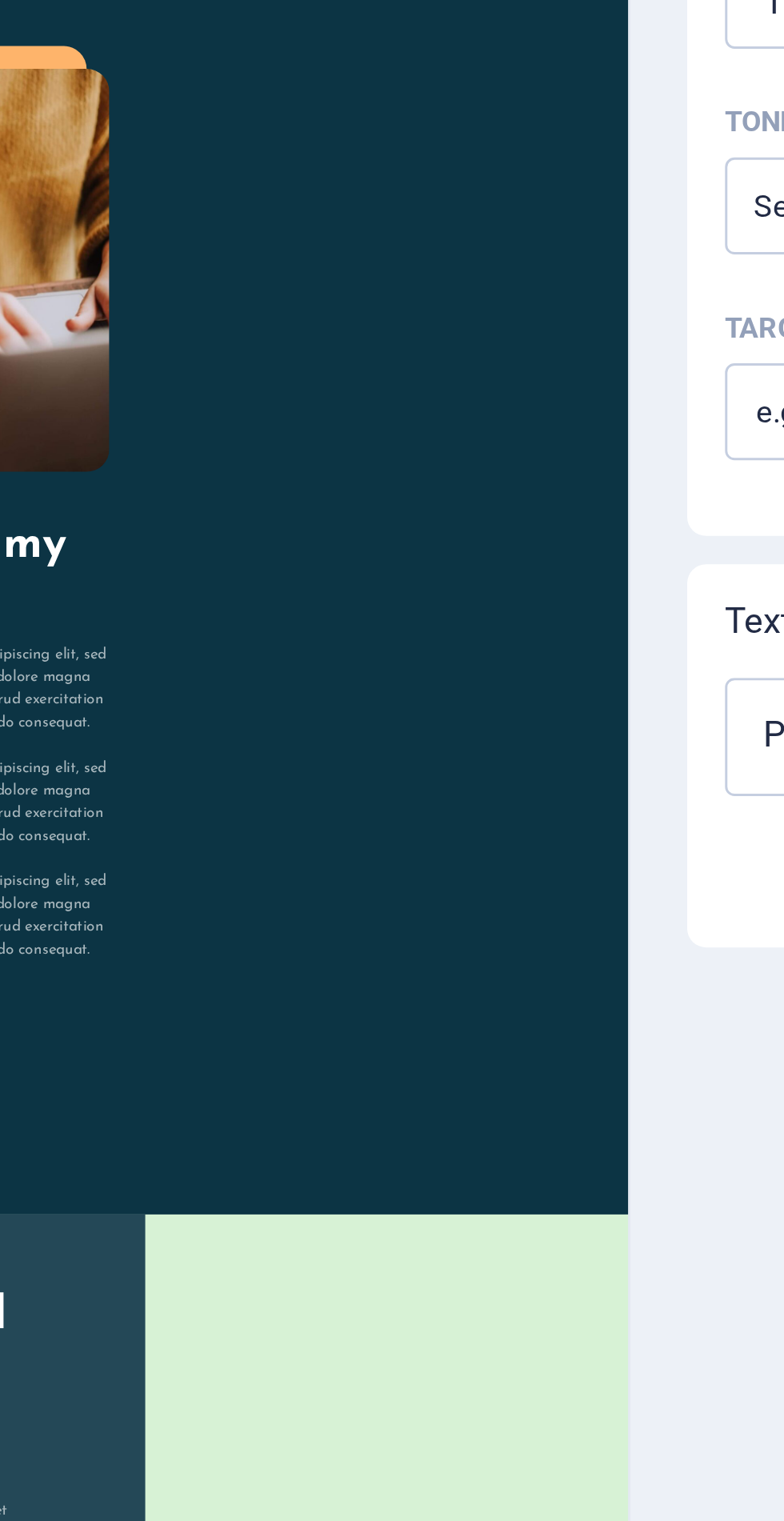
type textarea "x"
